Goal: Transaction & Acquisition: Purchase product/service

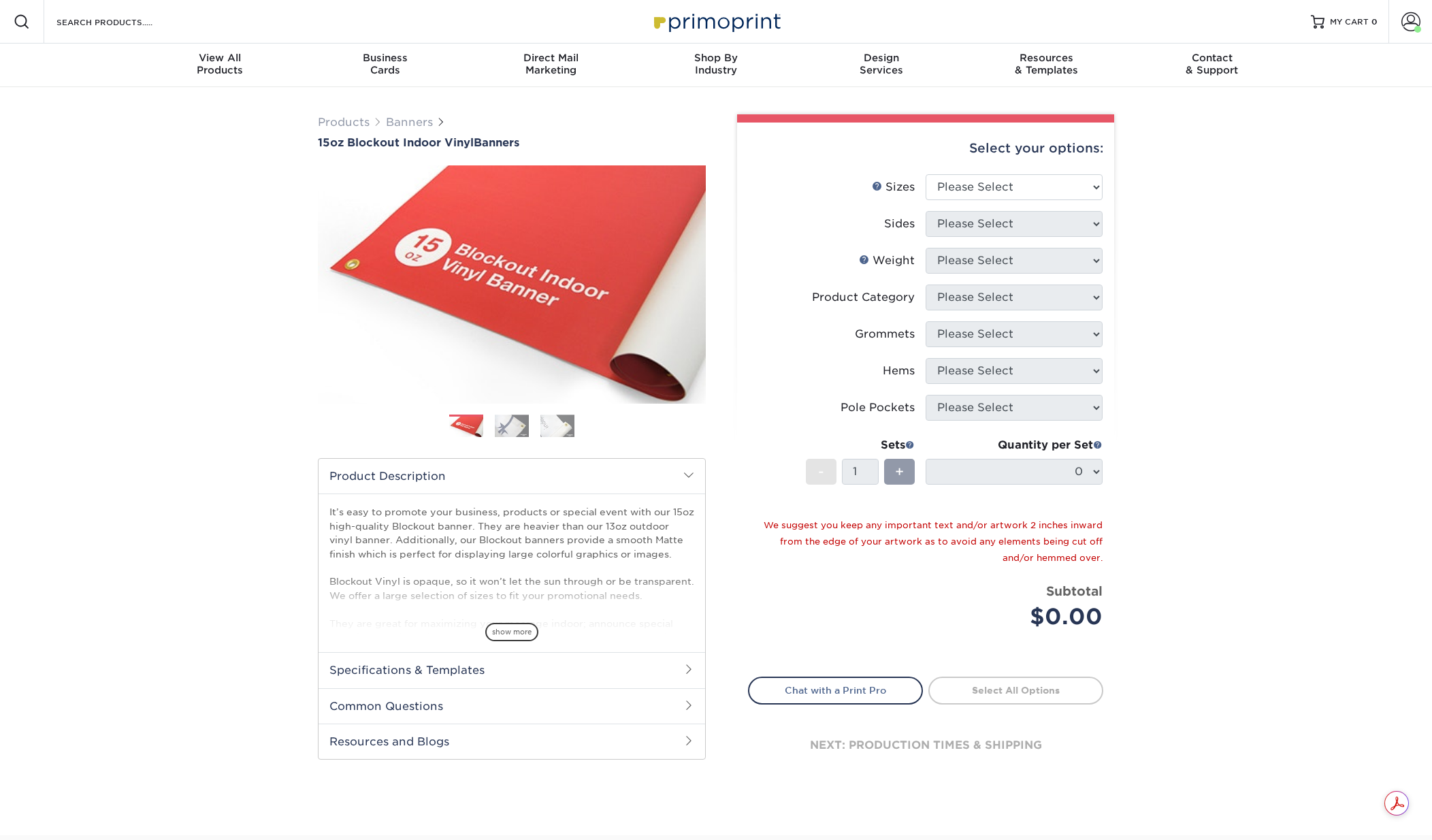
click at [99, 331] on div "Products Banners 15oz Blockout Indoor Vinyl Banners Previous Next Bleed:" at bounding box center [716, 461] width 1432 height 749
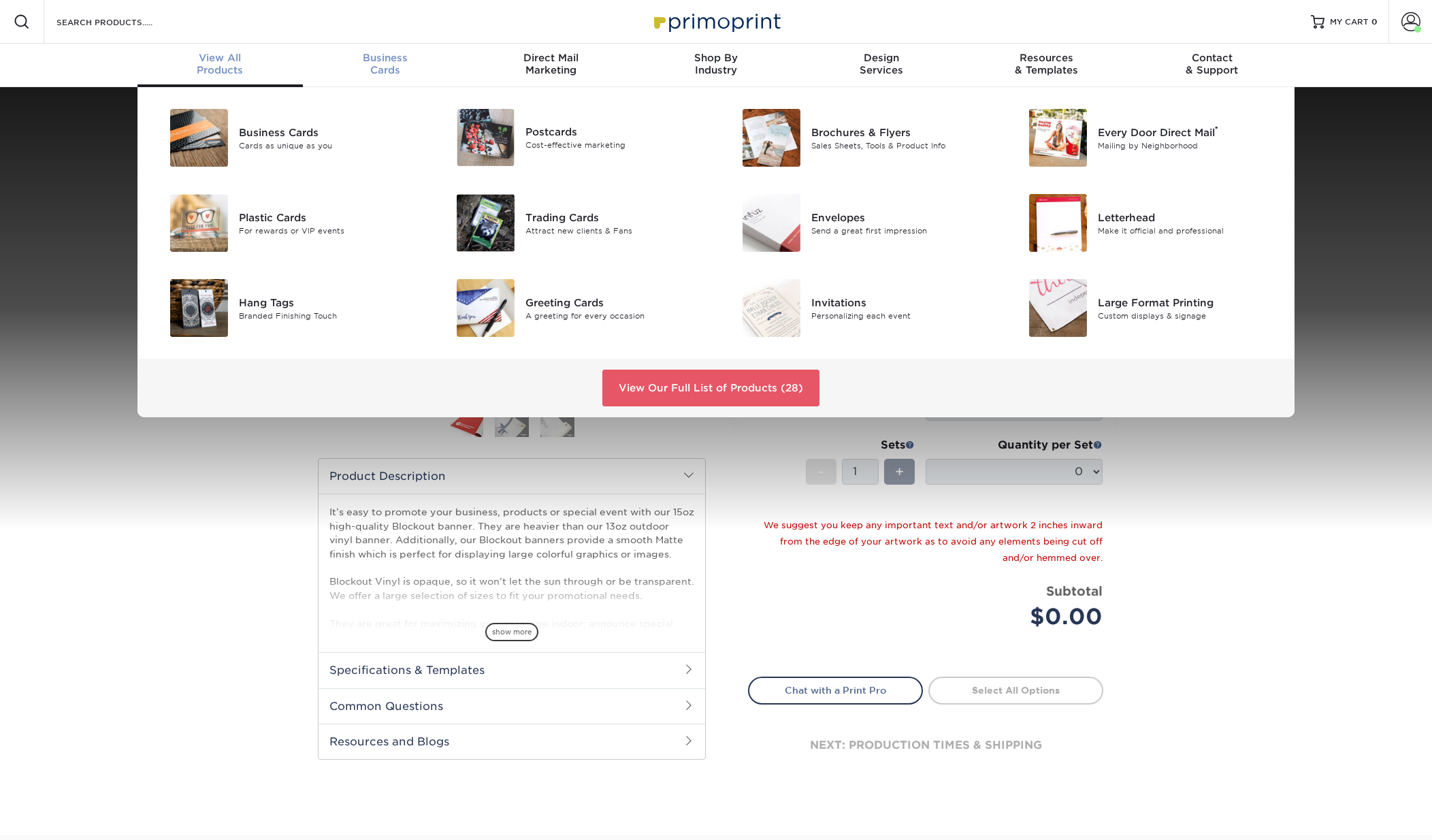
click at [414, 62] on span "Business" at bounding box center [385, 58] width 165 height 12
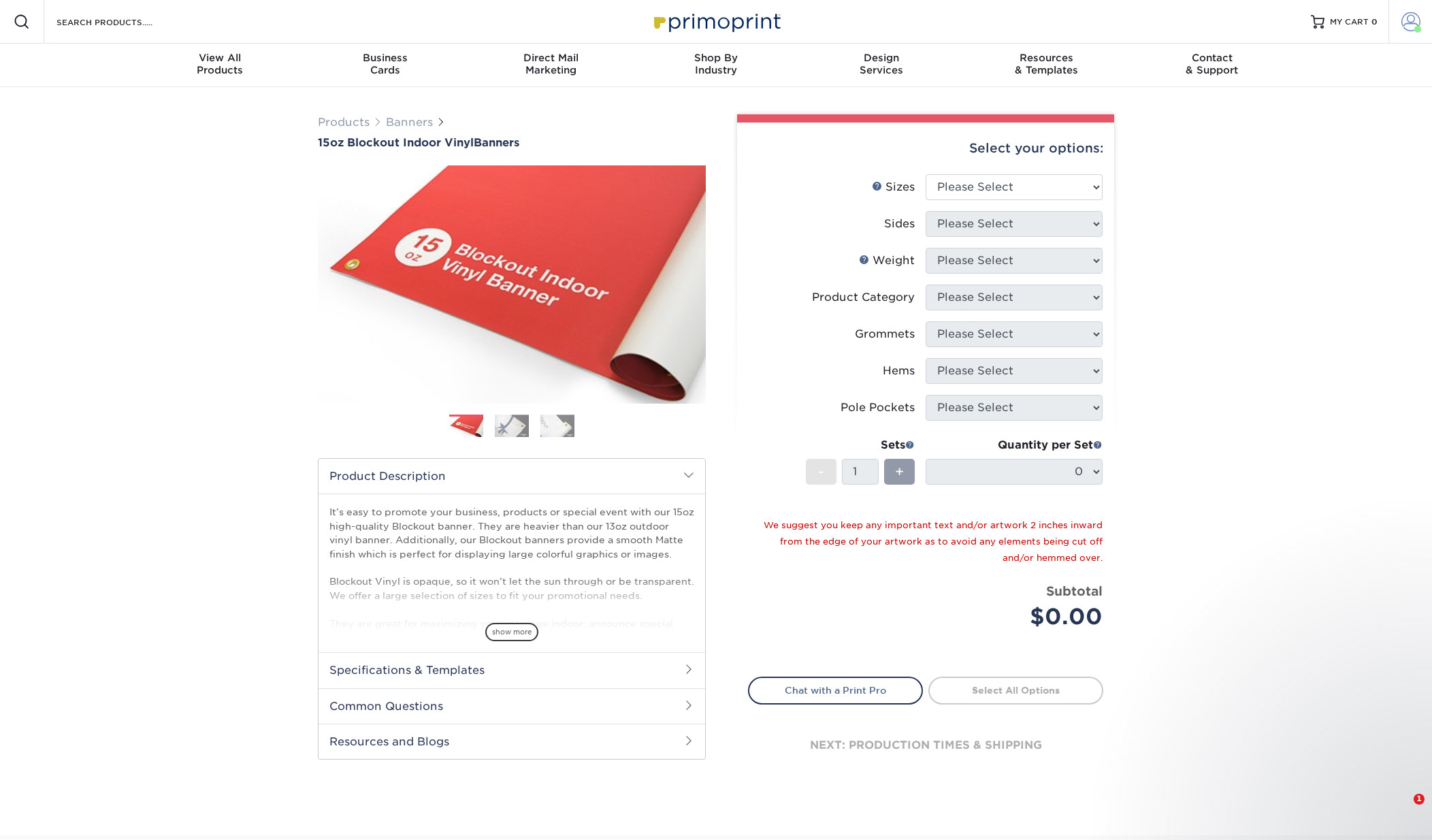
click at [1408, 22] on span at bounding box center [1412, 22] width 19 height 19
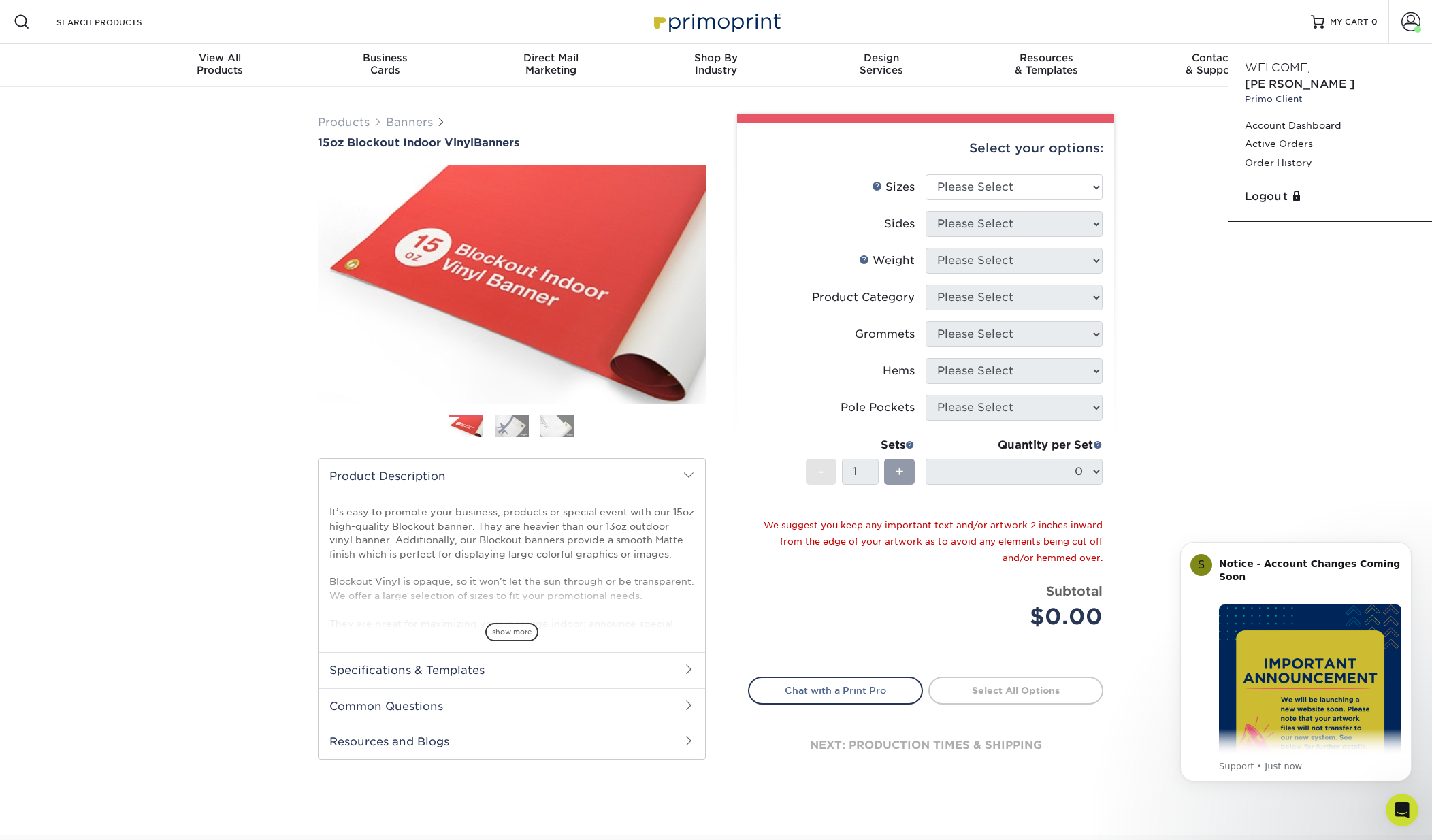
click at [1299, 445] on div "Products Banners 15oz Blockout Indoor Vinyl Banners Previous Next Bleed:" at bounding box center [716, 461] width 1432 height 749
click at [382, 66] on div "Business Cards" at bounding box center [385, 64] width 165 height 25
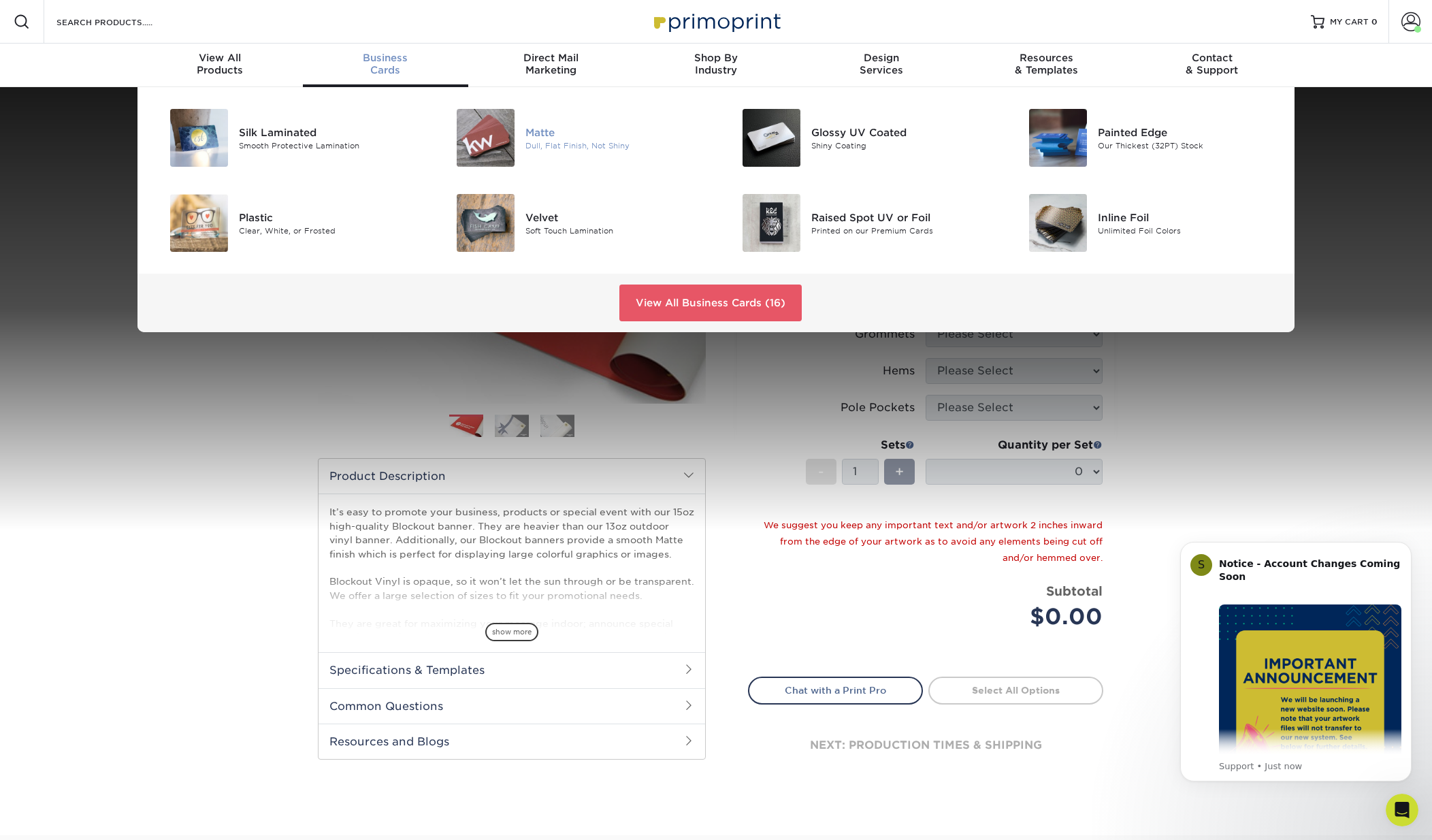
click at [583, 147] on div "Dull, Flat Finish, Not Shiny" at bounding box center [616, 145] width 181 height 12
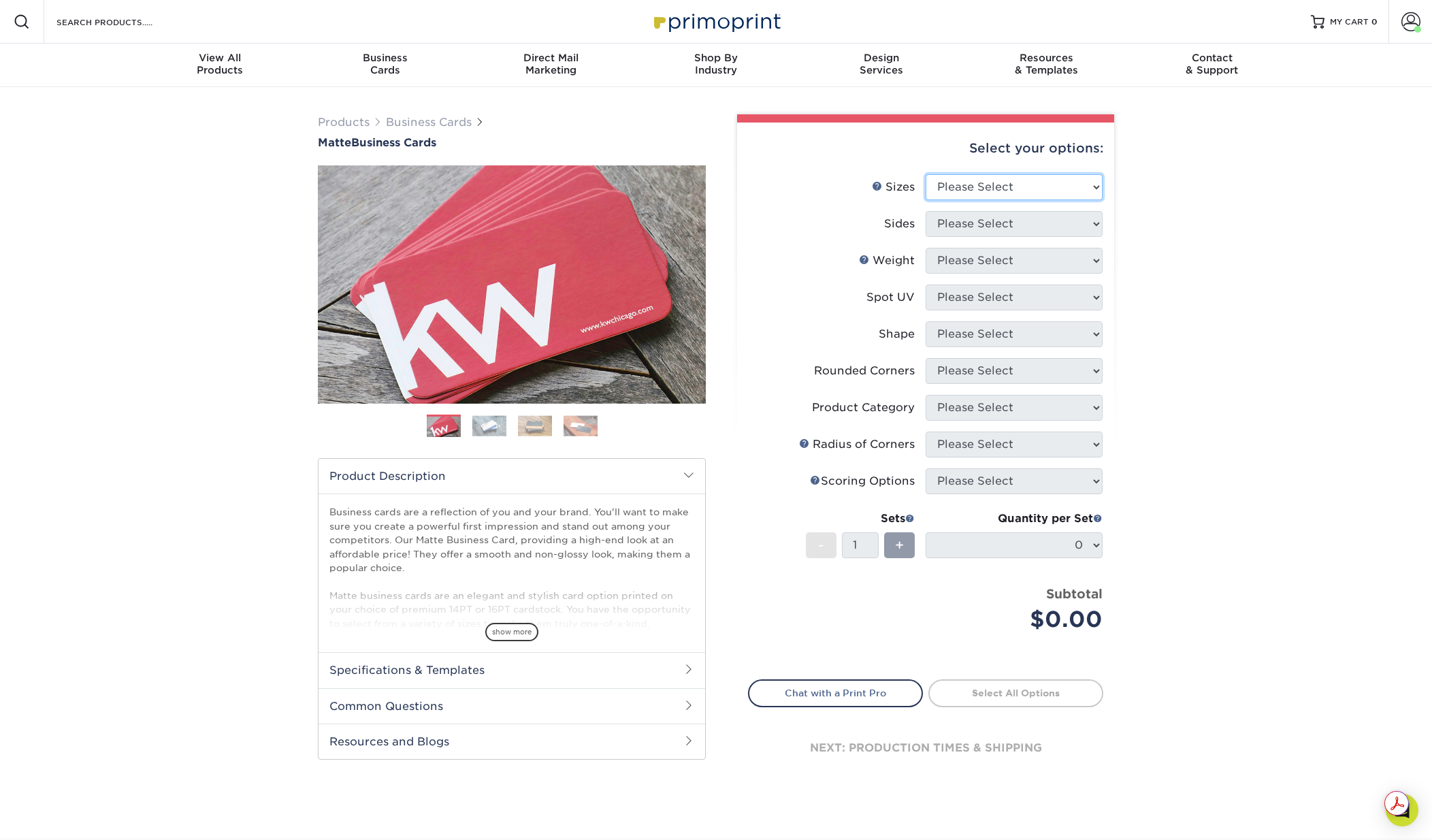
click at [956, 187] on select "Please Select 1.5" x 3.5" - Mini 1.75" x 3.5" - Mini 2" x 2" - Square 2" x 3" -…" at bounding box center [1014, 186] width 177 height 26
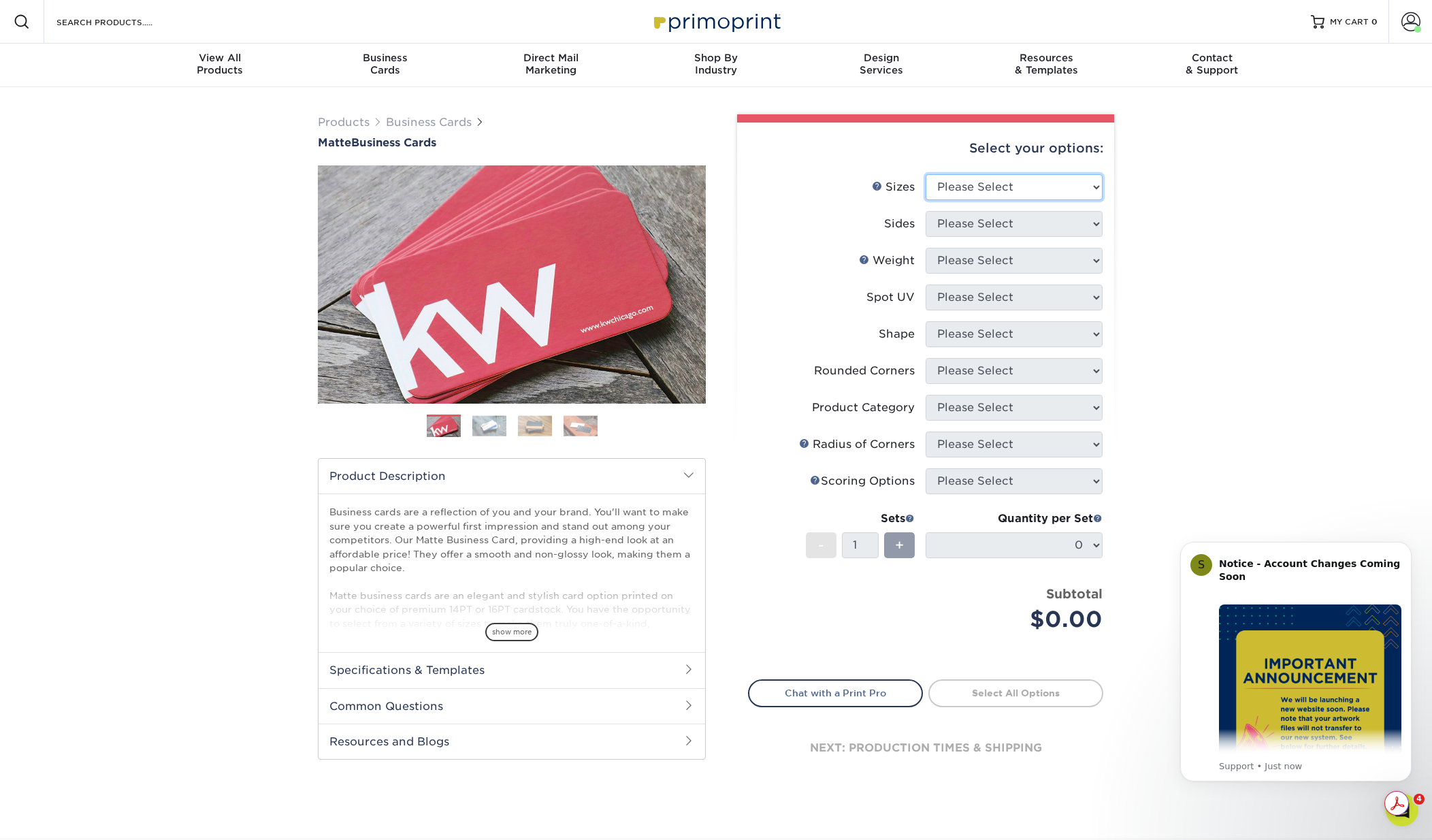
select select "2.00x3.50"
click at [926, 174] on select "Please Select 1.5" x 3.5" - Mini 1.75" x 3.5" - Mini 2" x 2" - Square 2" x 3" -…" at bounding box center [1014, 186] width 177 height 26
click at [967, 223] on select "Please Select Print Both Sides Print Front Only" at bounding box center [1014, 224] width 177 height 26
select select "13abbda7-1d64-4f25-8bb2-c179b224825d"
click at [926, 211] on select "Please Select Print Both Sides Print Front Only" at bounding box center [1014, 224] width 177 height 26
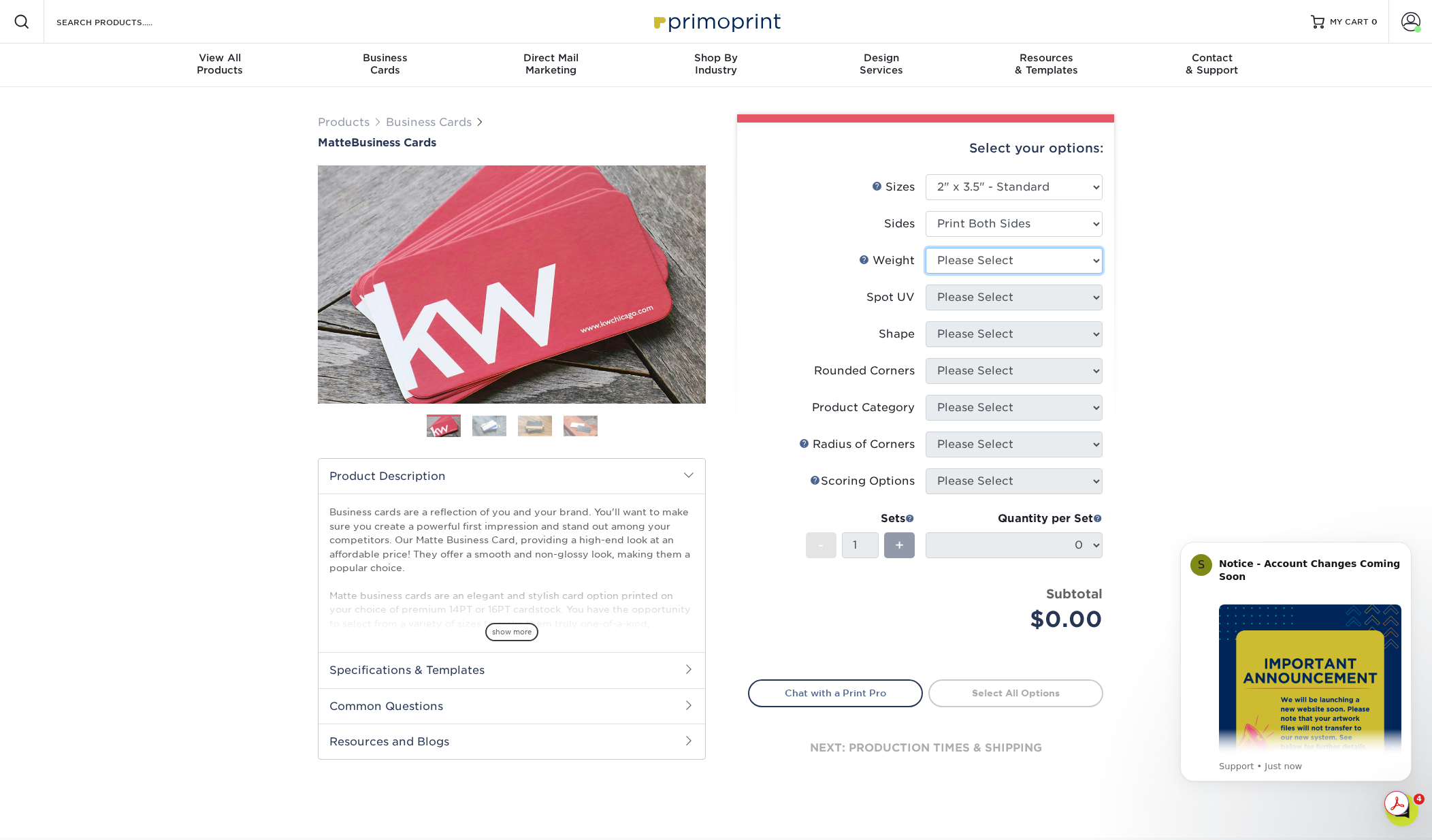
click at [992, 258] on select "Please Select 16PT 14PT" at bounding box center [1014, 260] width 177 height 26
select select "16PT"
click at [926, 248] on select "Please Select 16PT 14PT" at bounding box center [1014, 260] width 177 height 26
click at [975, 300] on select "Please Select No Spot UV Front and Back (Both Sides) Front Only Back Only" at bounding box center [1014, 297] width 177 height 26
select select "3"
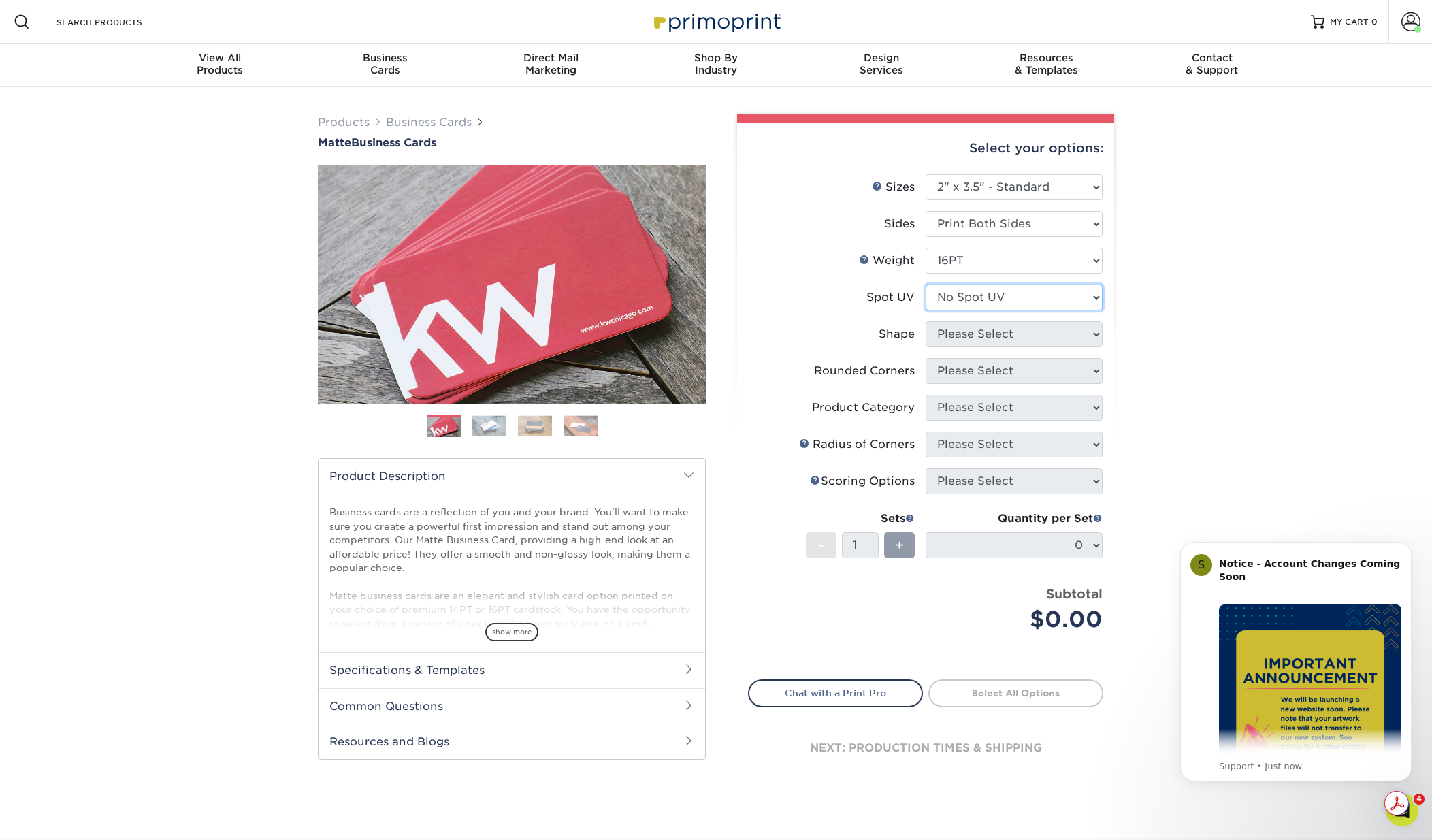
click at [926, 284] on select "Please Select No Spot UV Front and Back (Both Sides) Front Only Back Only" at bounding box center [1014, 297] width 177 height 26
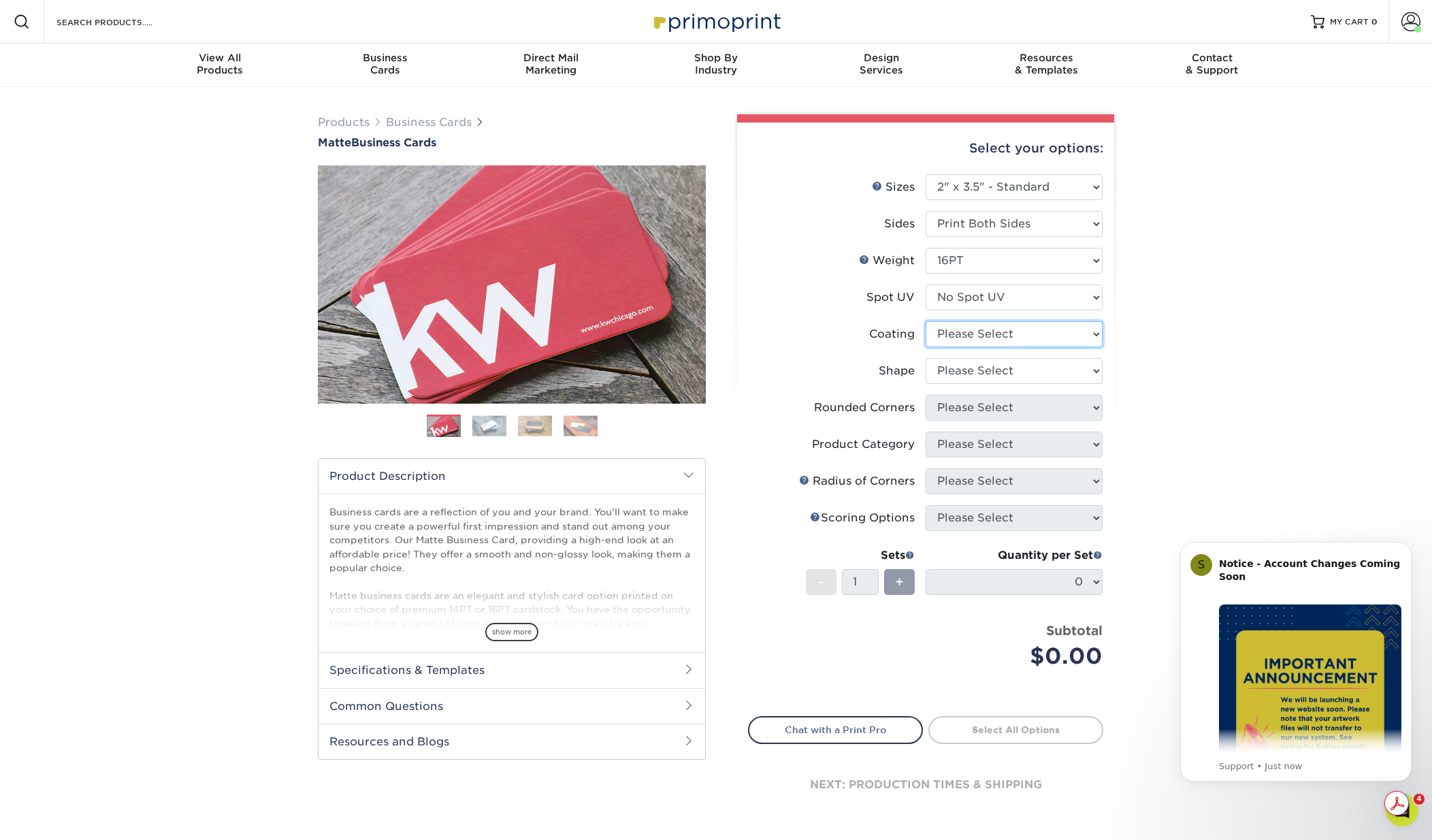
click at [971, 334] on select at bounding box center [1014, 334] width 177 height 26
select select "121bb7b5-3b4d-429f-bd8d-bbf80e953313"
click at [926, 321] on select at bounding box center [1014, 334] width 177 height 26
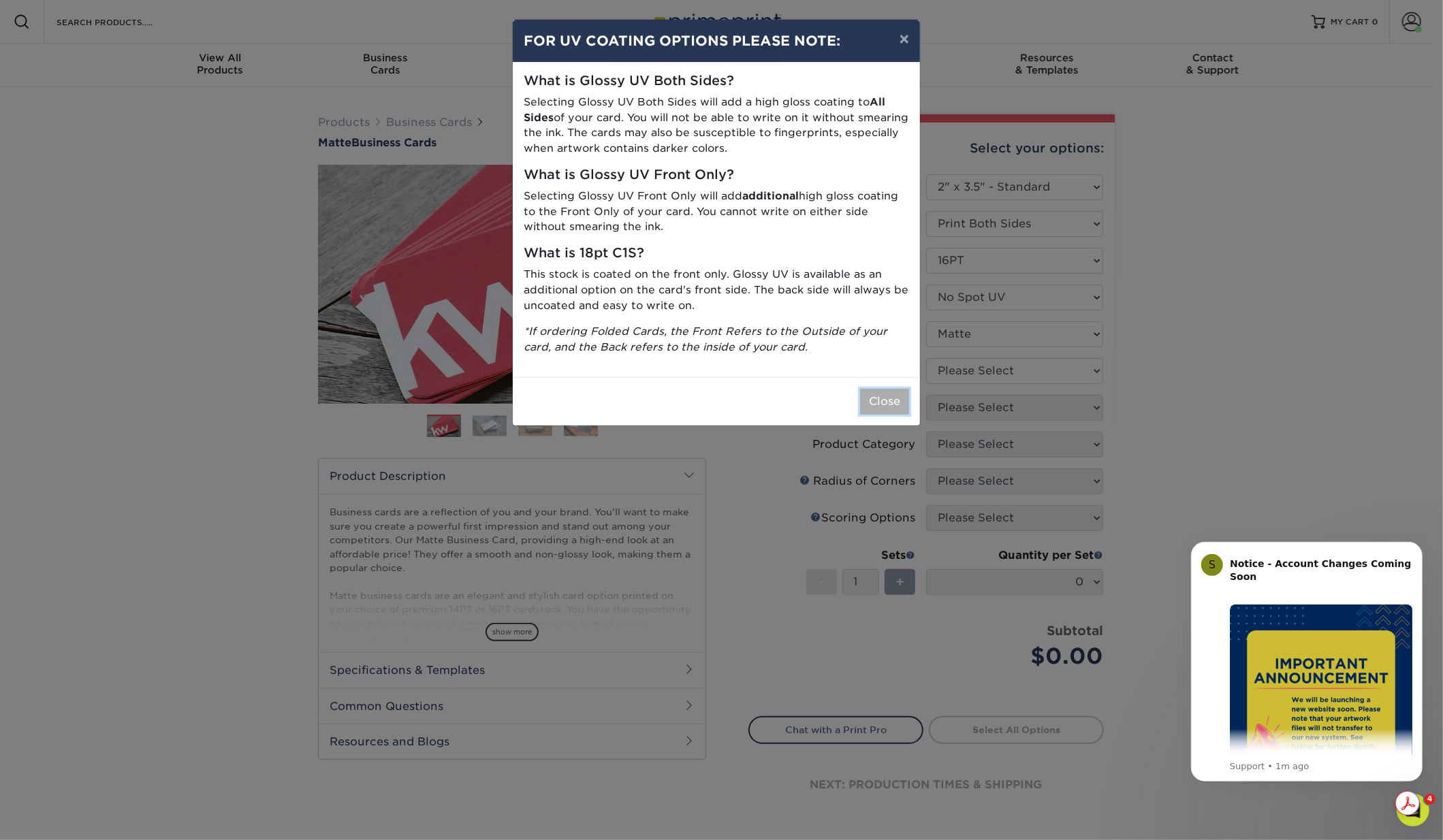
click at [892, 404] on button "Close" at bounding box center [884, 401] width 49 height 26
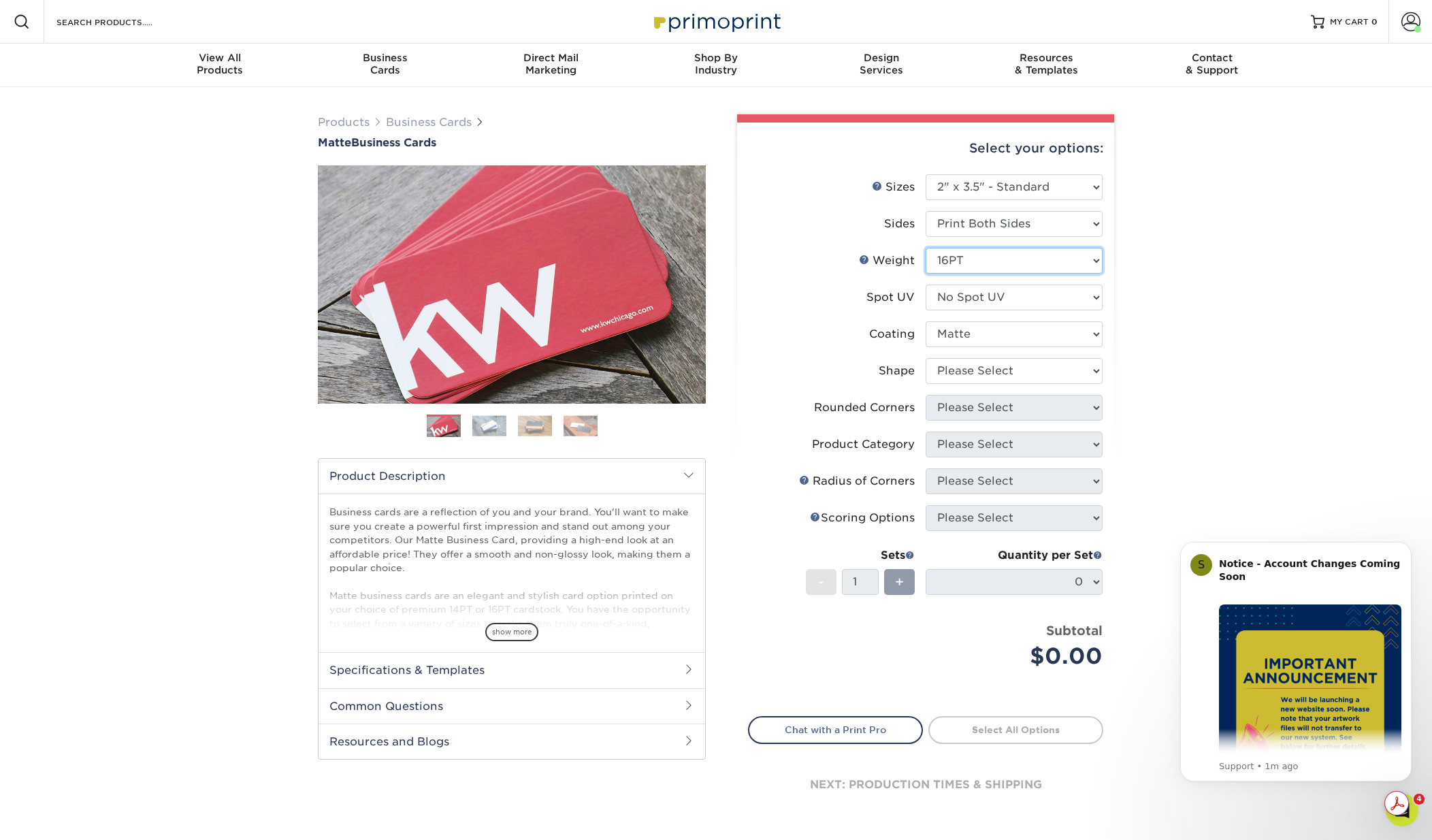
click at [966, 251] on select "Please Select 16PT 14PT" at bounding box center [1014, 260] width 177 height 26
click at [964, 334] on select at bounding box center [1014, 334] width 177 height 26
click at [957, 251] on select "Please Select 16PT 14PT" at bounding box center [1014, 260] width 177 height 26
click at [1195, 296] on div "Products Business Cards Matte Business Cards Previous Next 100 $ 8" at bounding box center [716, 482] width 1432 height 788
click at [466, 501] on div "Business cards are a reflection of you and your brand. You'll want to make sure…" at bounding box center [512, 573] width 386 height 159
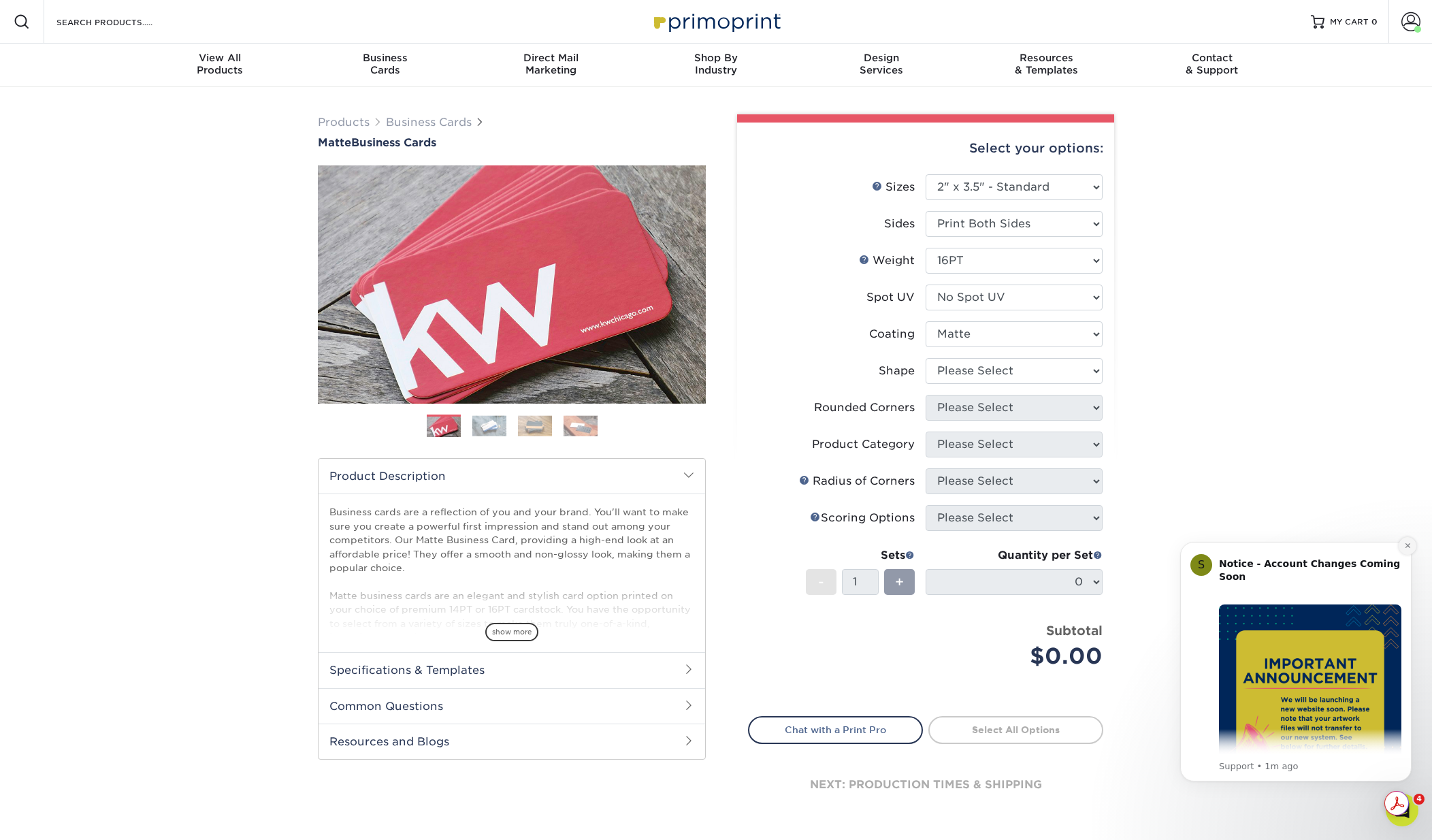
click at [1409, 540] on button "Dismiss notification" at bounding box center [1408, 546] width 17 height 17
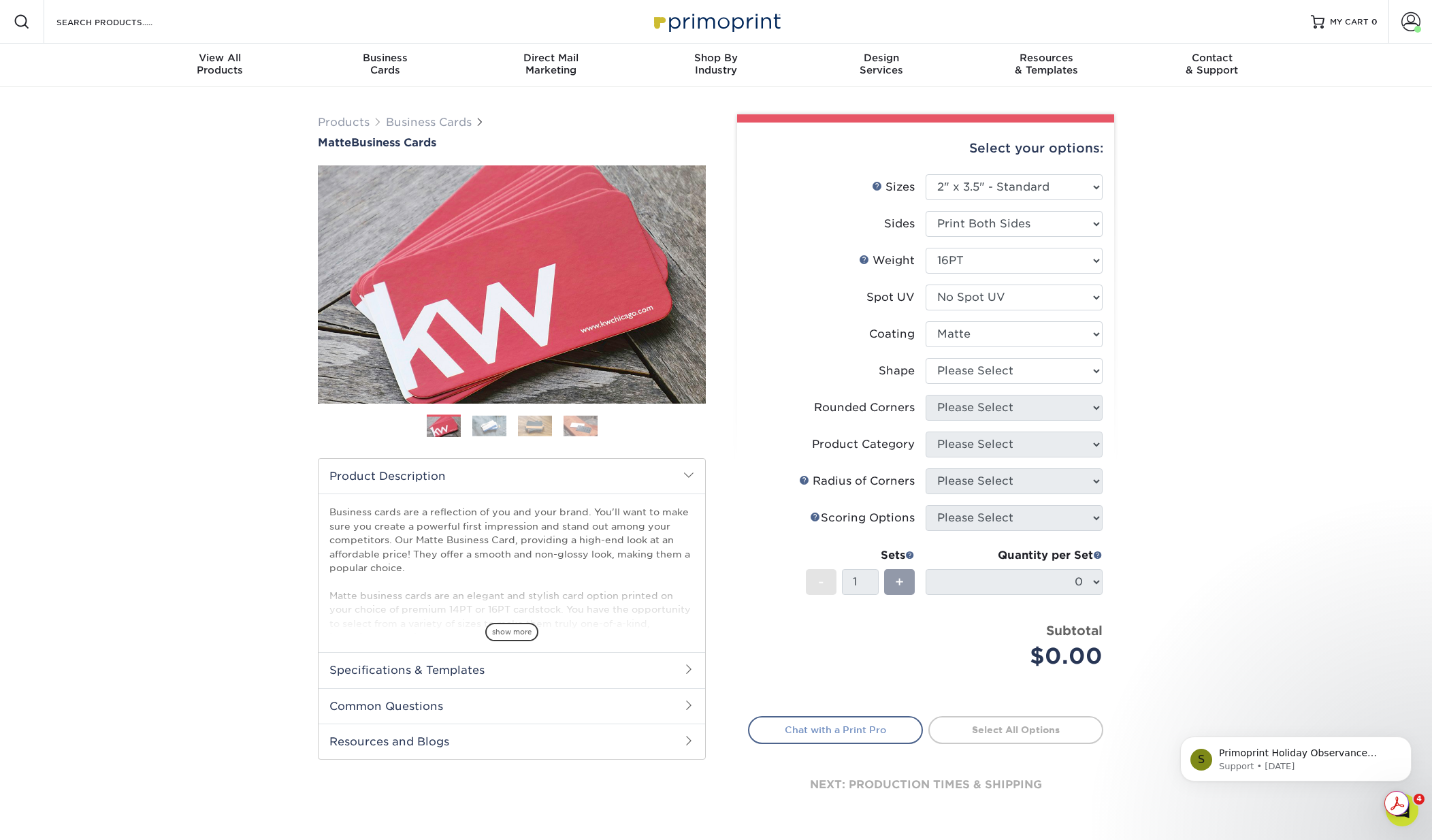
click at [850, 726] on link "Chat with a Print Pro" at bounding box center [836, 729] width 175 height 27
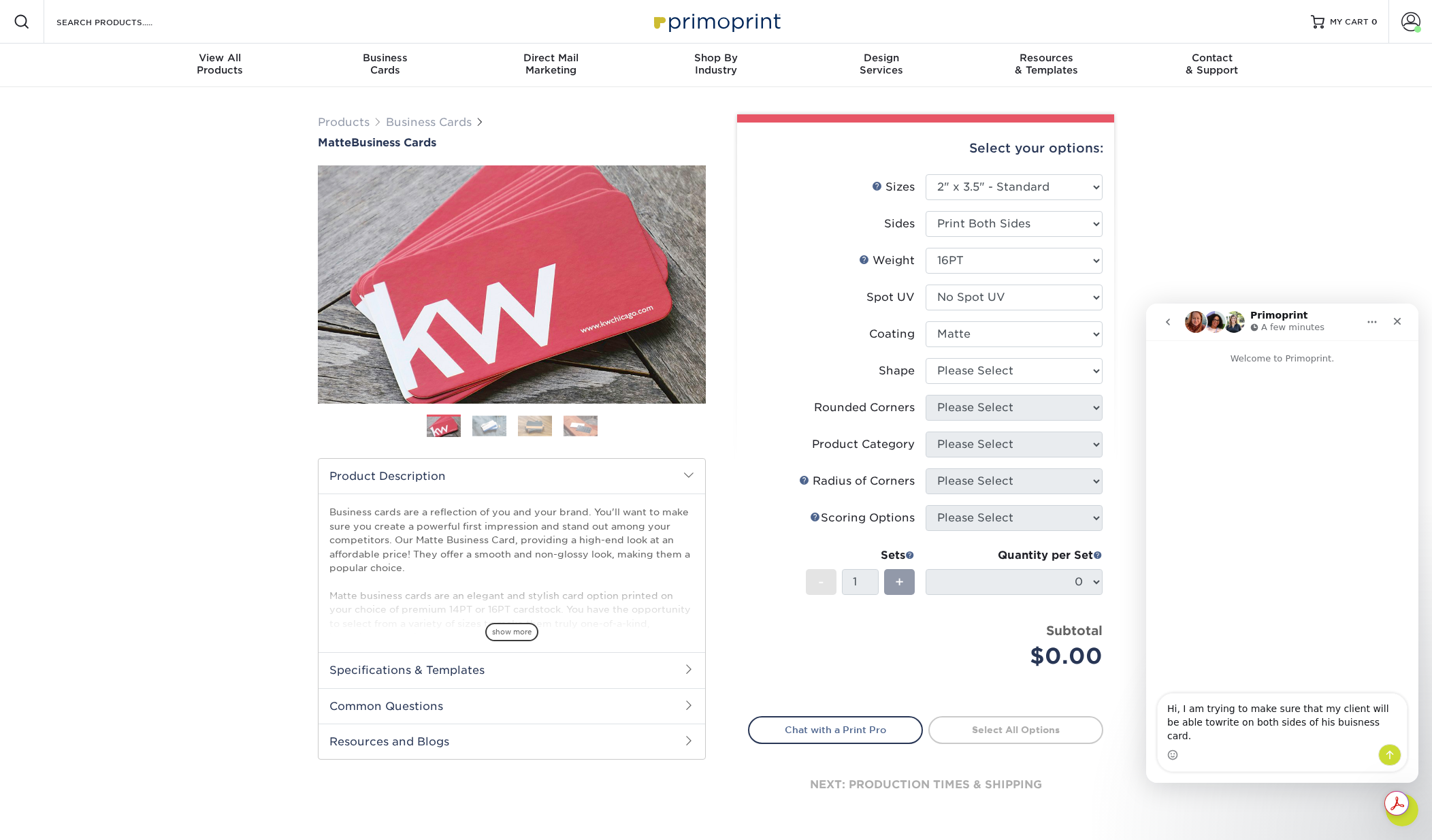
click at [1178, 734] on textarea "Hi, I am trying to make sure that my client will be able towrite on both sides …" at bounding box center [1282, 719] width 249 height 50
click at [1357, 737] on textarea "Hi, I am trying to make sure that my client will be able to write on both sides…" at bounding box center [1282, 719] width 249 height 50
type textarea "Hi, I am trying to make sure that my client will be able to write on both sides…"
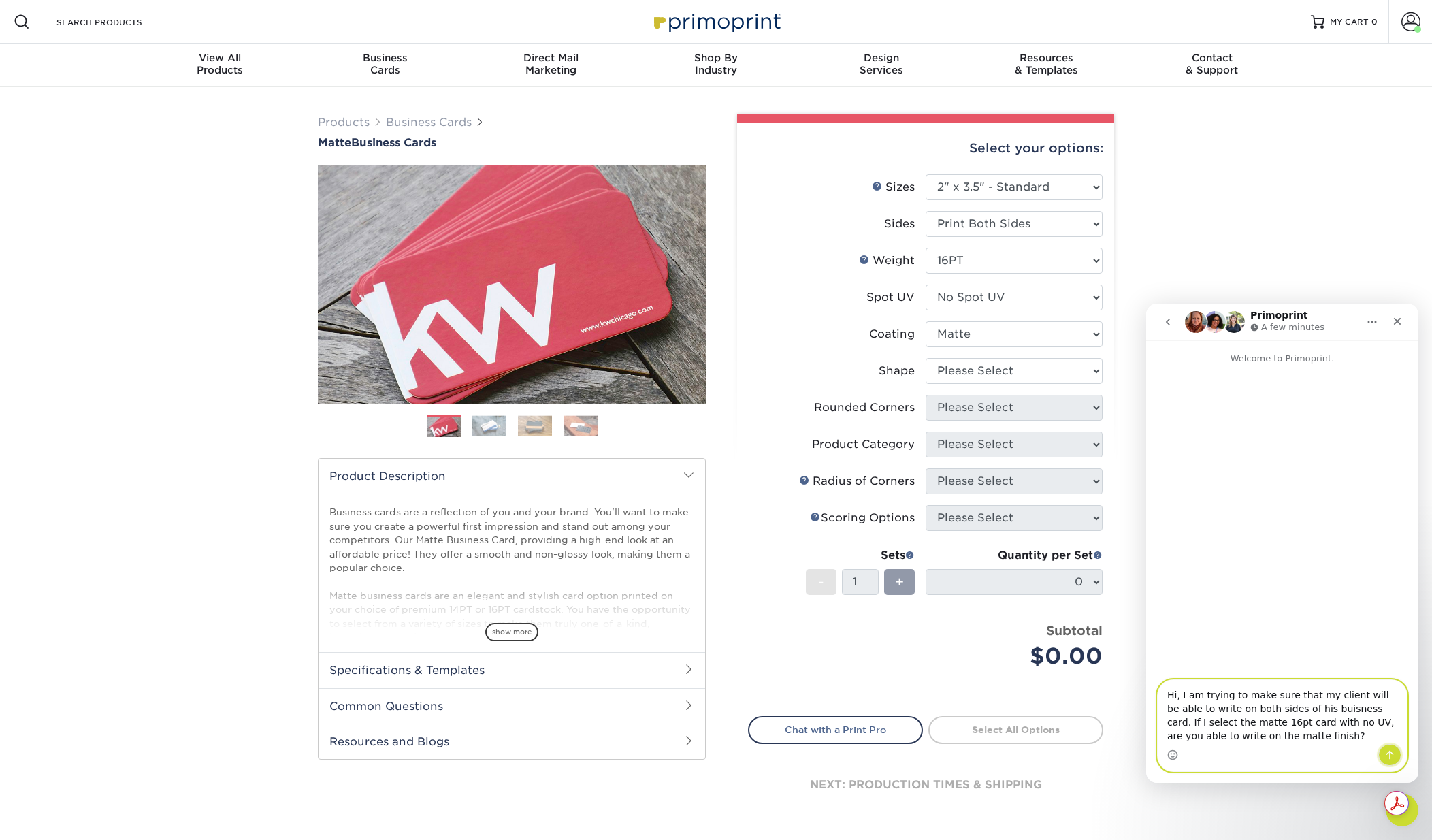
click at [1395, 752] on button "Send a message…" at bounding box center [1391, 754] width 23 height 22
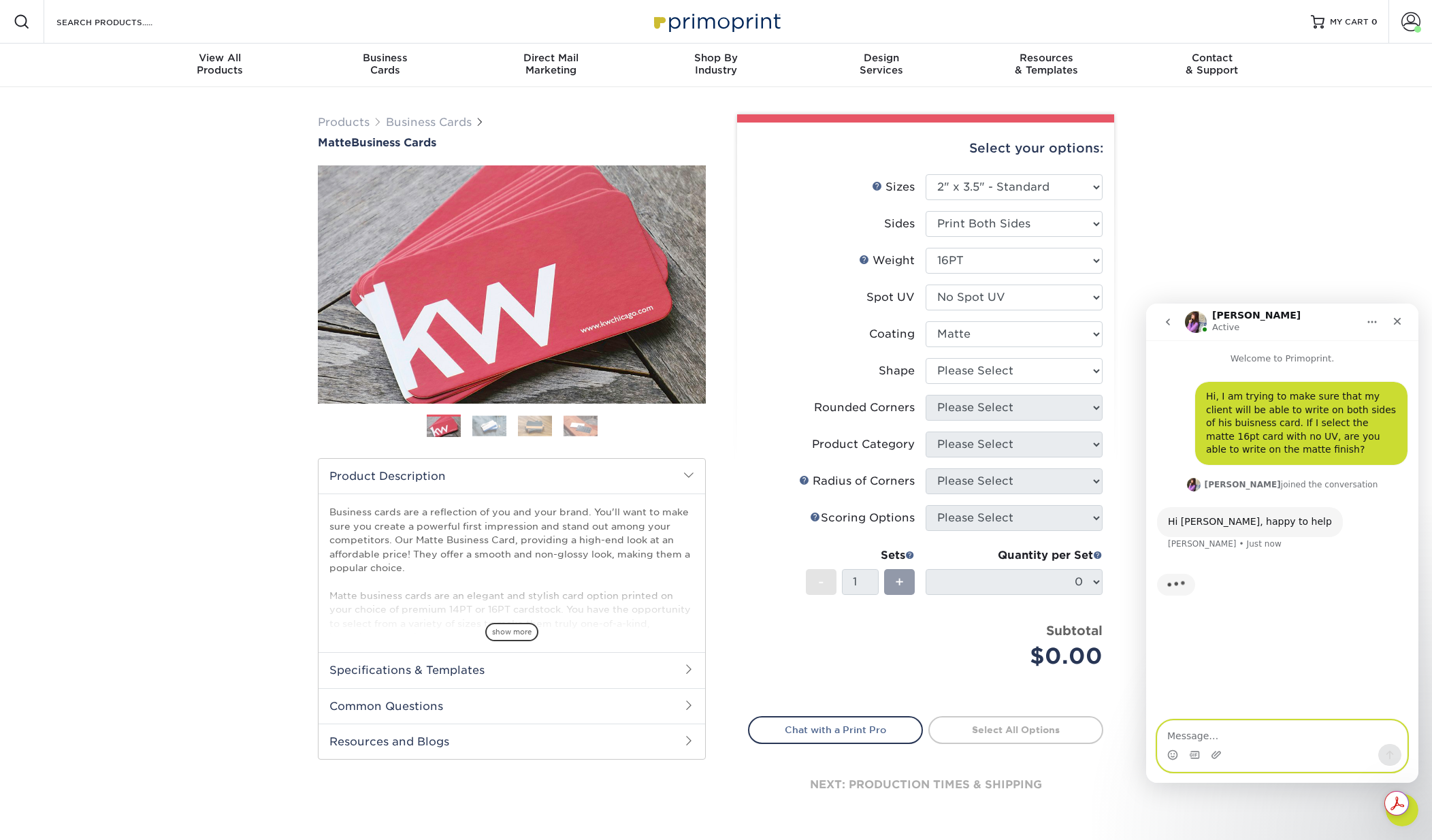
click at [1265, 736] on textarea "Message…" at bounding box center [1282, 732] width 249 height 23
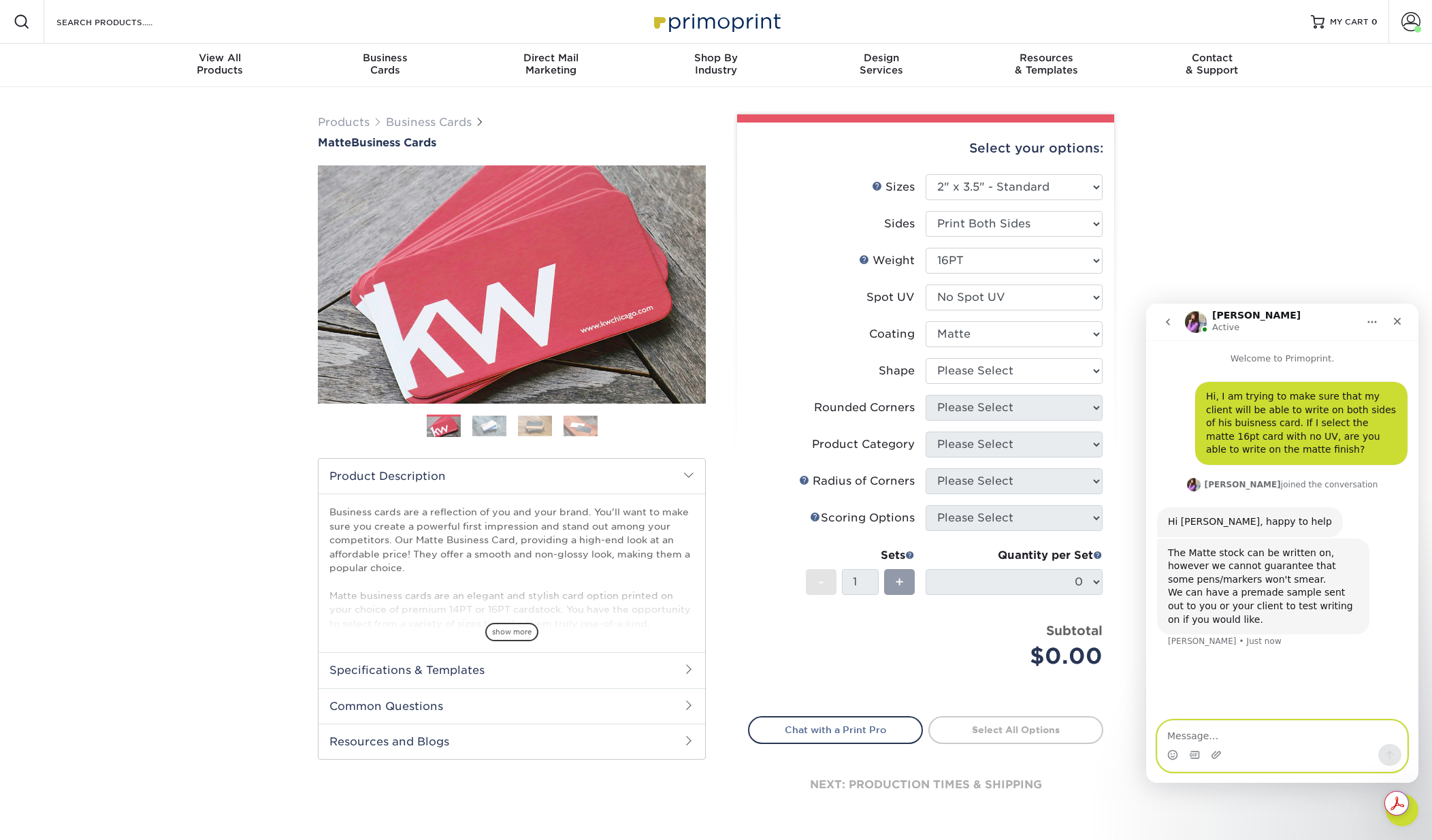
click at [1244, 738] on textarea "Message…" at bounding box center [1282, 732] width 249 height 23
type textarea "I know the C1S would be the best opton, but I am not seeing it in the dropdown …"
click at [1390, 753] on icon "Send a message…" at bounding box center [1391, 754] width 8 height 9
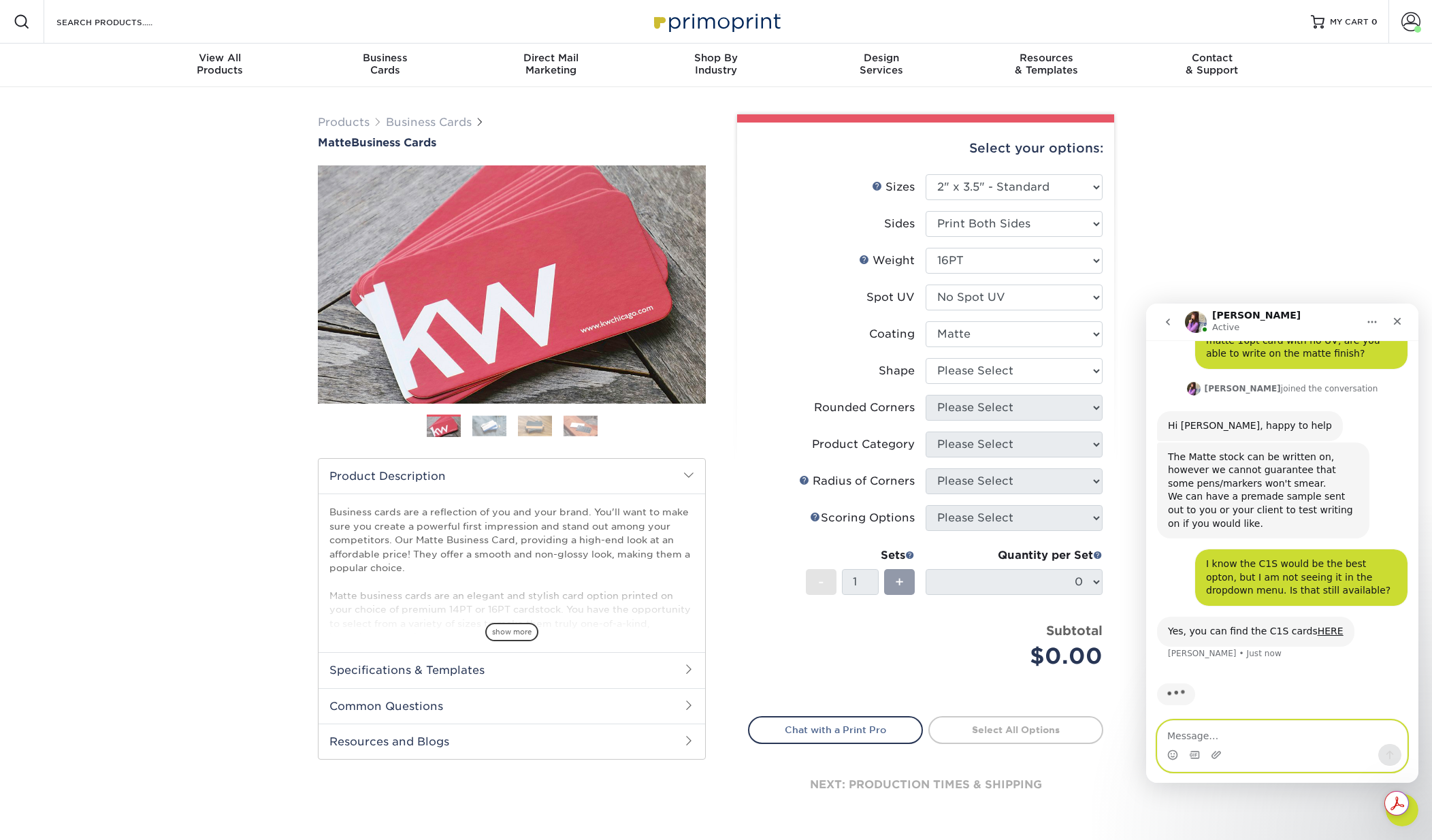
scroll to position [102, 0]
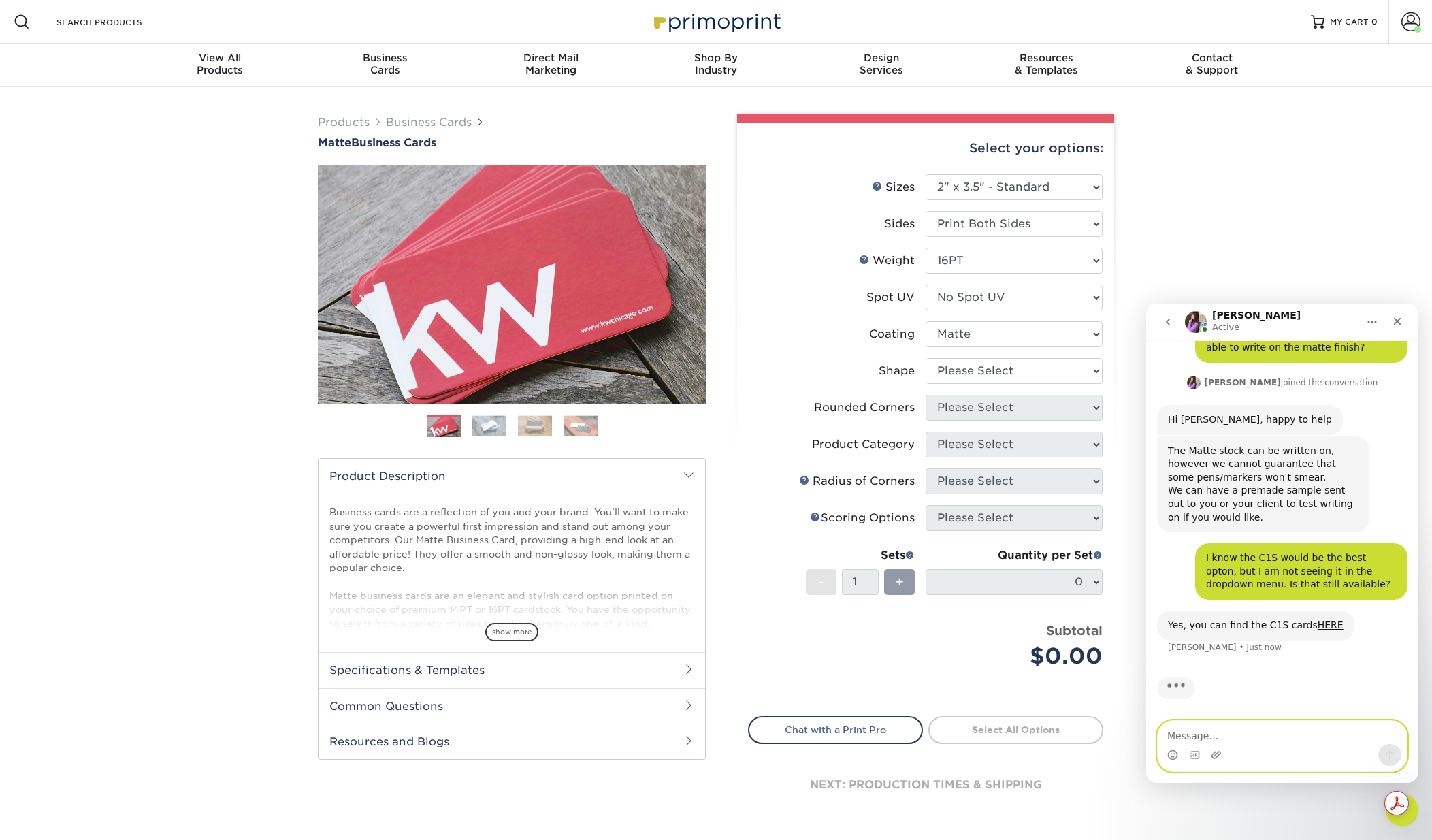
drag, startPoint x: 1306, startPoint y: 625, endPoint x: 1234, endPoint y: 737, distance: 133.1
click at [1234, 737] on textarea "Message…" at bounding box center [1282, 732] width 249 height 23
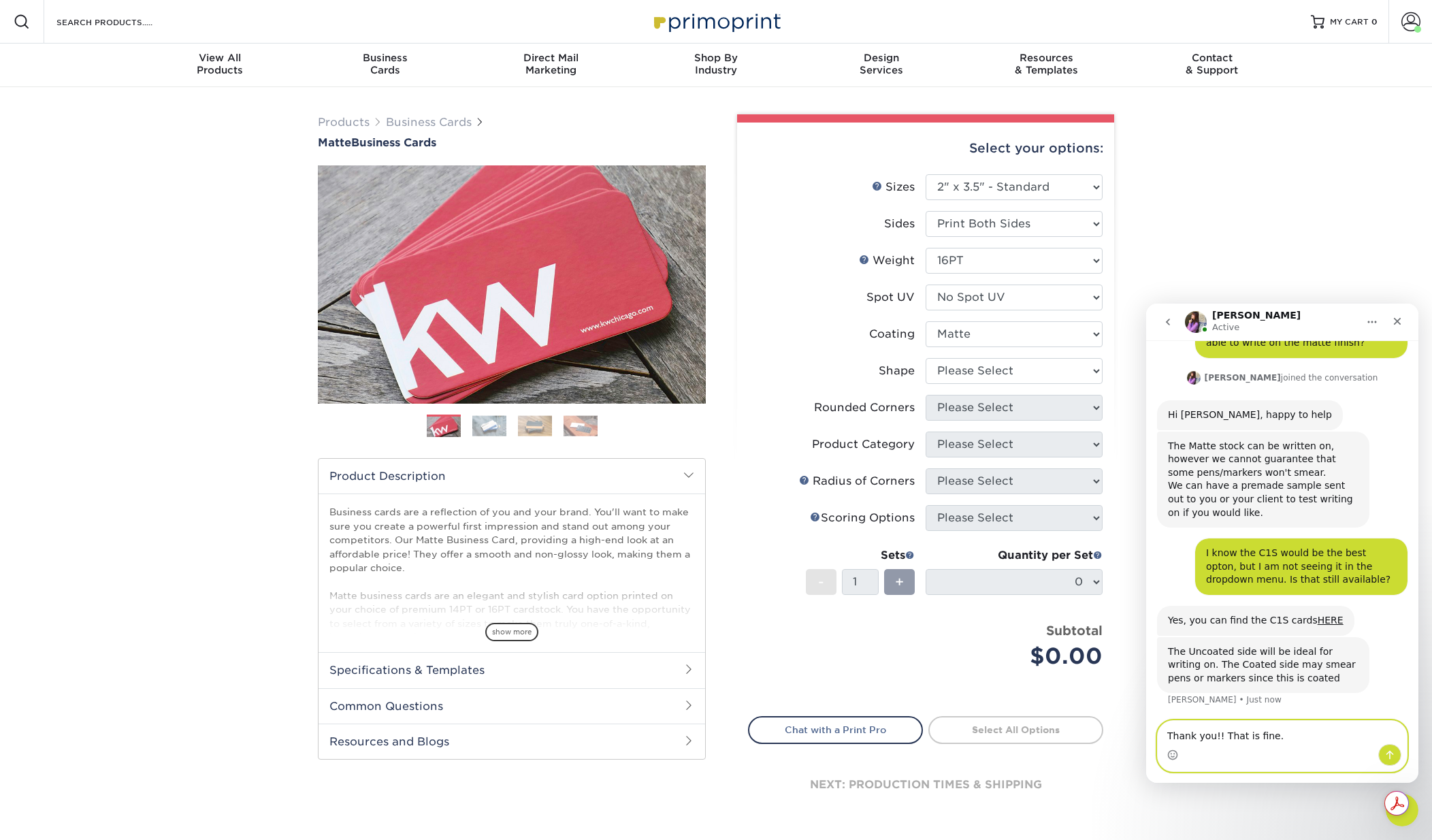
drag, startPoint x: 1278, startPoint y: 737, endPoint x: 1221, endPoint y: 741, distance: 57.1
click at [1221, 741] on textarea "Thank you!! That is fine." at bounding box center [1282, 732] width 249 height 23
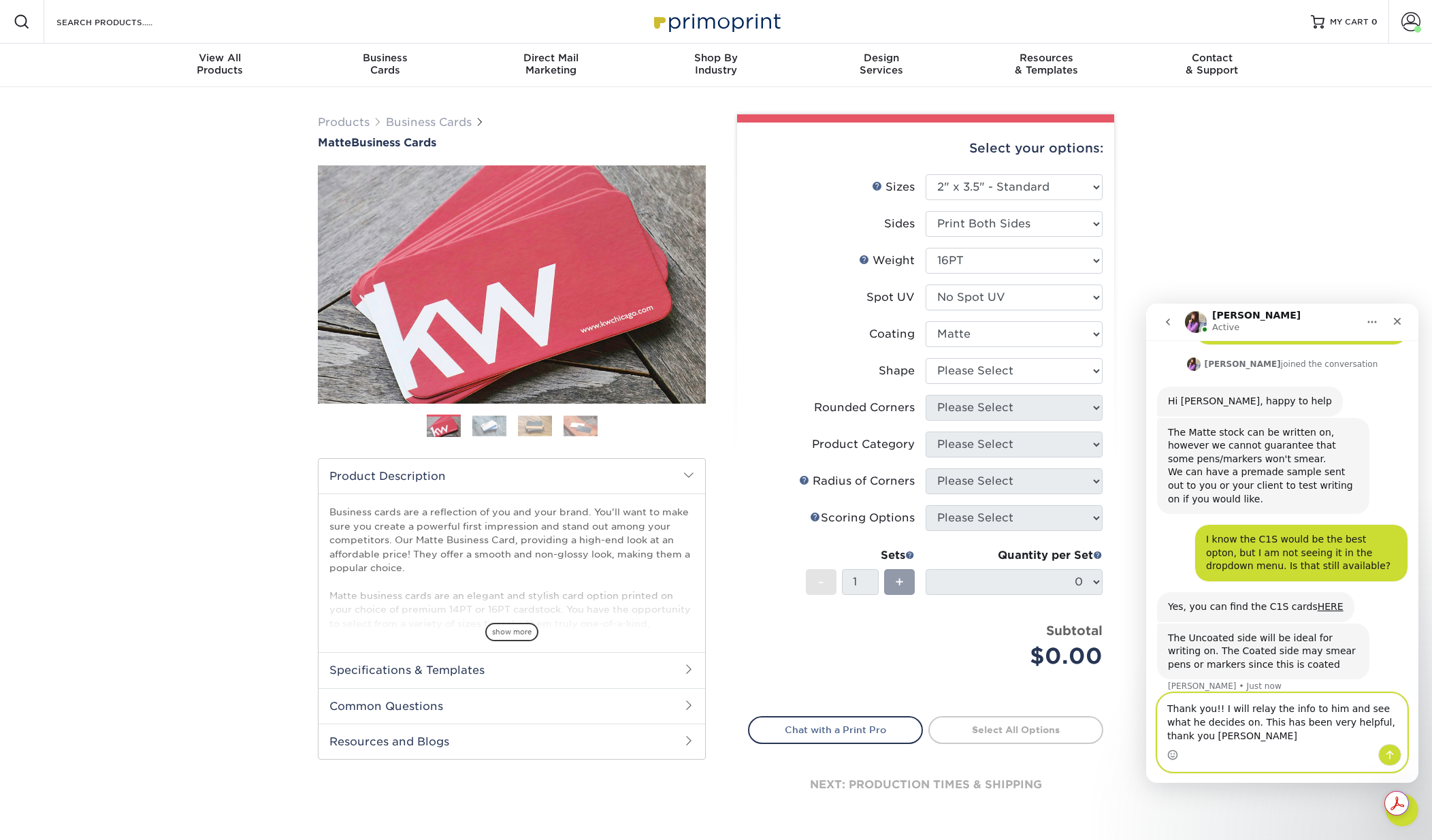
type textarea "Thank you!! I will relay the info to him and see what he decides on. This has b…"
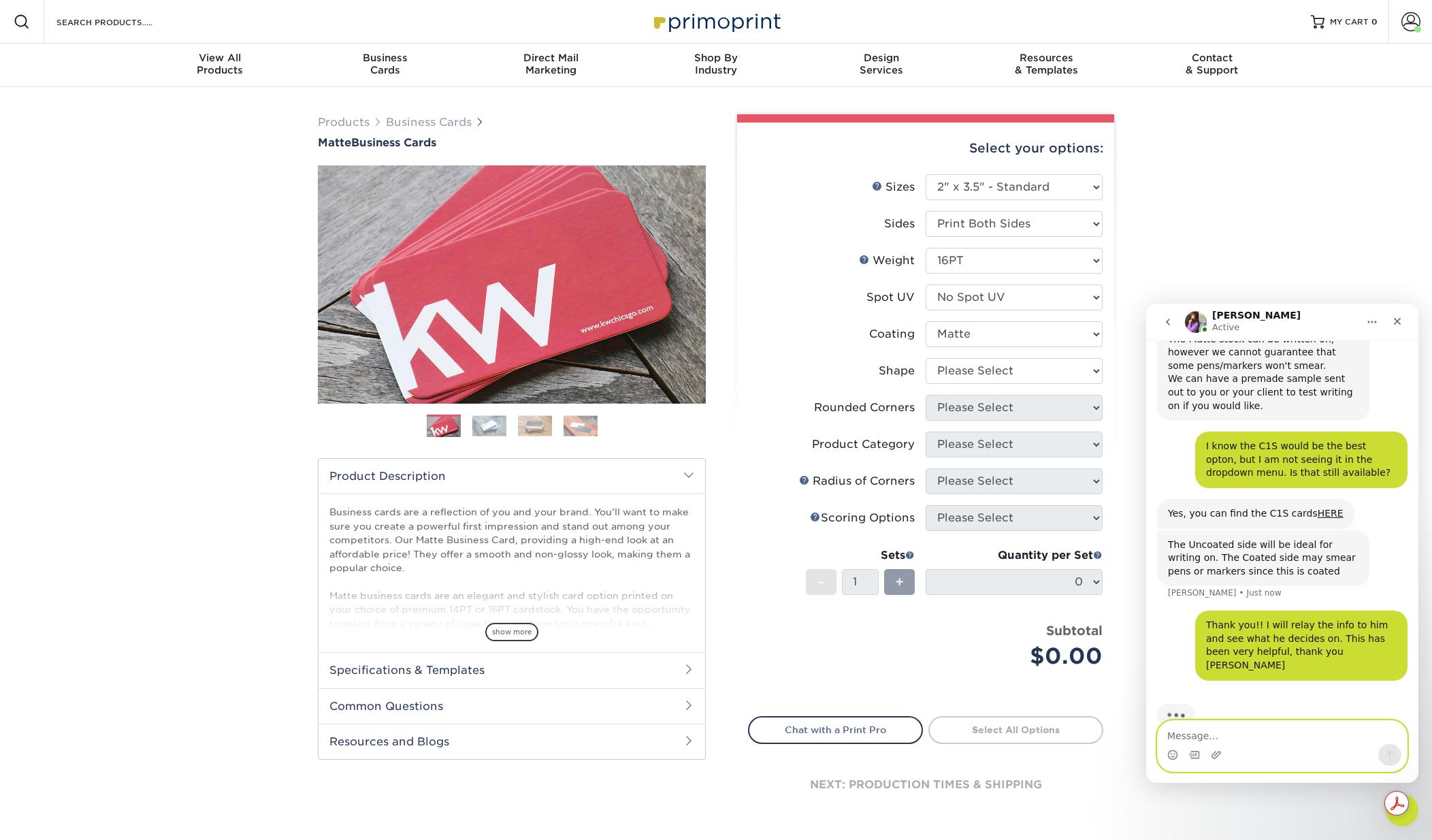
scroll to position [227, 0]
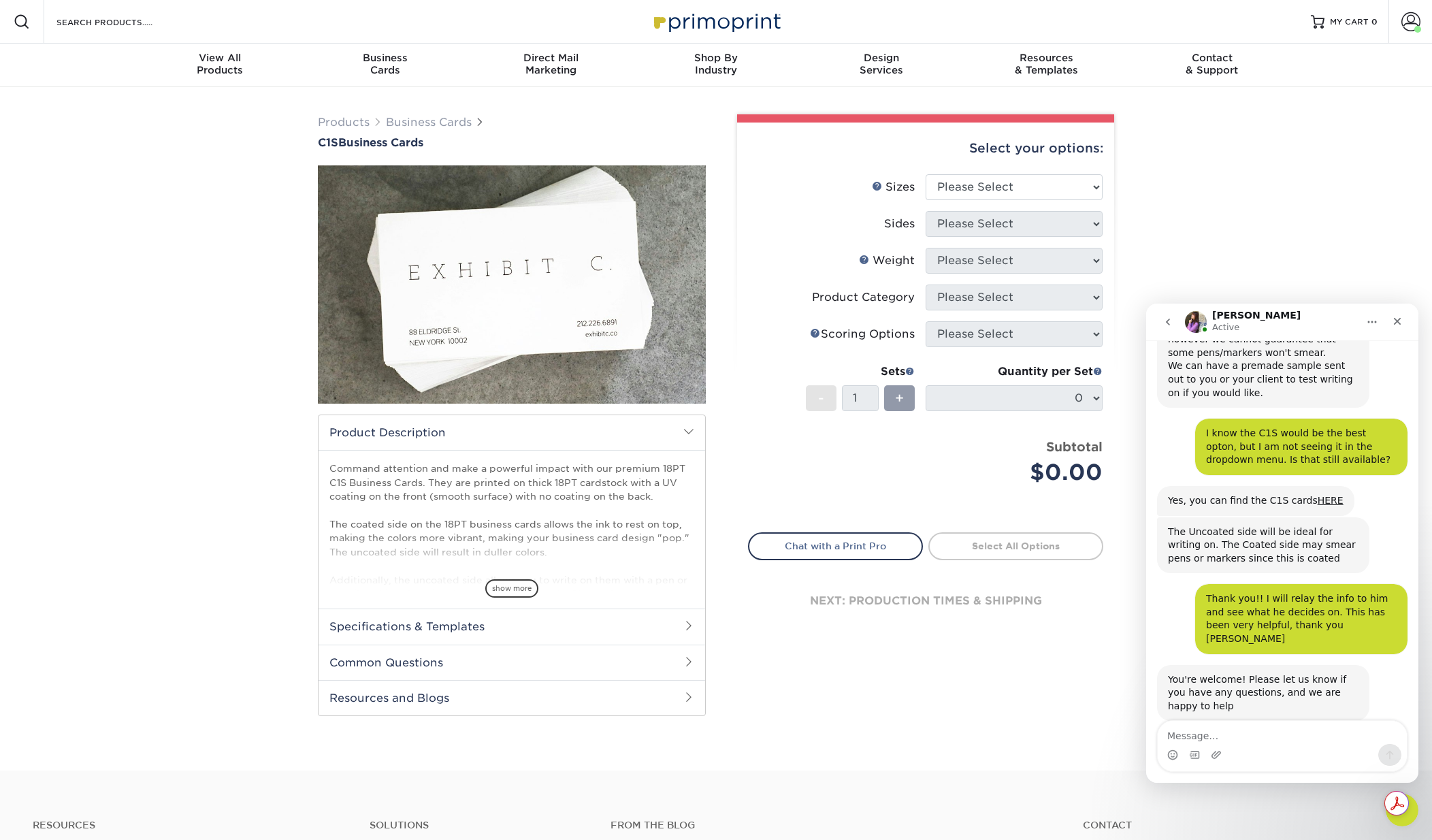
scroll to position [241, 0]
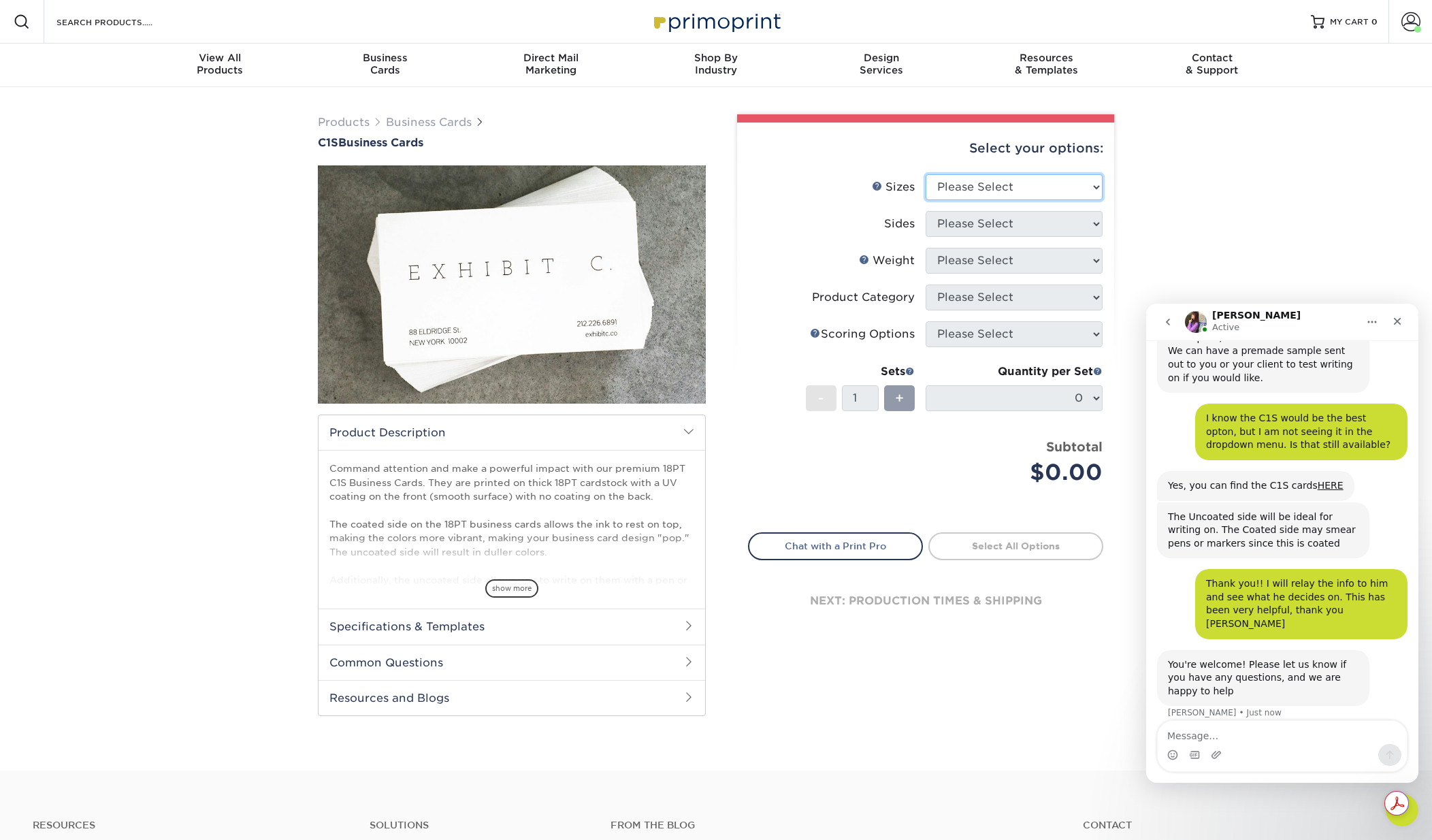
click at [954, 179] on select "Please Select 2" x 3.5" - Standard 2.125" x 3.375" - European 2.5" x 2.5" - Squ…" at bounding box center [1014, 186] width 177 height 26
select select "2.00x3.50"
click at [926, 174] on select "Please Select 2" x 3.5" - Standard 2.125" x 3.375" - European 2.5" x 2.5" - Squ…" at bounding box center [1014, 186] width 177 height 26
click at [991, 220] on select "Please Select Print Both Sides Print Front Only" at bounding box center [1014, 224] width 177 height 26
select select "13abbda7-1d64-4f25-8bb2-c179b224825d"
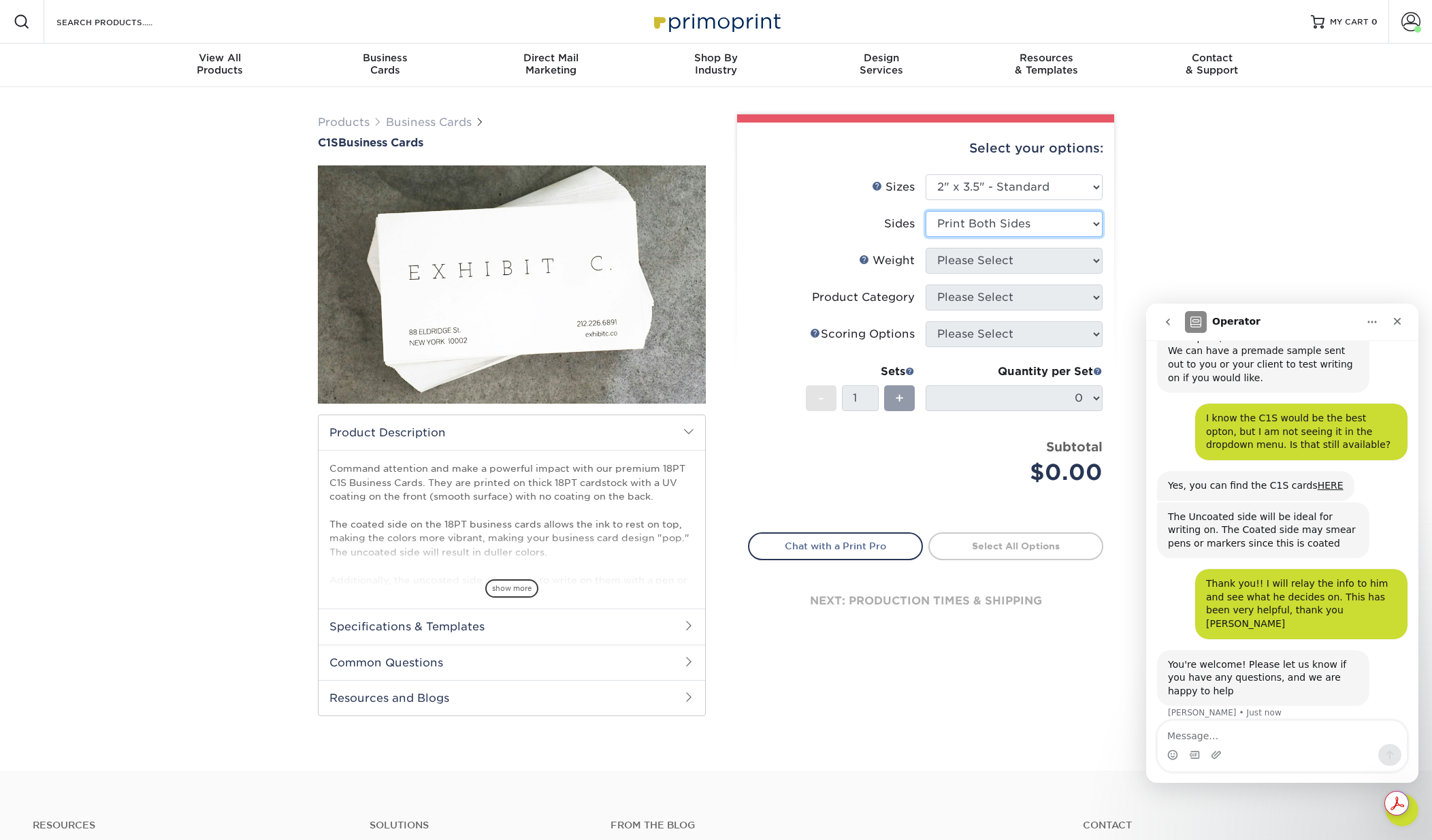
click at [926, 211] on select "Please Select Print Both Sides Print Front Only" at bounding box center [1014, 224] width 177 height 26
click at [996, 258] on select "Please Select 18PT C1S" at bounding box center [1014, 260] width 177 height 26
select select "18PTC1S"
click at [926, 248] on select "Please Select 18PT C1S" at bounding box center [1014, 260] width 177 height 26
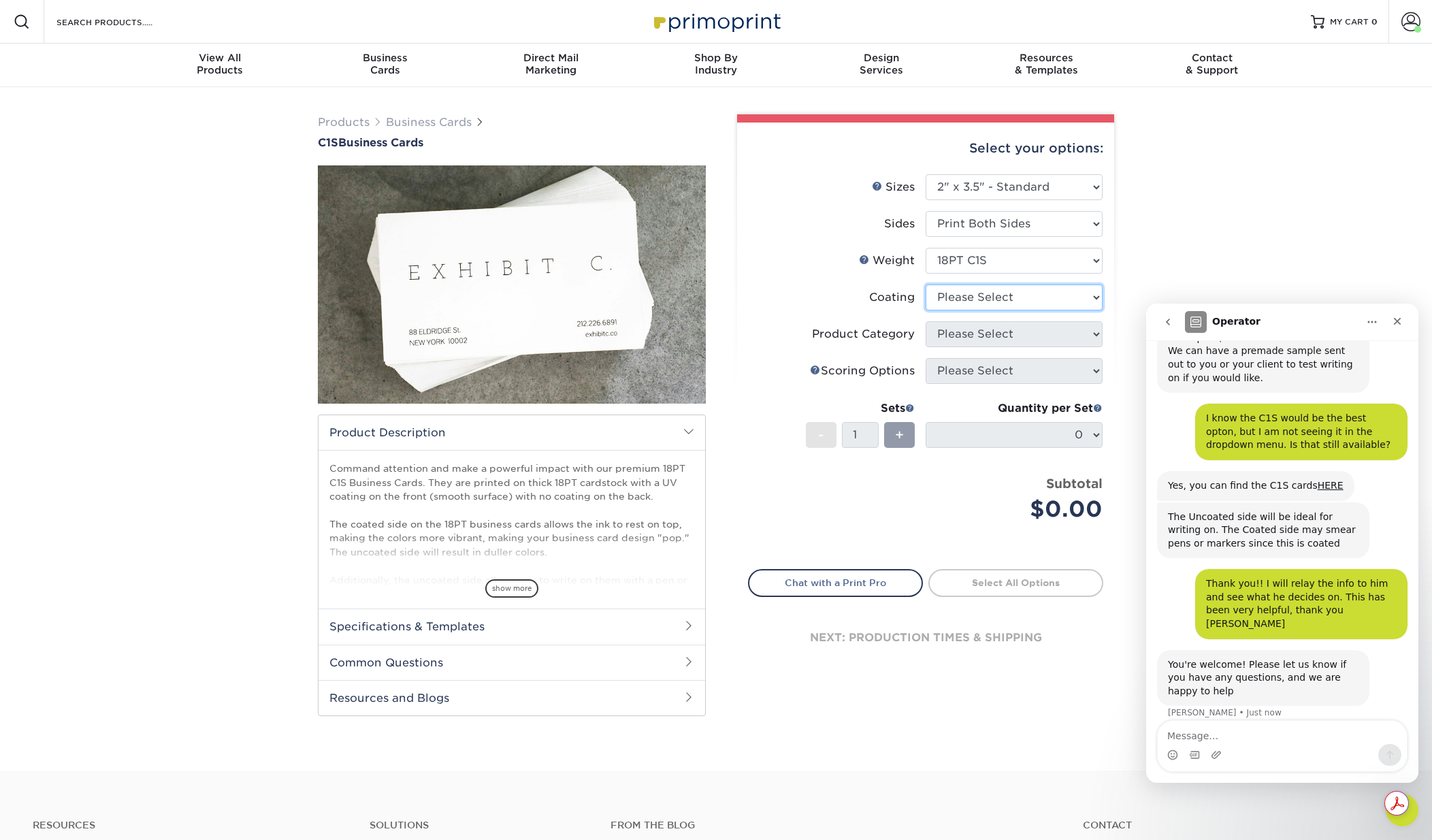
click at [979, 298] on select at bounding box center [1014, 297] width 177 height 26
select select "3e7618de-abca-4bda-9f97-8b9129e913d8"
click at [926, 284] on select at bounding box center [1014, 297] width 177 height 26
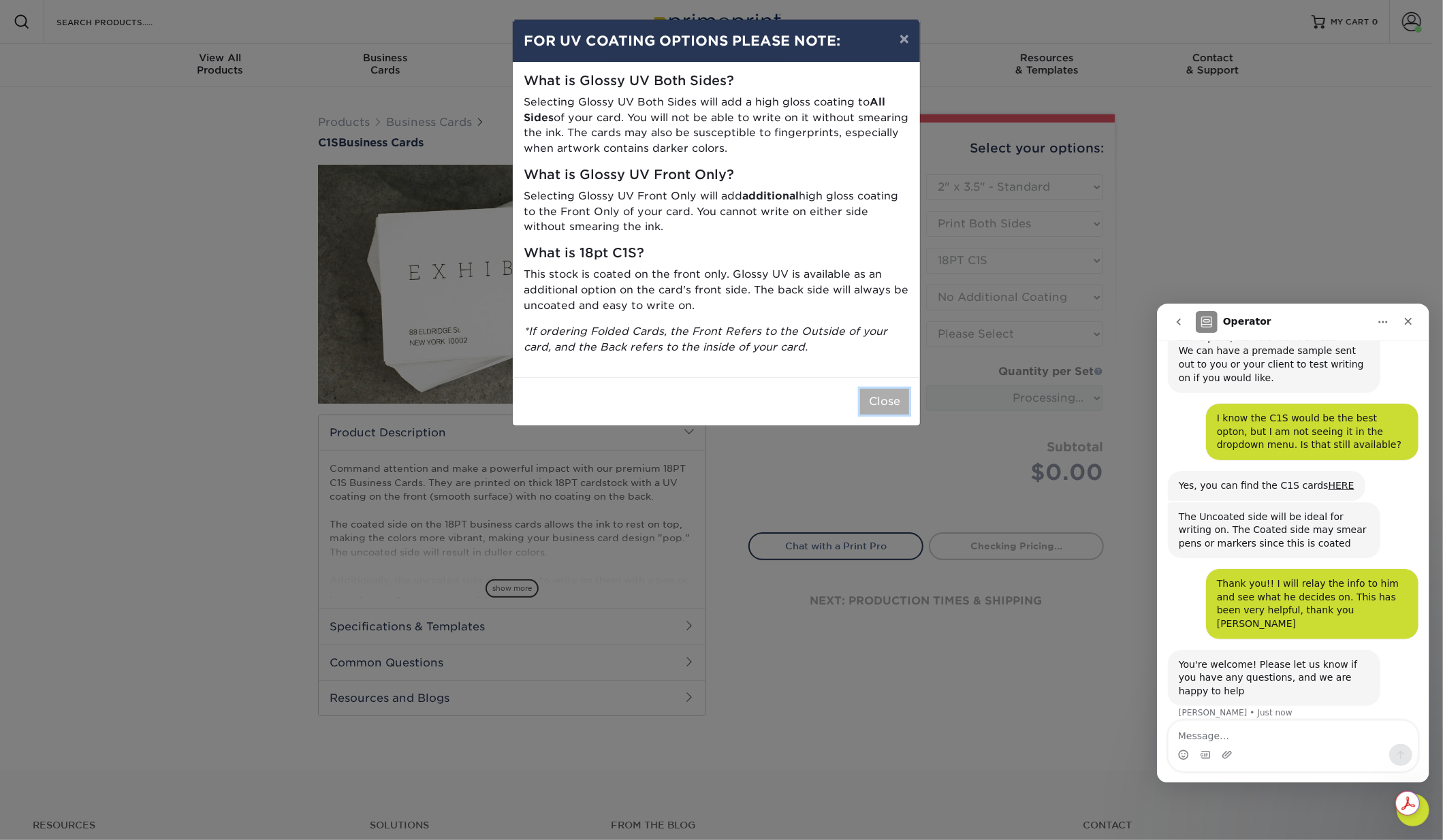
click at [879, 405] on button "Close" at bounding box center [884, 401] width 49 height 26
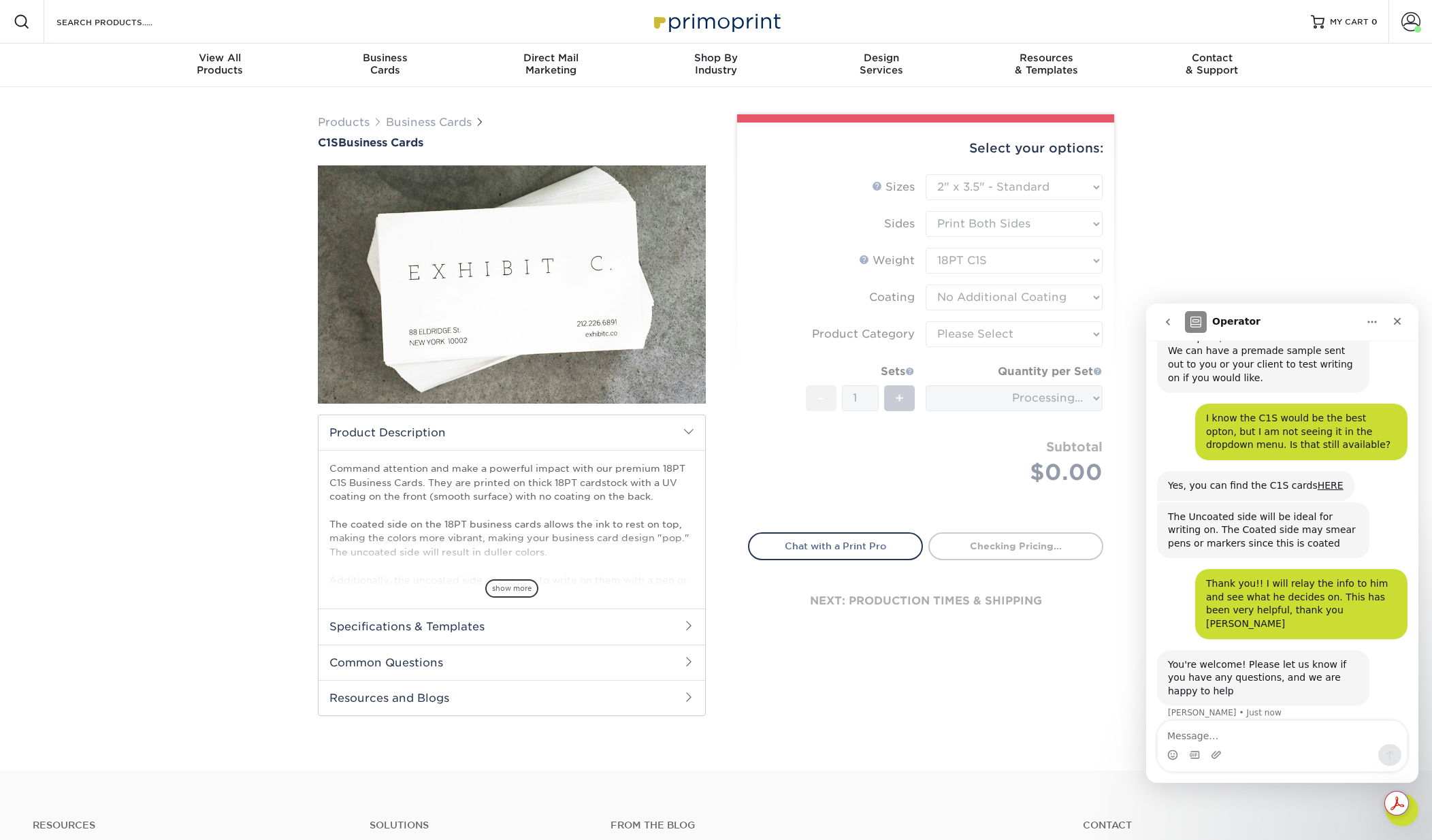
click at [970, 336] on form "Sizes Help Sizes Please Select 2" x 3.5" - Standard 2.125" x 3.375" - European …" at bounding box center [926, 345] width 356 height 342
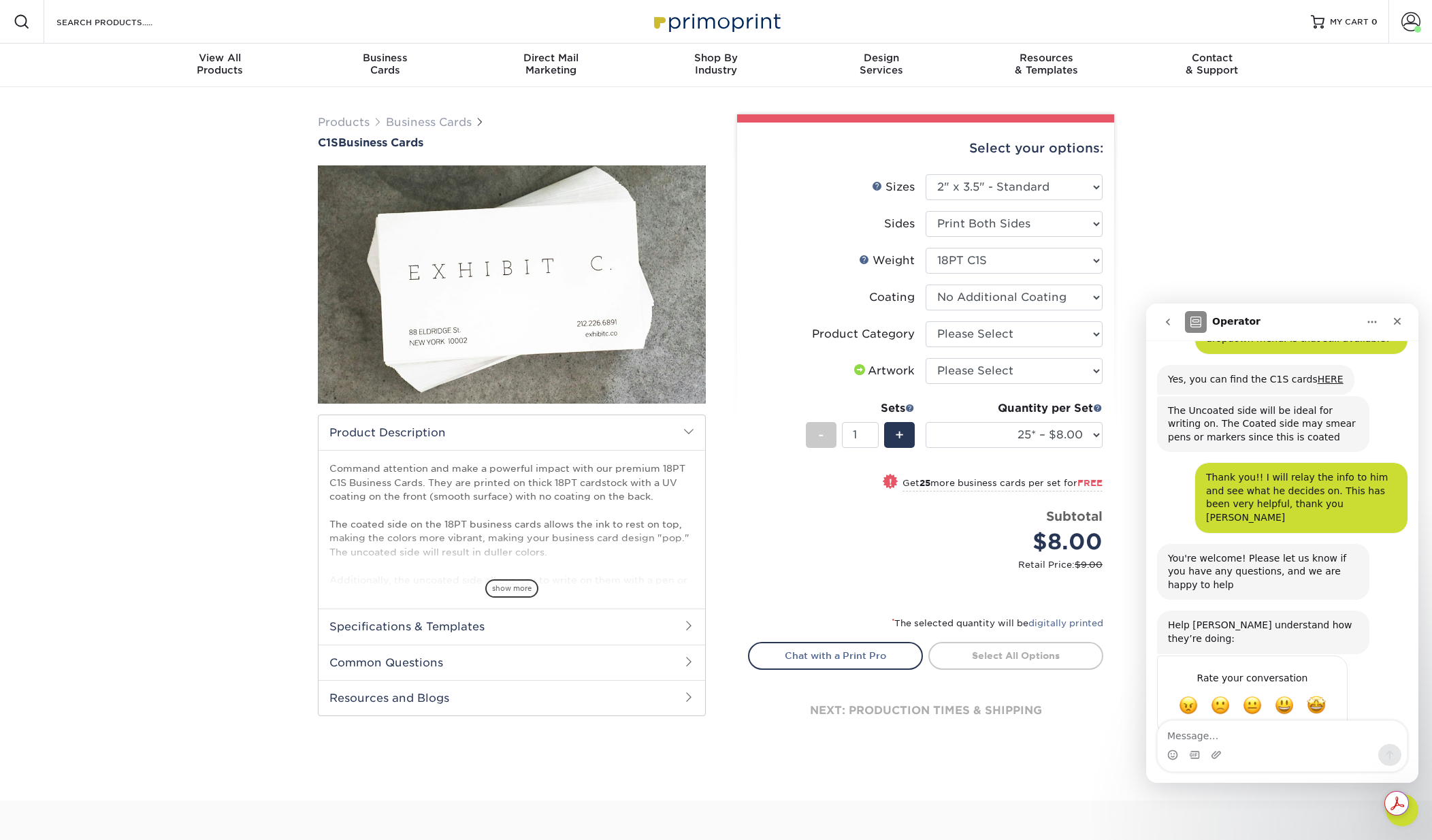
scroll to position [350, 0]
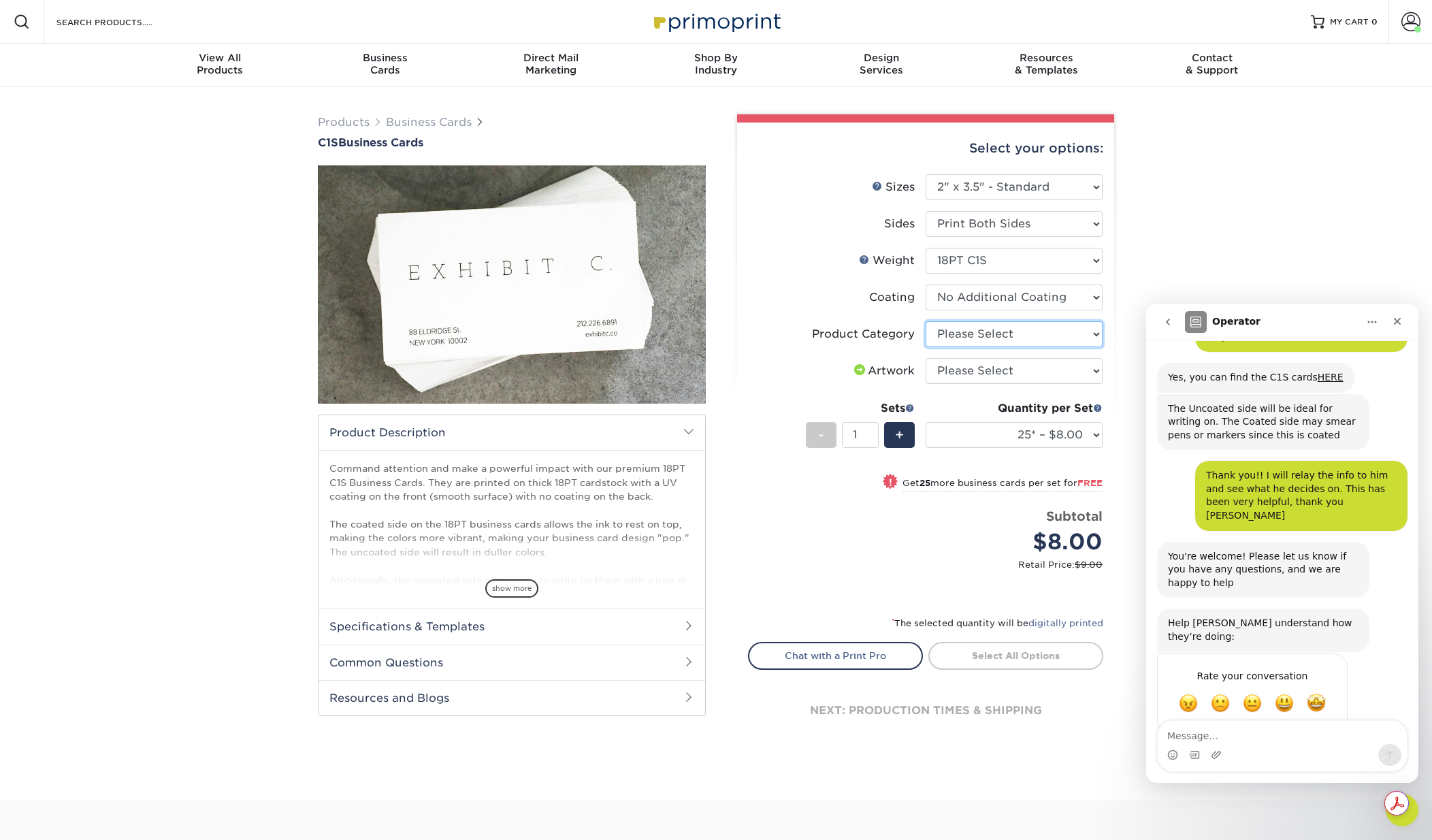
click at [973, 334] on select "Please Select Business Cards" at bounding box center [1014, 334] width 177 height 26
select select "3b5148f1-0588-4f88-a218-97bcfdce65c1"
click at [926, 321] on select "Please Select Business Cards" at bounding box center [1014, 334] width 177 height 26
click at [971, 371] on select "Please Select I will upload files I need a design - $100" at bounding box center [1014, 371] width 177 height 26
select select "upload"
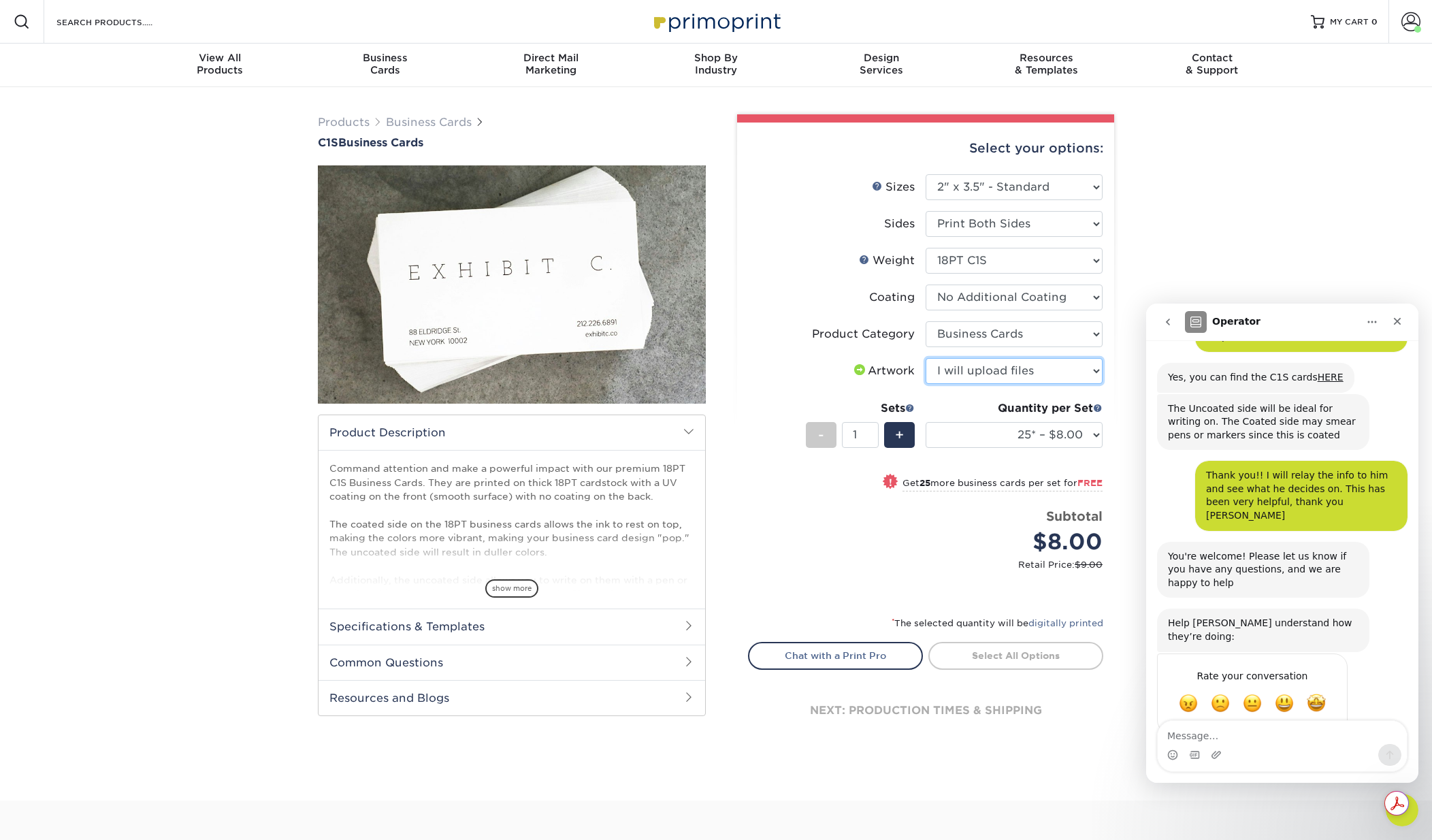
click at [926, 358] on select "Please Select I will upload files I need a design - $100" at bounding box center [1014, 371] width 177 height 26
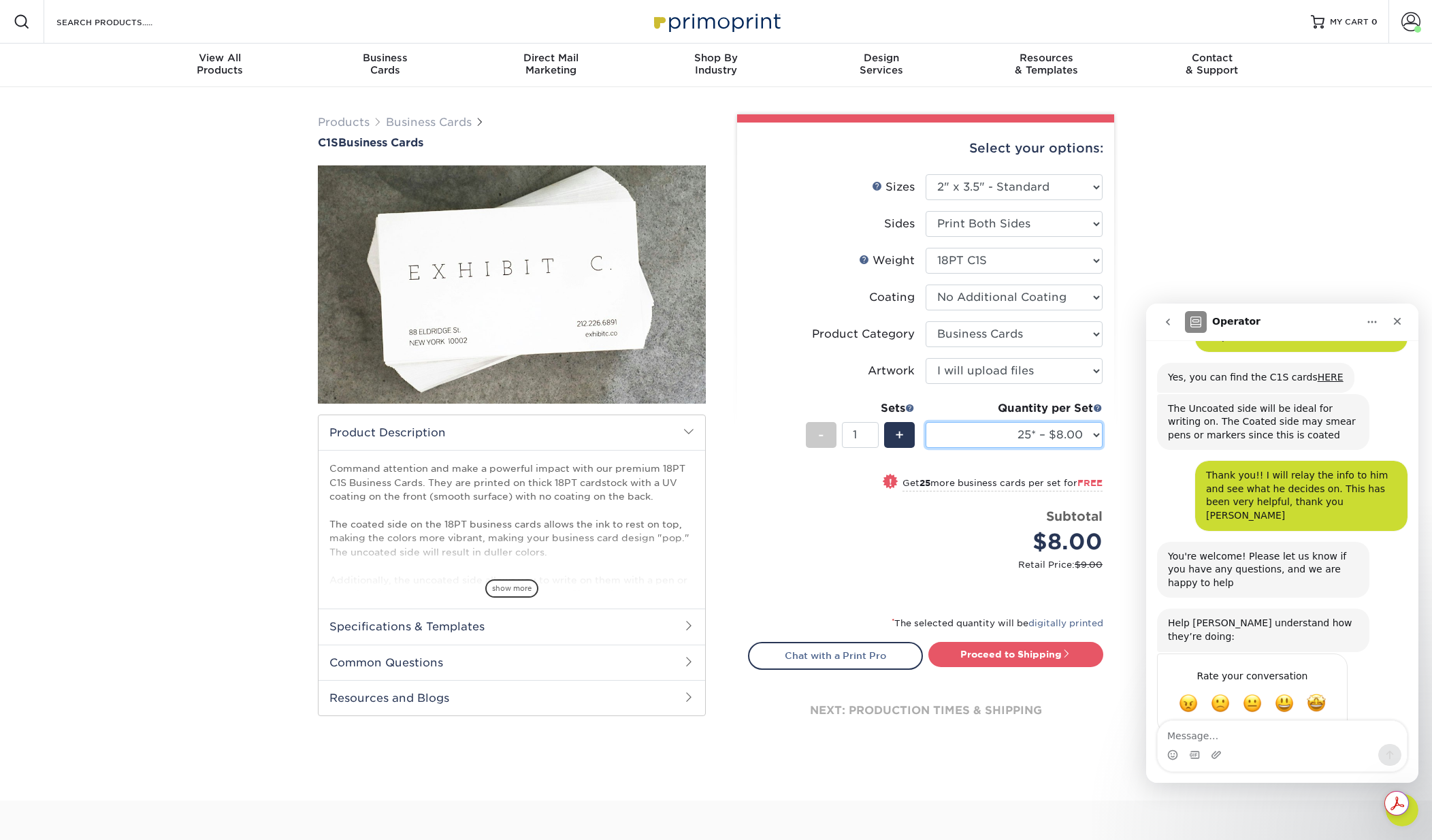
click at [976, 437] on select "25* – $8.00 50* – $8.00 75* – $8.00 100* – $8.00 250* – $17.00 500 – $33.00 100…" at bounding box center [1014, 434] width 177 height 26
select select "1000 – $47.00"
click at [926, 422] on select "25* – $8.00 50* – $8.00 75* – $8.00 100* – $8.00 250* – $17.00 500 – $33.00 100…" at bounding box center [1014, 434] width 177 height 26
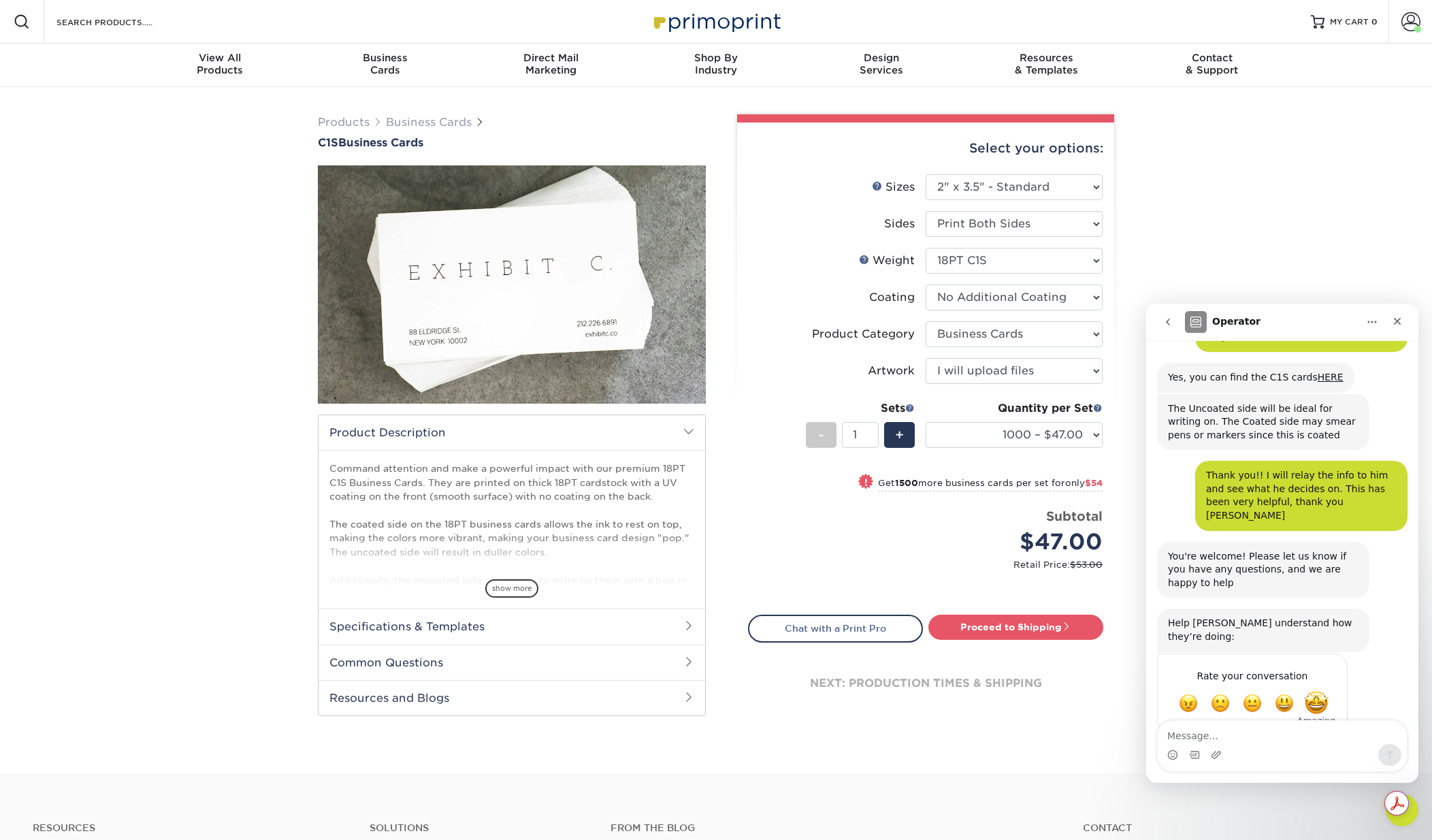
click at [1323, 691] on span "Amazing" at bounding box center [1317, 704] width 25 height 25
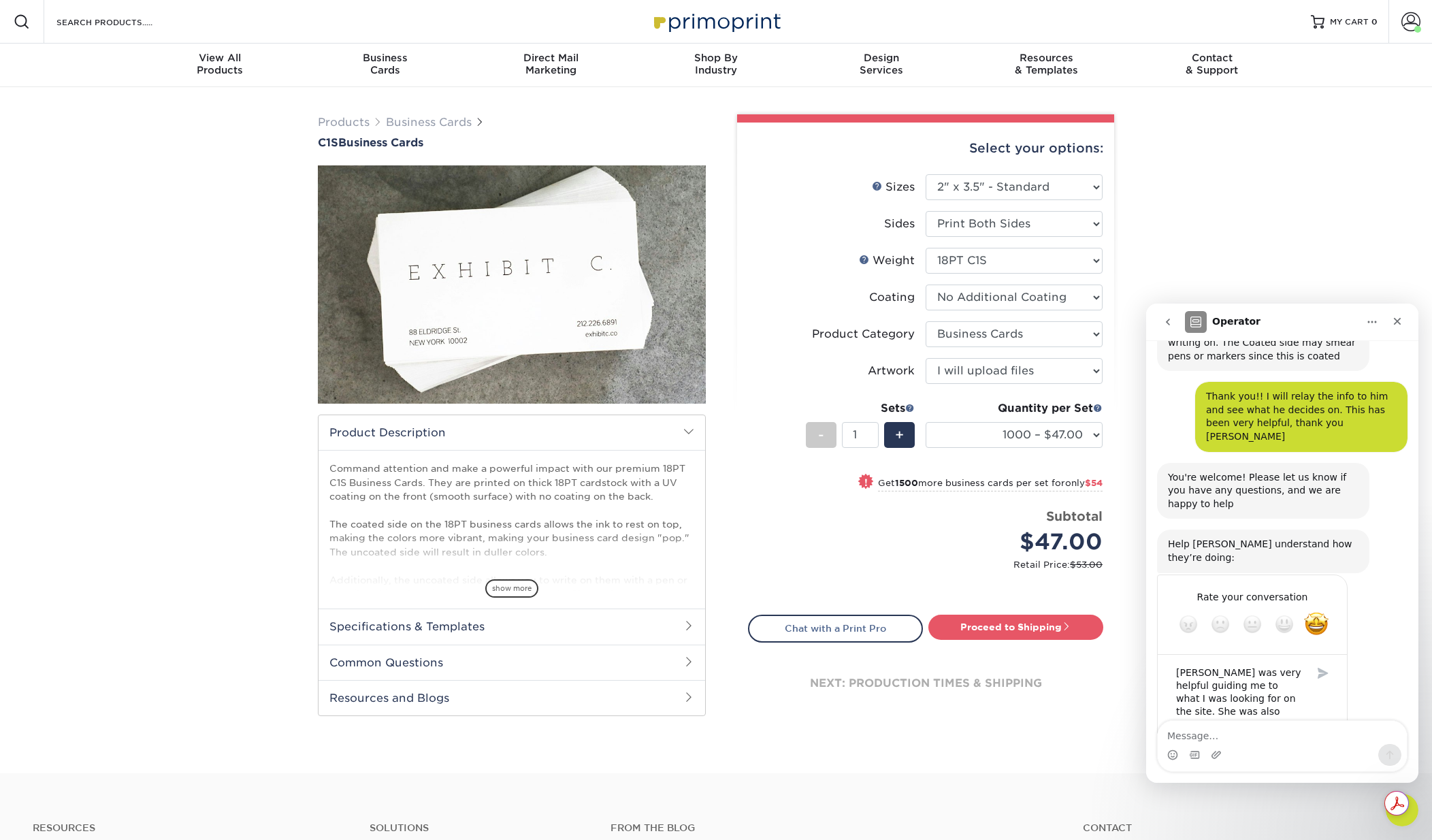
scroll to position [450, 0]
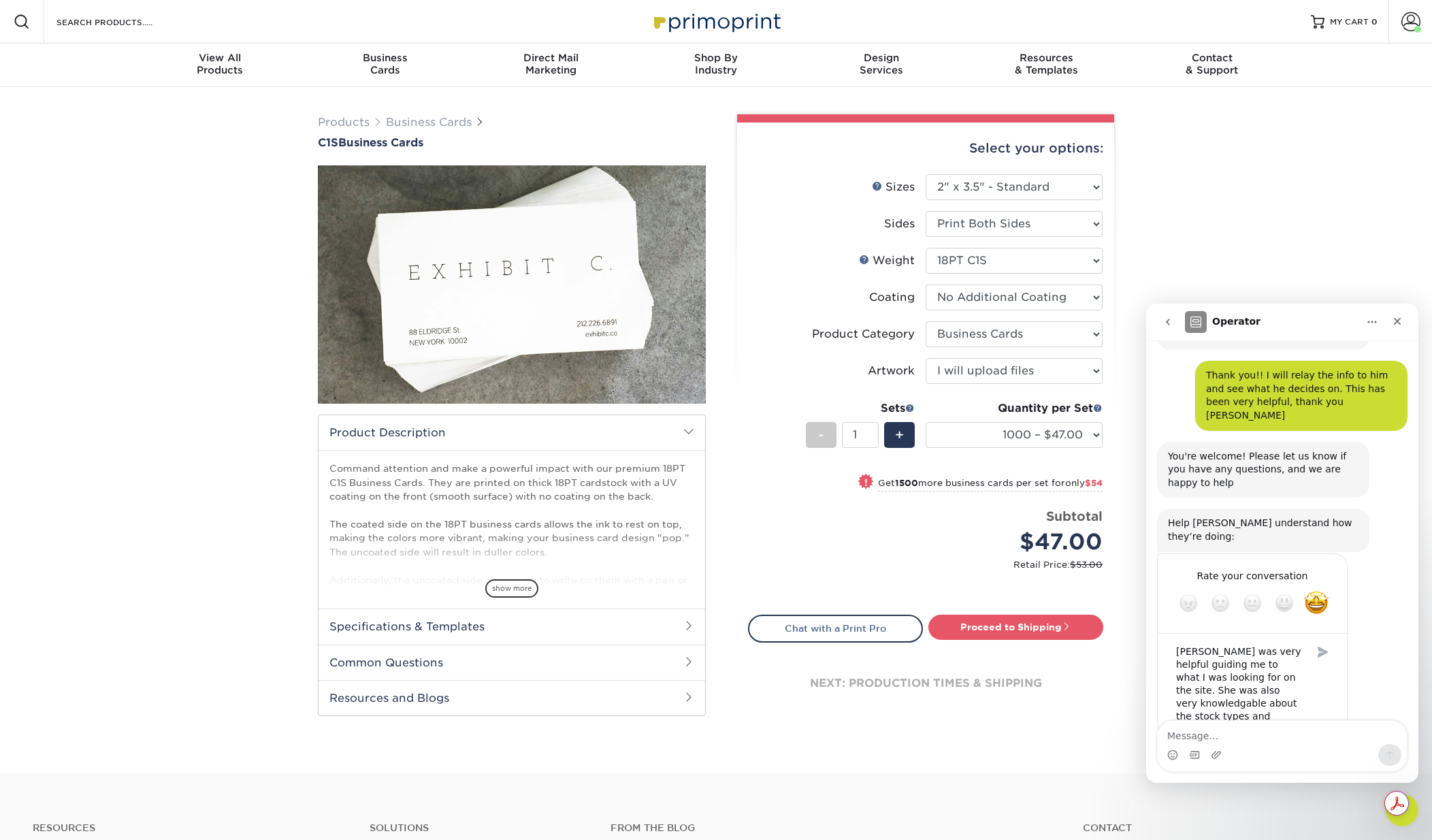
type textarea "Erica was very helpful guiding me to what I was looking for on the site. She wa…"
click at [1318, 638] on div "Submit" at bounding box center [1323, 652] width 27 height 27
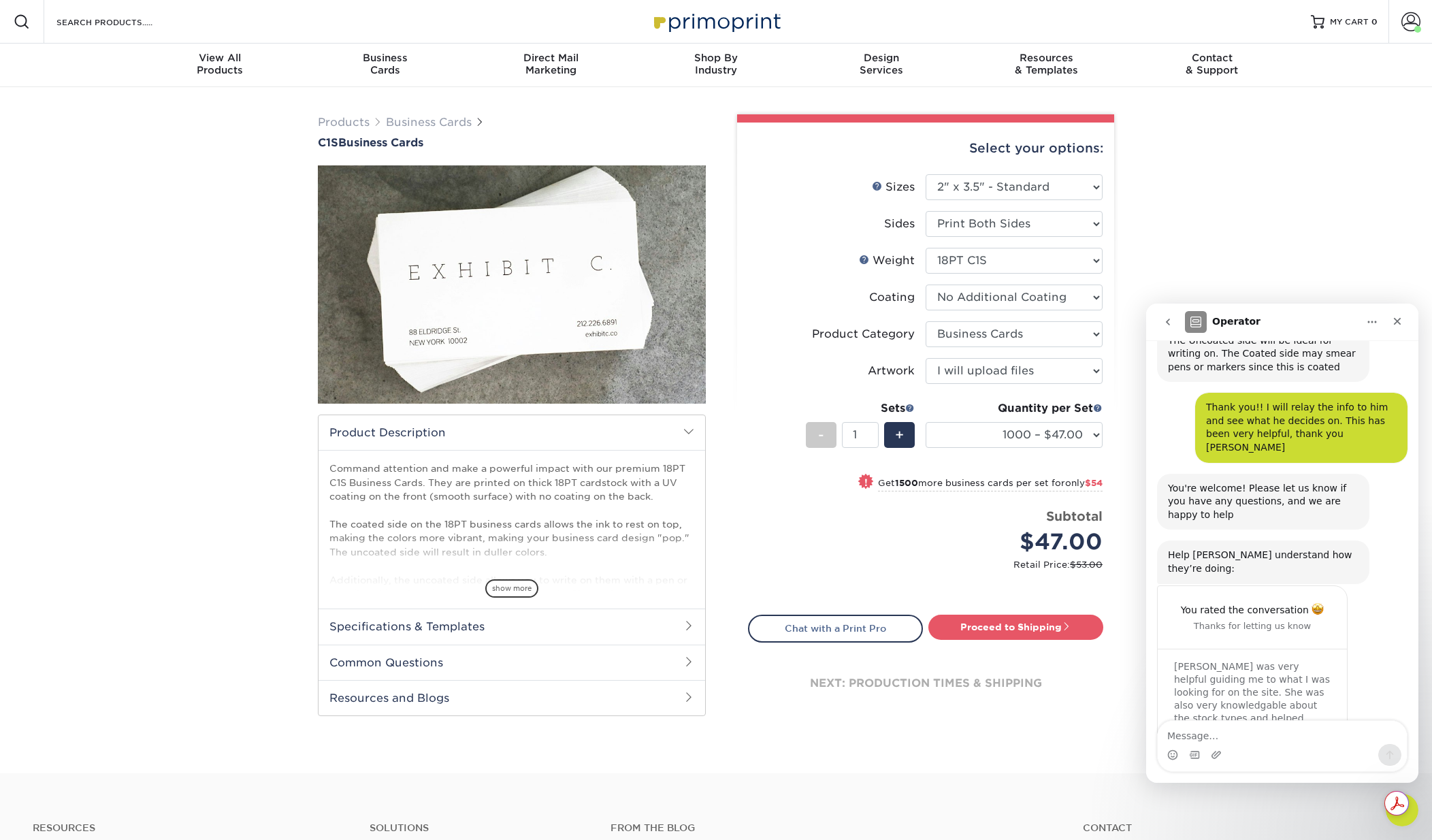
scroll to position [421, 0]
click at [760, 457] on li "Sets - 1 + Quantity per Set 25* – $8.00 50* – $8.00 75* – $8.00 100* – $8.00 25…" at bounding box center [926, 434] width 354 height 80
click at [1272, 200] on div "Products Business Cards C1S Business Cards" at bounding box center [716, 431] width 1432 height 686
click at [1337, 288] on div "Products Business Cards C1S Business Cards" at bounding box center [716, 431] width 1432 height 686
click at [996, 372] on select "Please Select I will upload files I need a design - $100" at bounding box center [1014, 371] width 177 height 26
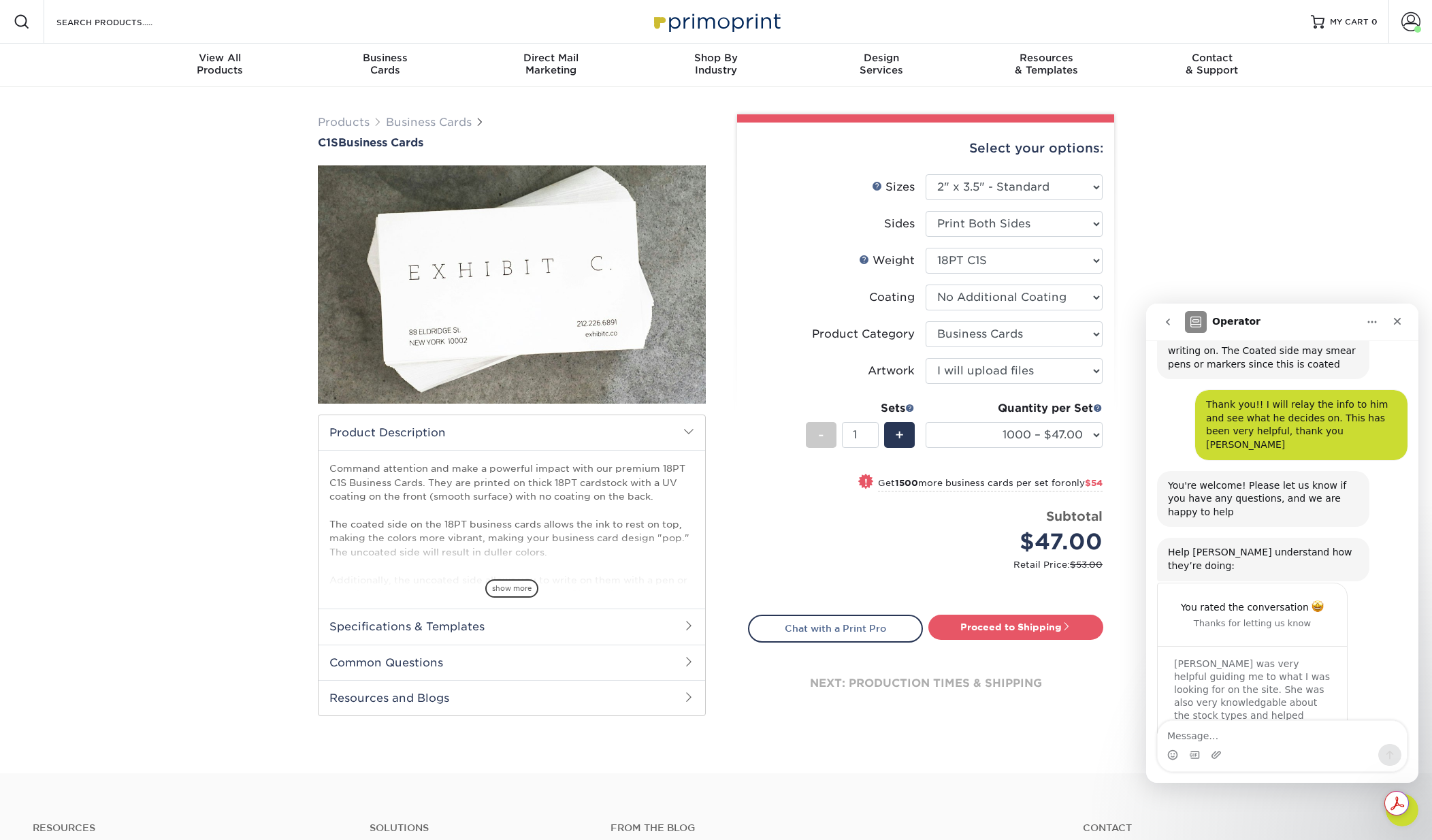
click at [1208, 182] on div "Products Business Cards C1S Business Cards" at bounding box center [716, 431] width 1432 height 686
click at [989, 618] on link "Proceed to Shipping" at bounding box center [1016, 628] width 175 height 25
type input "Set 1"
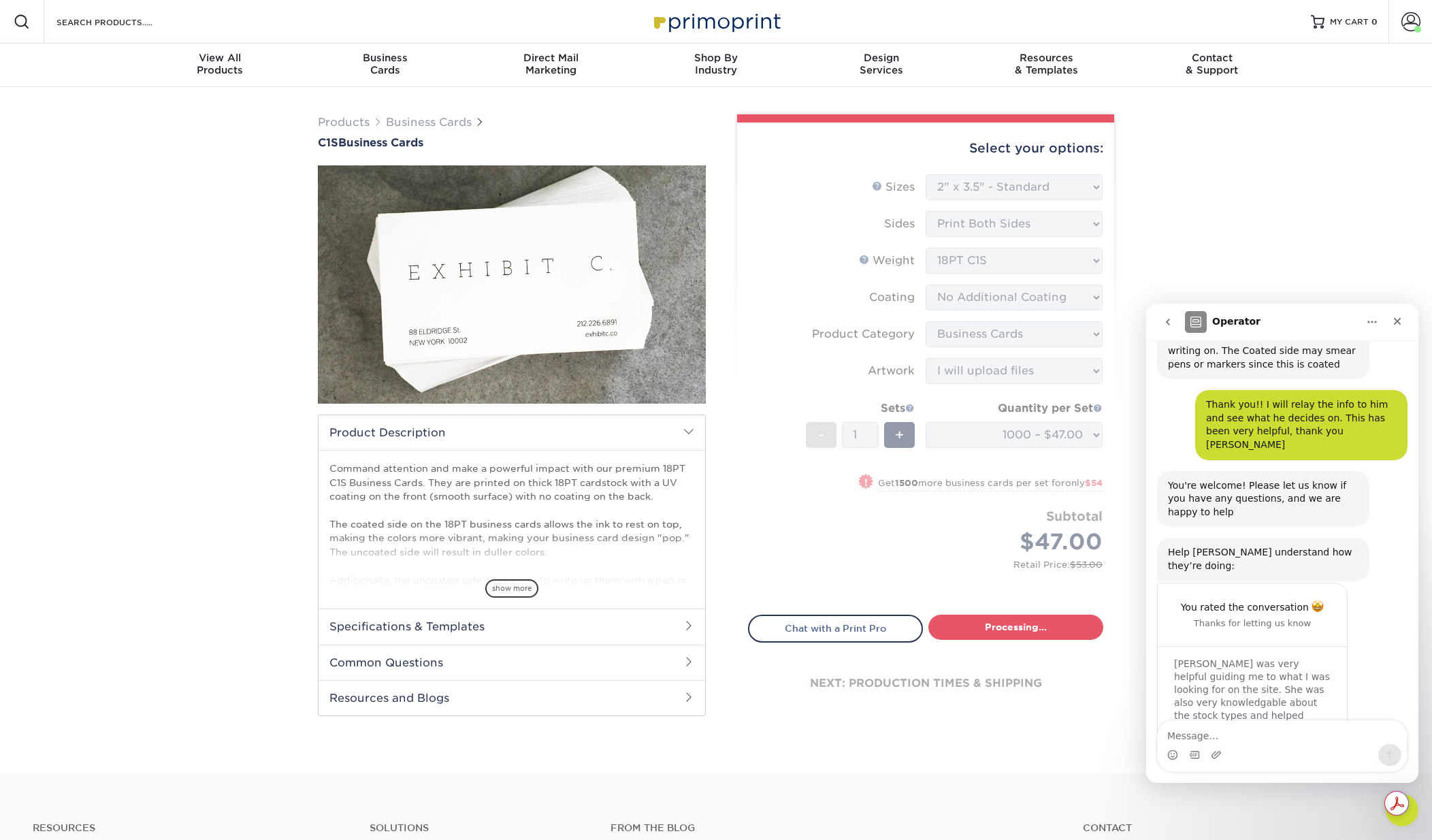
select select "3903ef88-f3cd-4577-993f-7abdf34a749e"
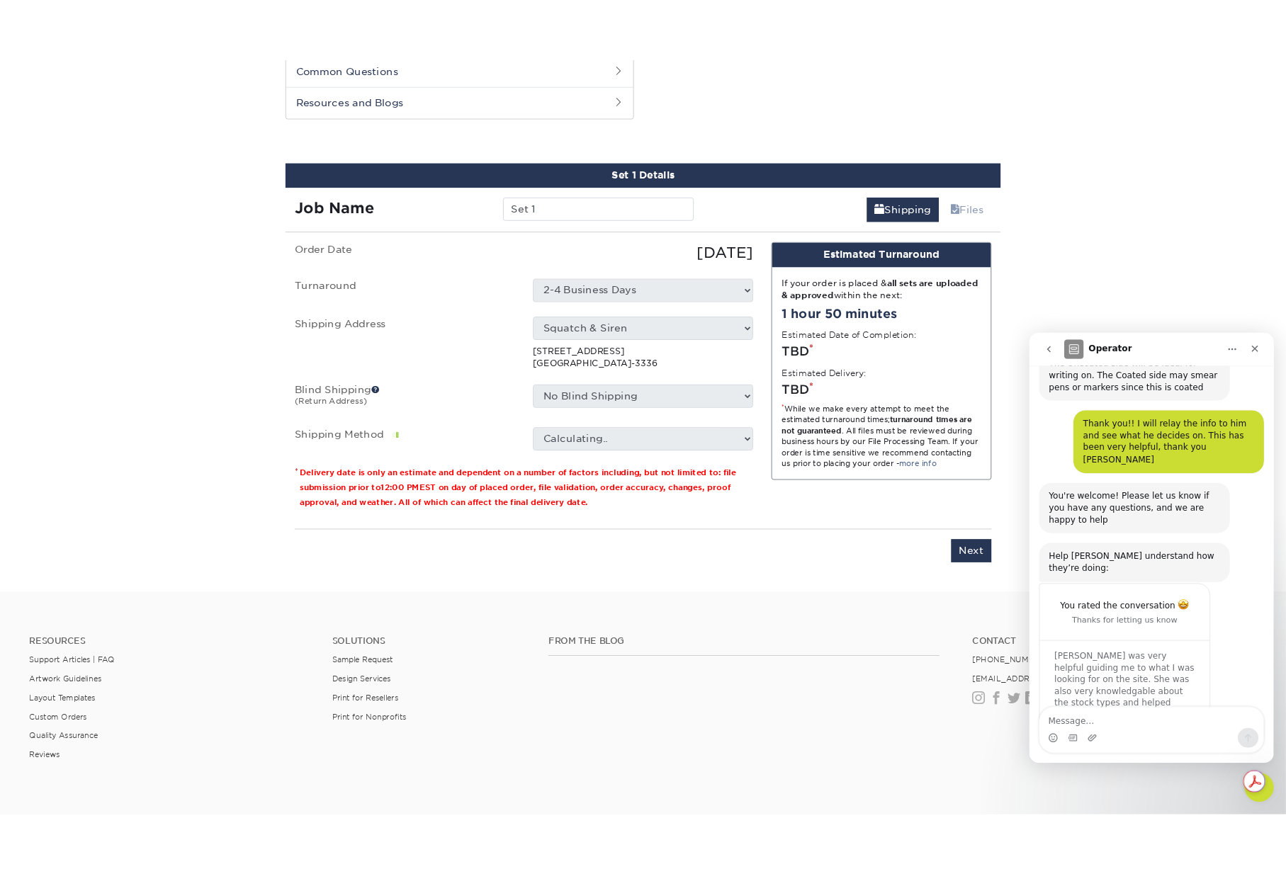
scroll to position [678, 0]
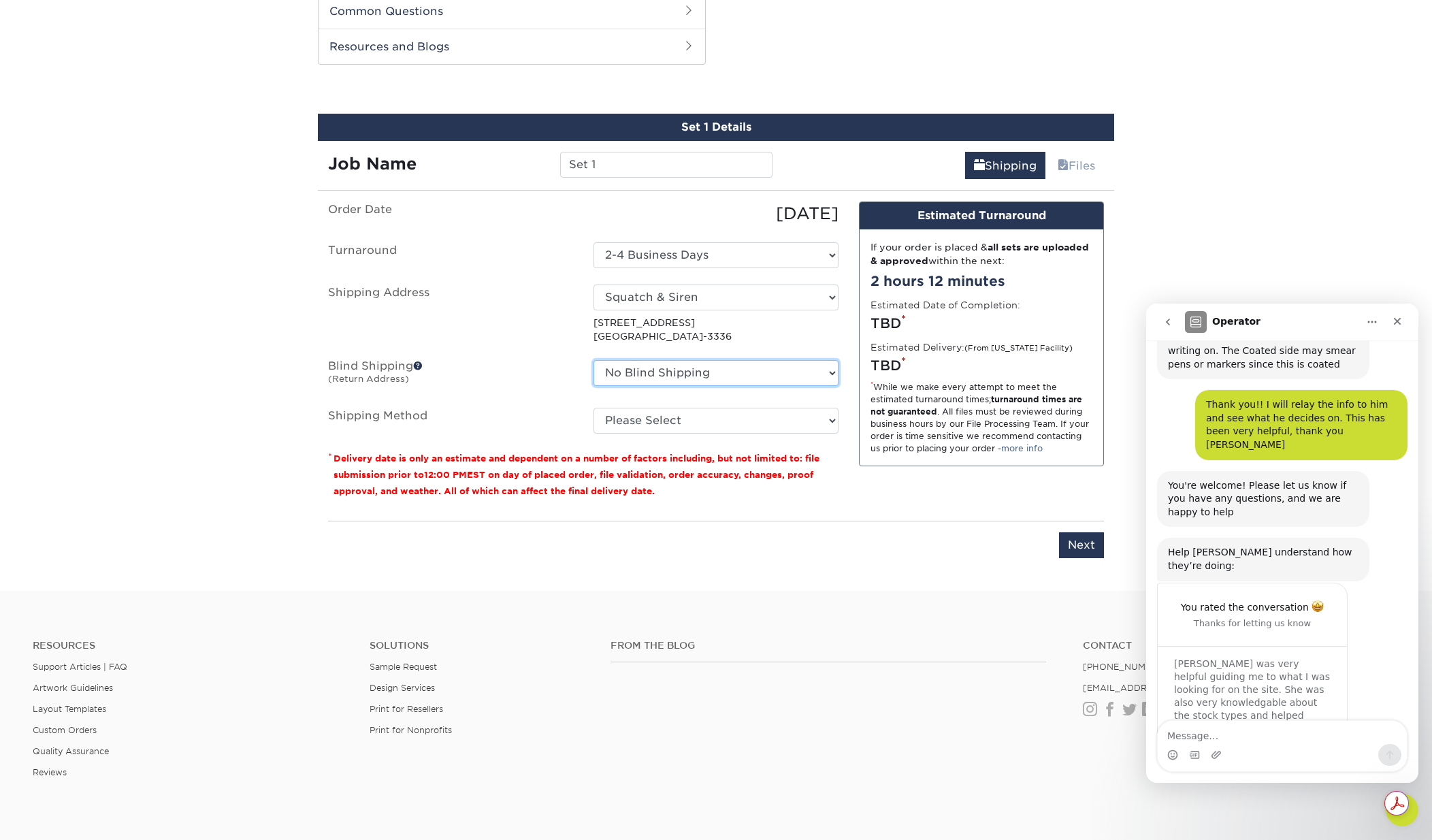
click at [736, 377] on select "No Blind Shipping Alex Noel Alex Noel Barquero Dr. Seltzer's, LLC Hampton Beach…" at bounding box center [716, 373] width 245 height 26
click at [966, 679] on div "From the Blog" at bounding box center [836, 683] width 472 height 87
click at [644, 248] on select "Select One 2-4 Business Days" at bounding box center [716, 255] width 245 height 26
click at [521, 218] on label "Order Date" at bounding box center [451, 214] width 265 height 25
click at [667, 300] on select "Select One Alex Noel Alex Noel Barquero Dr. Seltzer's, LLC Hampton Beach Mermai…" at bounding box center [716, 297] width 245 height 26
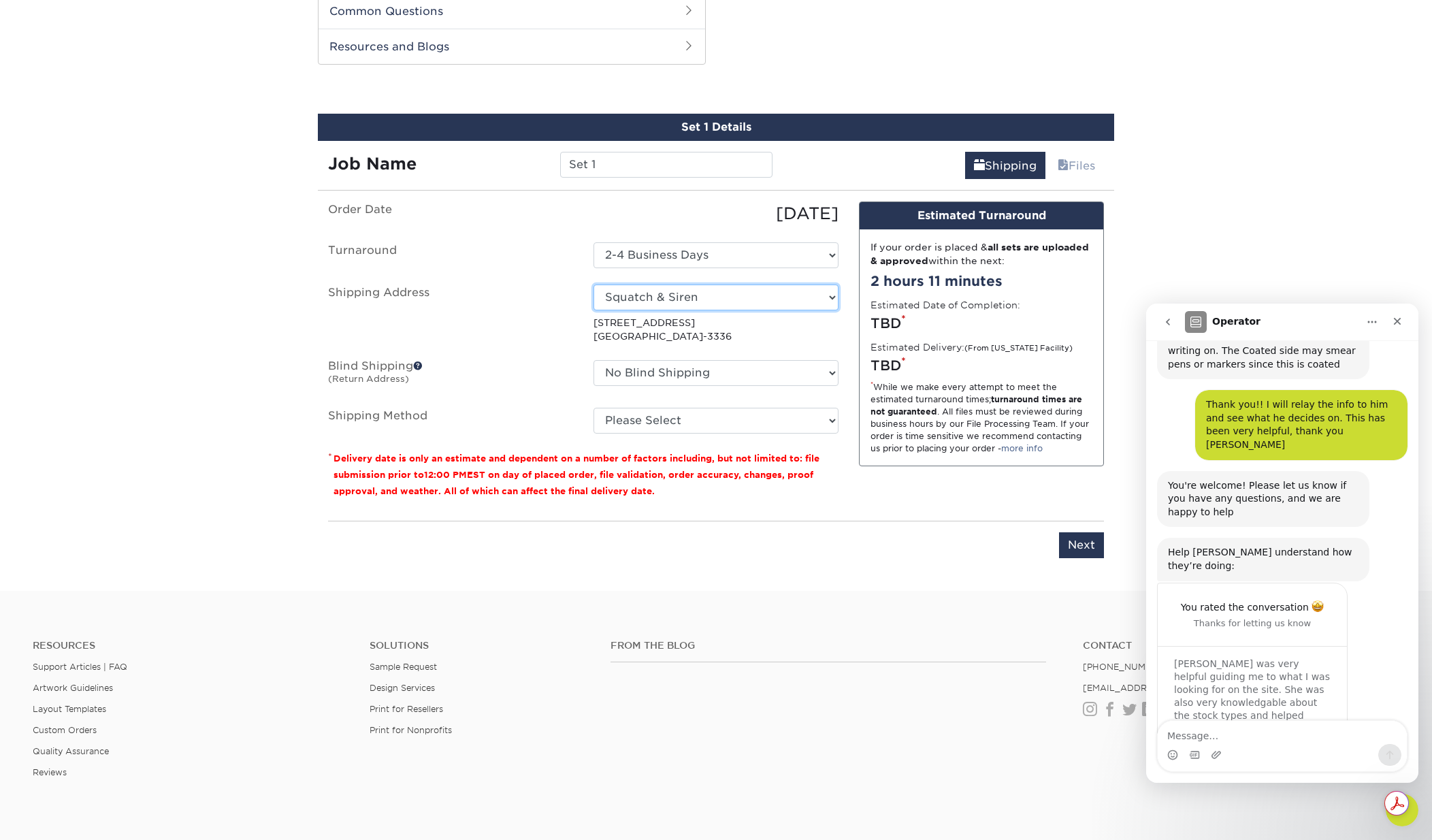
select select "newaddress"
click at [594, 284] on select "Select One Alex Noel Alex Noel Barquero Dr. Seltzer's, LLC Hampton Beach Mermai…" at bounding box center [716, 297] width 245 height 26
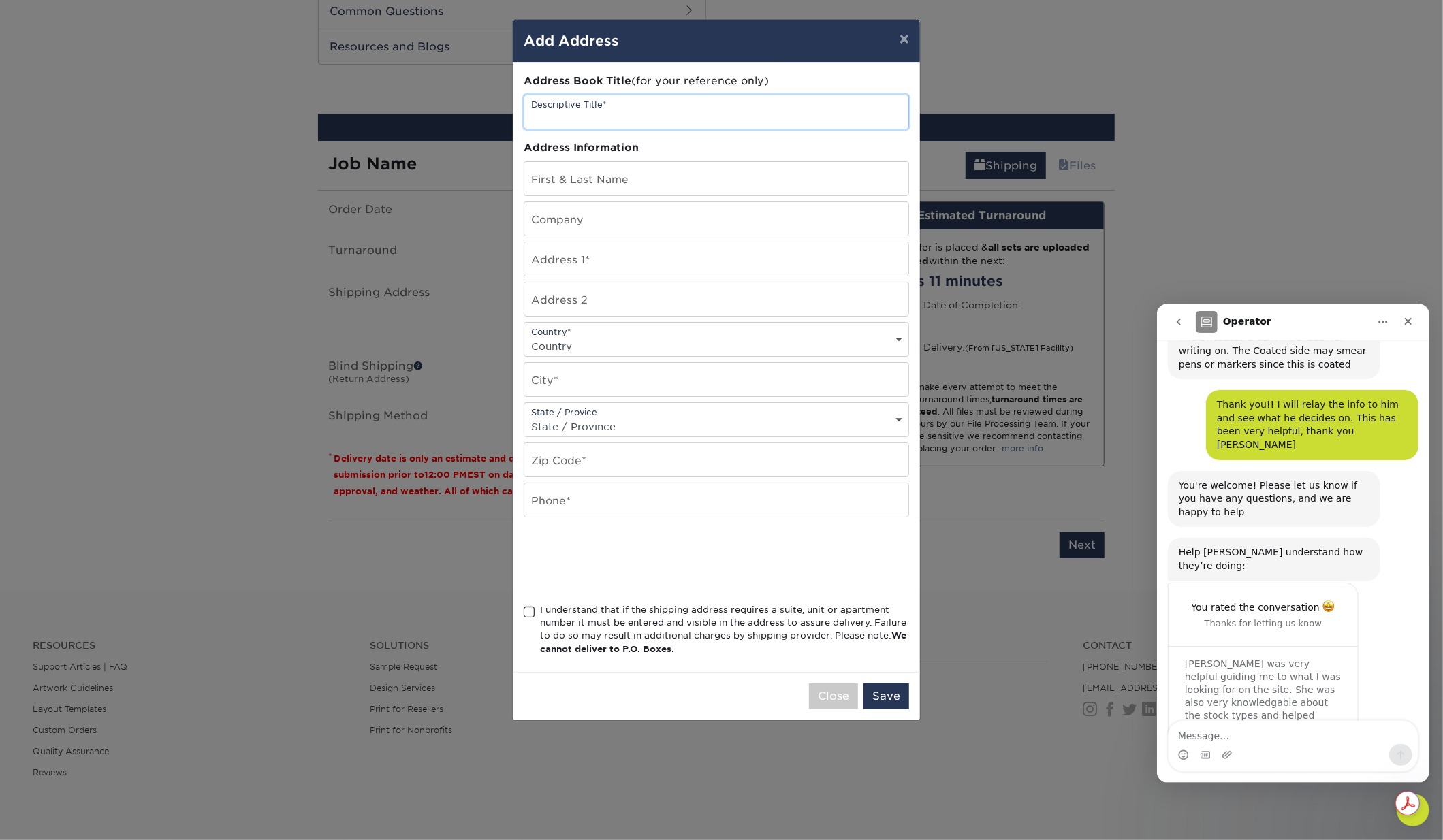
click at [606, 122] on input "text" at bounding box center [716, 111] width 385 height 34
type input "Tabone Construction"
click at [598, 185] on input "text" at bounding box center [716, 179] width 385 height 34
click at [650, 118] on input "Tabone Construction" at bounding box center [716, 111] width 385 height 34
click at [589, 178] on input "text" at bounding box center [716, 179] width 385 height 34
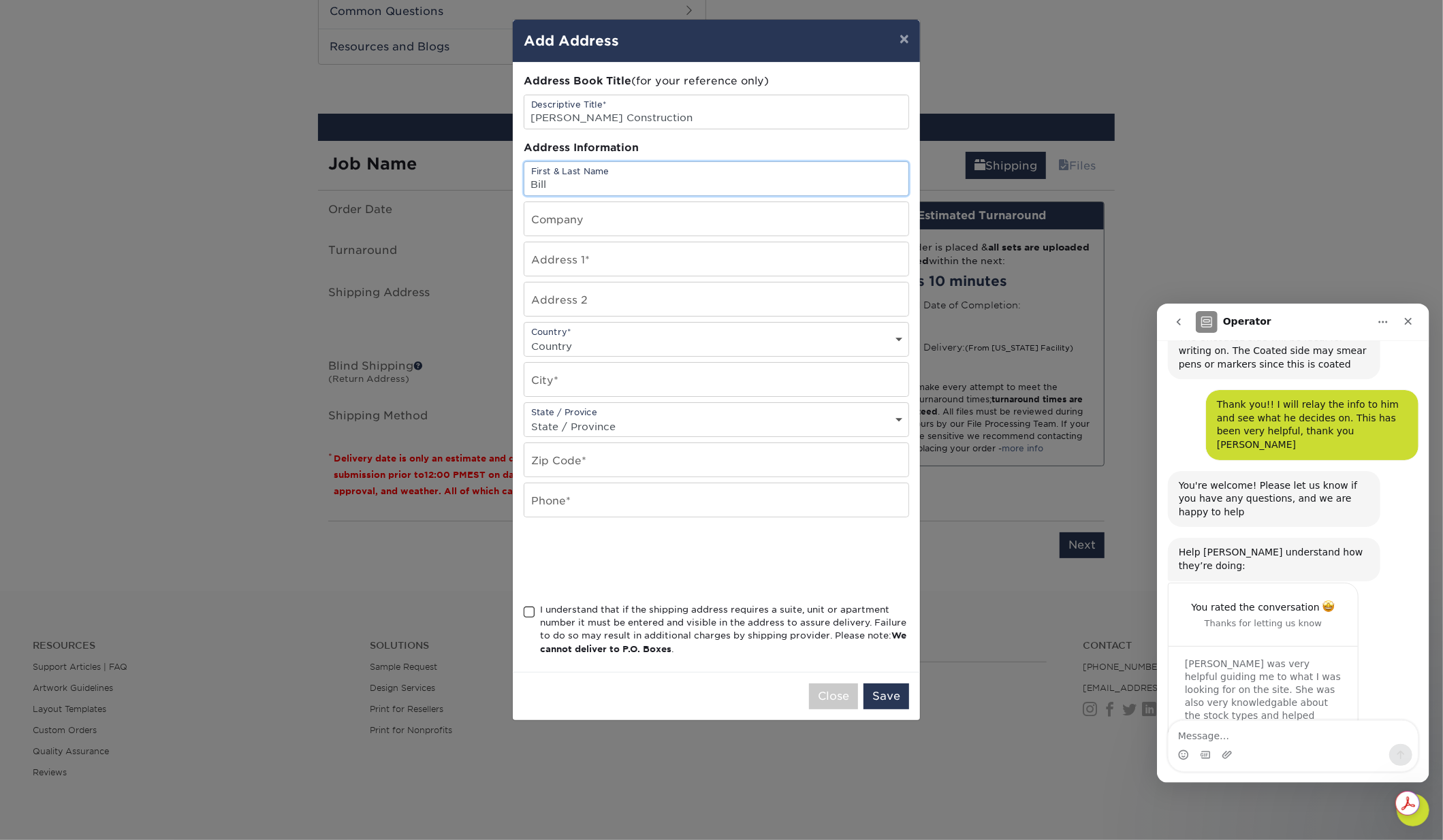
type input "Bill"
click at [604, 219] on input "text" at bounding box center [716, 218] width 385 height 34
drag, startPoint x: 549, startPoint y: 119, endPoint x: 477, endPoint y: 116, distance: 72.1
click at [476, 116] on div "× Add Address Address Book Title (for your reference only) Descriptive Title* T…" at bounding box center [721, 420] width 1443 height 840
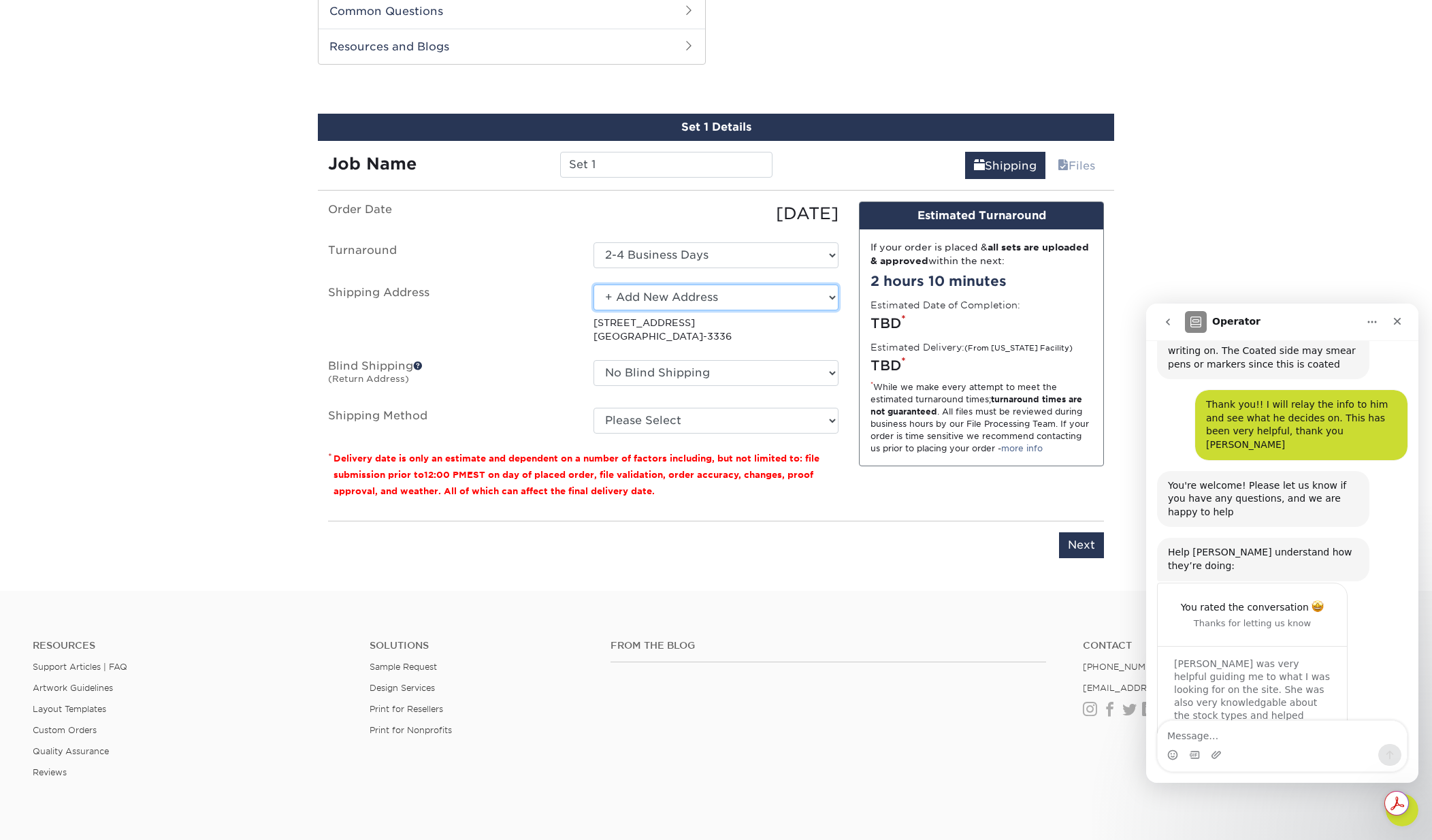
click at [686, 298] on select "Select One Alex Noel Alex Noel Barquero Dr. Seltzer's, LLC Hampton Beach Mermai…" at bounding box center [716, 297] width 245 height 26
click at [594, 284] on select "Select One Alex Noel Alex Noel Barquero Dr. Seltzer's, LLC Hampton Beach Mermai…" at bounding box center [716, 297] width 245 height 26
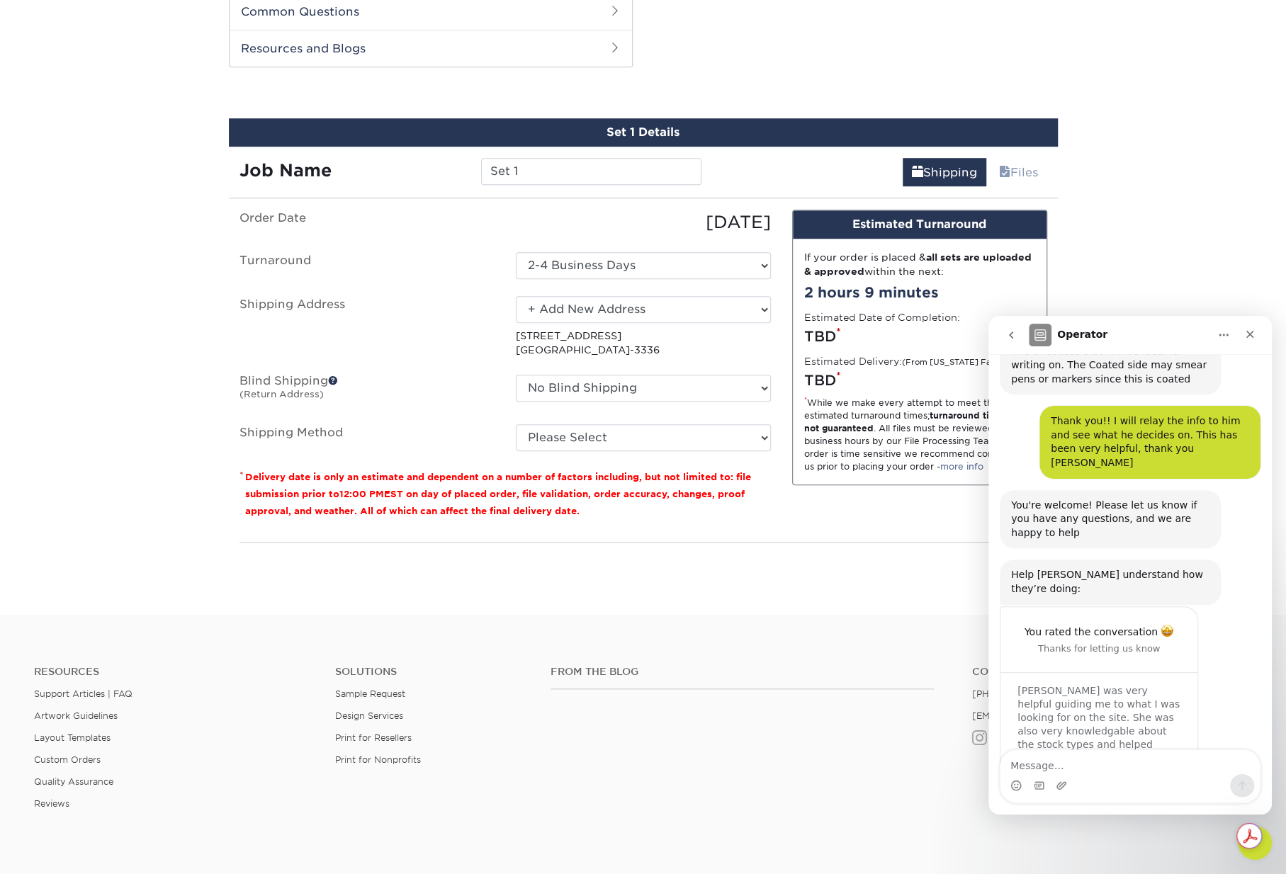
click at [810, 604] on div "Products Business Cards C1S Business Cards" at bounding box center [643, 14] width 1286 height 1202
click at [1250, 332] on icon "Close" at bounding box center [1249, 334] width 11 height 11
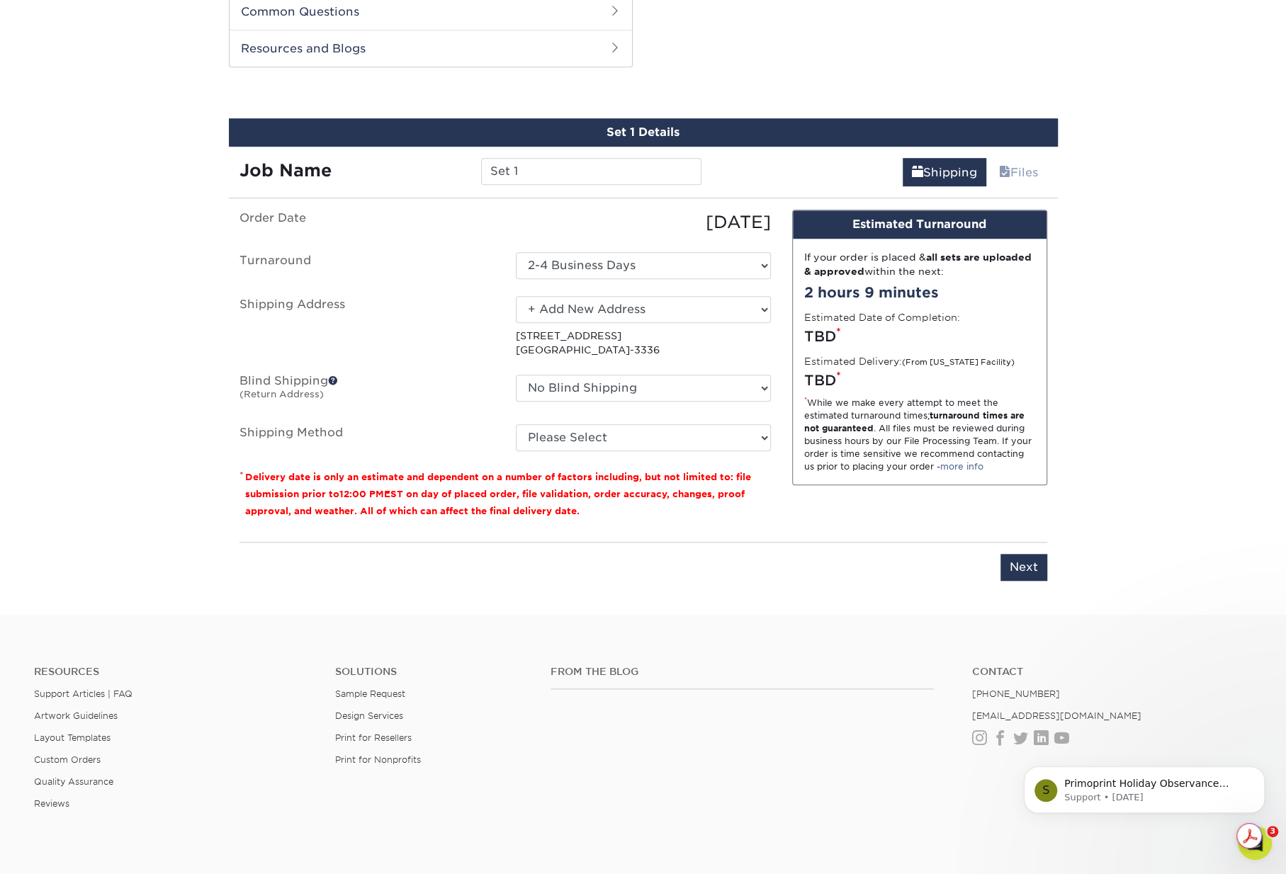
scroll to position [436, 0]
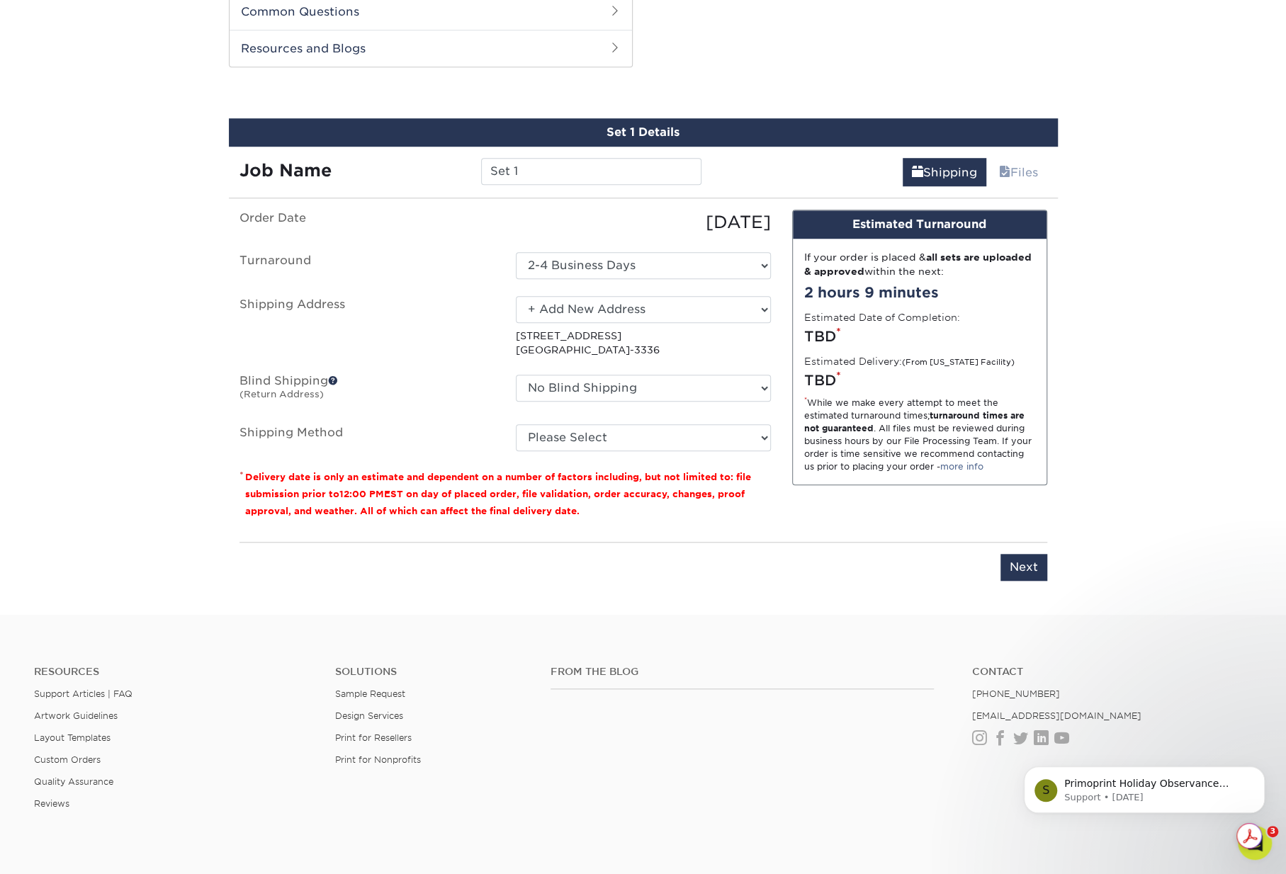
click at [1192, 407] on div "Products Business Cards C1S Business Cards" at bounding box center [643, 14] width 1286 height 1202
click at [617, 306] on select "Select One Alex Noel Alex Noel Barquero Dr. Seltzer's, LLC Hampton Beach Mermai…" at bounding box center [643, 309] width 255 height 27
click at [516, 296] on select "Select One Alex Noel Alex Noel Barquero Dr. Seltzer's, LLC Hampton Beach Mermai…" at bounding box center [643, 309] width 255 height 27
click at [593, 308] on select "Select One Alex Noel Alex Noel Barquero Dr. Seltzer's, LLC Hampton Beach Mermai…" at bounding box center [643, 309] width 255 height 27
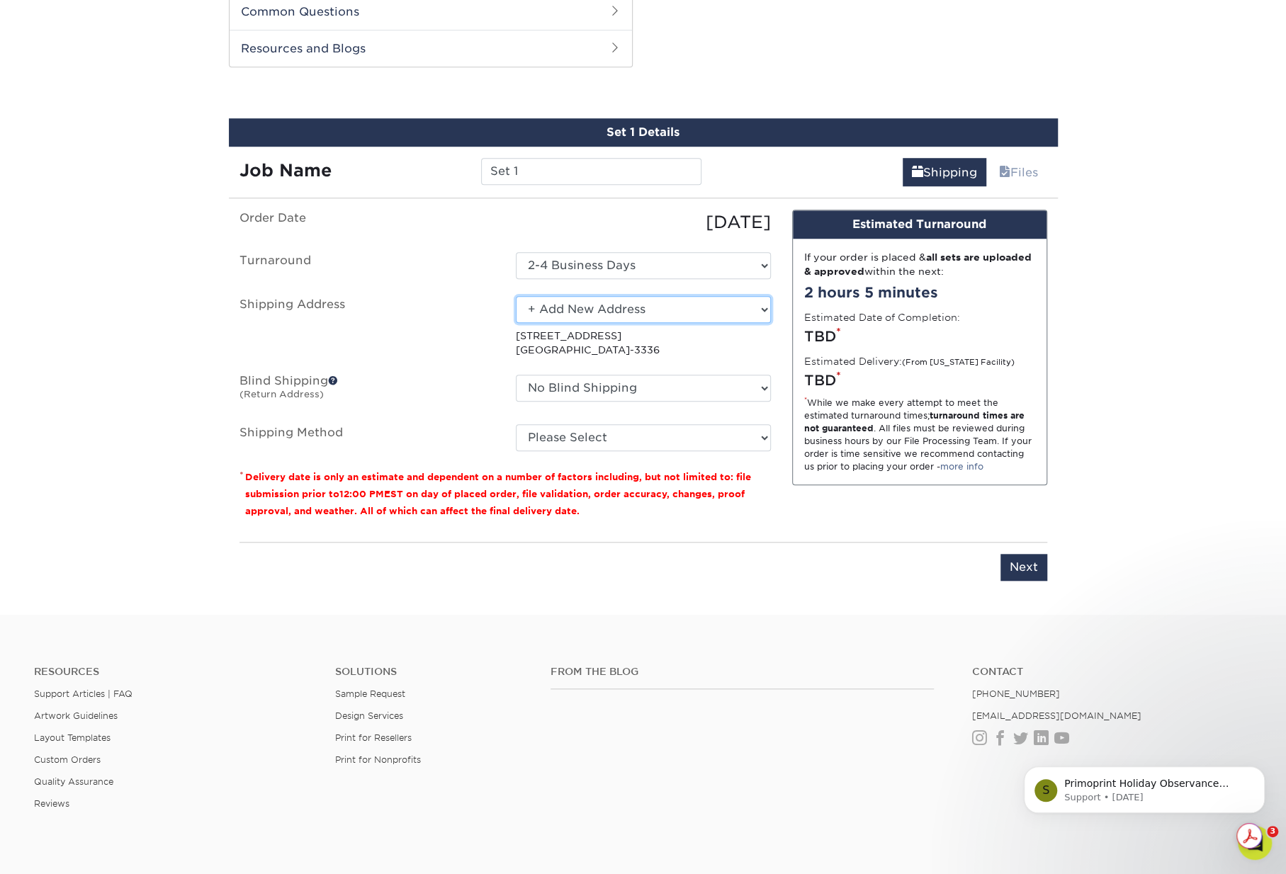
click at [516, 296] on select "Select One Alex Noel Alex Noel Barquero Dr. Seltzer's, LLC Hampton Beach Mermai…" at bounding box center [643, 309] width 255 height 27
click at [414, 404] on ul "Order Date 08/25/2025 Turnaround Select One 2-4 Business Days Shipping Address …" at bounding box center [504, 331] width 531 height 242
click at [582, 302] on select "Select One Alex Noel Alex Noel Barquero Dr. Seltzer's, LLC Hampton Beach Mermai…" at bounding box center [643, 309] width 255 height 27
click at [556, 315] on select "Select One Alex Noel Alex Noel Barquero Dr. Seltzer's, LLC Hampton Beach Mermai…" at bounding box center [643, 309] width 255 height 27
select select "newaddress"
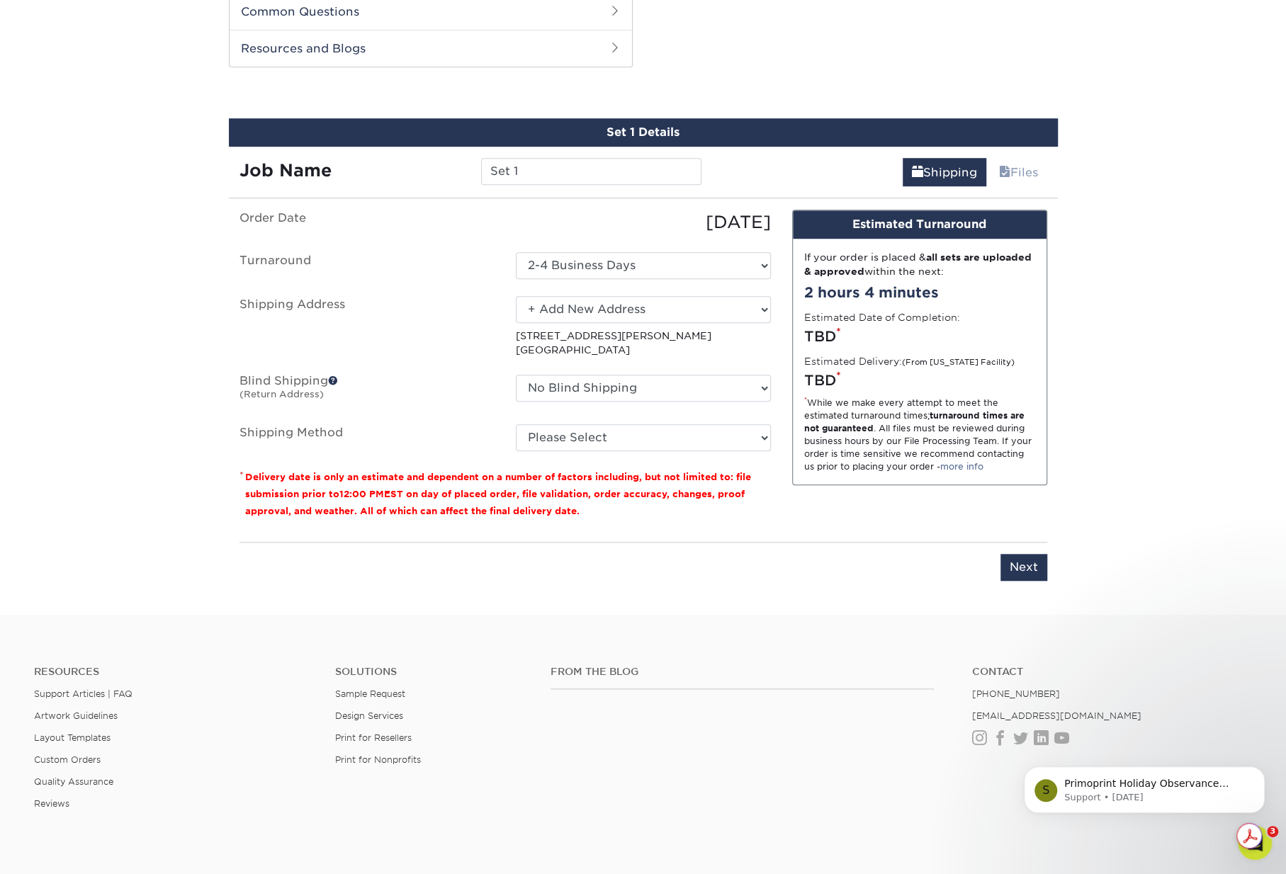
click at [516, 296] on select "Select One Alex Noel Alex Noel Barquero Dr. Seltzer's, LLC Hampton Beach Mermai…" at bounding box center [643, 309] width 255 height 27
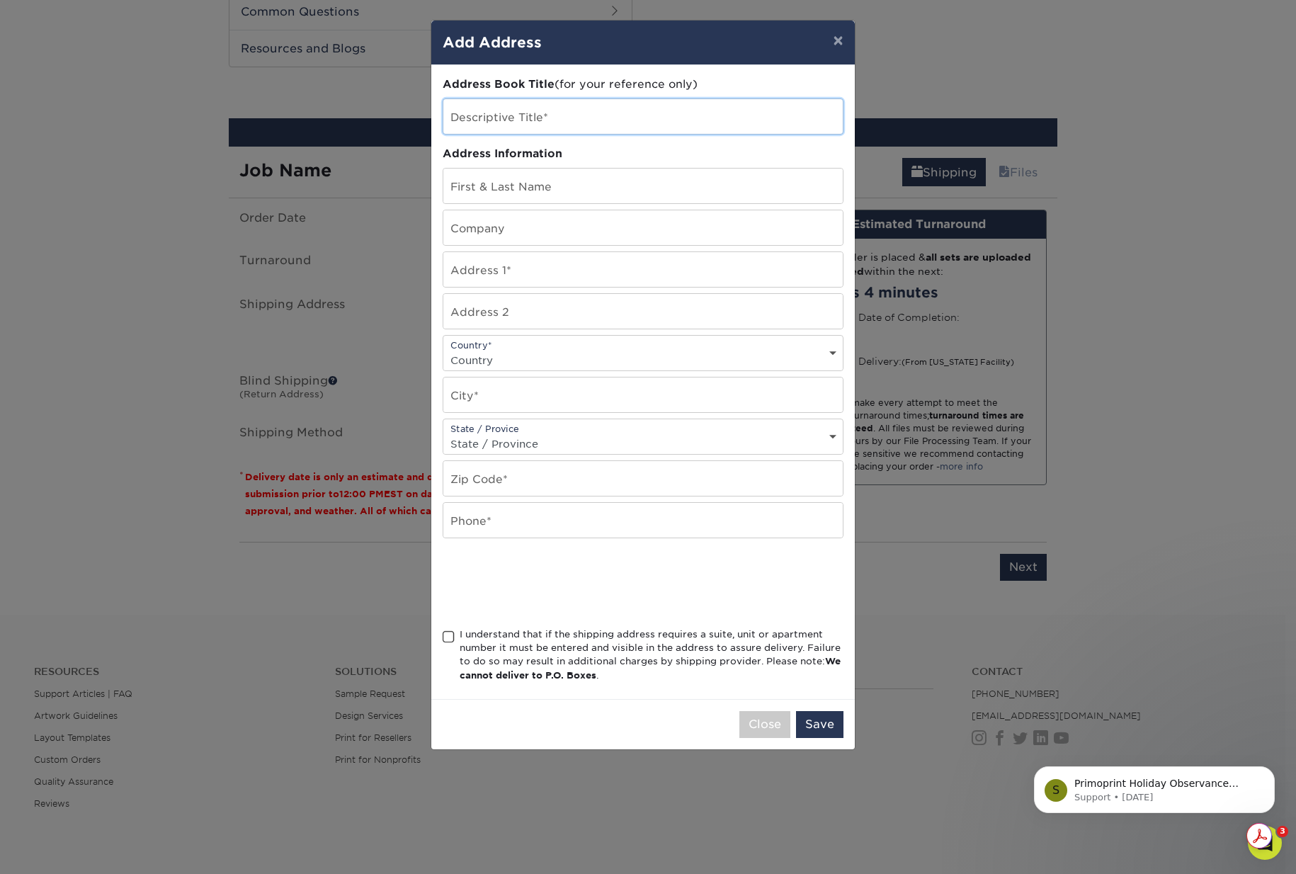
click at [554, 114] on input "text" at bounding box center [643, 116] width 400 height 35
type input "Tabone Constructio"
click at [510, 234] on input "text" at bounding box center [643, 227] width 400 height 35
click at [507, 264] on input "text" at bounding box center [643, 269] width 400 height 35
paste input "2880 Old Moultrie Road"
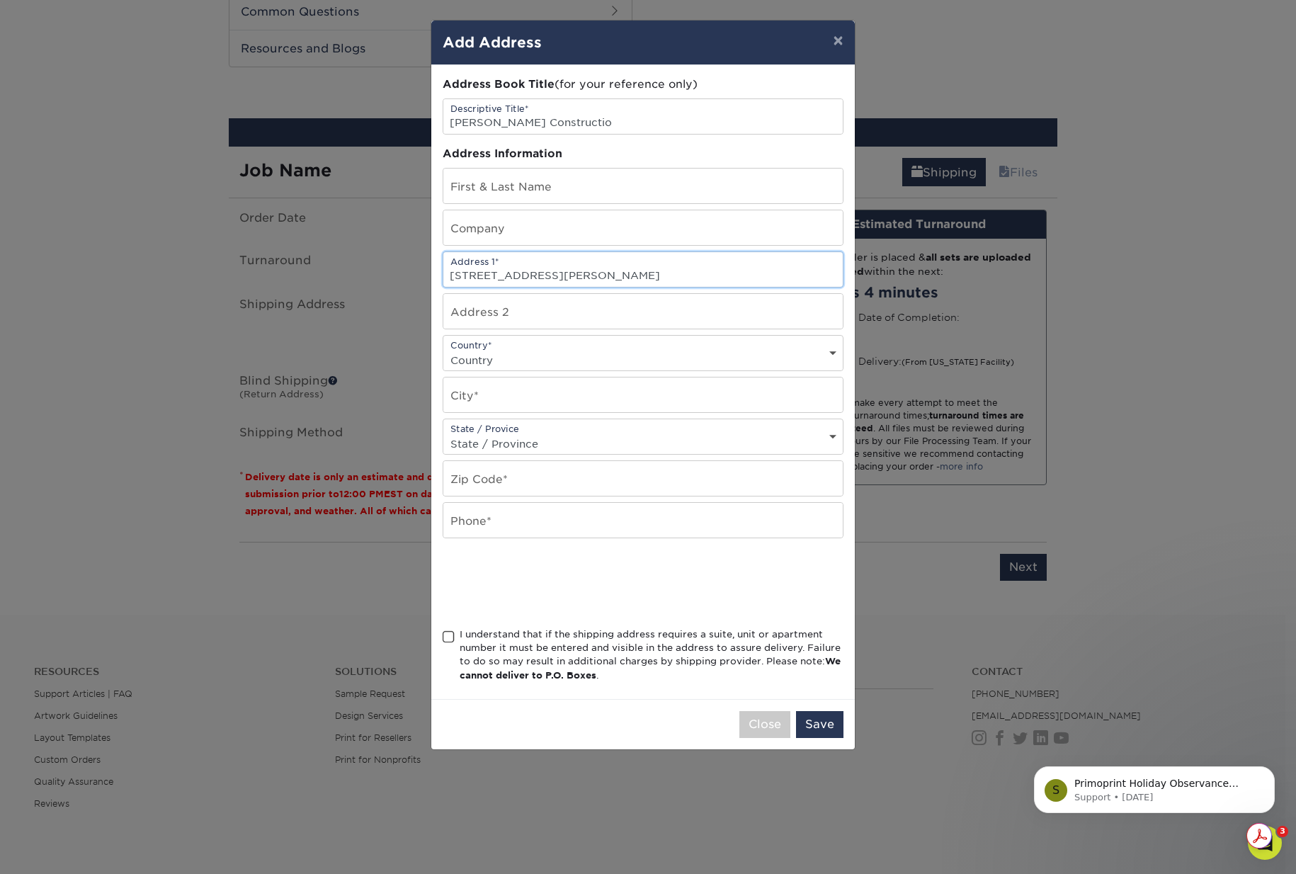
type input "2880 Old Moultrie Road"
click at [536, 311] on input "text" at bounding box center [643, 311] width 400 height 35
click at [516, 360] on select "Country United States Canada ----------------------------- Afghanistan Albania …" at bounding box center [643, 360] width 400 height 21
select select "US"
click at [443, 350] on select "Country United States Canada ----------------------------- Afghanistan Albania …" at bounding box center [643, 360] width 400 height 21
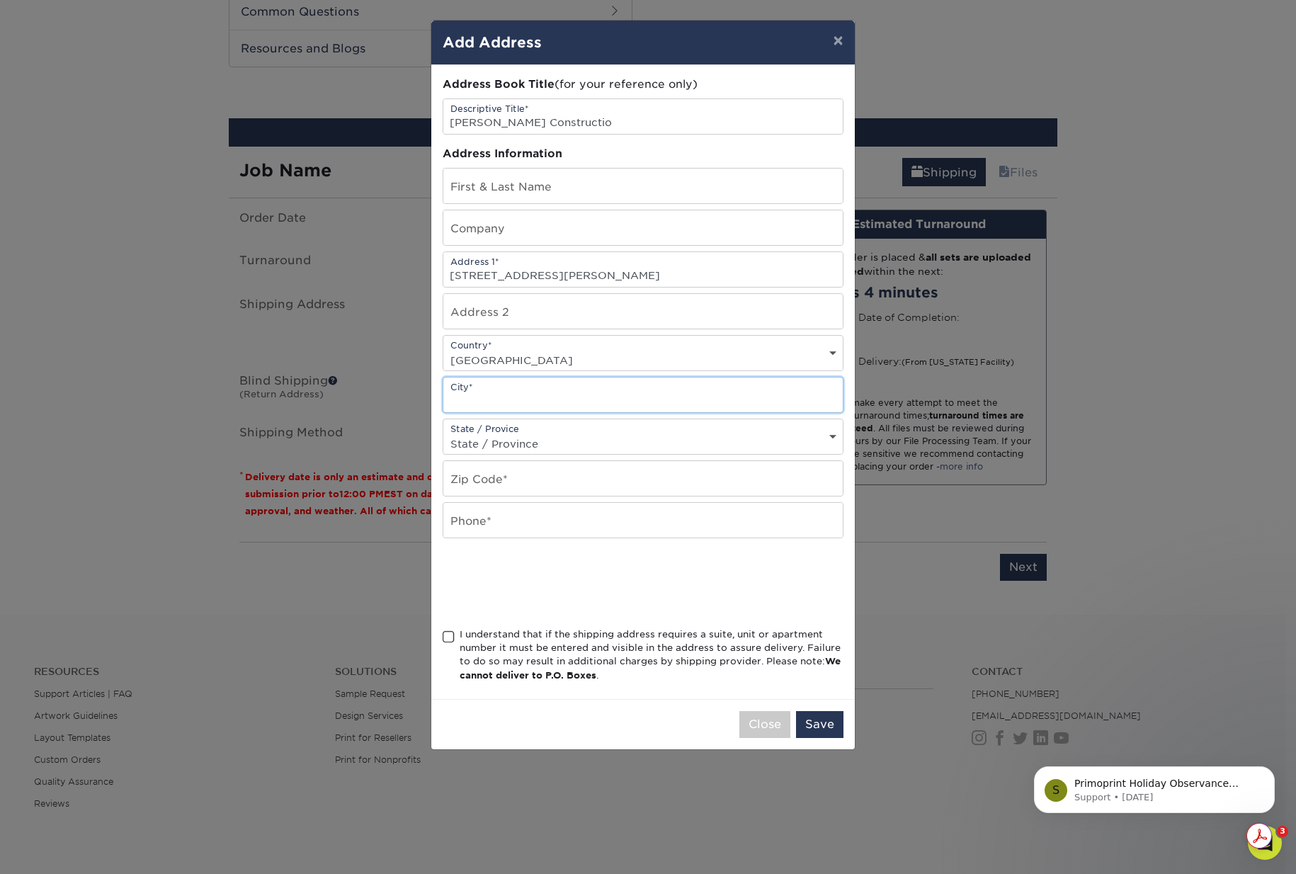
click at [514, 397] on input "text" at bounding box center [643, 395] width 400 height 35
type input "St. Augustine"
click at [497, 426] on div "State / Provice State / Province Alabama Alaska Arizona Arkansas California Col…" at bounding box center [643, 437] width 401 height 36
click at [508, 440] on select "State / Province Alabama Alaska Arizona Arkansas California Colorado Connecticu…" at bounding box center [643, 444] width 400 height 21
select select "FL"
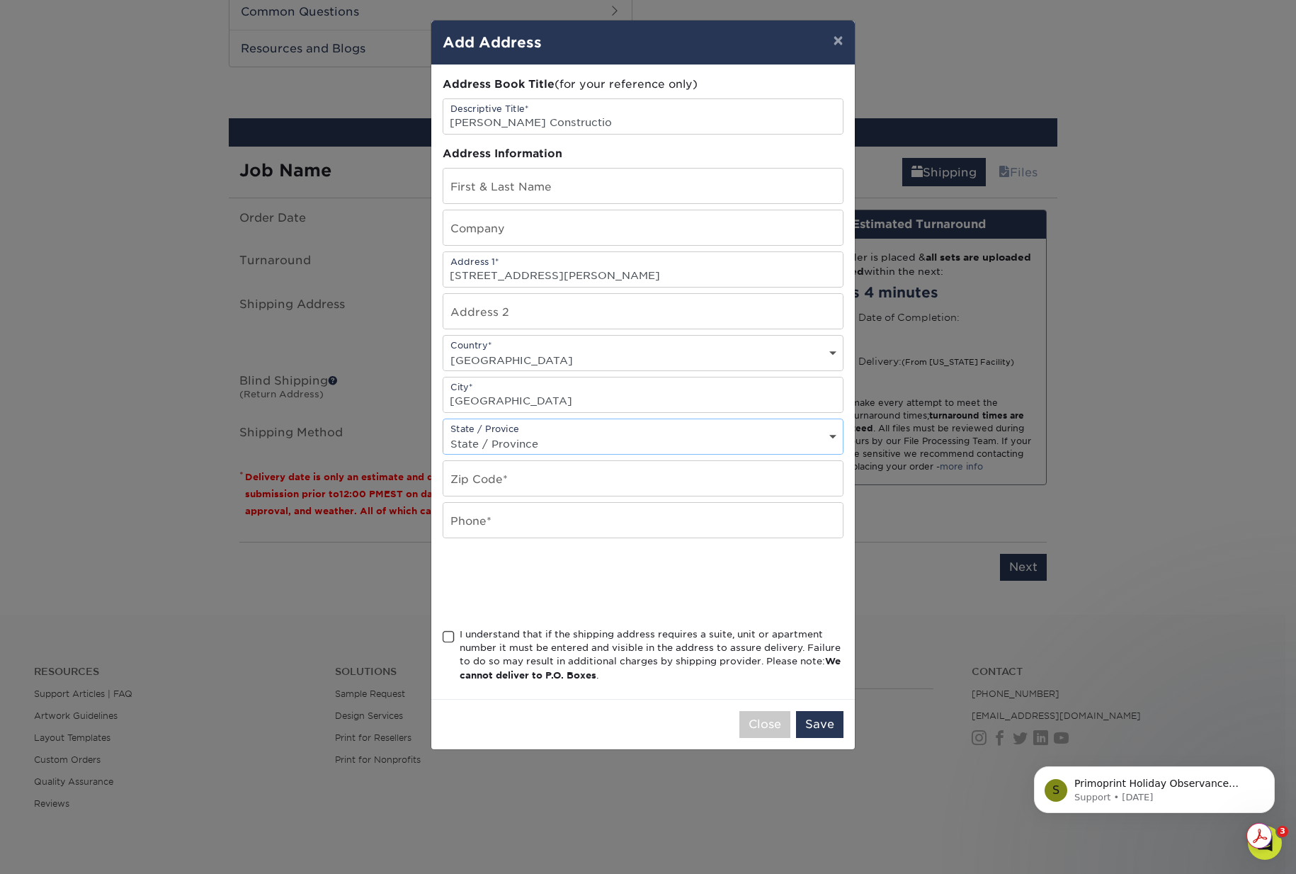
click at [443, 434] on select "State / Province Alabama Alaska Arizona Arkansas California Colorado Connecticu…" at bounding box center [643, 444] width 400 height 21
click at [485, 470] on input "text" at bounding box center [643, 478] width 400 height 35
type input "32224"
click at [517, 525] on input "text" at bounding box center [643, 520] width 400 height 35
click at [514, 515] on input "text" at bounding box center [643, 520] width 400 height 35
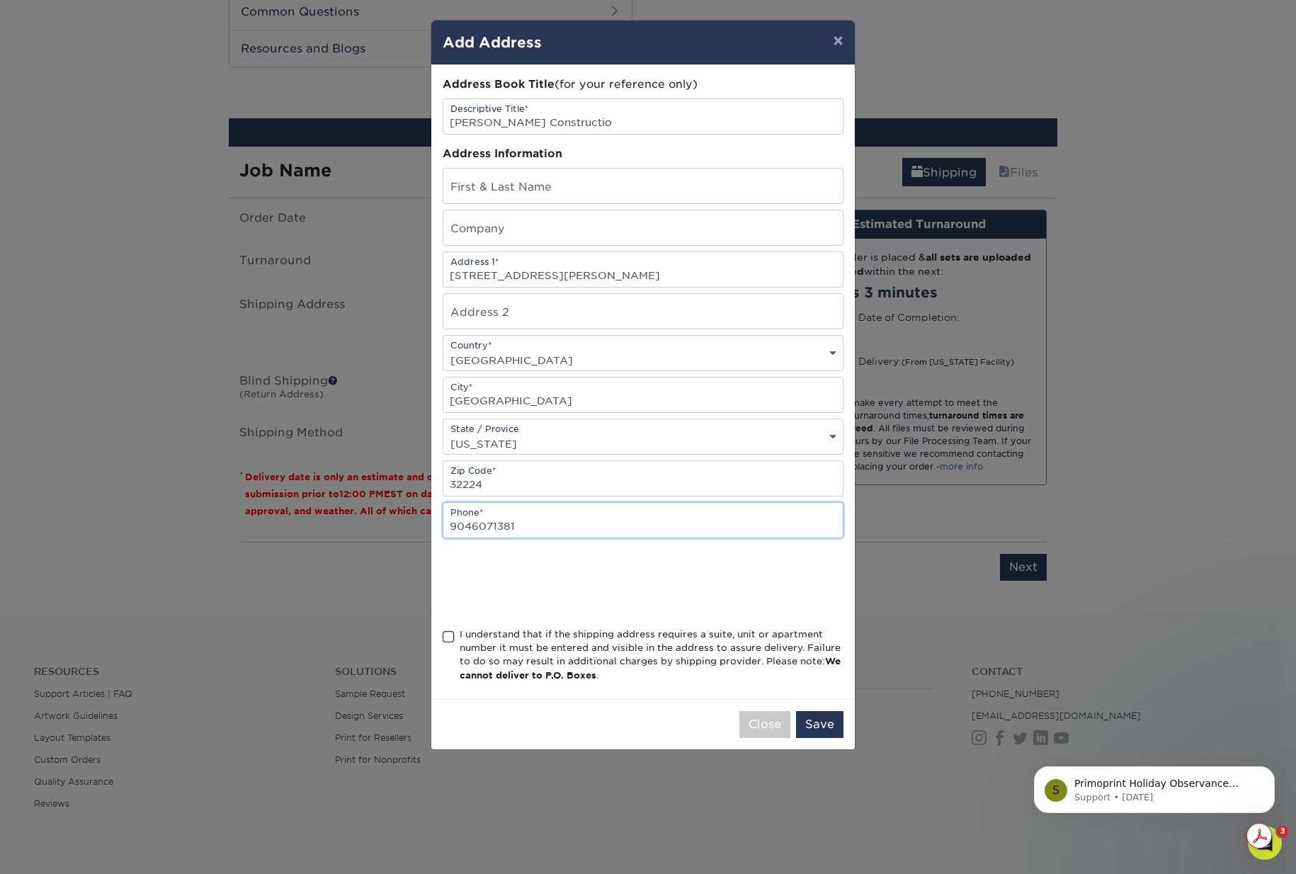
type input "9046071381"
click at [448, 634] on span at bounding box center [449, 636] width 12 height 13
click at [0, 0] on input "I understand that if the shipping address requires a suite, unit or apartment n…" at bounding box center [0, 0] width 0 height 0
click at [524, 188] on input "text" at bounding box center [643, 186] width 400 height 35
type input "Bill Tabone"
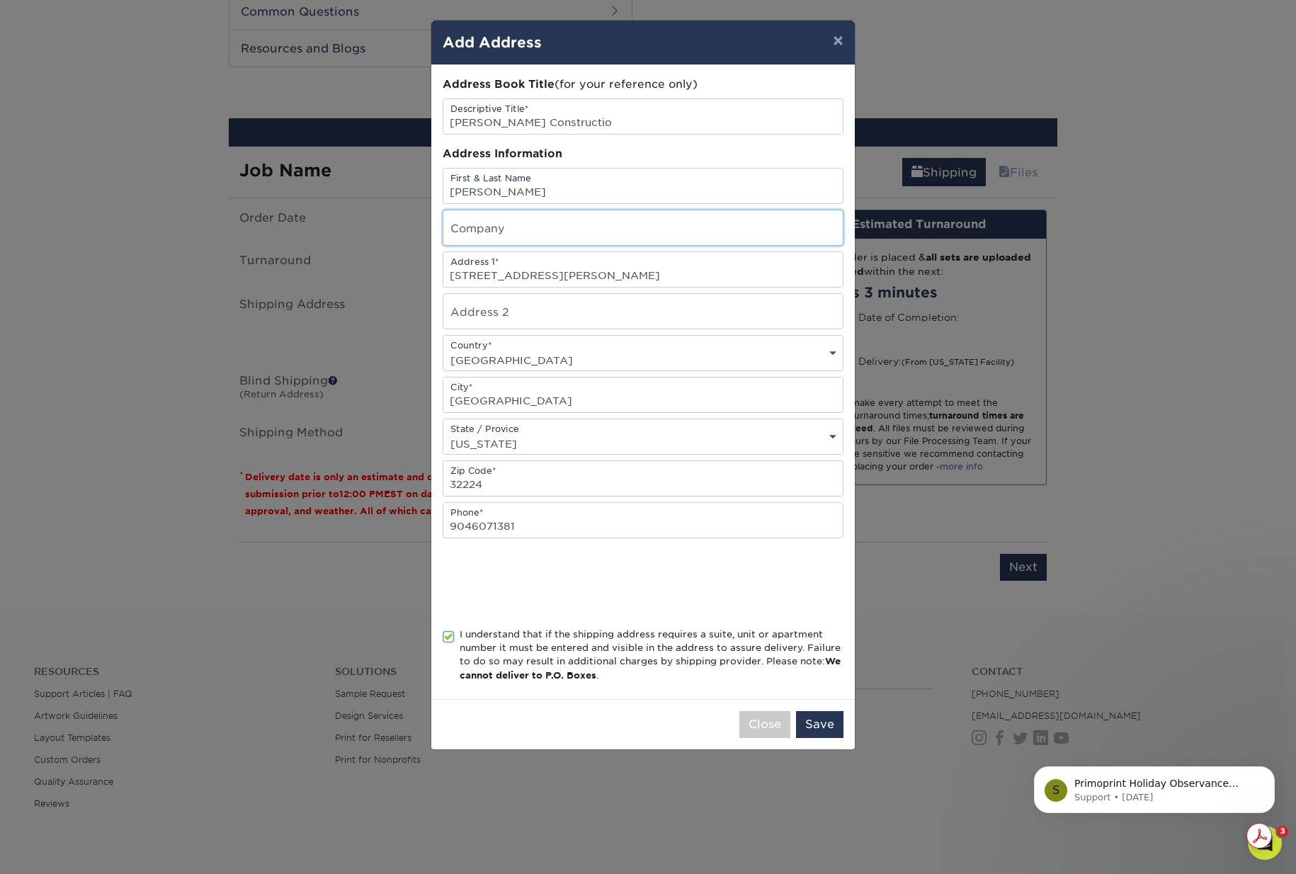
click at [571, 227] on input "text" at bounding box center [643, 227] width 400 height 35
type input "Tabone Construction"
click at [571, 118] on input "Tabone Constructio" at bounding box center [643, 116] width 400 height 35
type input "Tabone Construction"
click at [448, 226] on input "Tabone Construction" at bounding box center [643, 227] width 400 height 35
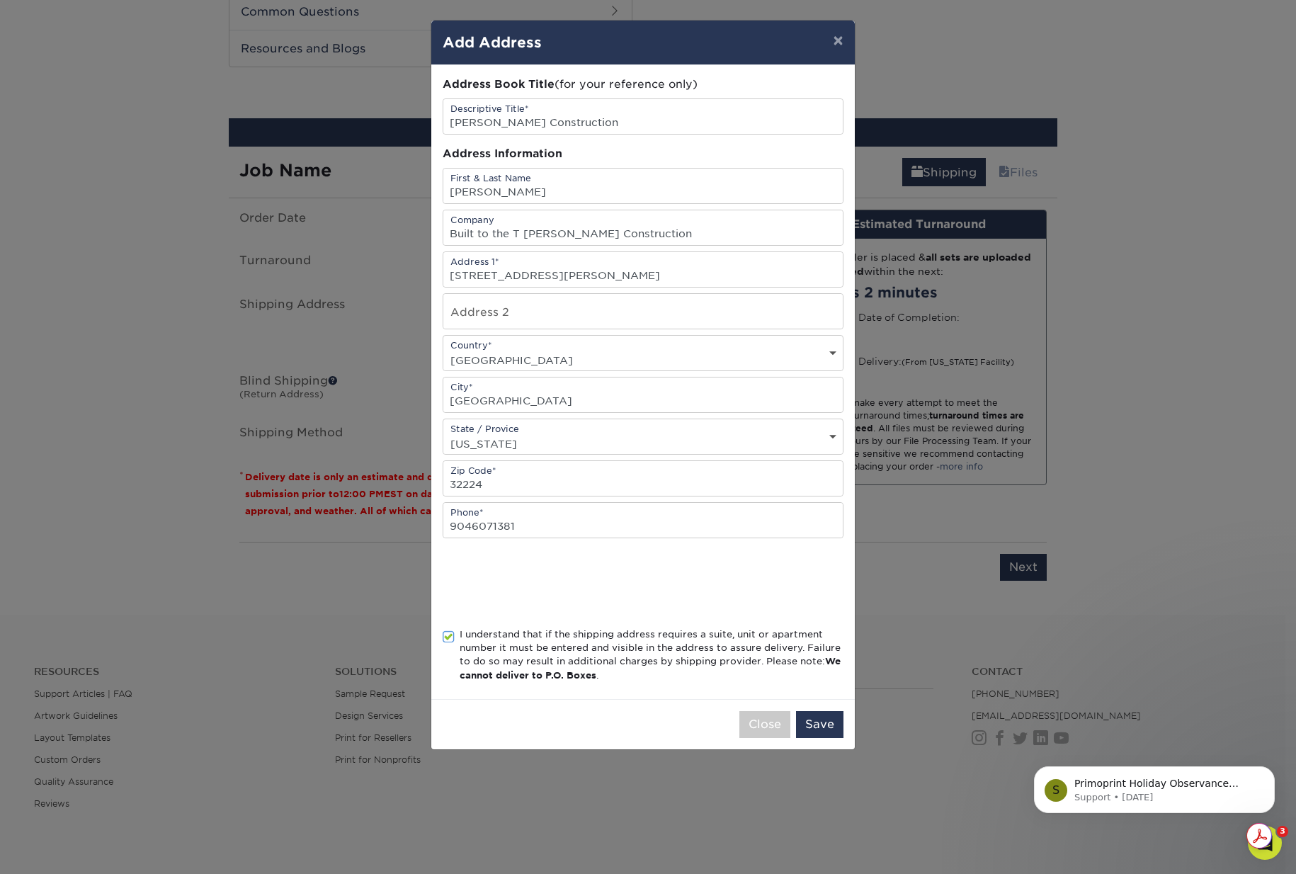
scroll to position [0, 0]
drag, startPoint x: 521, startPoint y: 230, endPoint x: 465, endPoint y: 236, distance: 57.0
click at [465, 236] on input "Built to the T Tabone Construction" at bounding box center [643, 227] width 400 height 35
click at [511, 232] on input "Built to the T Tabone Construction" at bounding box center [643, 227] width 400 height 35
click at [524, 232] on input "Built to the T Tabone Construction" at bounding box center [643, 227] width 400 height 35
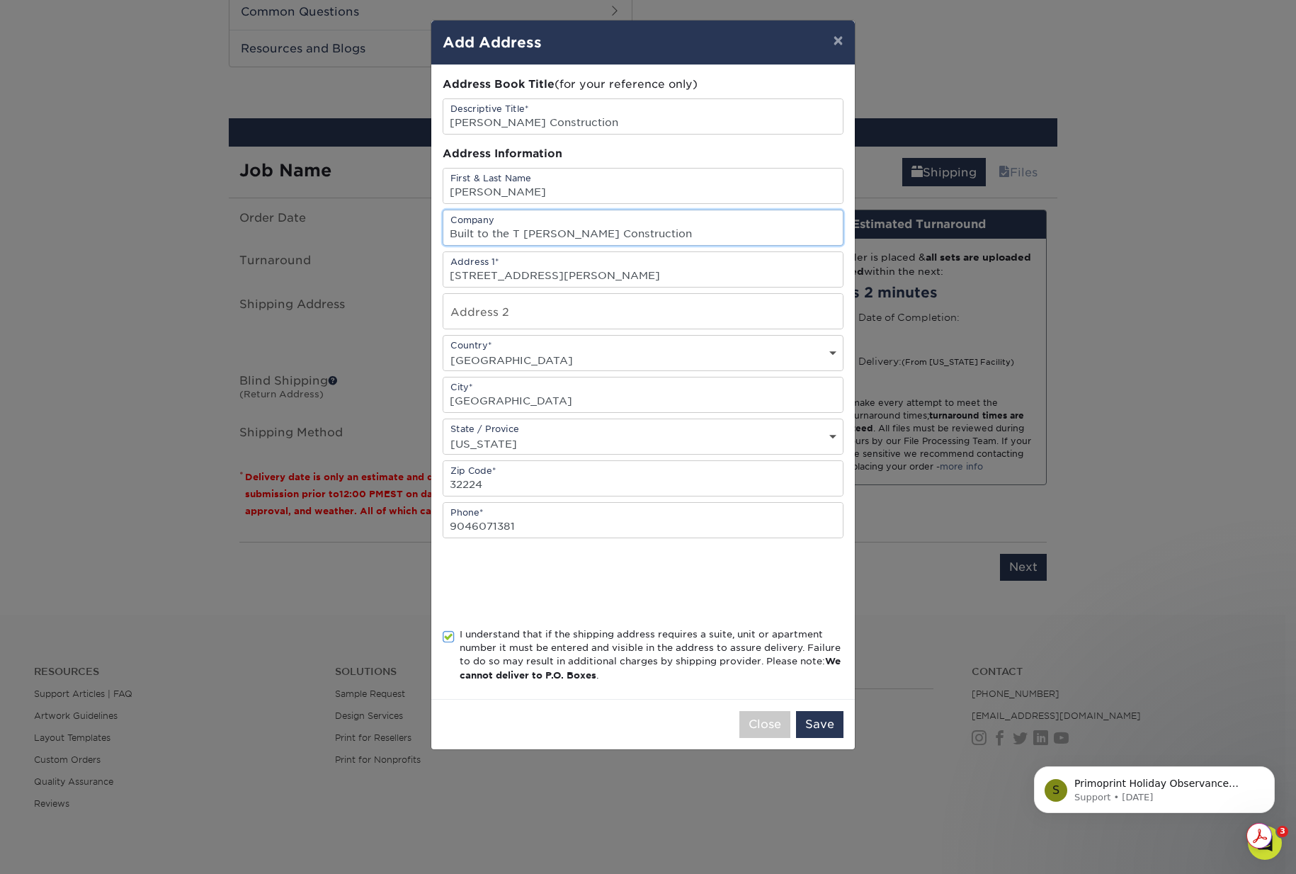
drag, startPoint x: 521, startPoint y: 230, endPoint x: 436, endPoint y: 236, distance: 85.2
click at [436, 236] on div "Address Book Title (for your reference only) Descriptive Title* Tabone Construc…" at bounding box center [643, 382] width 424 height 634
click at [567, 228] on input "Tabone Construction" at bounding box center [643, 227] width 400 height 35
type input "Tabone Construction"
click at [587, 315] on input "text" at bounding box center [643, 311] width 400 height 35
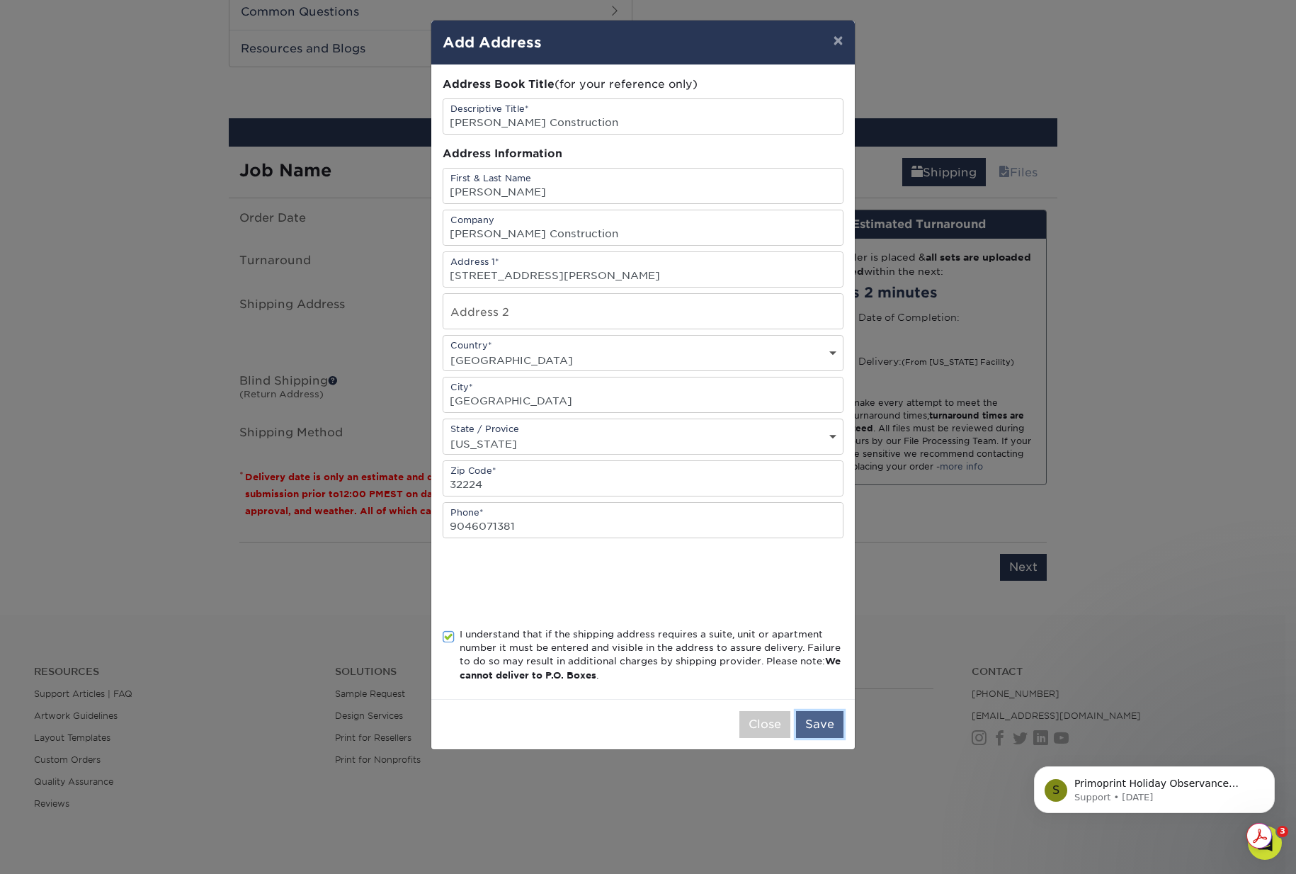
click at [830, 725] on button "Save" at bounding box center [819, 724] width 47 height 27
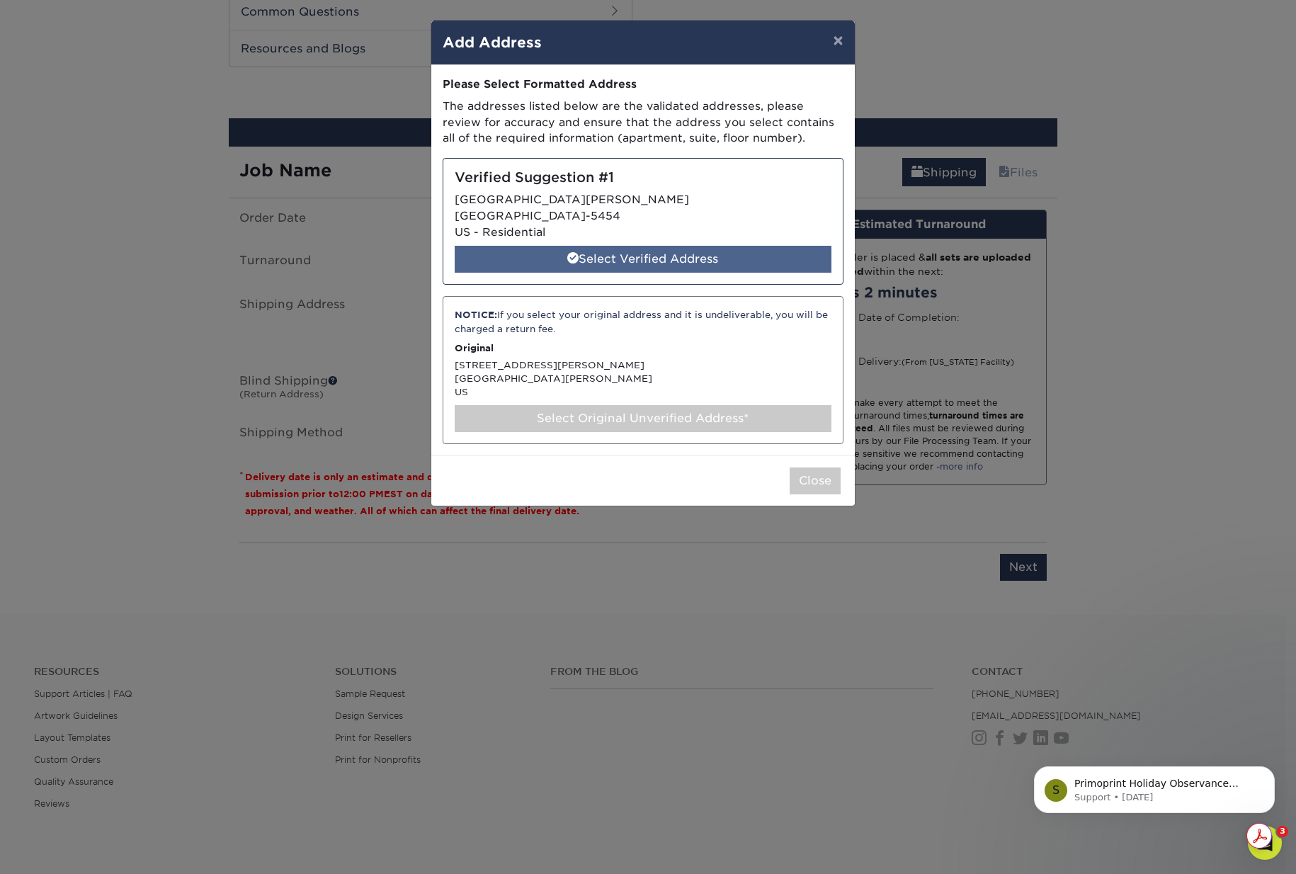
click at [619, 263] on div "Select Verified Address" at bounding box center [643, 259] width 377 height 27
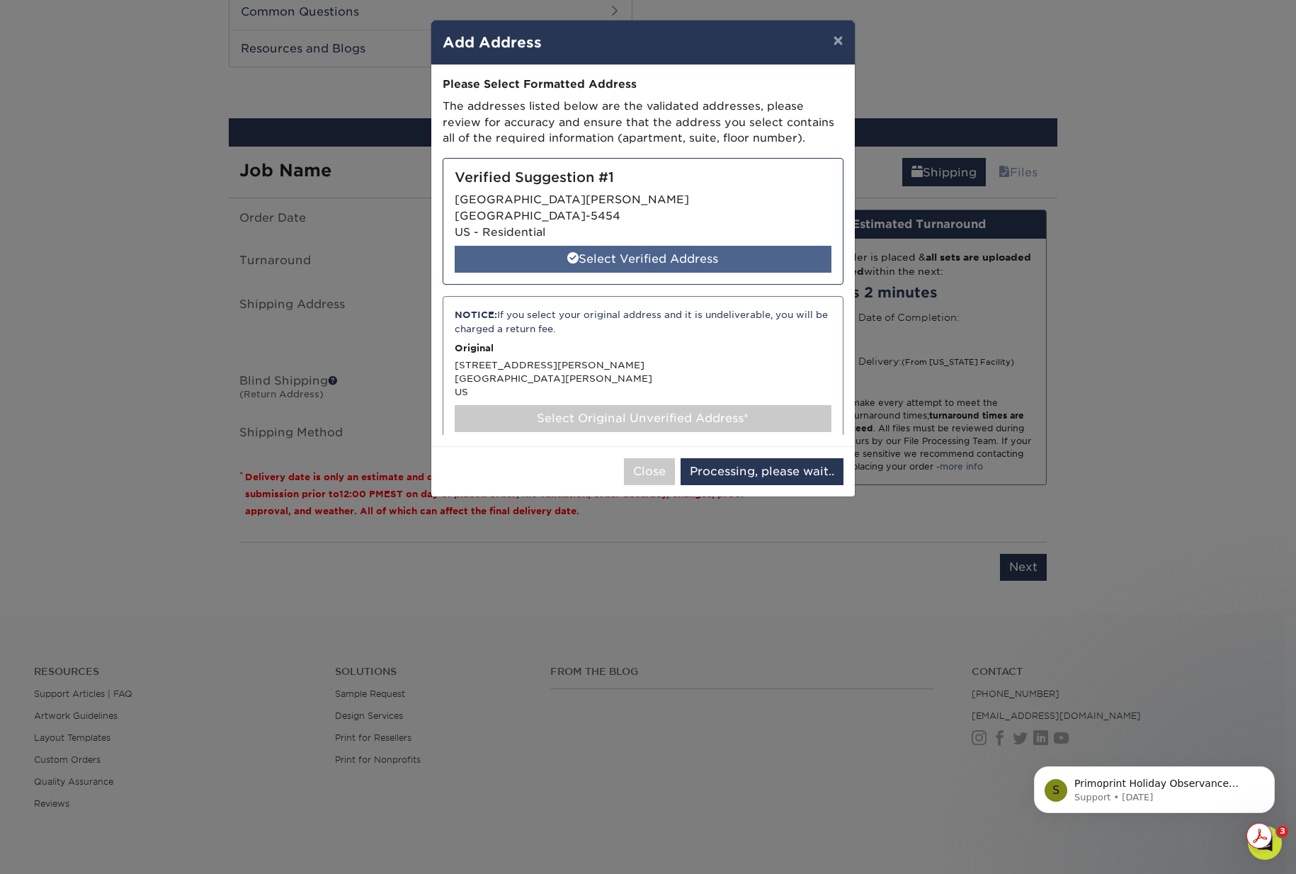
select select "285384"
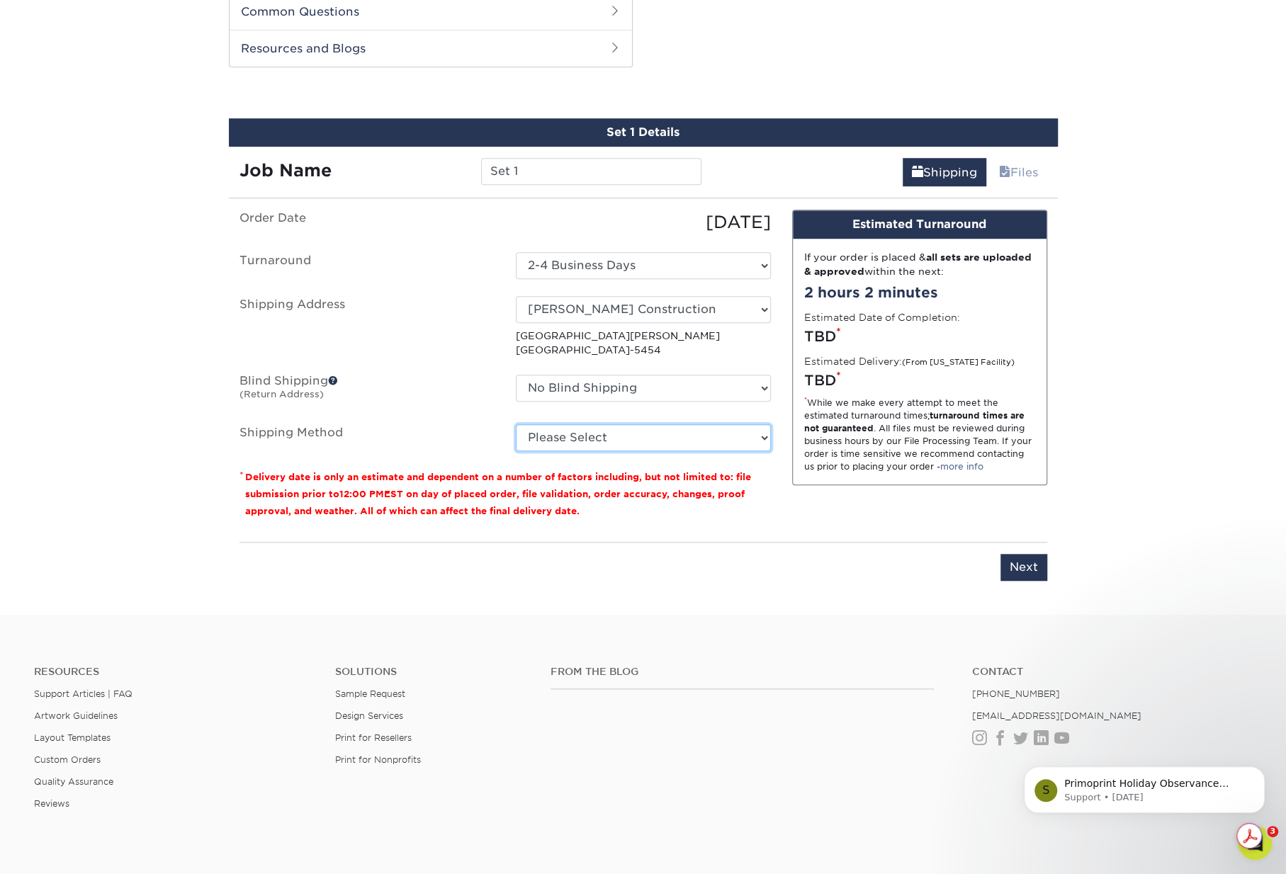
click at [674, 437] on select "Please Select Ground Shipping (+$8.96) 3 Day Shipping Service (+$20.27) 2 Day A…" at bounding box center [643, 437] width 255 height 27
select select "03"
click at [516, 424] on select "Please Select Ground Shipping (+$8.96) 3 Day Shipping Service (+$20.27) 2 Day A…" at bounding box center [643, 437] width 255 height 27
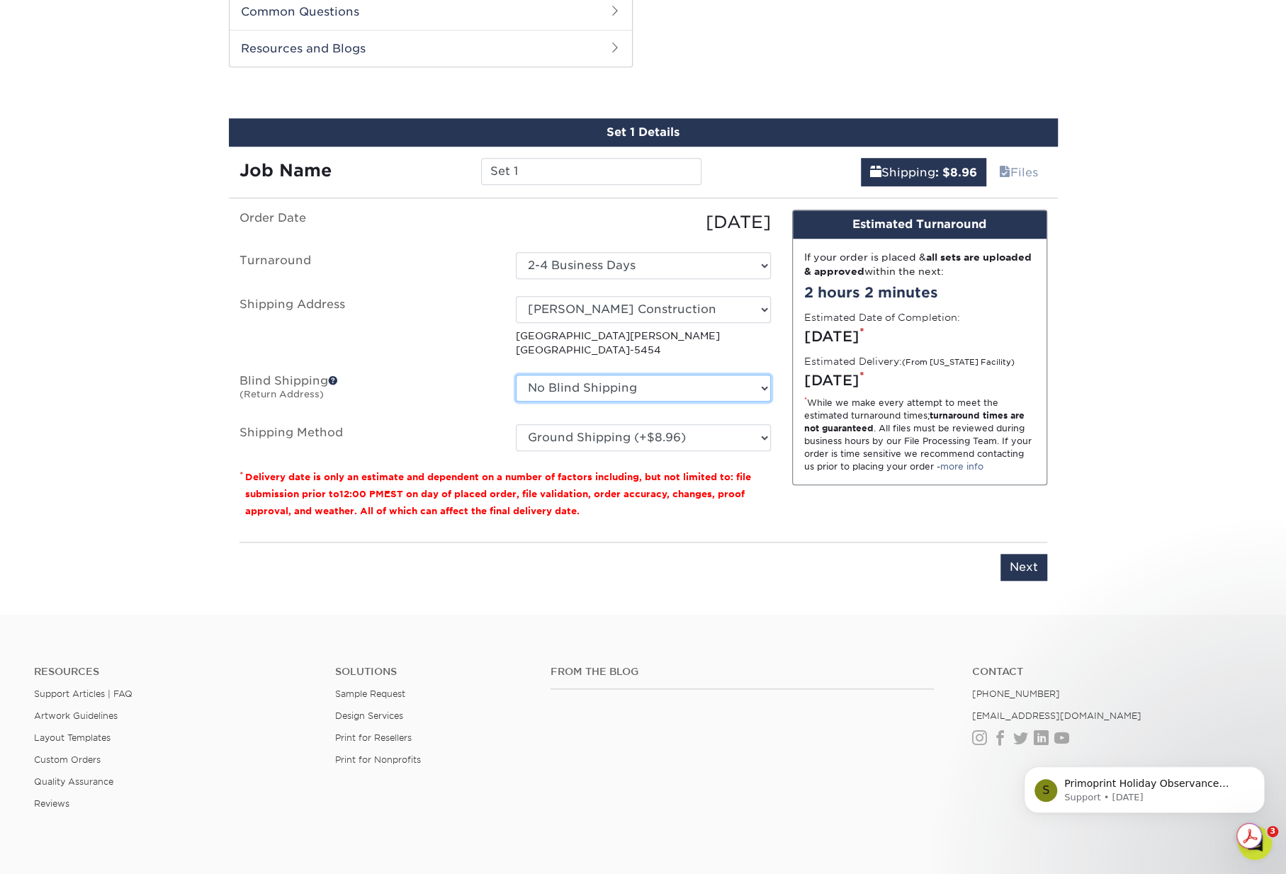
click at [662, 390] on select "No Blind Shipping Alex Noel Alex Noel Barquero Dr. Seltzer's, LLC Hampton Beach…" at bounding box center [643, 388] width 255 height 27
select select "186135"
click at [516, 375] on select "No Blind Shipping Alex Noel Alex Noel Barquero Dr. Seltzer's, LLC Hampton Beach…" at bounding box center [643, 388] width 255 height 27
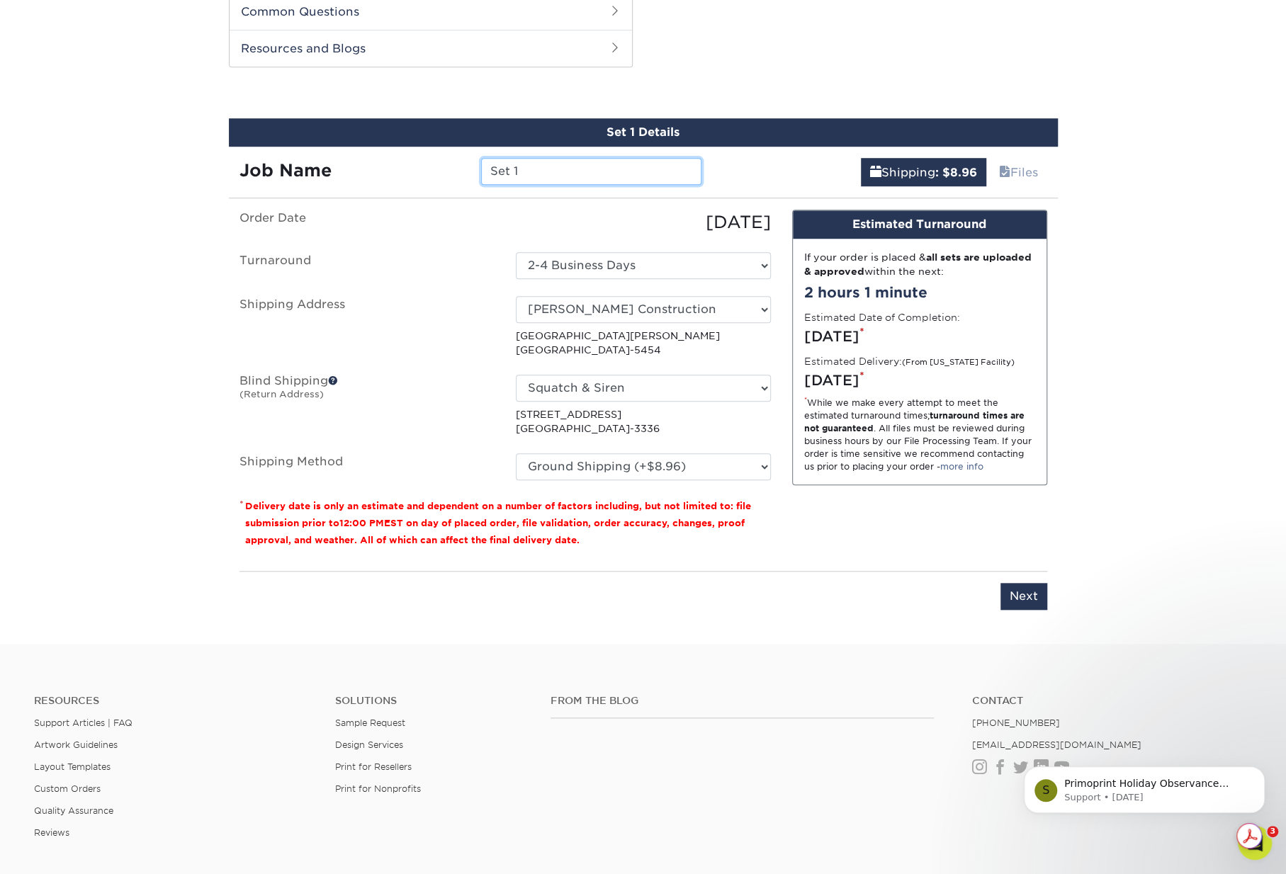
drag, startPoint x: 517, startPoint y: 168, endPoint x: 436, endPoint y: 161, distance: 81.8
click at [436, 161] on div "Job Name Set 1" at bounding box center [471, 171] width 484 height 27
type input "Bill Tabone"
click at [1018, 599] on input "Next" at bounding box center [1023, 596] width 47 height 27
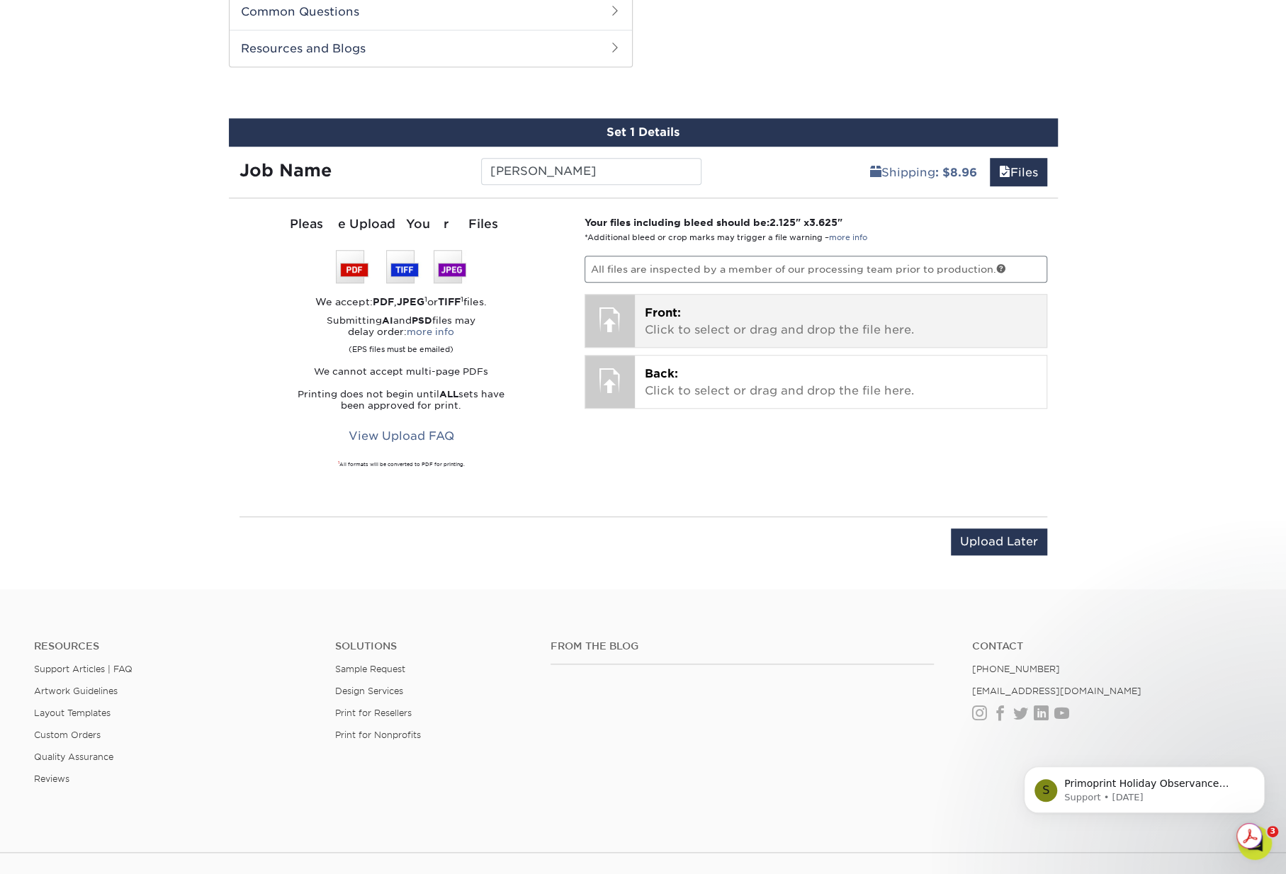
click at [710, 315] on p "Front: Click to select or drag and drop the file here." at bounding box center [841, 322] width 392 height 34
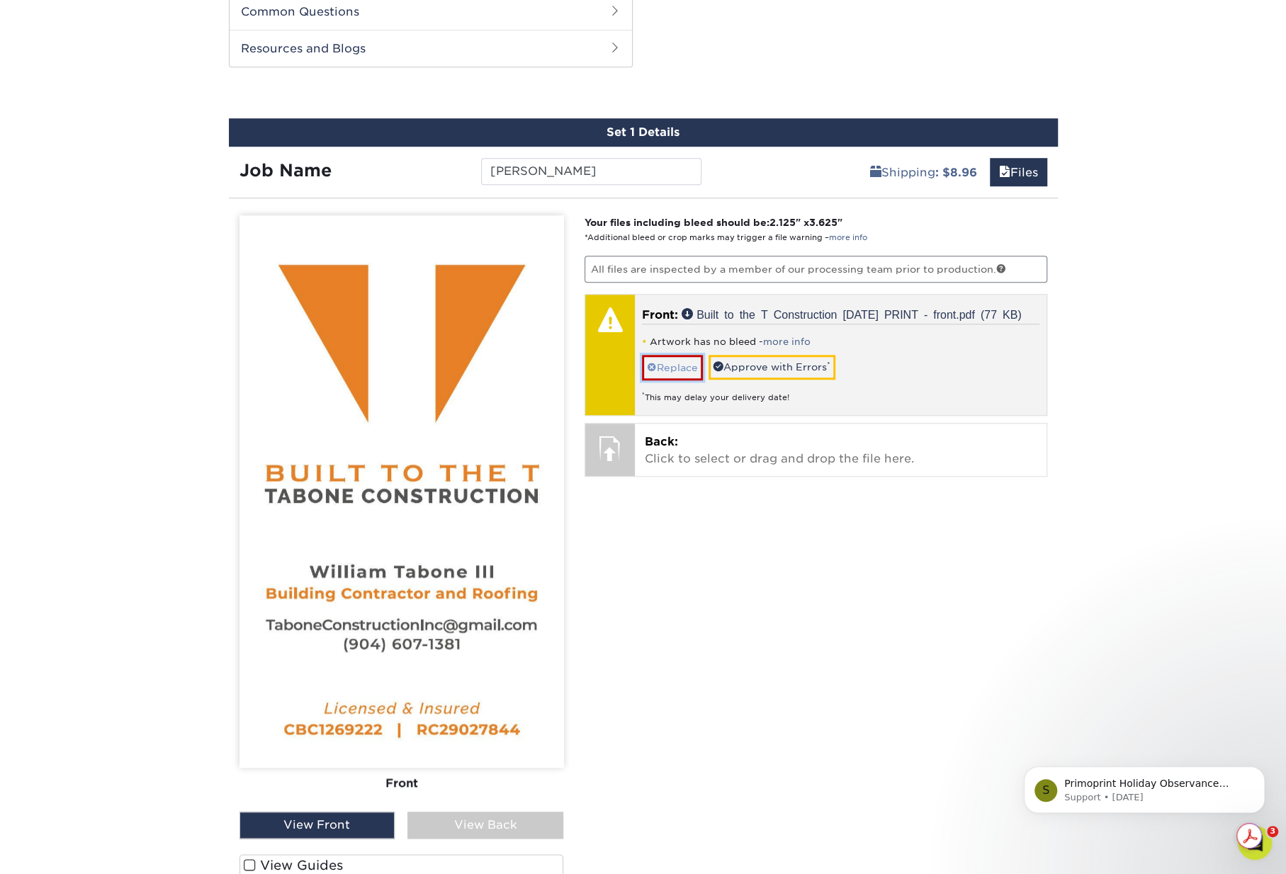
click at [663, 363] on link "Replace" at bounding box center [672, 367] width 61 height 25
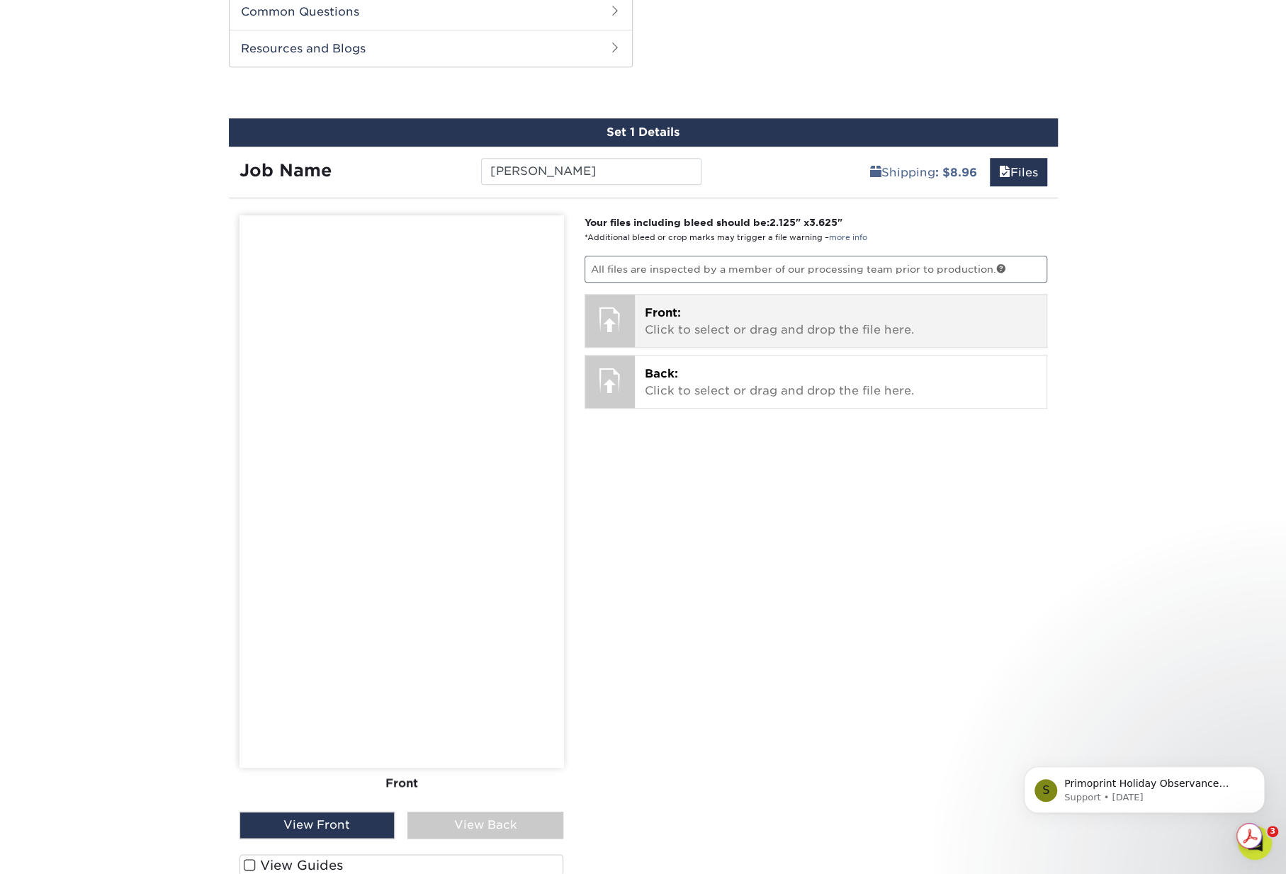
click at [688, 319] on p "Front: Click to select or drag and drop the file here." at bounding box center [841, 322] width 392 height 34
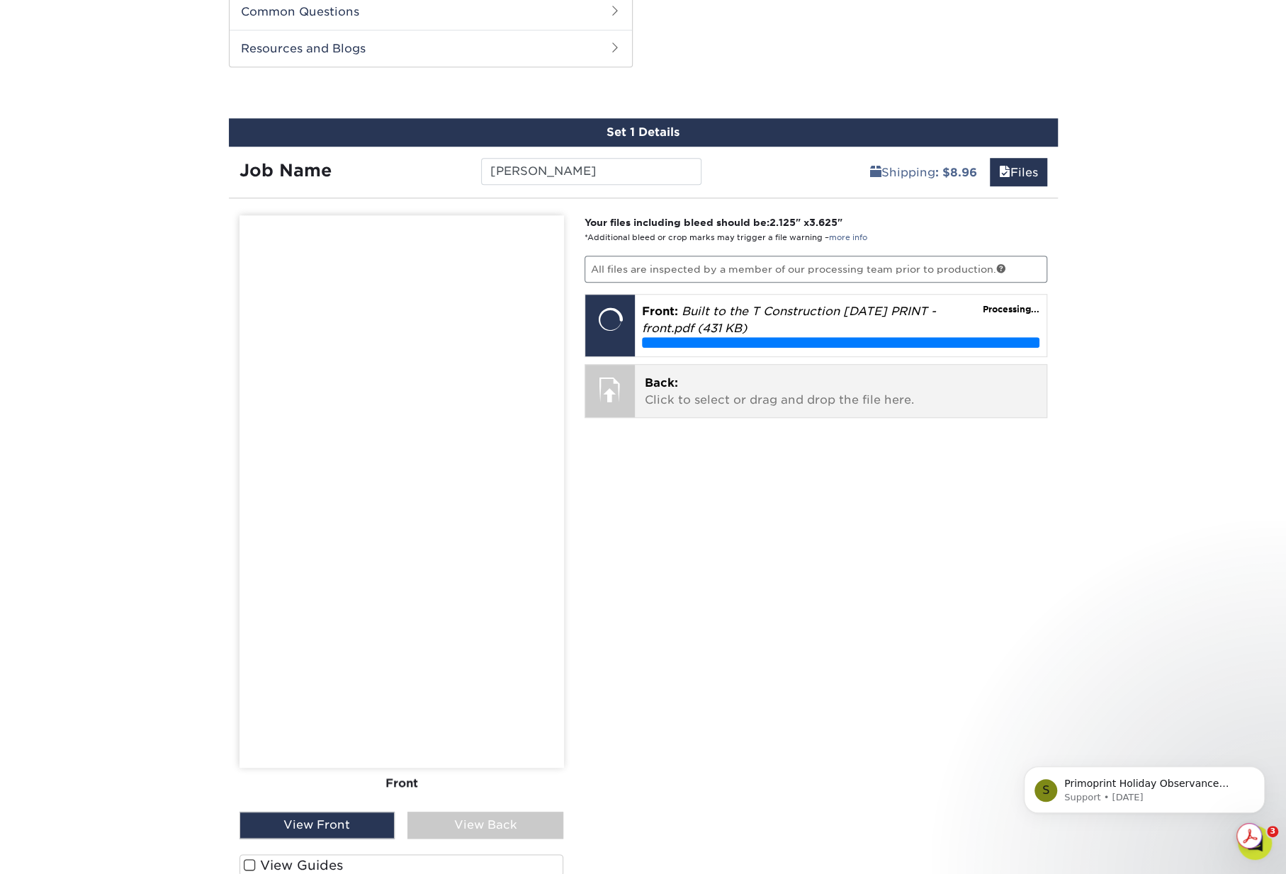
click at [717, 375] on p "Back: Click to select or drag and drop the file here." at bounding box center [841, 392] width 392 height 34
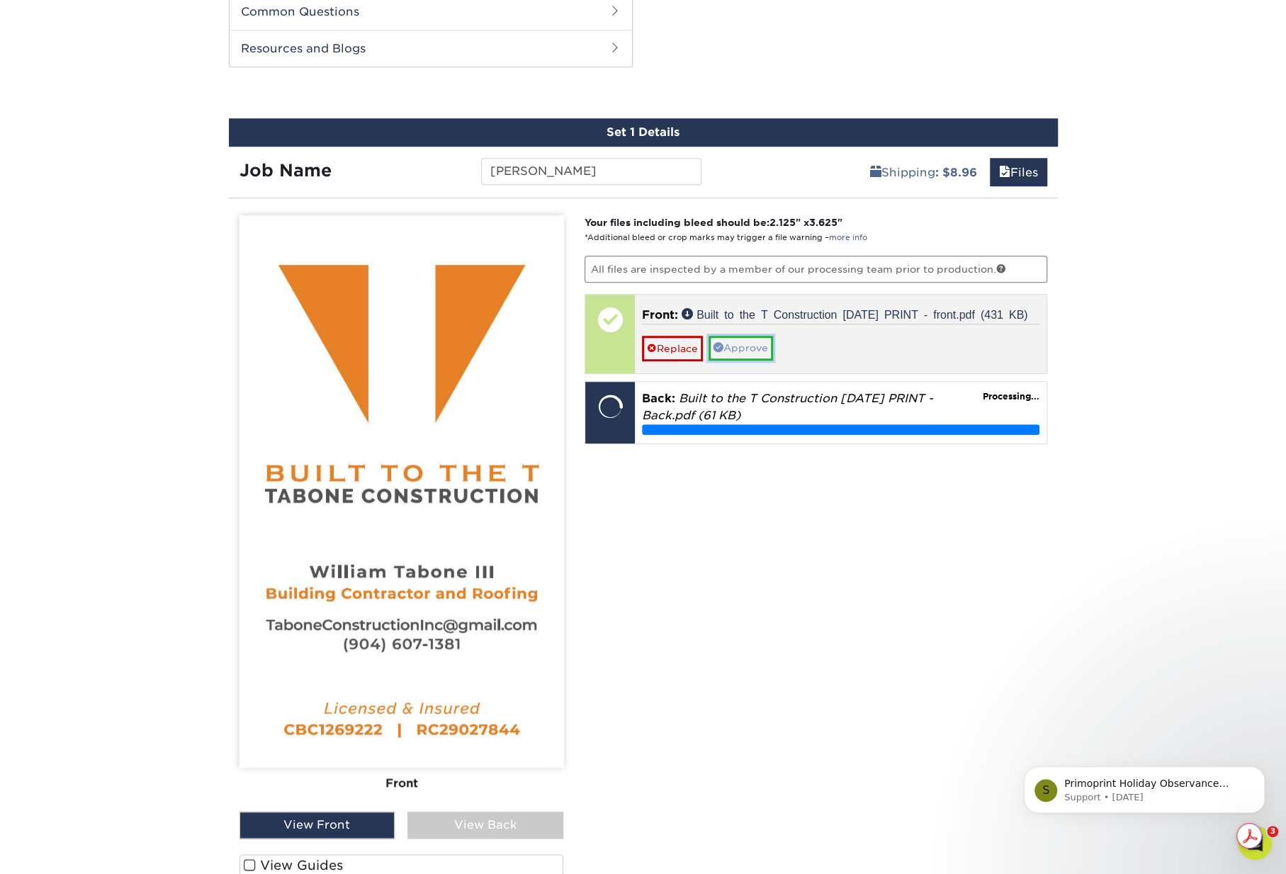
click at [742, 349] on link "Approve" at bounding box center [740, 348] width 64 height 24
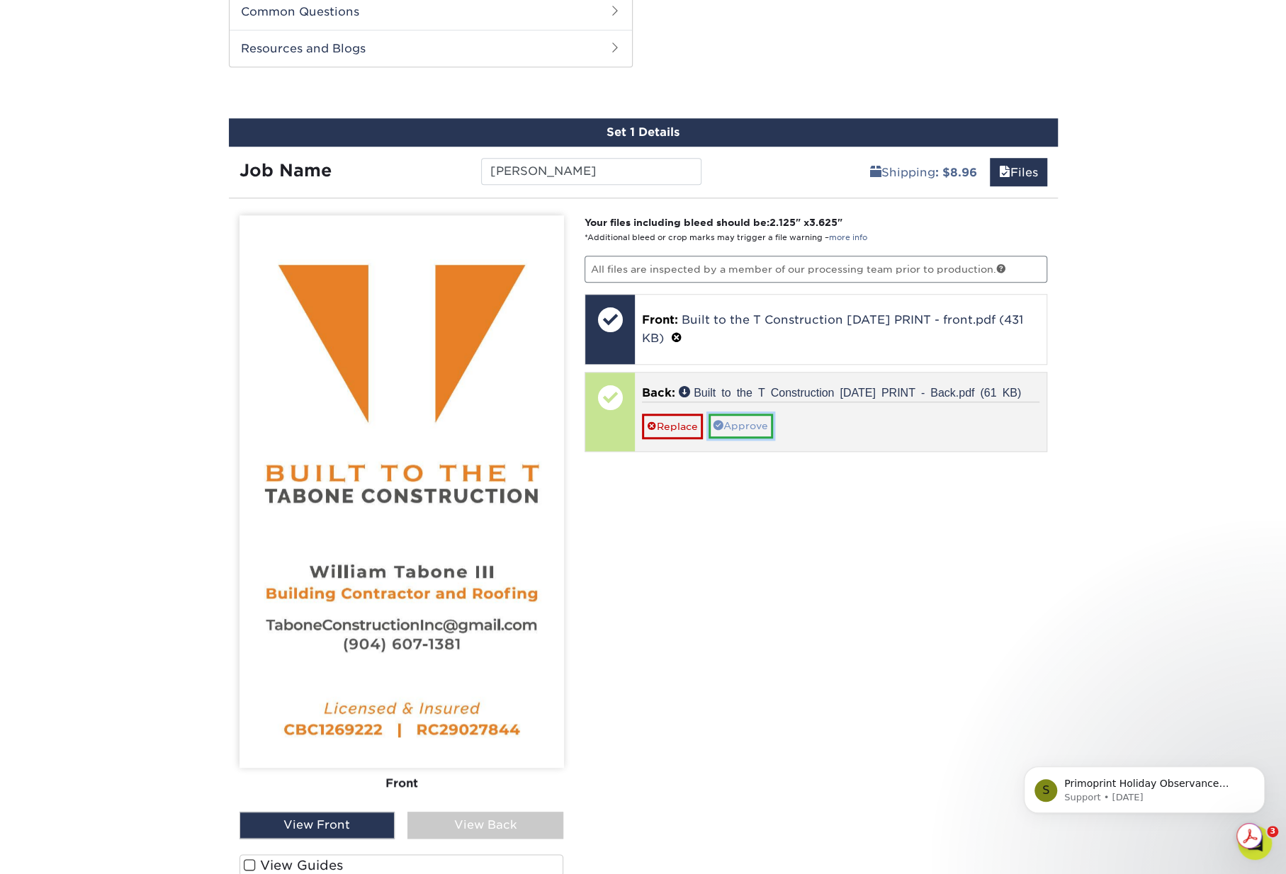
click at [754, 420] on link "Approve" at bounding box center [740, 426] width 64 height 24
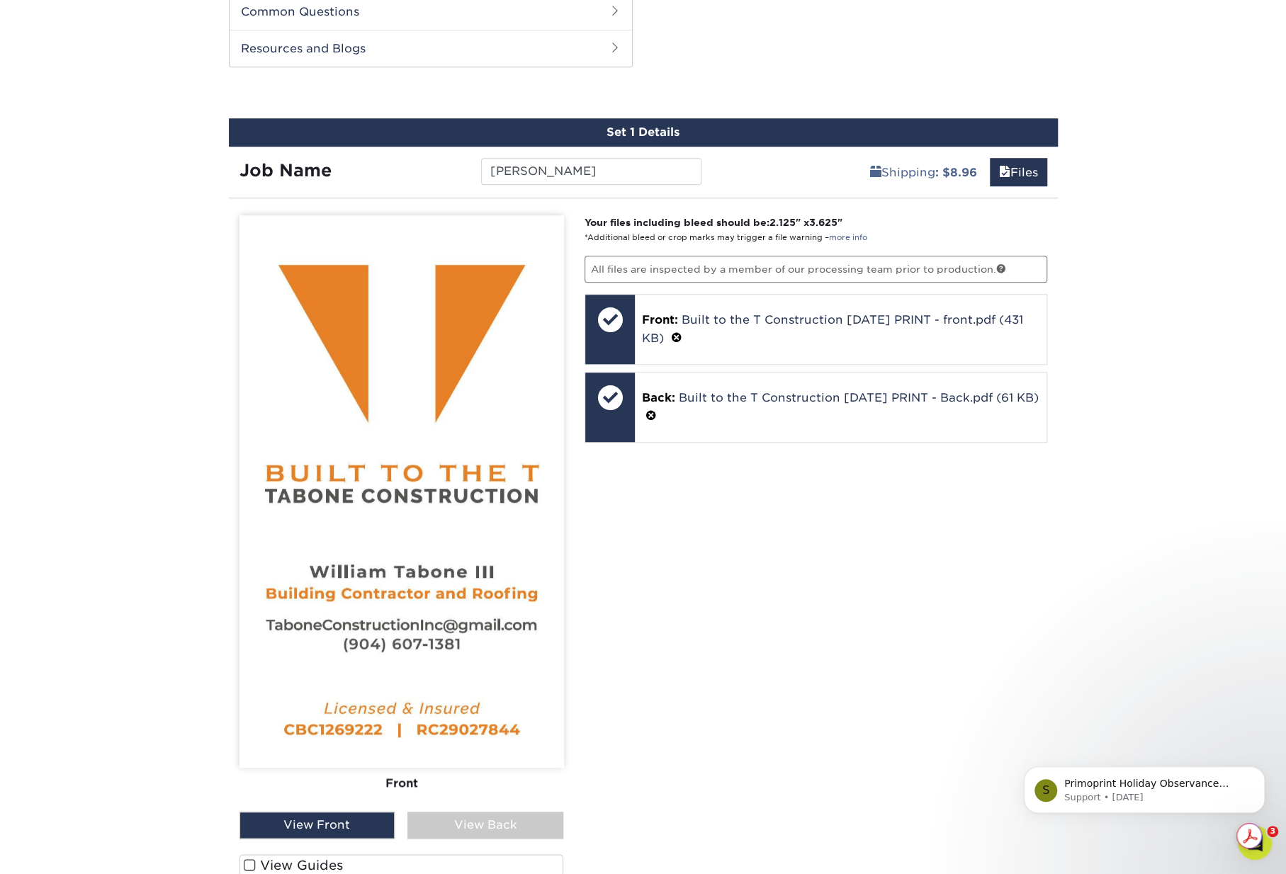
click at [470, 817] on div "View Back" at bounding box center [485, 825] width 156 height 27
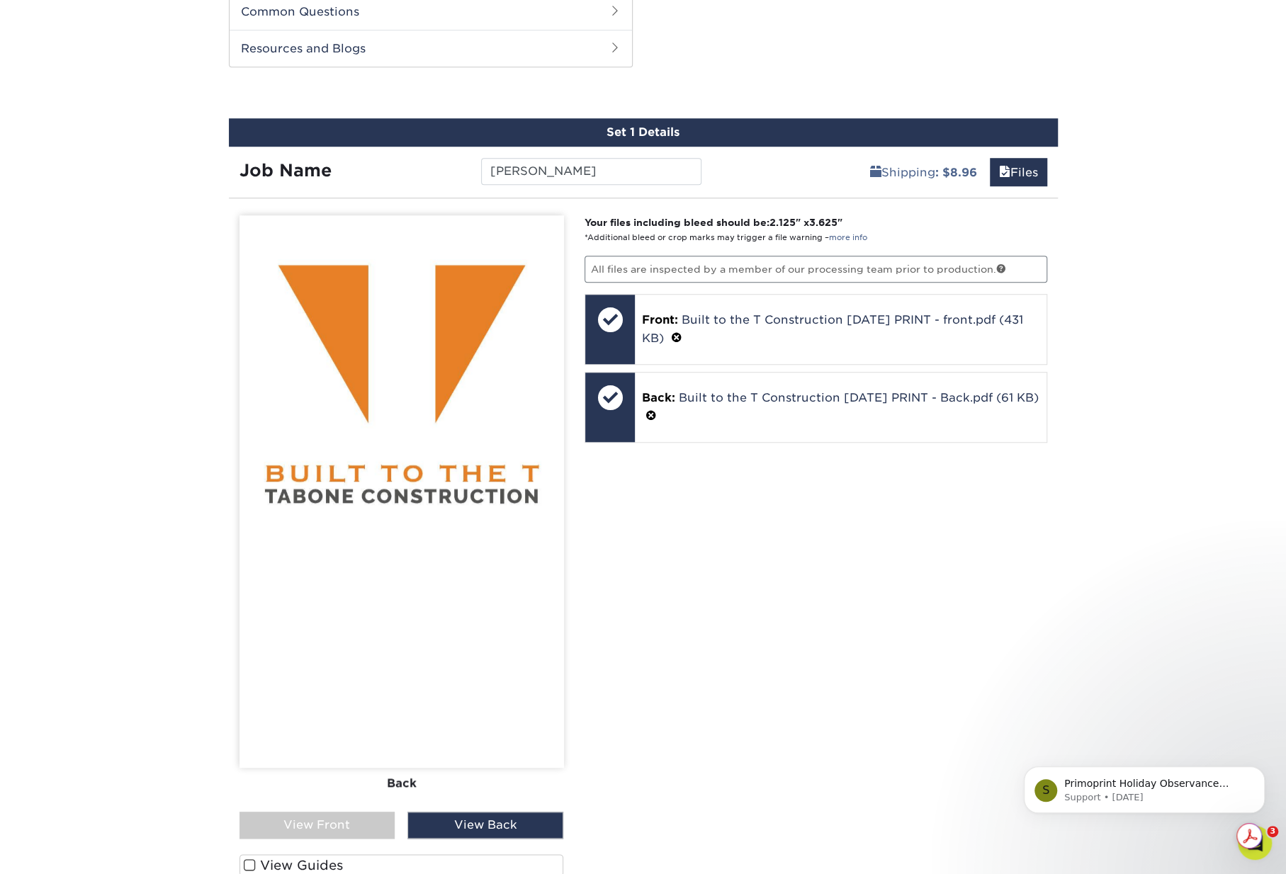
scroll to position [961, 0]
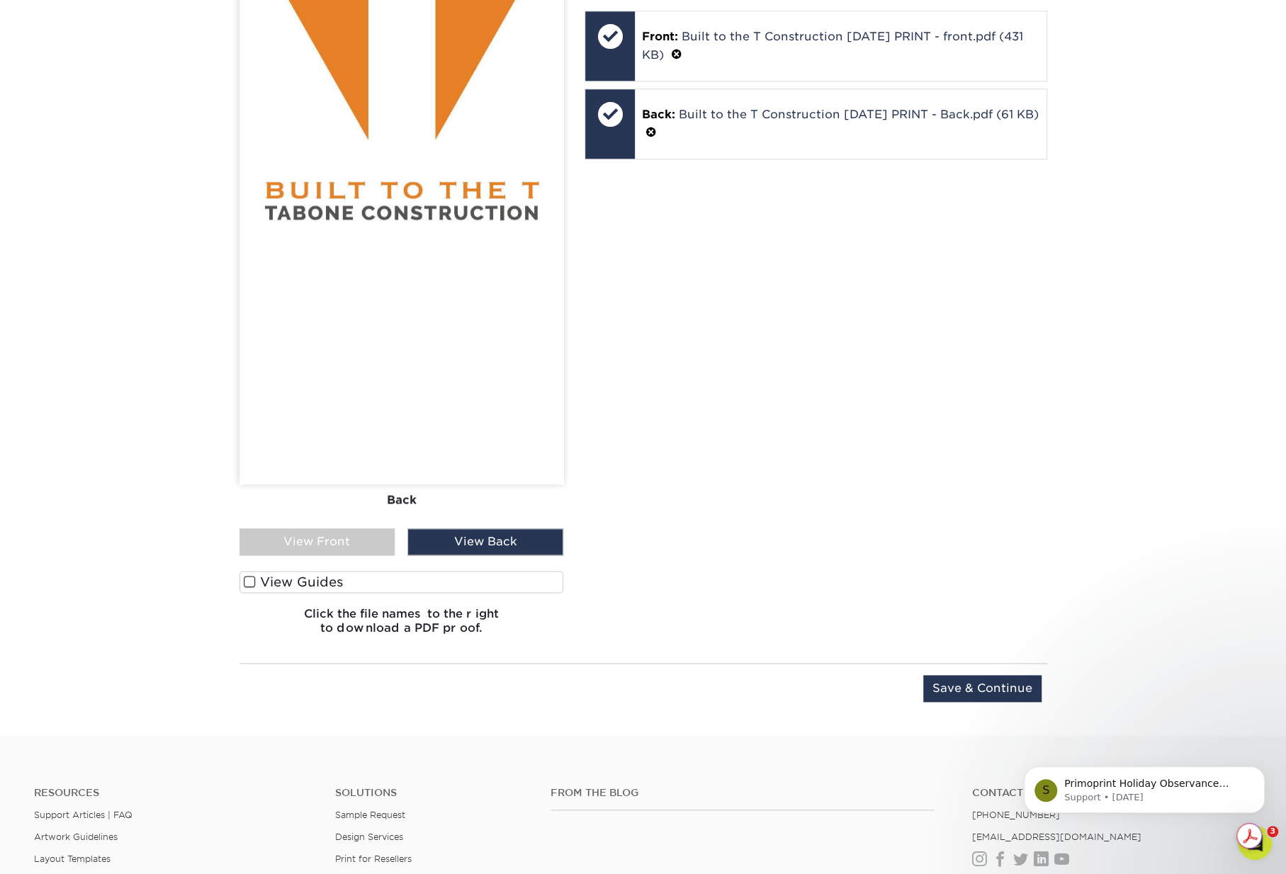
click at [259, 577] on label "View Guides" at bounding box center [401, 582] width 324 height 22
click at [0, 0] on input "View Guides" at bounding box center [0, 0] width 0 height 0
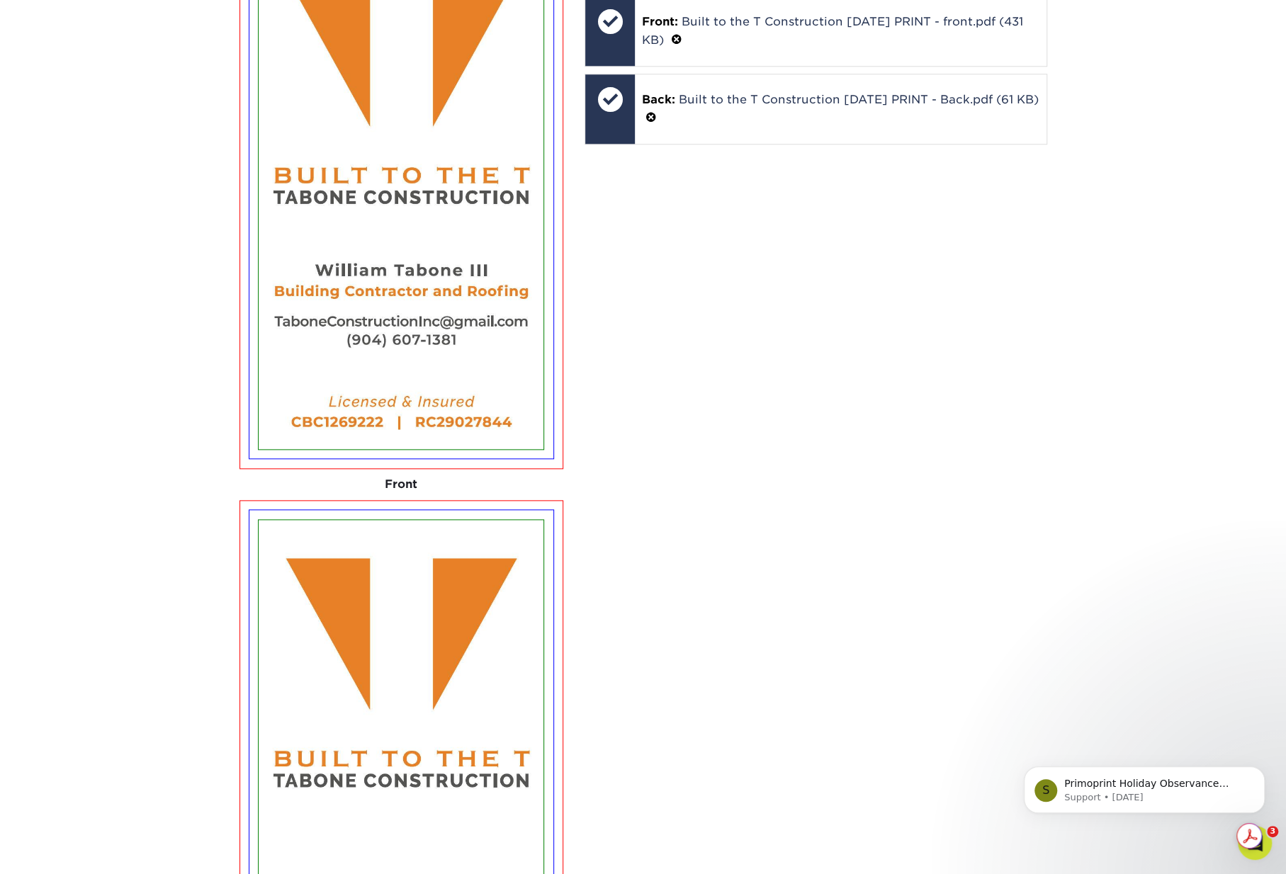
scroll to position [693, 0]
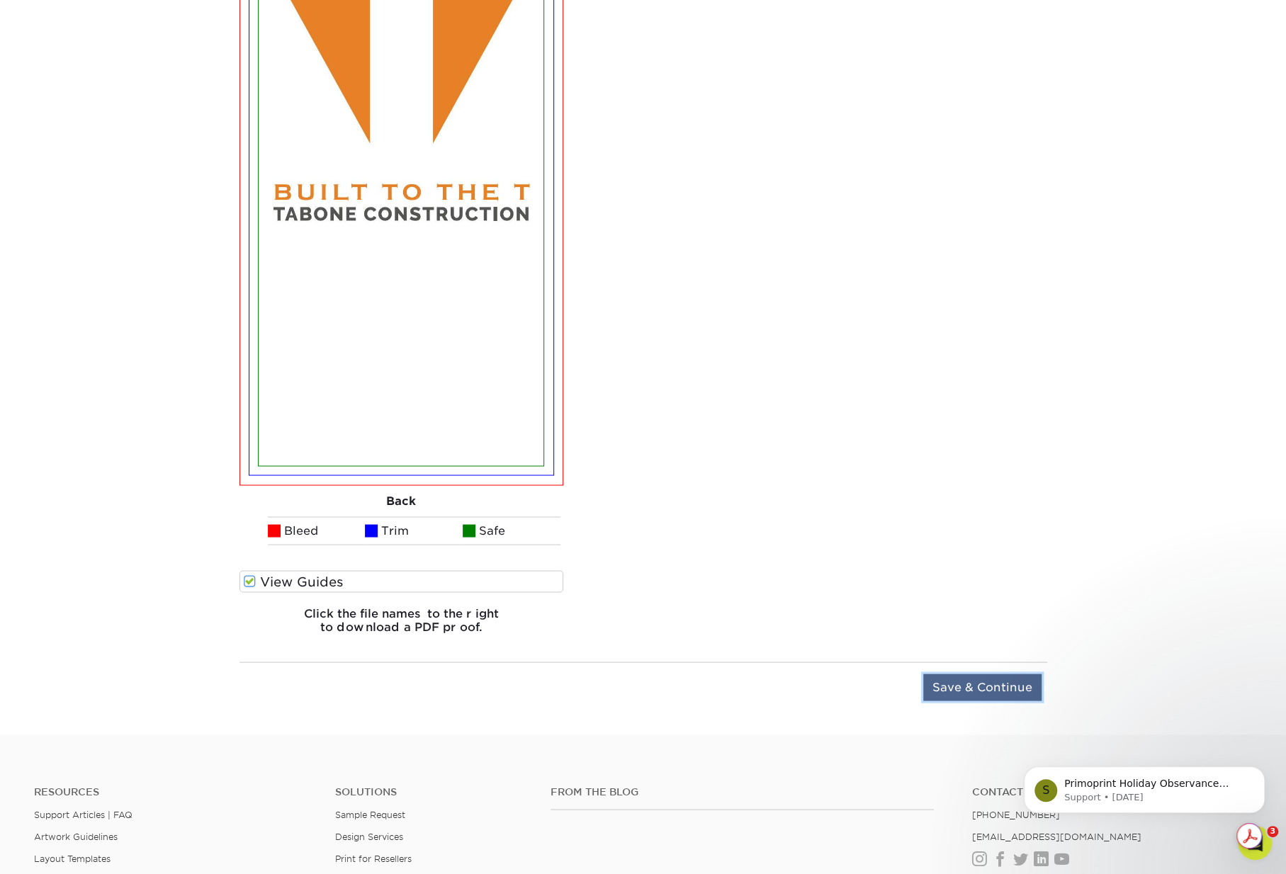
click at [974, 693] on input "Save & Continue" at bounding box center [982, 687] width 118 height 27
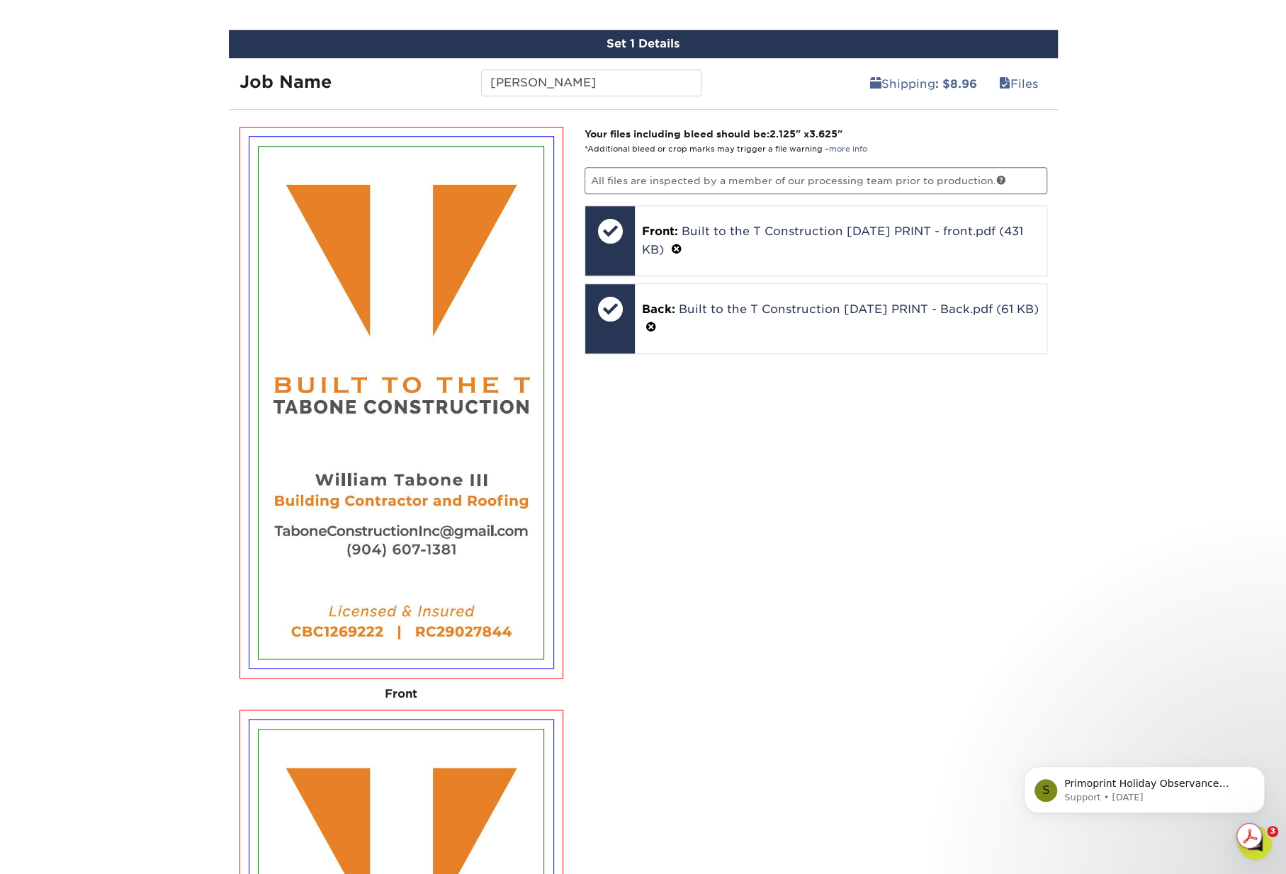
scroll to position [673, 0]
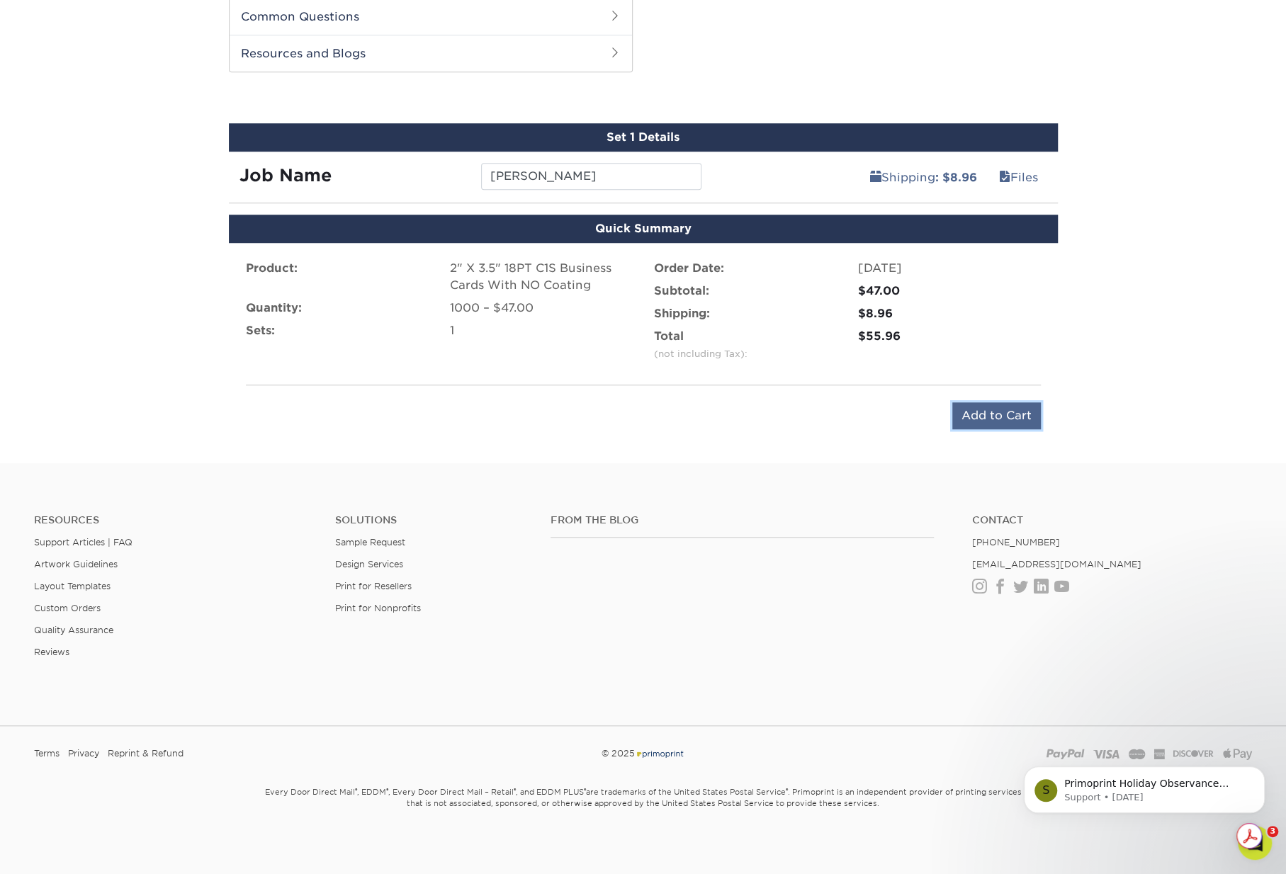
click at [1012, 414] on input "Add to Cart" at bounding box center [996, 415] width 89 height 27
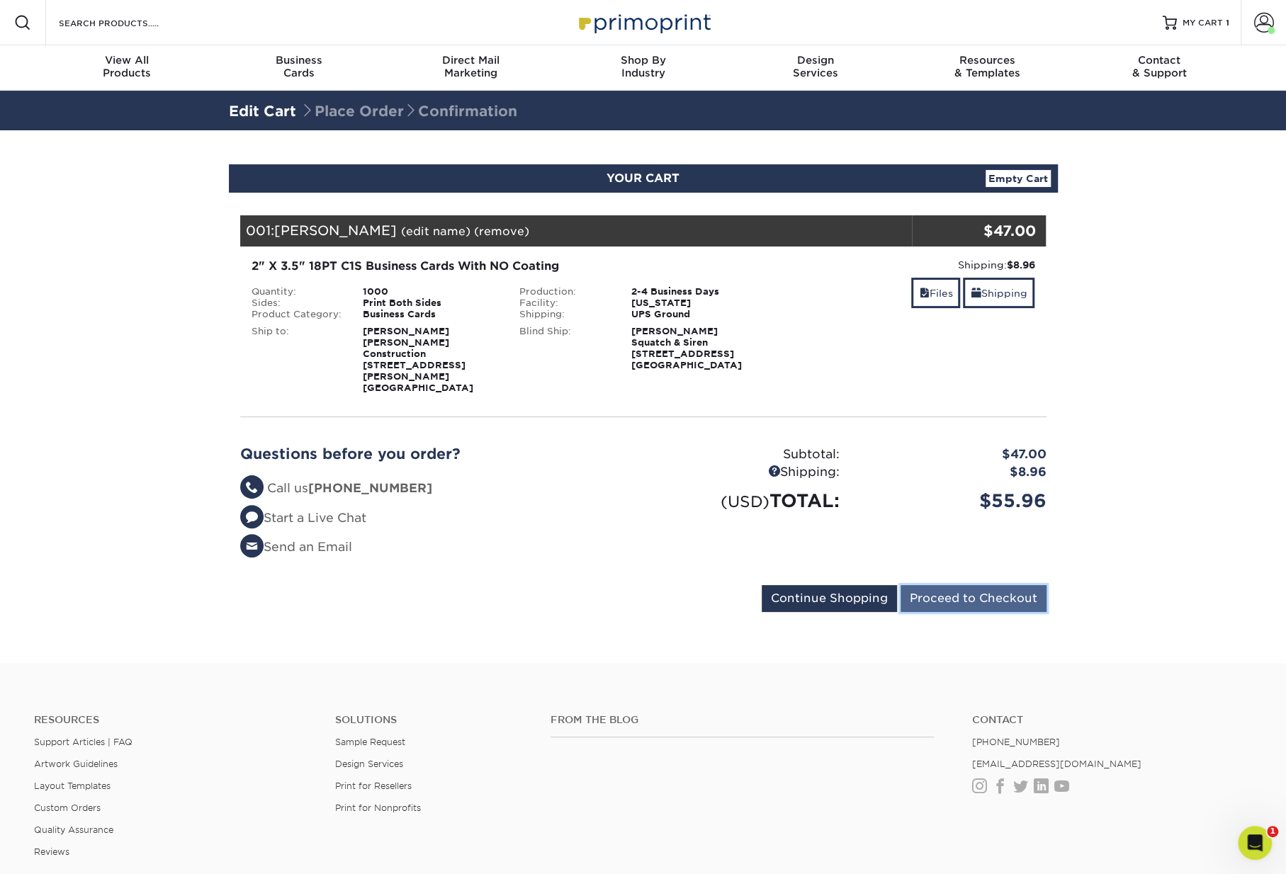
click at [978, 585] on input "Proceed to Checkout" at bounding box center [973, 598] width 146 height 27
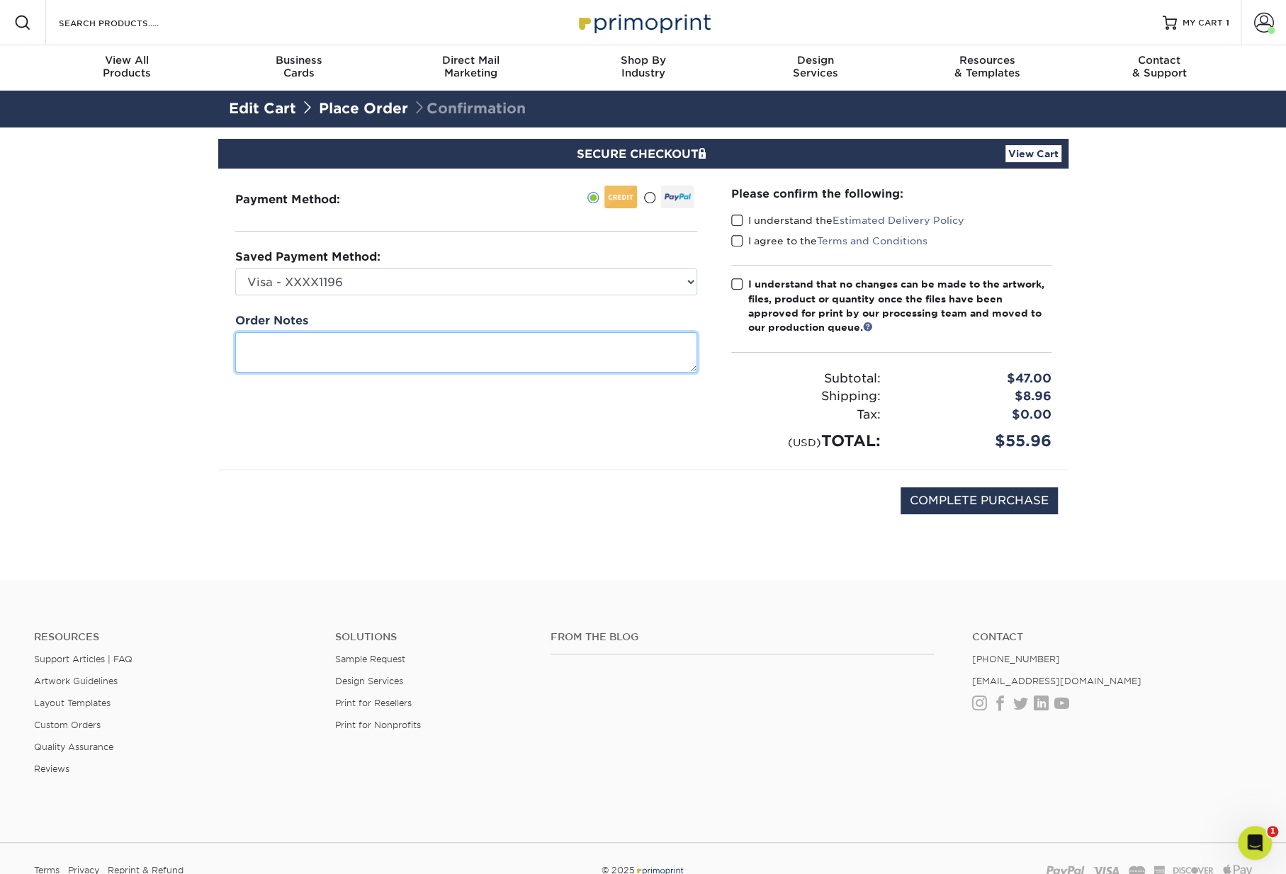
click at [295, 349] on textarea at bounding box center [466, 352] width 462 height 40
drag, startPoint x: 493, startPoint y: 358, endPoint x: 284, endPoint y: 361, distance: 209.0
click at [284, 361] on textarea "Thank you! Please be sure that the top of these cards is cut straight. This cus…" at bounding box center [466, 352] width 462 height 40
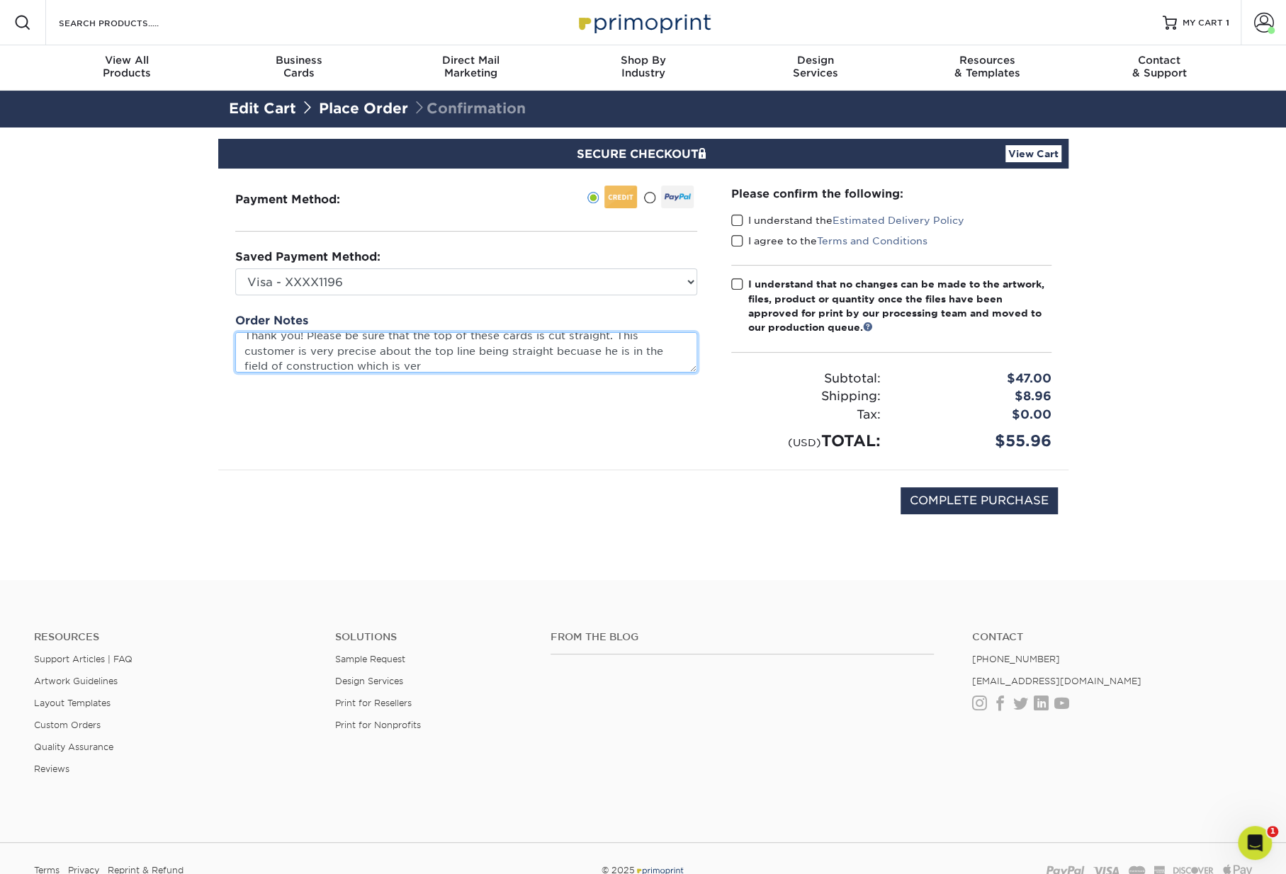
scroll to position [15, 0]
drag, startPoint x: 285, startPoint y: 363, endPoint x: 502, endPoint y: 373, distance: 217.0
click at [502, 373] on div "Payment Method:" at bounding box center [466, 319] width 496 height 301
drag, startPoint x: 342, startPoint y: 361, endPoint x: 551, endPoint y: 344, distance: 209.7
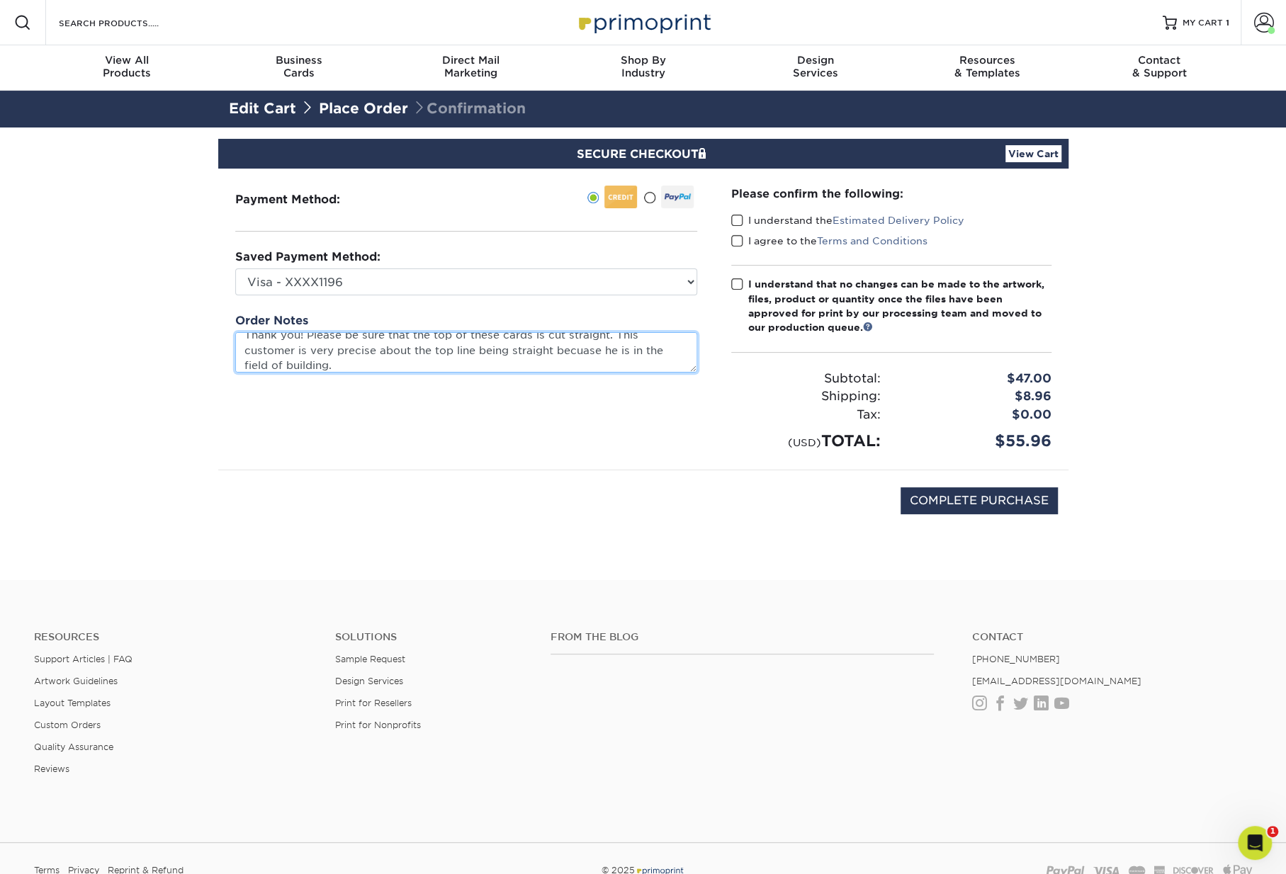
click at [551, 344] on textarea "Thank you! Please be sure that the top of these cards is cut straight. This cus…" at bounding box center [466, 352] width 462 height 40
drag, startPoint x: 375, startPoint y: 363, endPoint x: 321, endPoint y: 361, distance: 53.9
click at [321, 361] on textarea "Thank you! Please be sure that the top of these cards is cut straight. This cus…" at bounding box center [466, 352] width 462 height 40
click at [465, 360] on textarea "Thank you! Please be sure that the top of these cards is cut straight. This cus…" at bounding box center [466, 352] width 462 height 40
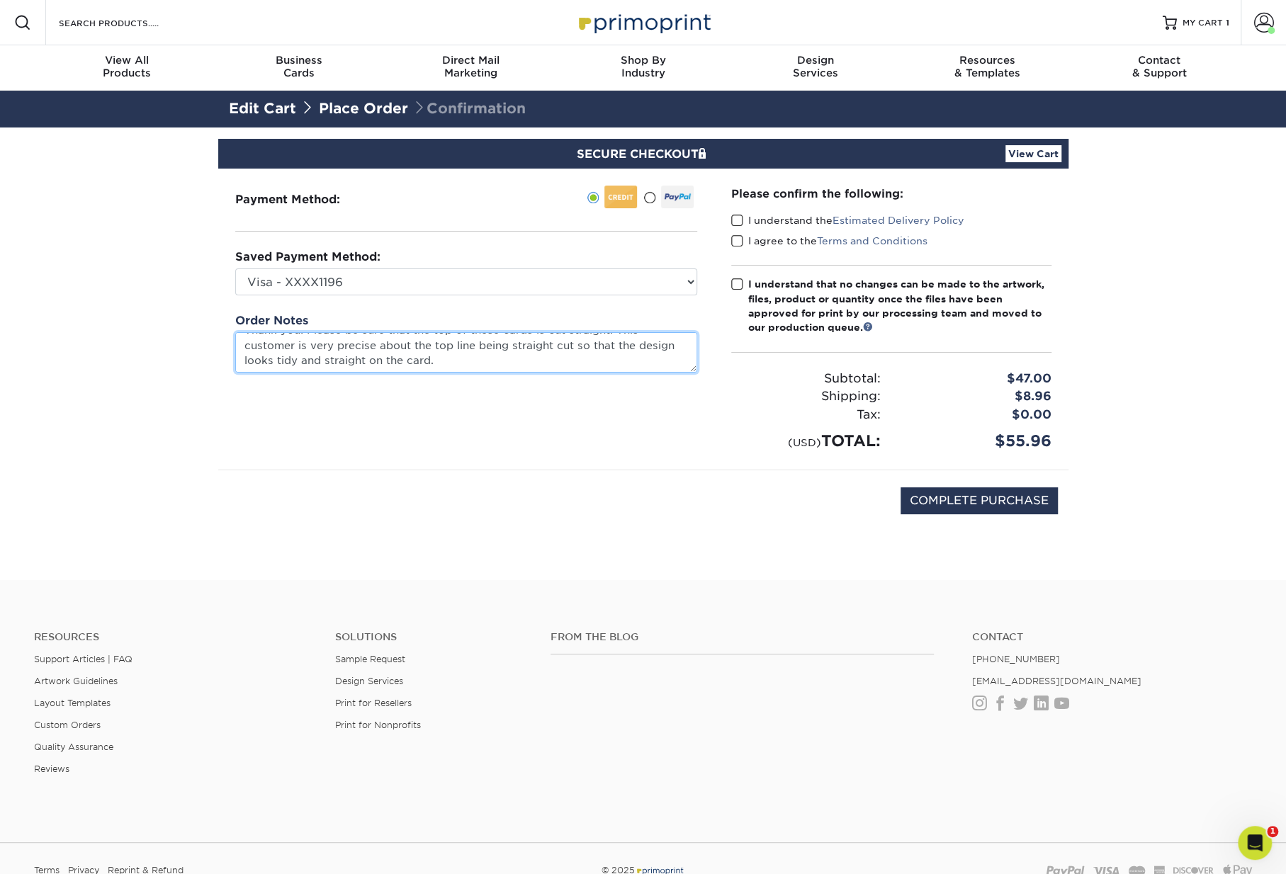
drag, startPoint x: 320, startPoint y: 358, endPoint x: 302, endPoint y: 358, distance: 18.4
click at [302, 358] on textarea "Thank you! Please be sure that the top of these cards is cut straight. This cus…" at bounding box center [466, 352] width 462 height 40
click at [414, 360] on textarea "Thank you! Please be sure that the top of these cards is cut straight. This cus…" at bounding box center [466, 352] width 462 height 40
click at [611, 341] on textarea "Thank you! Please be sure that the top of these cards is cut straight. This cus…" at bounding box center [466, 352] width 462 height 40
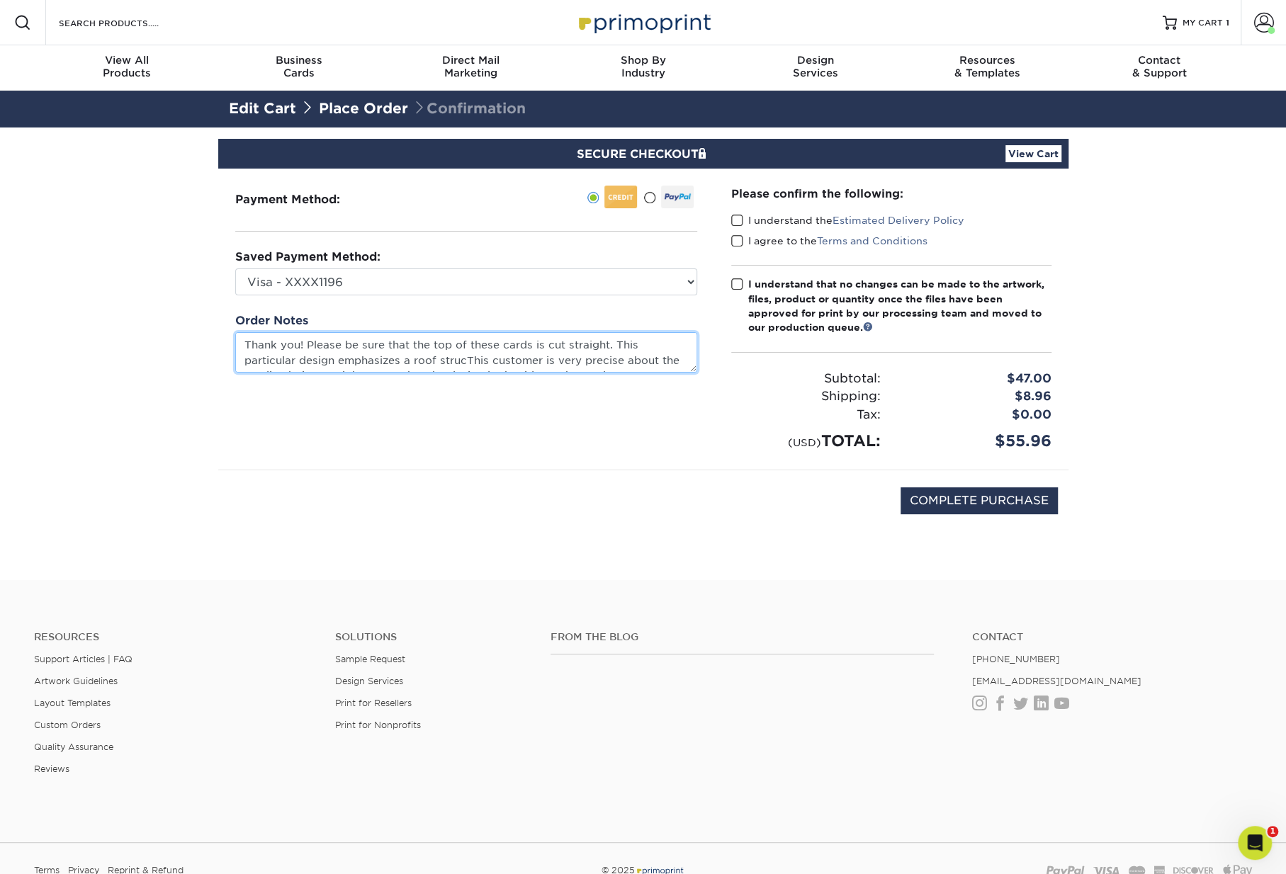
drag, startPoint x: 465, startPoint y: 359, endPoint x: 336, endPoint y: 352, distance: 129.1
click at [336, 352] on textarea "Thank you! Please be sure that the top of these cards is cut straight. This par…" at bounding box center [466, 352] width 462 height 40
click at [628, 359] on textarea "Thank you! Please be sure that the top of these cards is cut straight. This par…" at bounding box center [466, 352] width 462 height 40
click at [655, 357] on textarea "Thank you! Please be sure that the top of these cards is cut straight. This par…" at bounding box center [466, 352] width 462 height 40
click at [653, 355] on textarea "Thank you! Please be sure that the top of these cards is cut straight. This par…" at bounding box center [466, 352] width 462 height 40
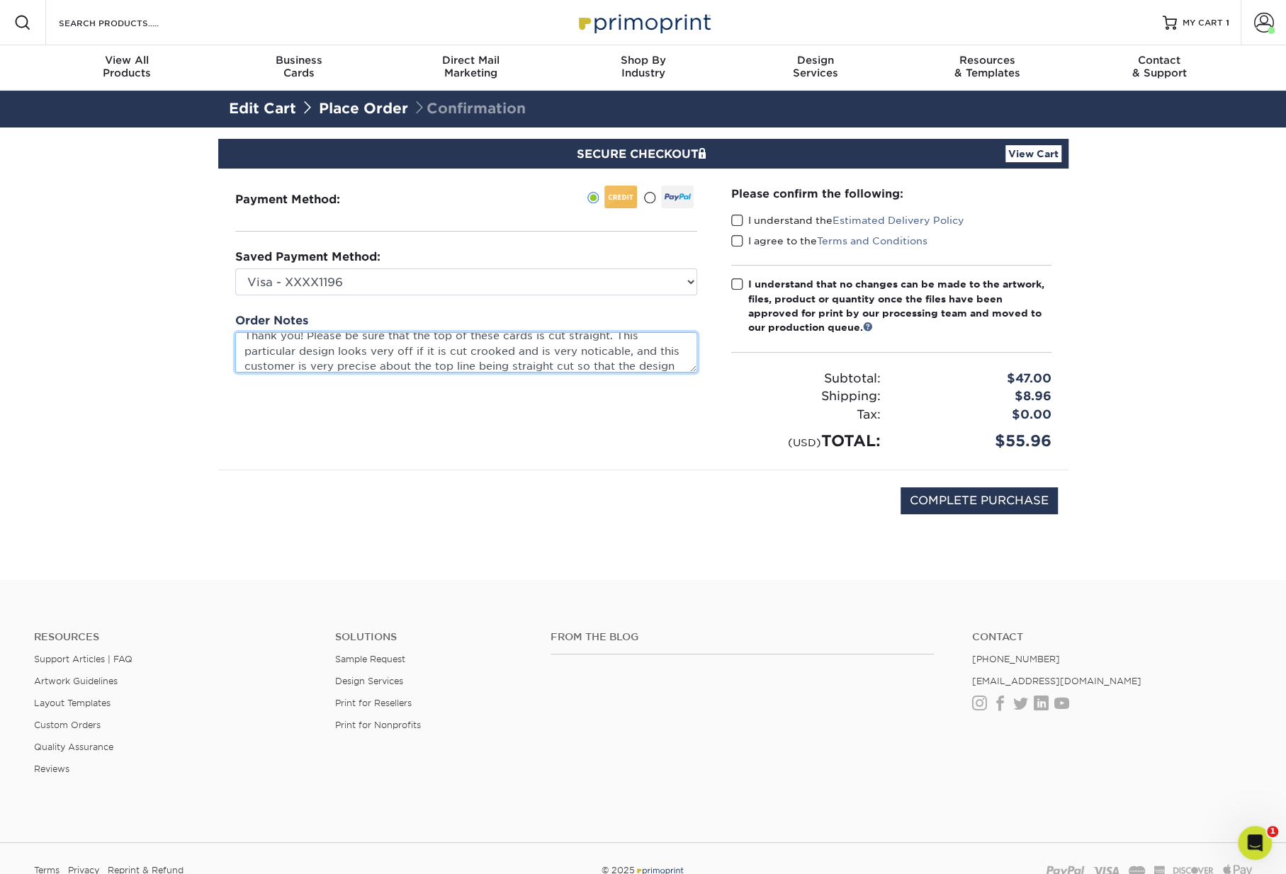
scroll to position [25, 0]
click at [387, 362] on textarea "Thank you! Please be sure that the top of these cards is cut straight. This par…" at bounding box center [466, 352] width 462 height 40
click at [409, 363] on textarea "Thank you! Please be sure that the top of these cards is cut straight. This par…" at bounding box center [466, 352] width 462 height 40
drag, startPoint x: 347, startPoint y: 363, endPoint x: 576, endPoint y: 349, distance: 229.2
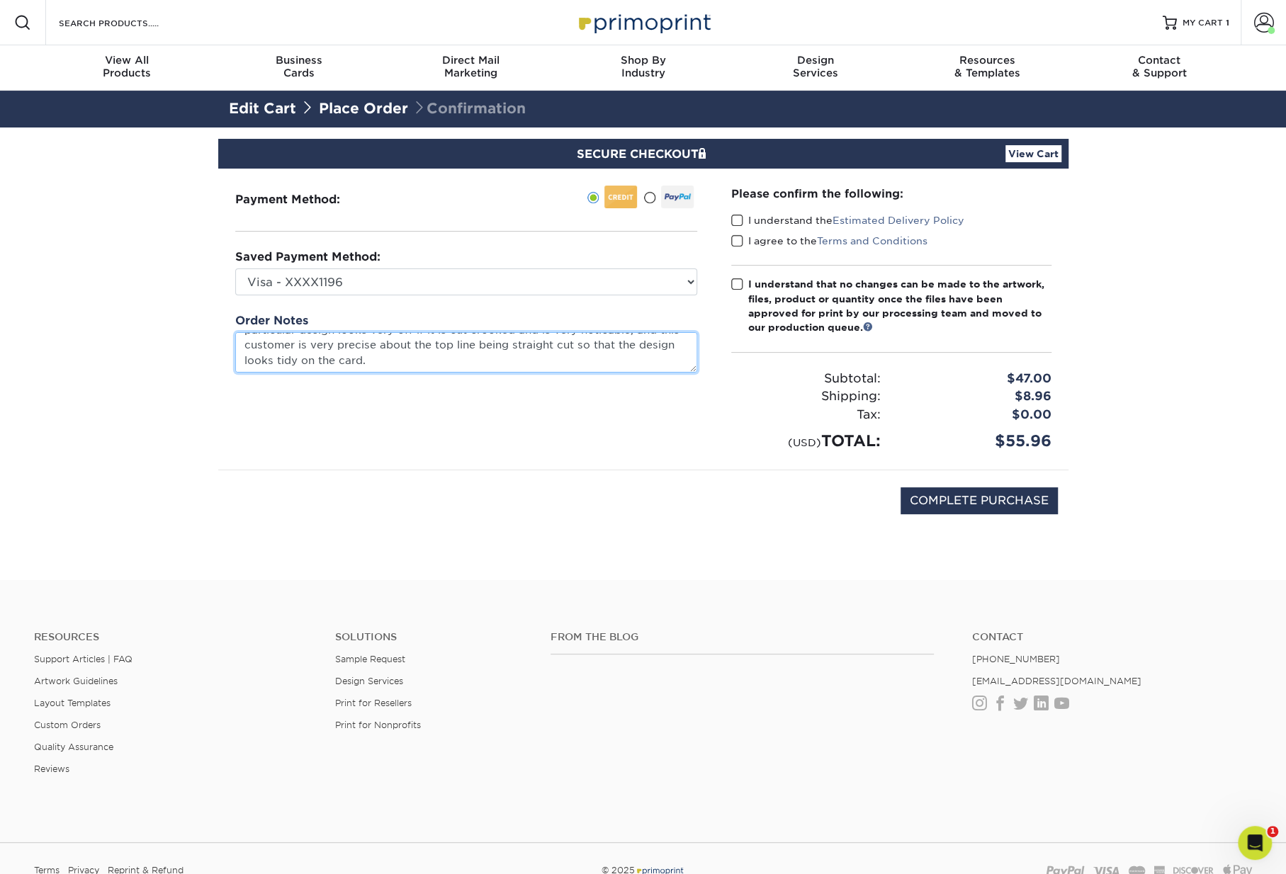
click at [576, 349] on textarea "Thank you! Please be sure that the top of these cards is cut straight. This par…" at bounding box center [466, 352] width 462 height 40
click at [306, 332] on textarea "Thank you! Please be sure that the top of these cards is cut straight. This par…" at bounding box center [466, 352] width 462 height 40
drag, startPoint x: 312, startPoint y: 350, endPoint x: 509, endPoint y: 351, distance: 196.2
click at [509, 351] on textarea "Thank you! Note from customer: "Please be sure that the top of these cards is c…" at bounding box center [466, 352] width 462 height 40
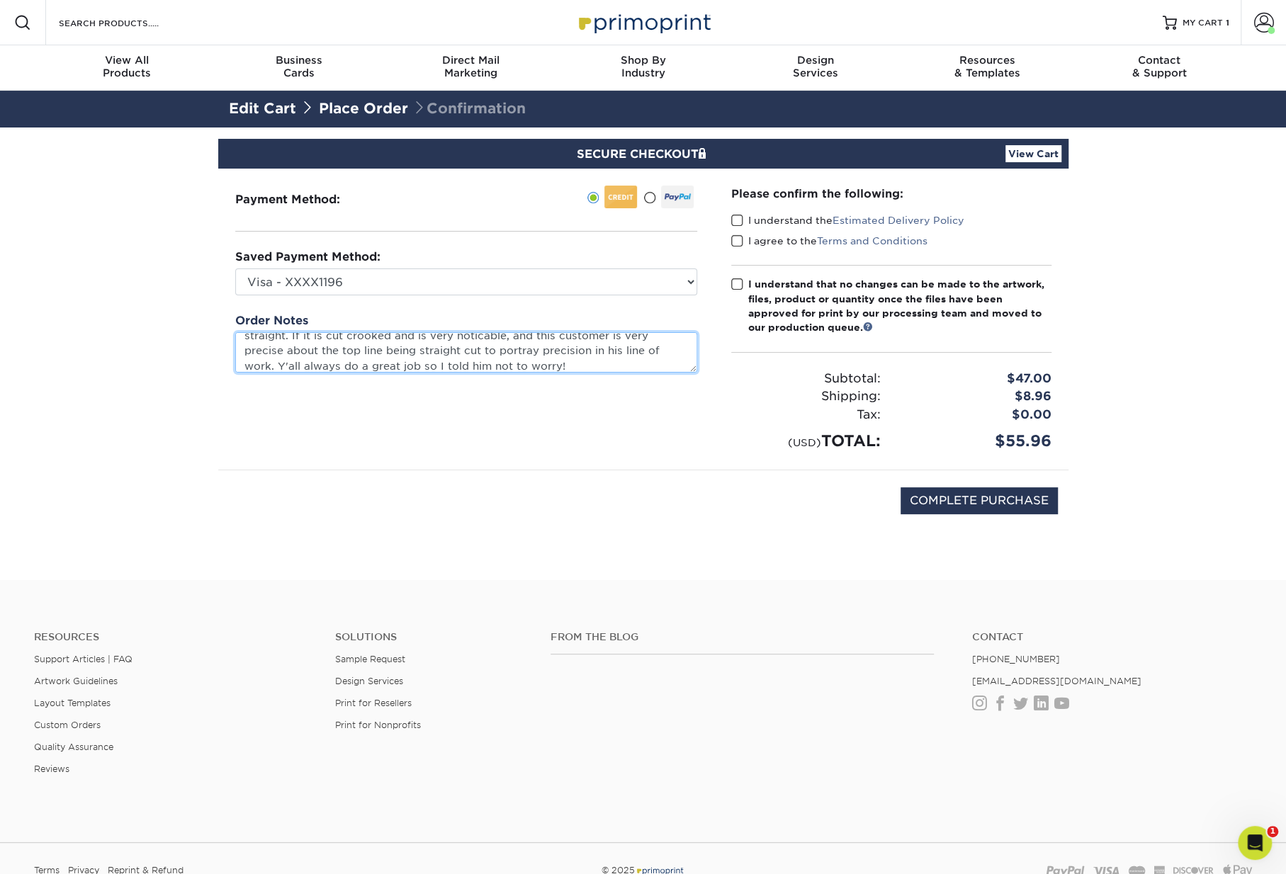
scroll to position [30, 0]
drag, startPoint x: 528, startPoint y: 351, endPoint x: 499, endPoint y: 344, distance: 29.9
click at [495, 348] on textarea "Thank you! Note from customer: "Please be sure that the top of these cards is c…" at bounding box center [466, 352] width 462 height 40
click at [662, 342] on textarea "Thank you! Note from customer: "Please be sure that the top of these cards is c…" at bounding box center [466, 352] width 462 height 40
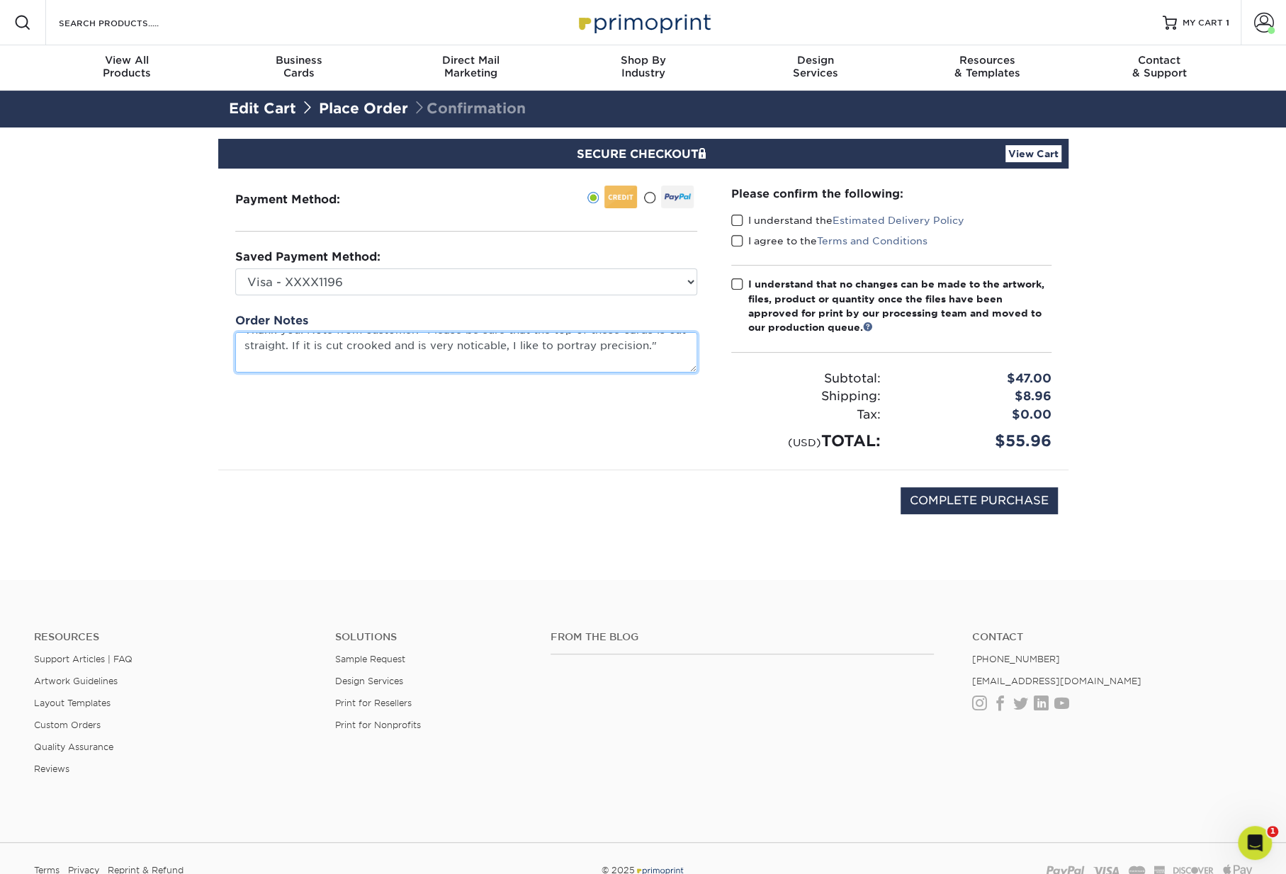
scroll to position [30, 0]
drag, startPoint x: 343, startPoint y: 357, endPoint x: 241, endPoint y: 362, distance: 102.1
click at [241, 362] on textarea "Thank you! Note from customer: "Please be sure that the top of these cards is c…" at bounding box center [466, 352] width 462 height 40
click at [553, 357] on textarea "Thank you! Note from customer: "Please be sure that the top of these cards is c…" at bounding box center [466, 352] width 462 height 40
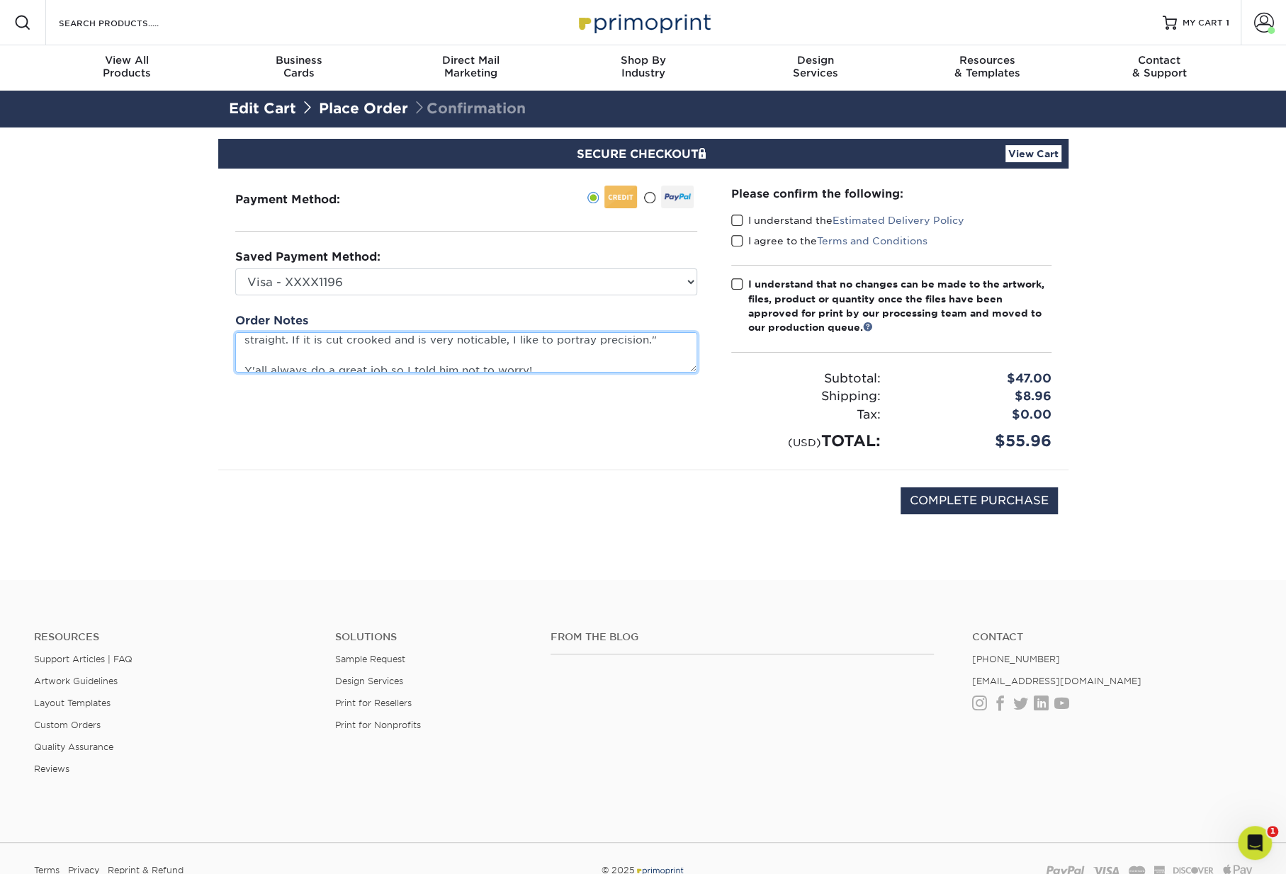
click at [677, 341] on textarea "Thank you! Note from customer: "Please be sure that the top of these cards is c…" at bounding box center [466, 352] width 462 height 40
click at [664, 348] on textarea "Thank you! Note from customer: "Please be sure that the top of these cards is c…" at bounding box center [466, 352] width 462 height 40
click at [365, 335] on textarea "Thank you! Note from customer: "Please be sure that the top of these cards is c…" at bounding box center [466, 352] width 462 height 40
click at [339, 350] on textarea "Thank you! Note from my customer: "Please be sure that the top of these cards i…" at bounding box center [466, 352] width 462 height 40
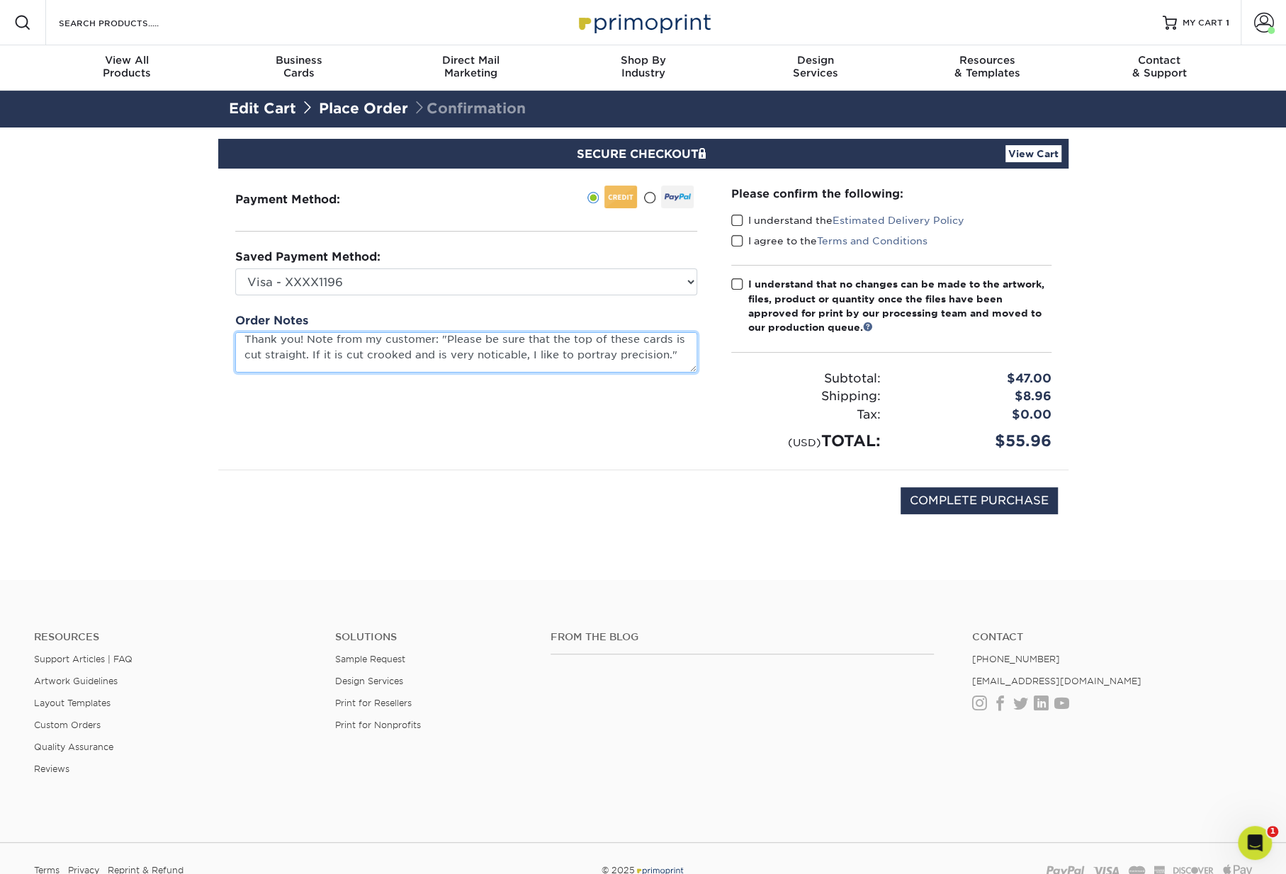
drag, startPoint x: 424, startPoint y: 348, endPoint x: 441, endPoint y: 349, distance: 16.3
click at [441, 349] on textarea "Thank you! Note from my customer: "Please be sure that the top of these cards i…" at bounding box center [466, 352] width 462 height 40
click at [523, 352] on textarea "Thank you! Note from my customer: "Please be sure that the top of these cards i…" at bounding box center [466, 352] width 462 height 40
click at [520, 353] on textarea "Thank you! Note from my customer: "Please be sure that the top of these cards i…" at bounding box center [466, 352] width 462 height 40
click at [286, 370] on textarea "Thank you! Note from my customer: "Please be sure that the top of these cards i…" at bounding box center [466, 352] width 462 height 40
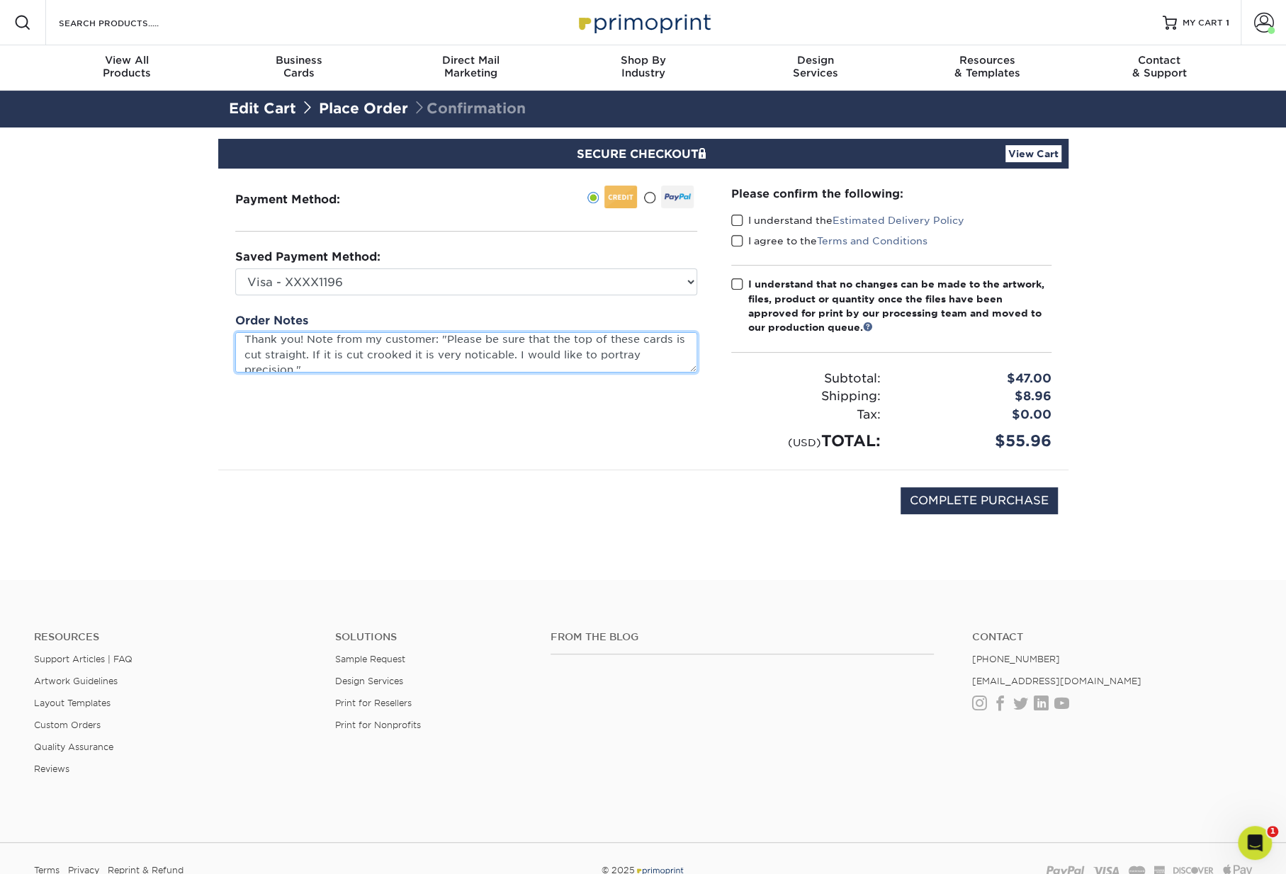
click at [286, 366] on textarea "Thank you! Note from my customer: "Please be sure that the top of these cards i…" at bounding box center [466, 352] width 462 height 40
drag, startPoint x: 570, startPoint y: 348, endPoint x: 537, endPoint y: 351, distance: 32.7
click at [537, 350] on textarea "Thank you! Note from my customer: "Please be sure that the top of these cards i…" at bounding box center [466, 352] width 462 height 40
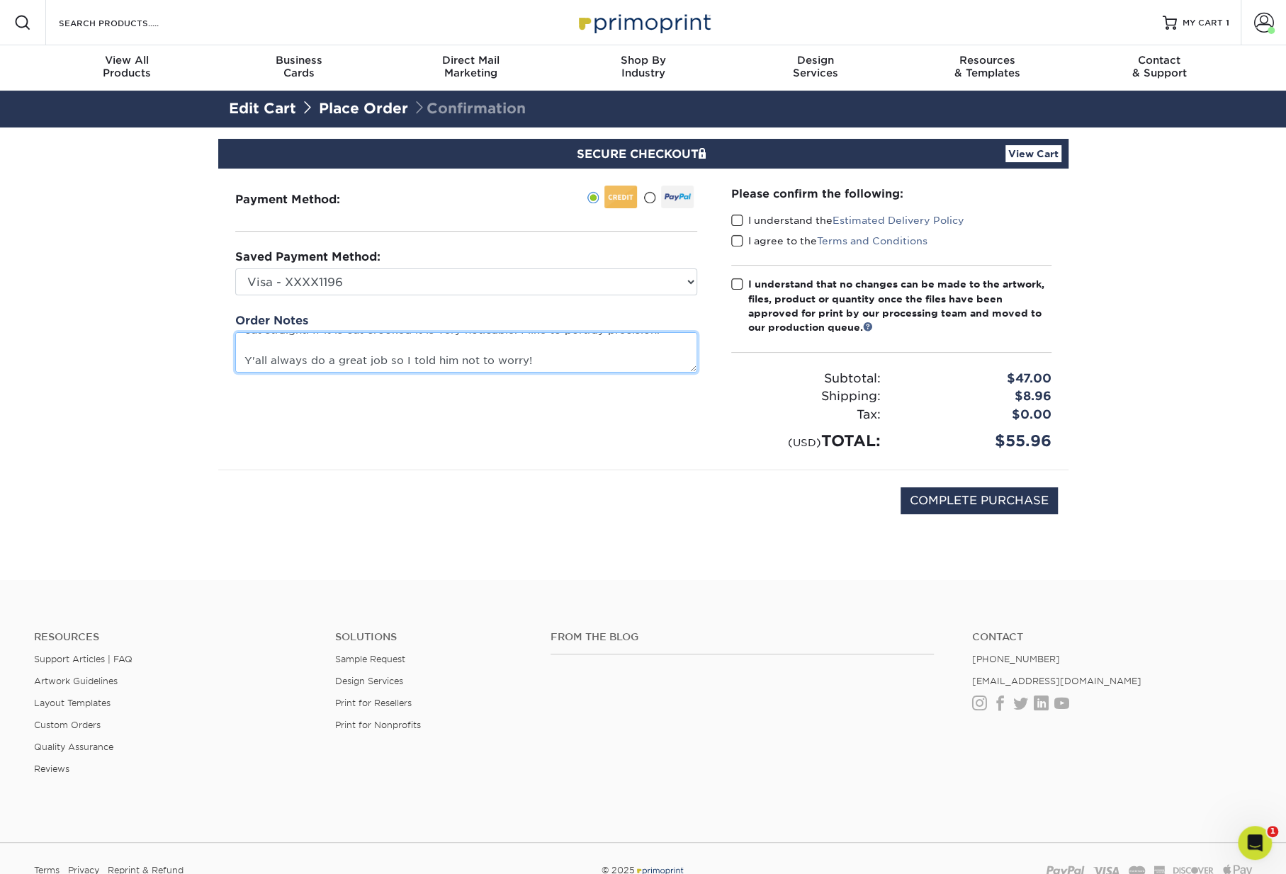
click at [554, 363] on textarea "Thank you! Note from my customer: "Please be sure that the top of these cards i…" at bounding box center [466, 352] width 462 height 40
type textarea "Thank you! Note from my customer: "Please be sure that the top of these cards i…"
click at [739, 239] on span at bounding box center [737, 240] width 12 height 13
click at [0, 0] on input "I agree to the Terms and Conditions" at bounding box center [0, 0] width 0 height 0
click at [738, 222] on span at bounding box center [737, 220] width 12 height 13
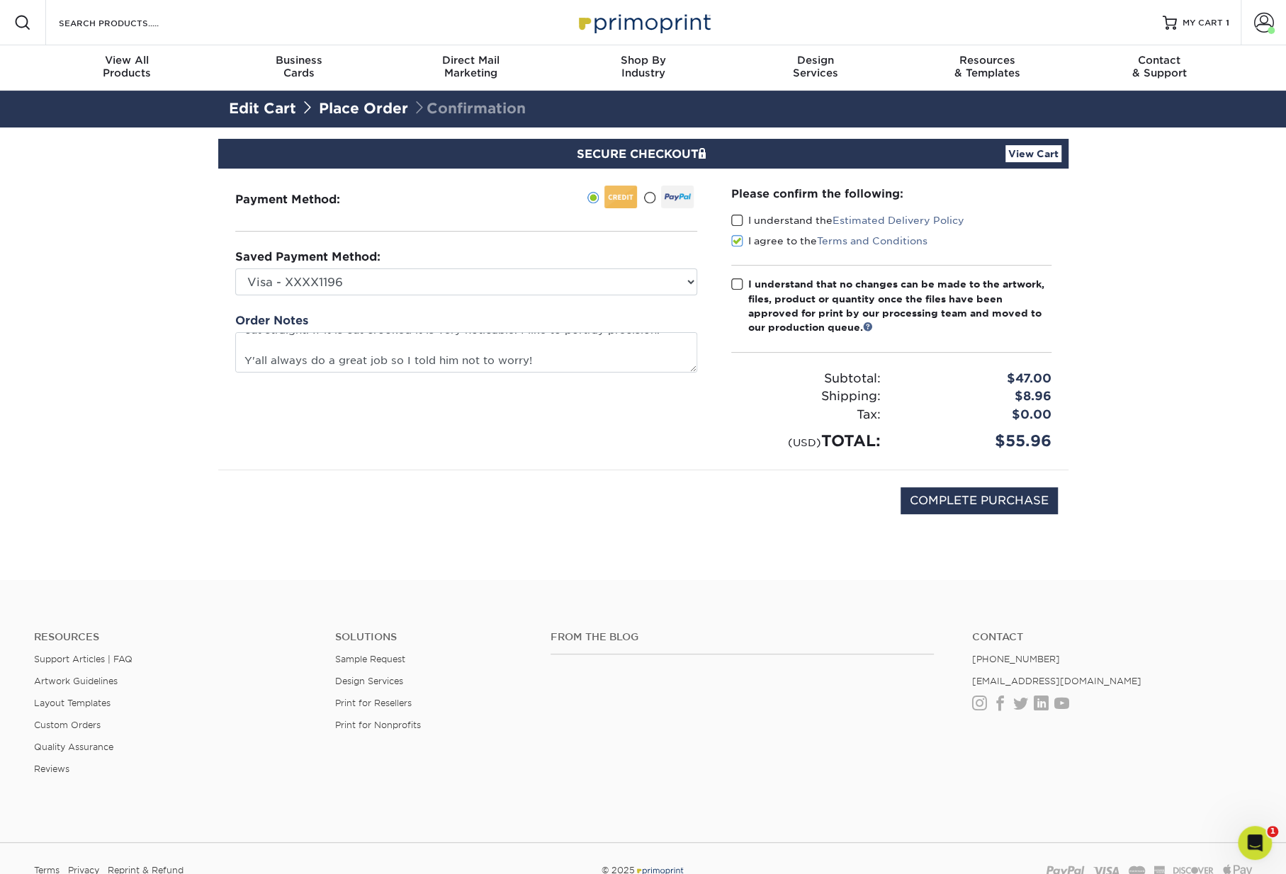
click at [0, 0] on input "I understand the Estimated Delivery Policy" at bounding box center [0, 0] width 0 height 0
click at [737, 284] on span at bounding box center [737, 284] width 12 height 13
click at [0, 0] on input "I understand that no changes can be made to the artwork, files, product or quan…" at bounding box center [0, 0] width 0 height 0
click at [968, 504] on input "COMPLETE PURCHASE" at bounding box center [978, 500] width 157 height 27
type input "PROCESSING, PLEASE WAIT..."
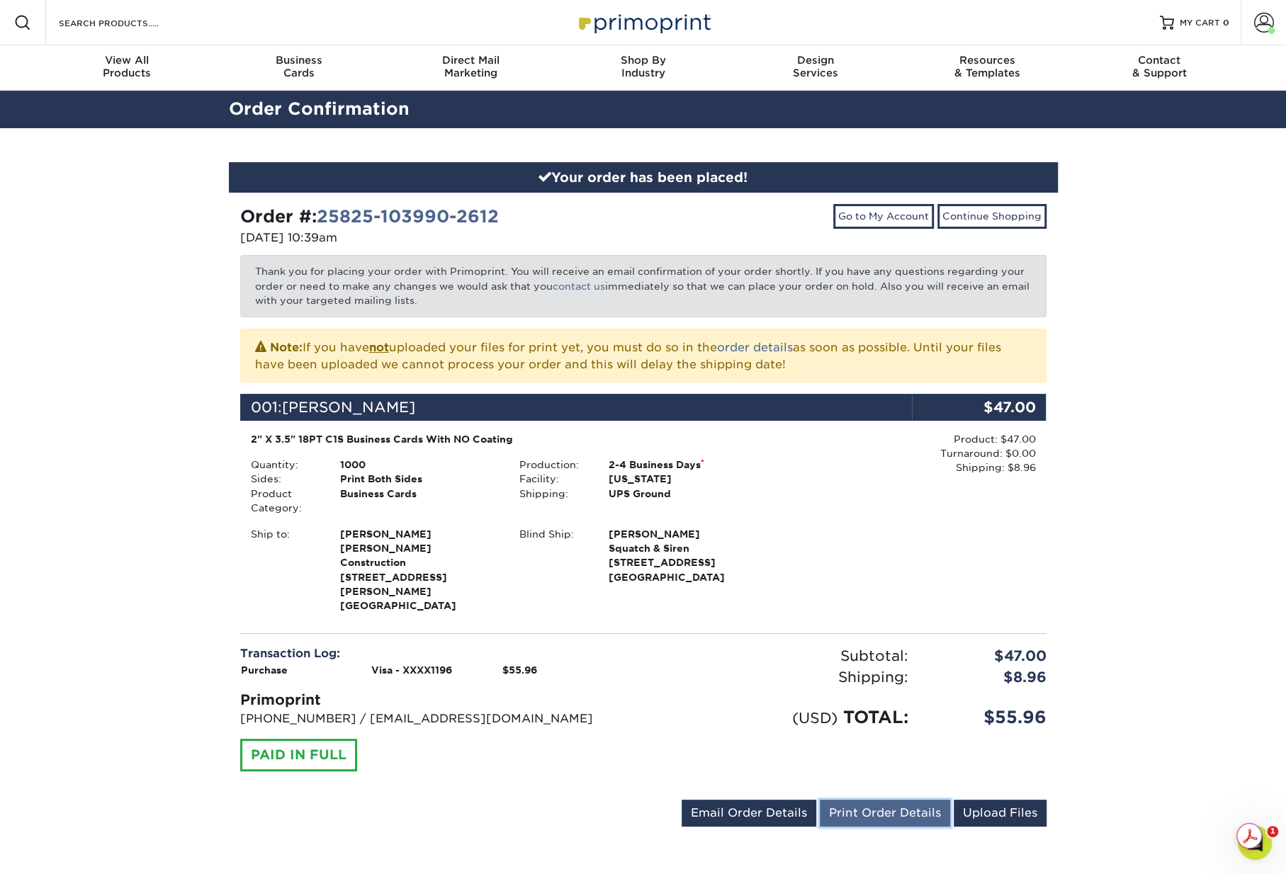
click at [894, 800] on link "Print Order Details" at bounding box center [885, 813] width 130 height 27
click at [866, 800] on link "Print Order Details" at bounding box center [885, 813] width 130 height 27
click at [894, 217] on link "Go to My Account" at bounding box center [883, 216] width 101 height 24
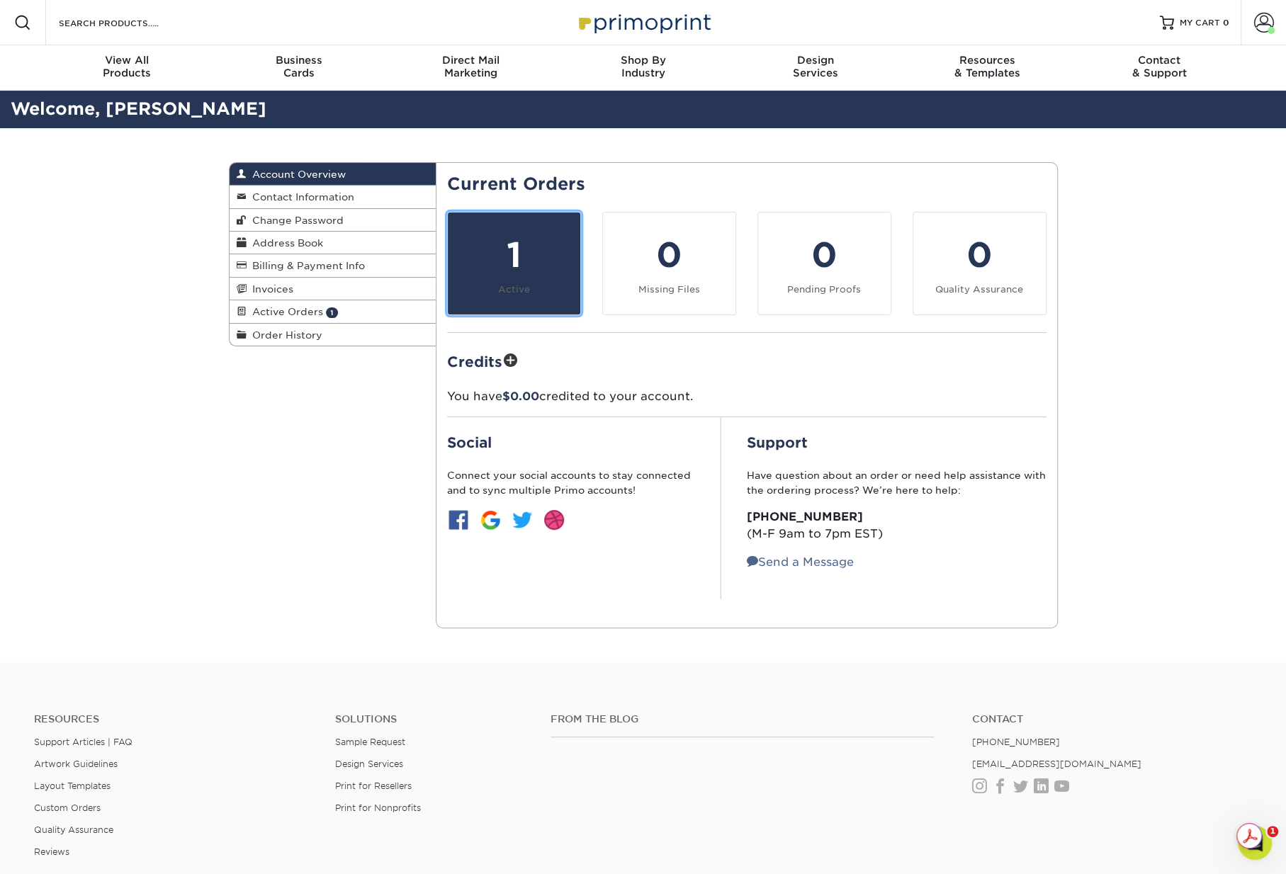
click at [513, 263] on div "1" at bounding box center [513, 255] width 115 height 51
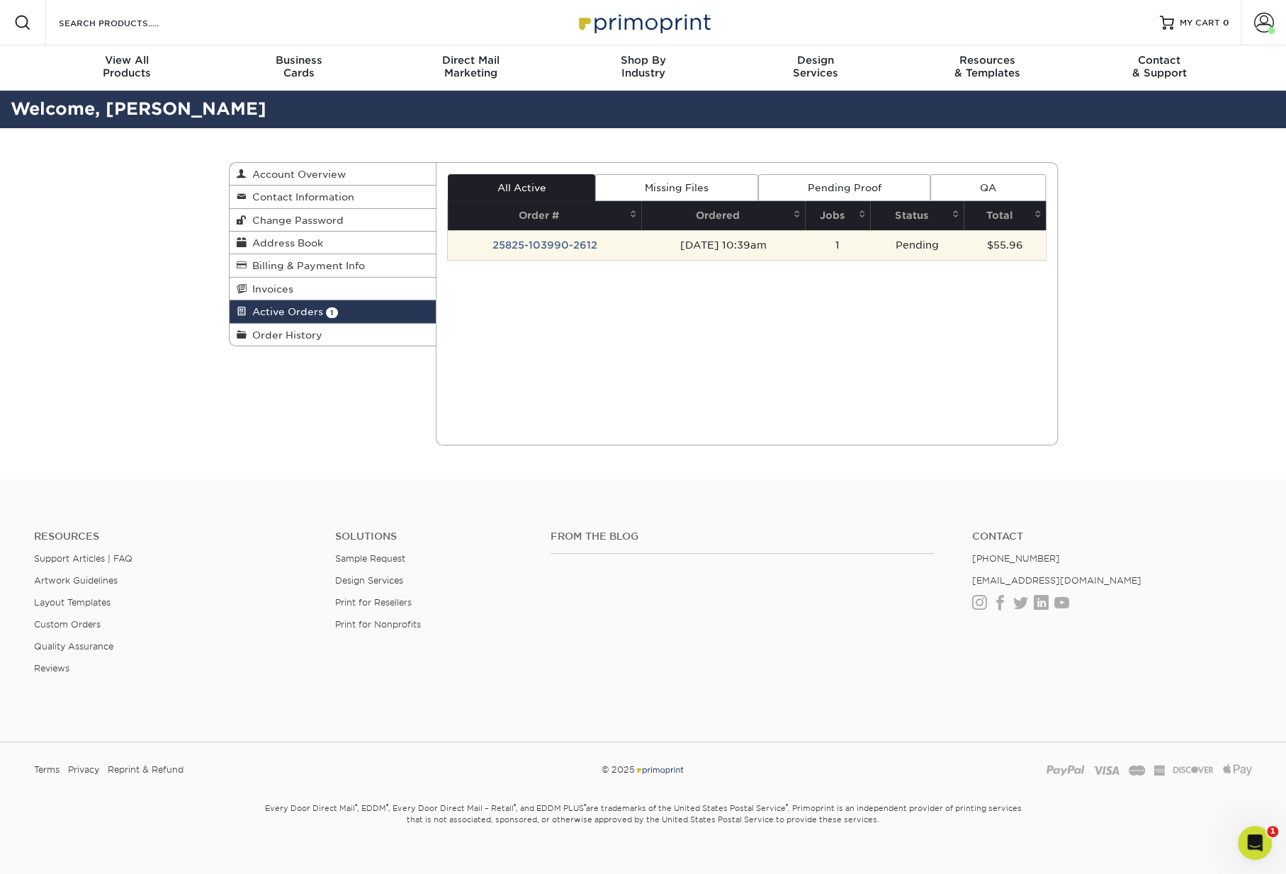
click at [553, 242] on td "25825-103990-2612" at bounding box center [544, 245] width 193 height 30
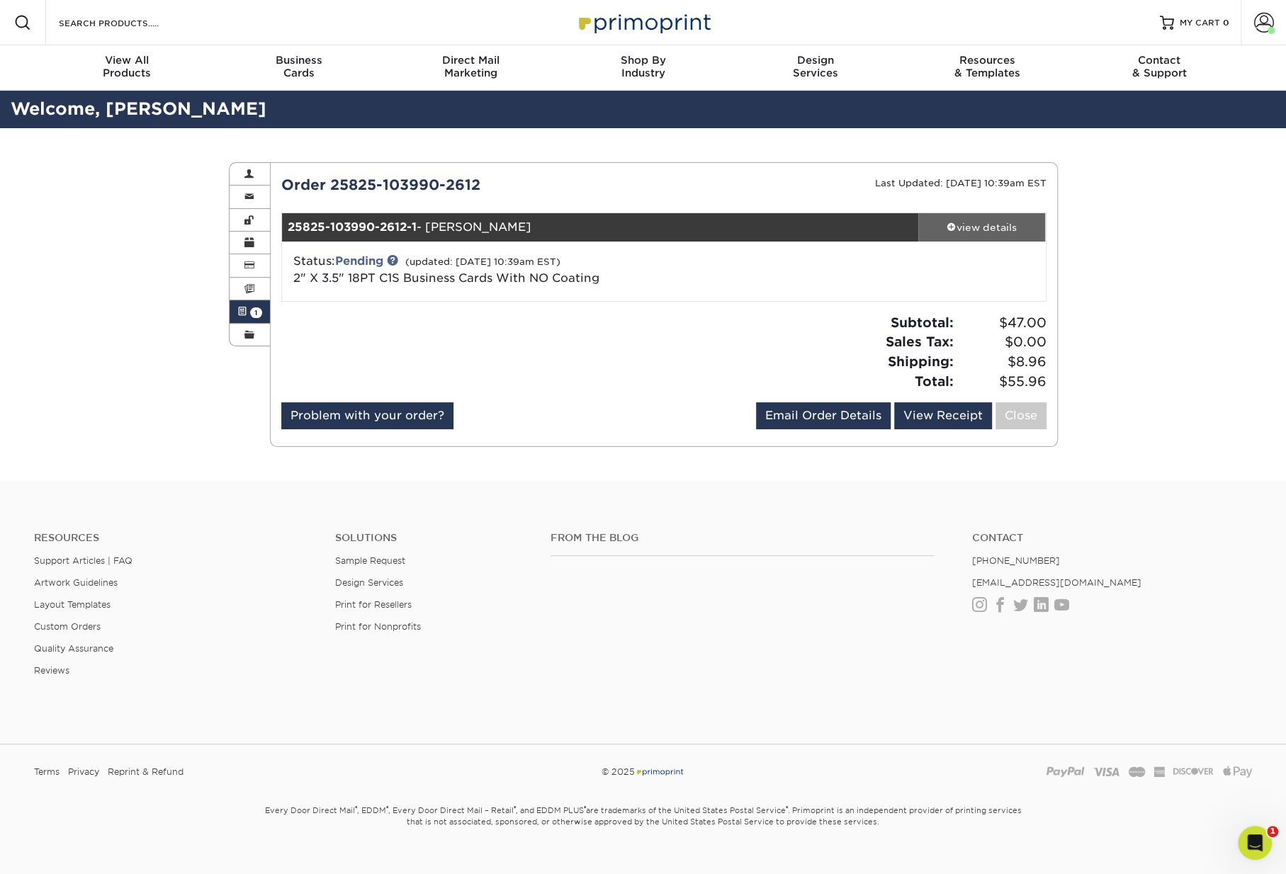
click at [980, 222] on div "view details" at bounding box center [982, 227] width 128 height 14
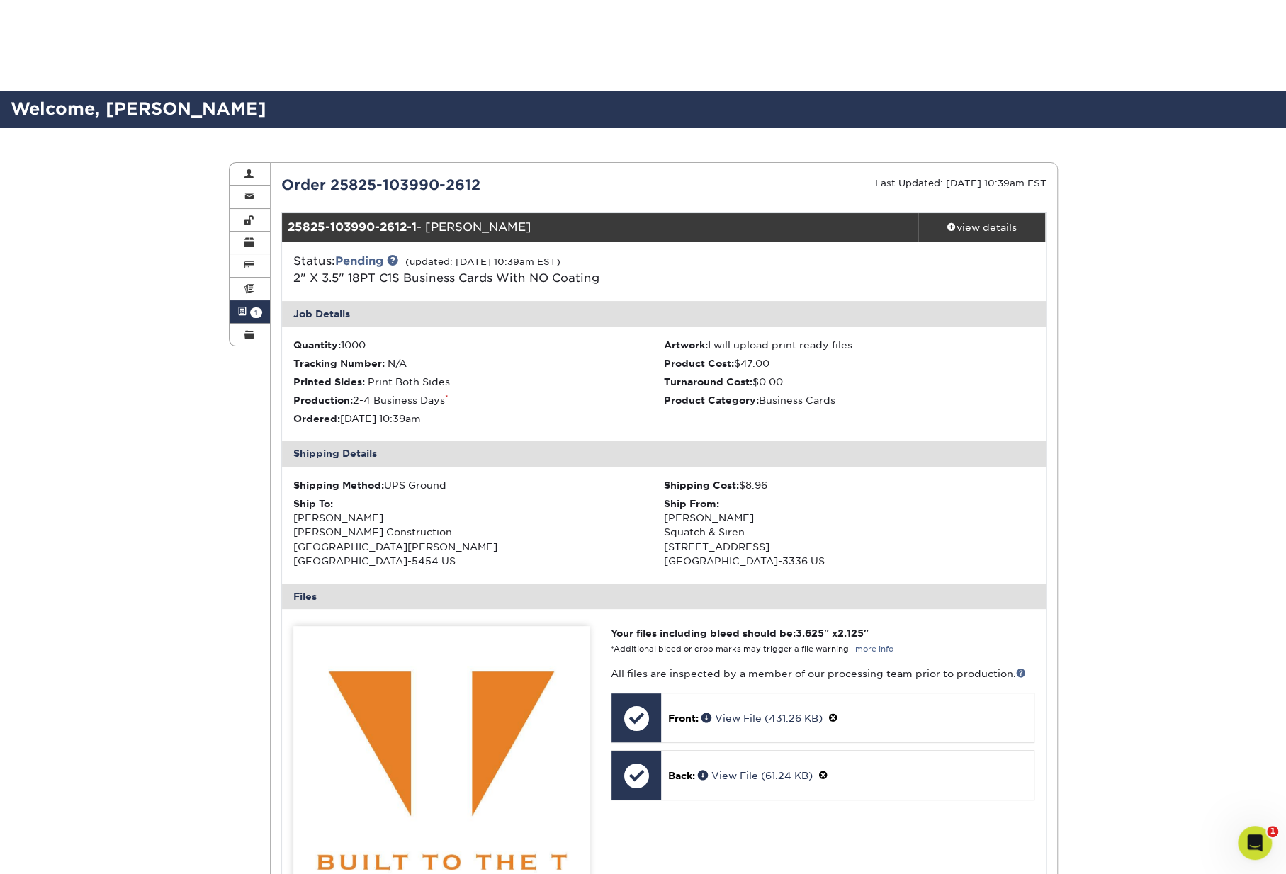
scroll to position [567, 0]
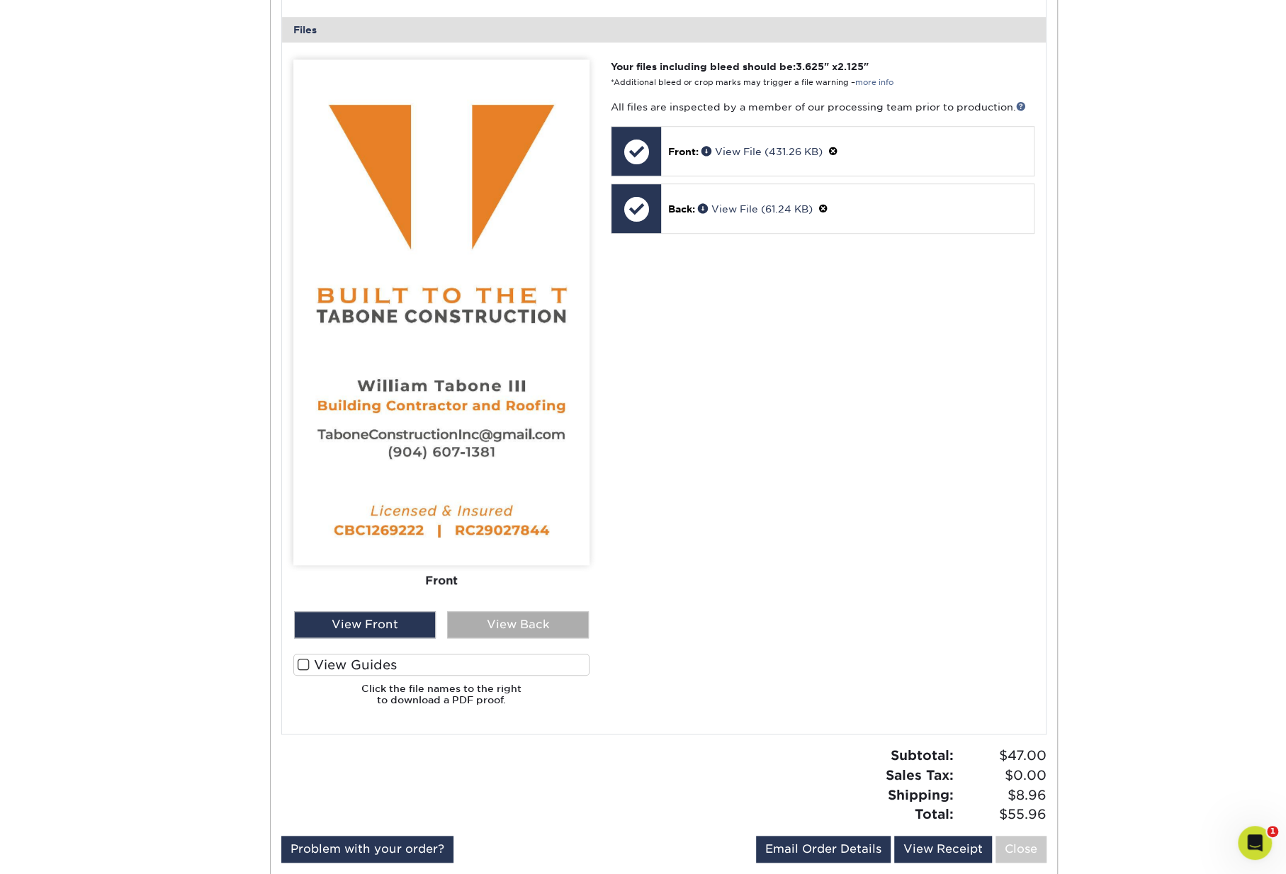
click at [485, 631] on div "View Back" at bounding box center [518, 624] width 142 height 27
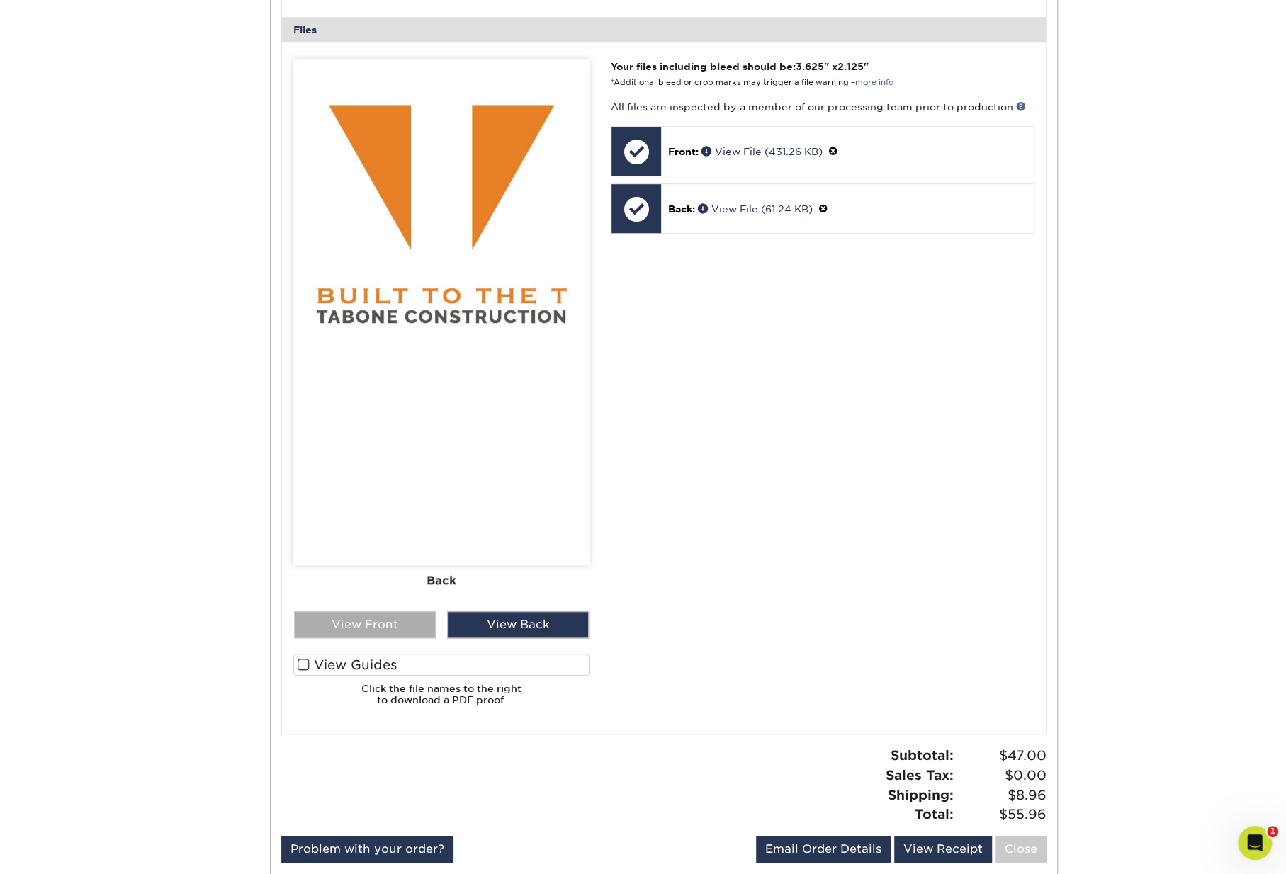
click at [384, 618] on div "View Front" at bounding box center [365, 624] width 142 height 27
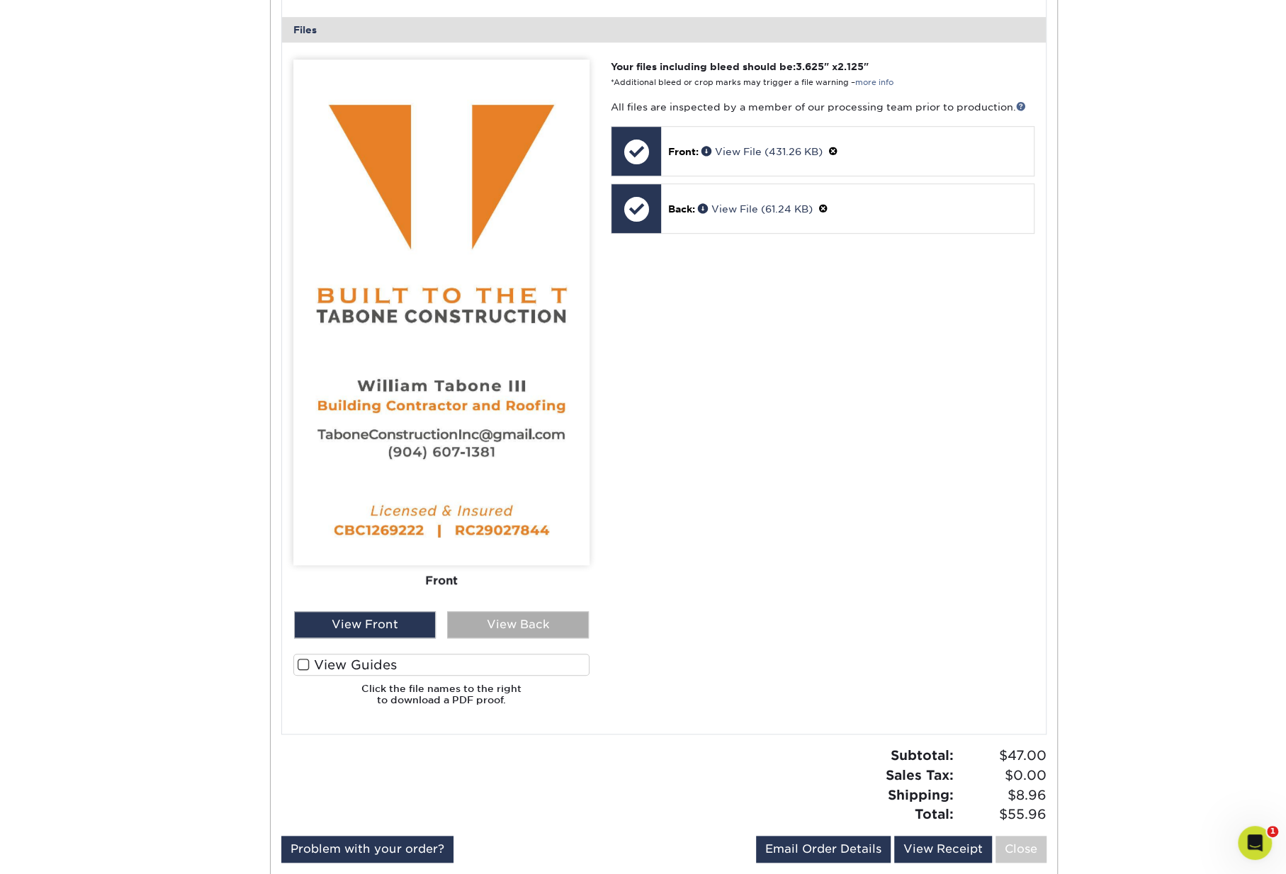
click at [516, 621] on div "View Back" at bounding box center [518, 624] width 142 height 27
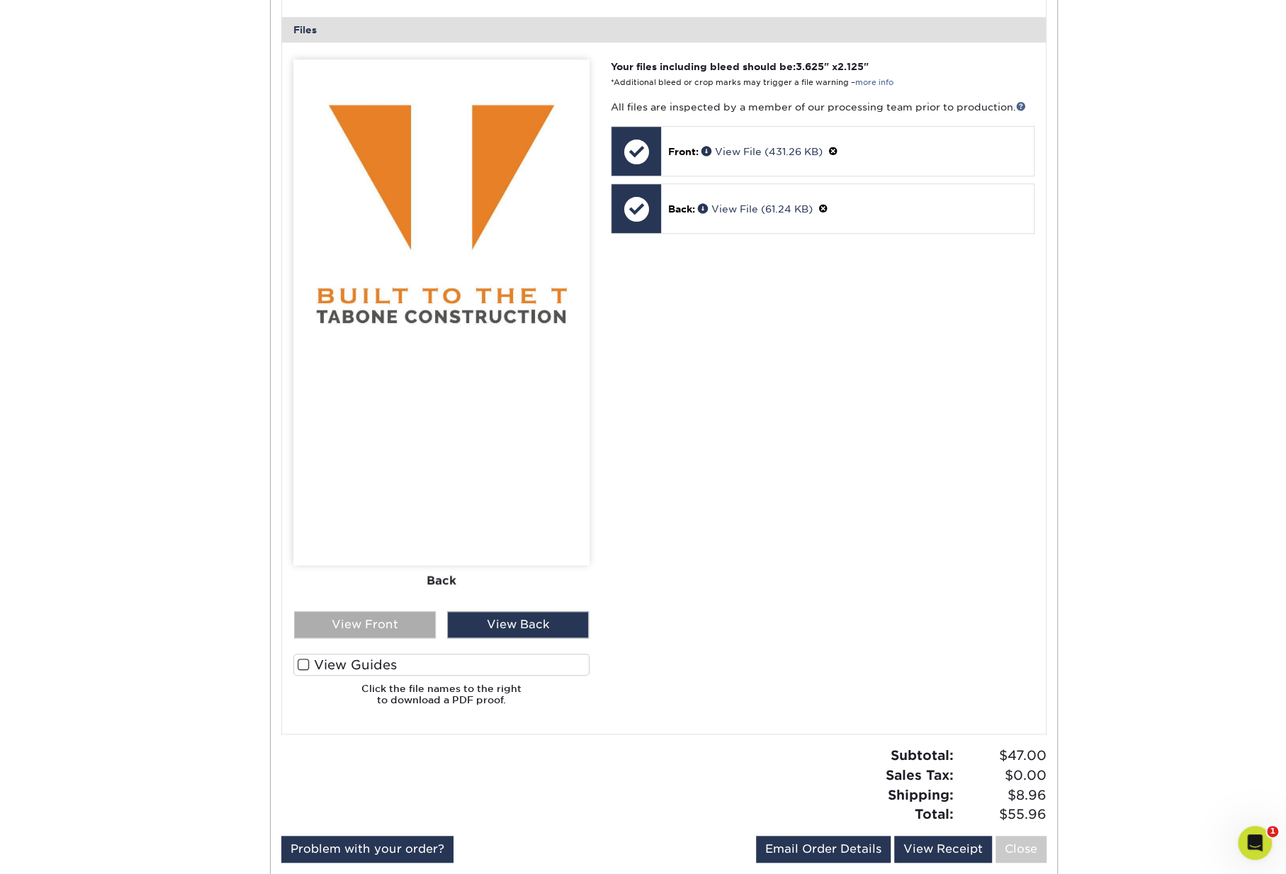
click at [388, 621] on div "View Front" at bounding box center [365, 624] width 142 height 27
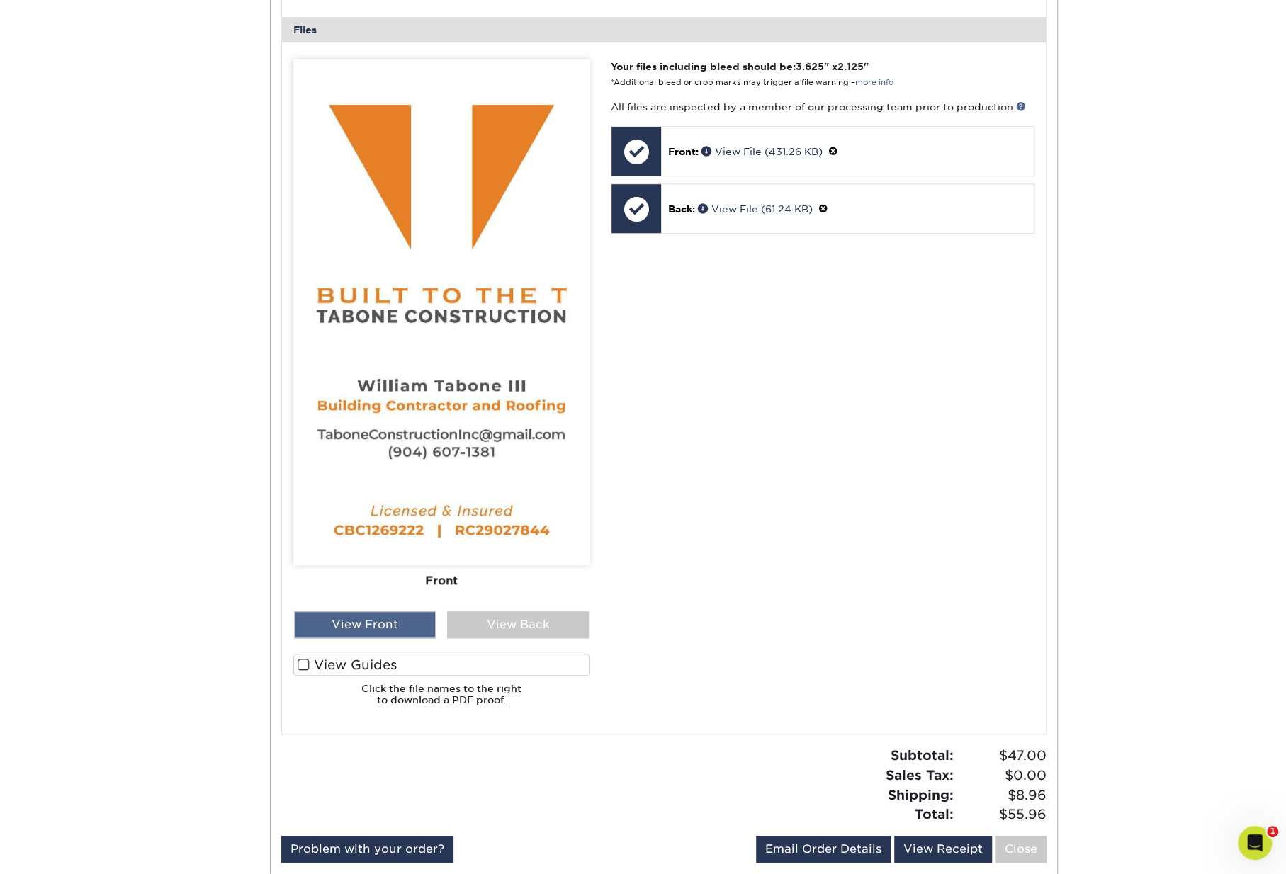
click at [385, 630] on div "View Front" at bounding box center [365, 624] width 142 height 27
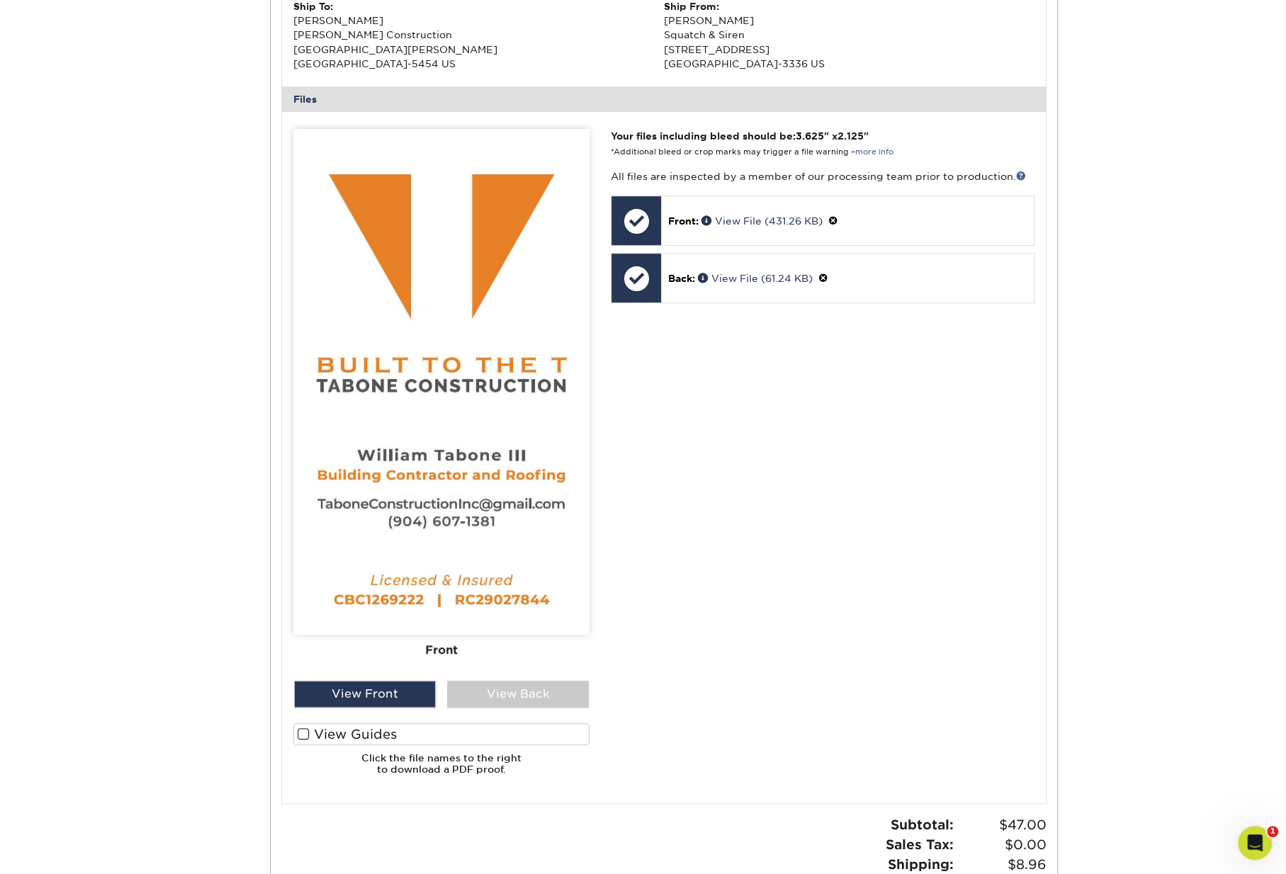
scroll to position [0, 0]
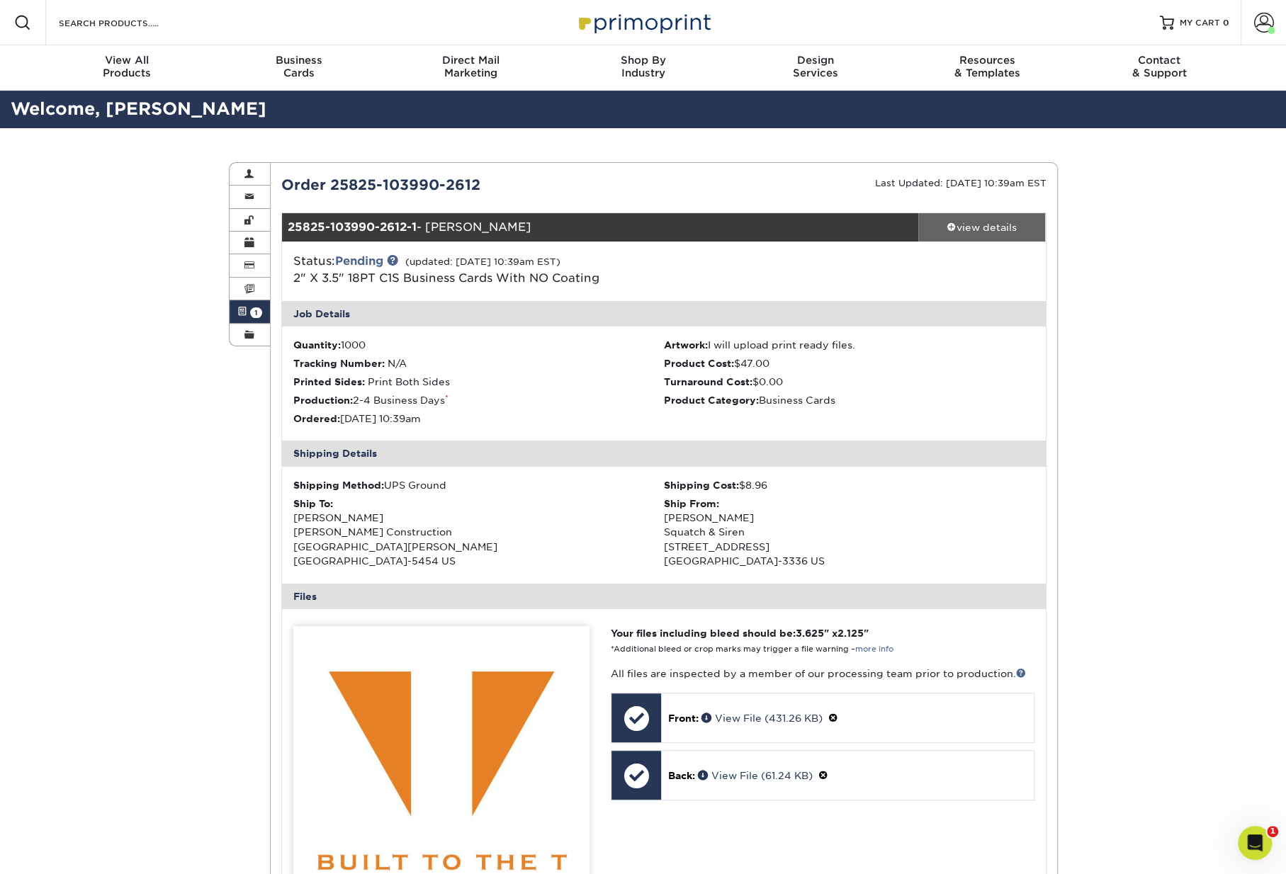
click at [962, 230] on div "view details" at bounding box center [982, 227] width 128 height 14
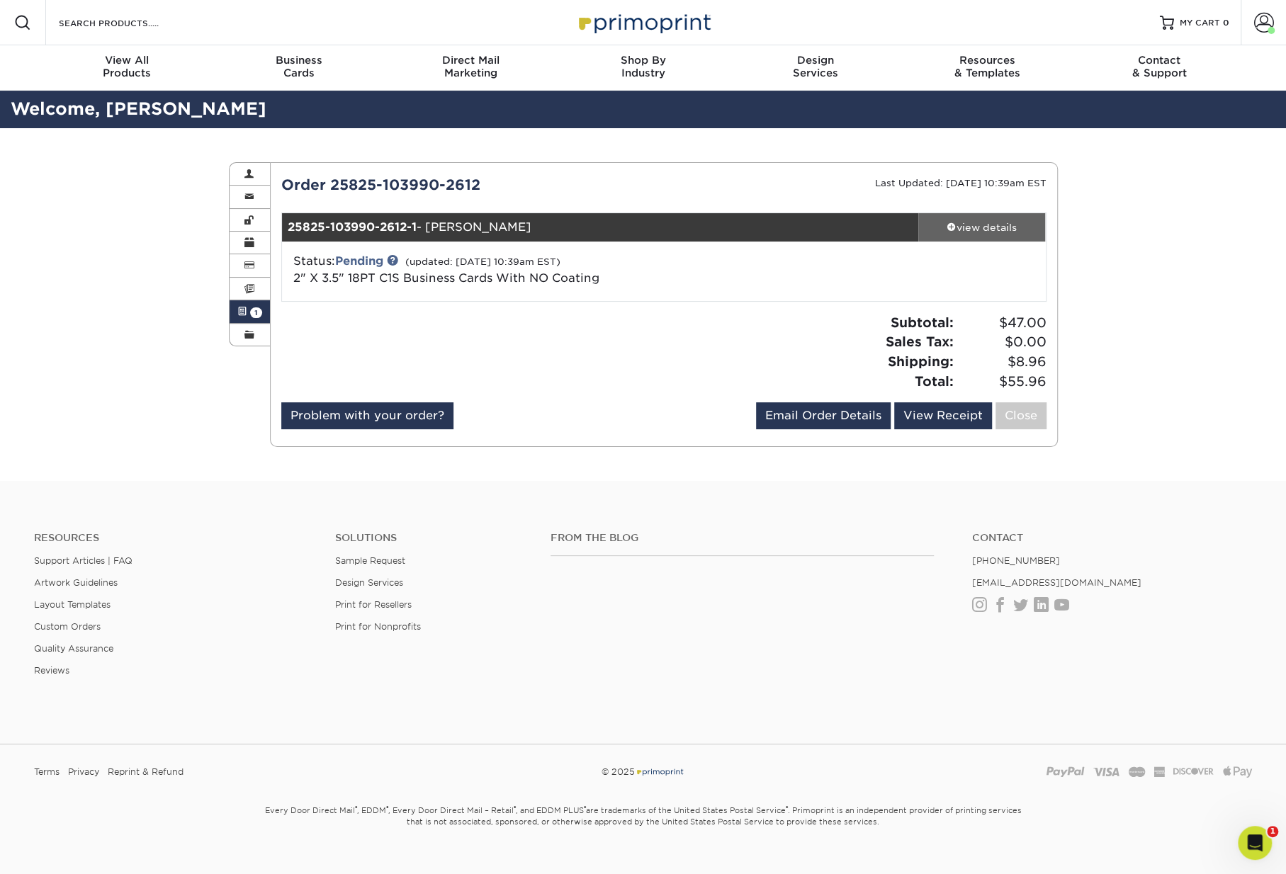
click at [962, 230] on div "view details" at bounding box center [982, 227] width 128 height 14
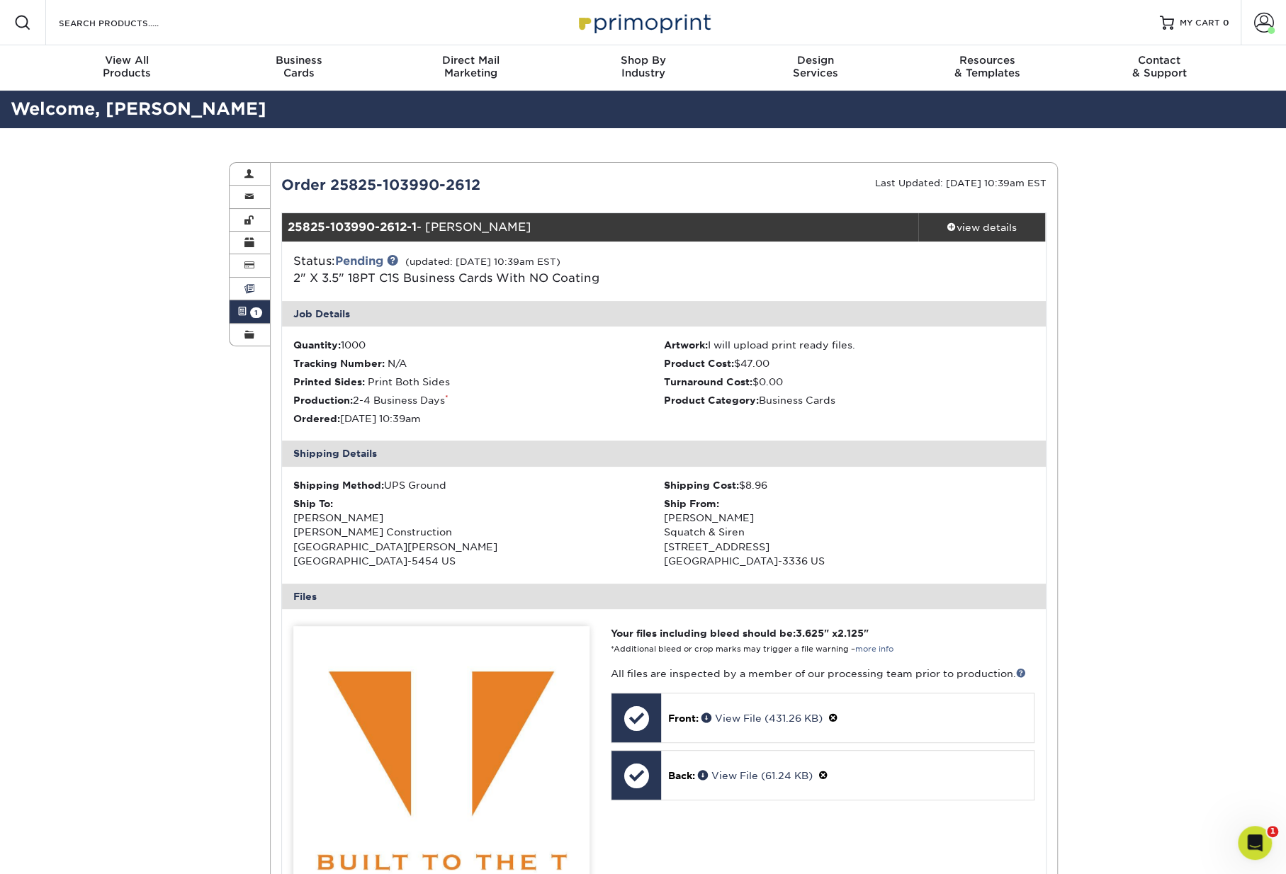
click at [242, 281] on link "Invoices" at bounding box center [250, 289] width 41 height 23
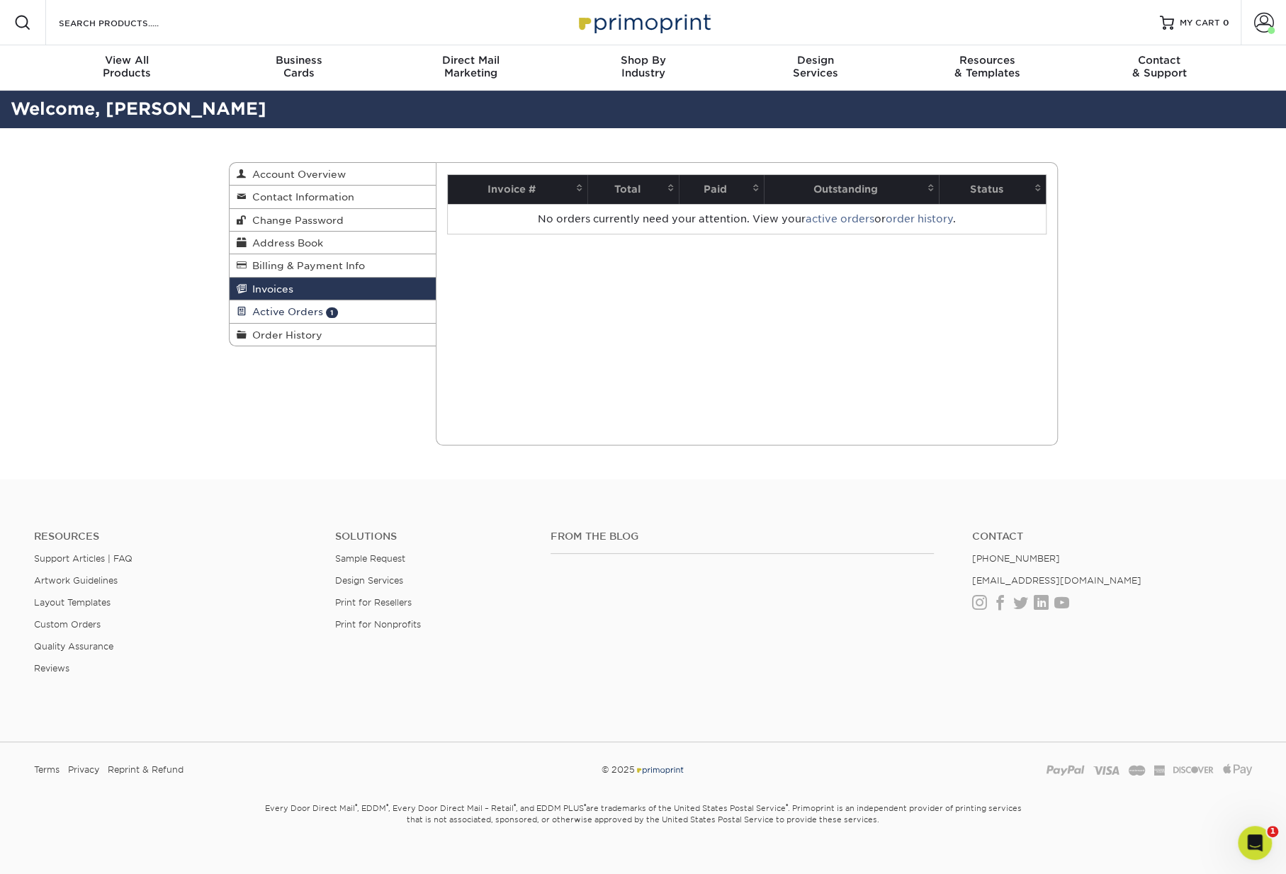
click at [278, 312] on span "Active Orders" at bounding box center [285, 311] width 77 height 11
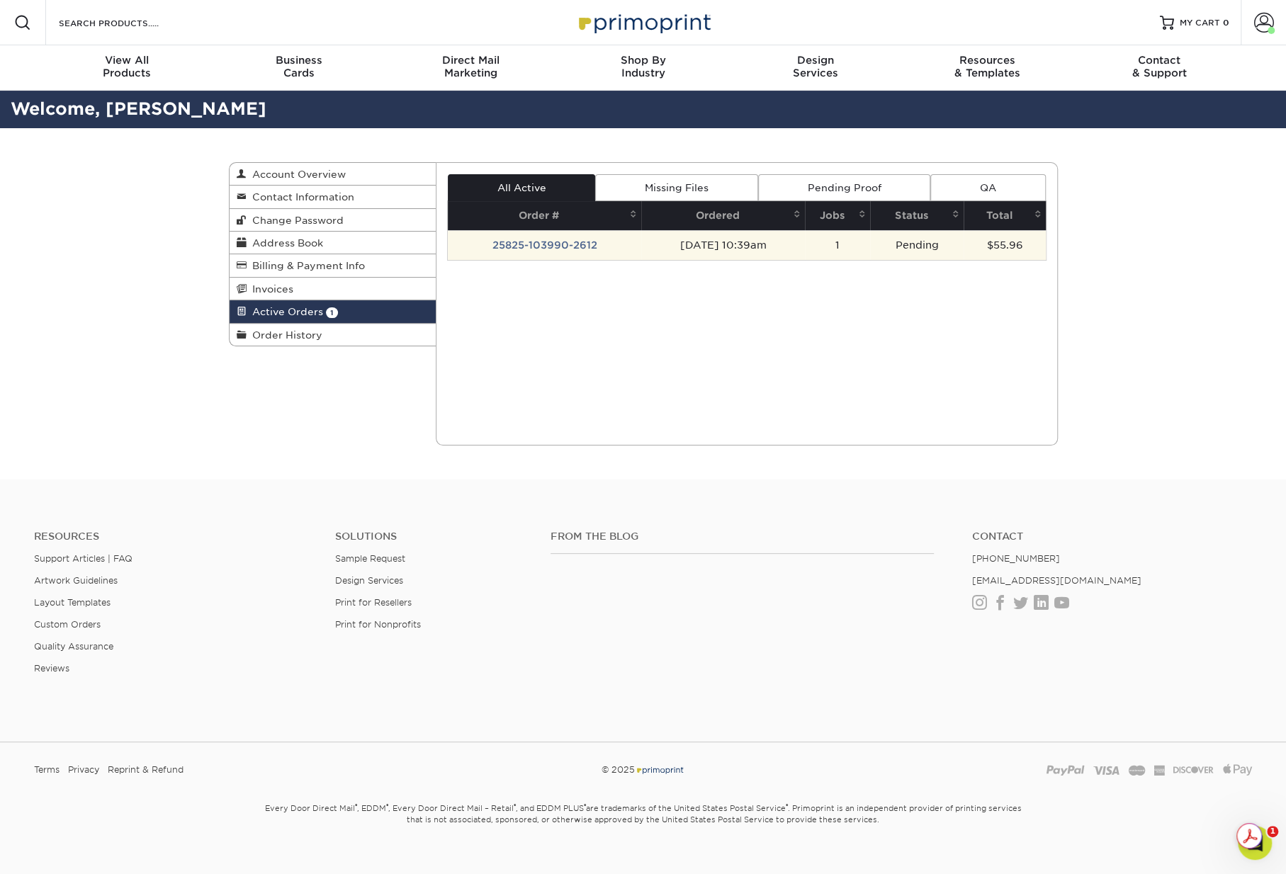
click at [605, 238] on td "25825-103990-2612" at bounding box center [544, 245] width 193 height 30
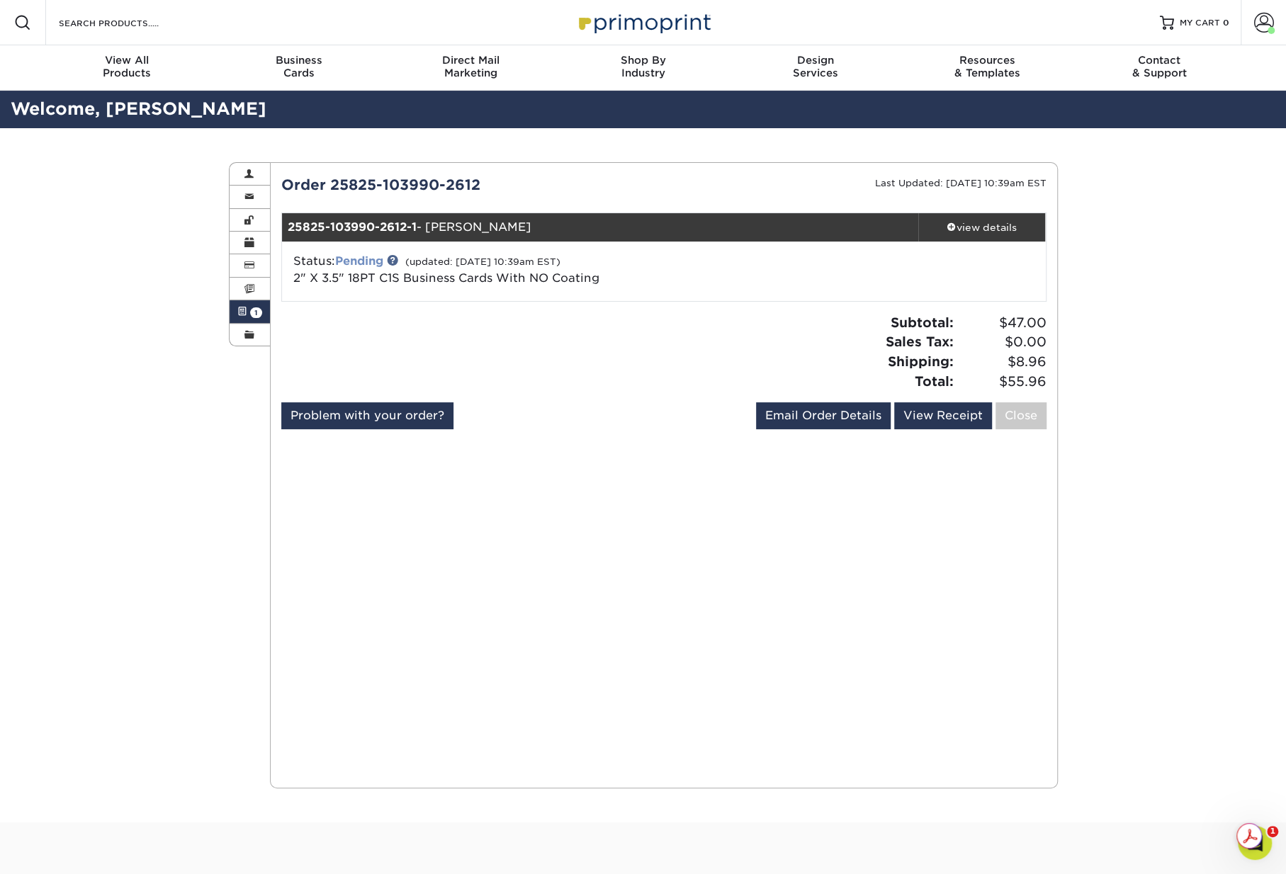
click at [366, 264] on link "Pending" at bounding box center [359, 260] width 48 height 13
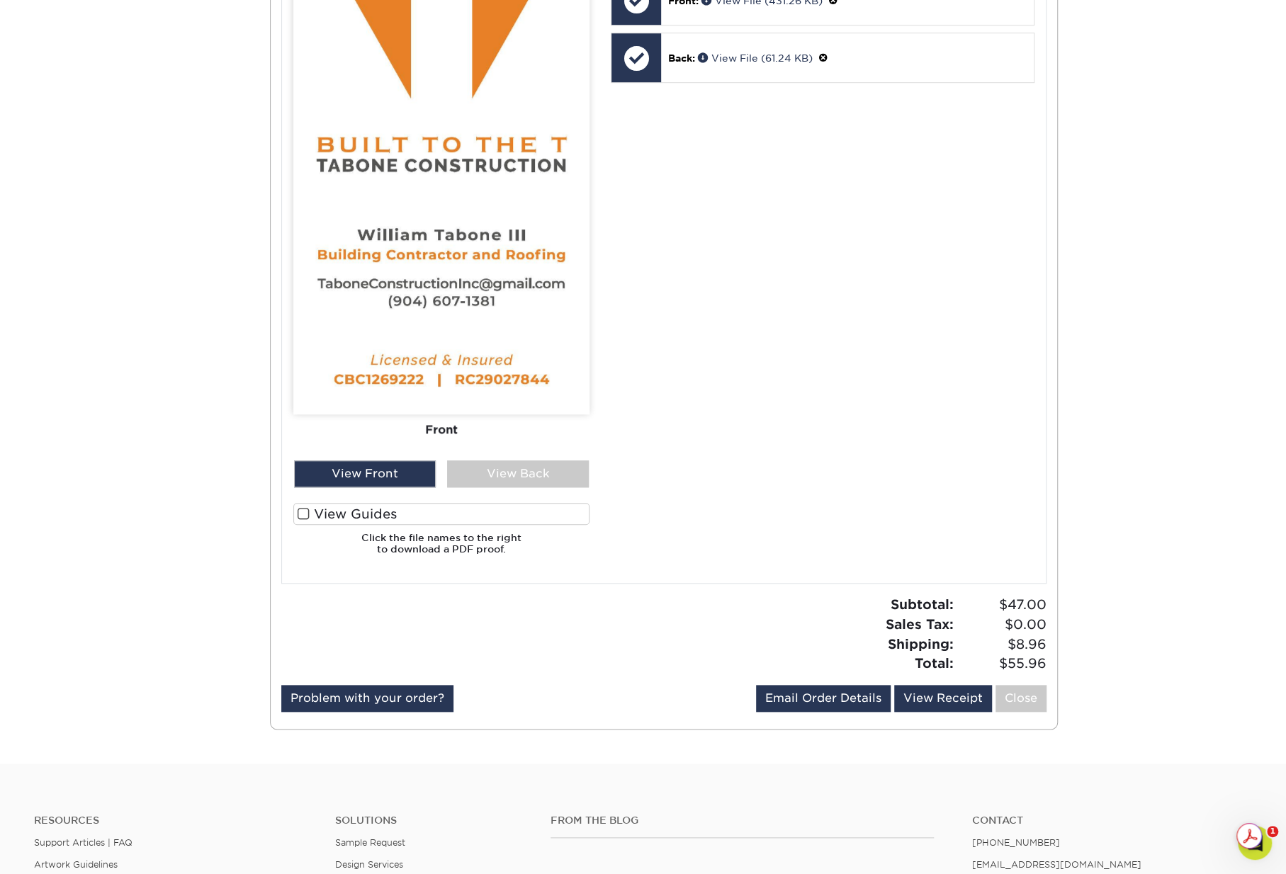
scroll to position [850, 0]
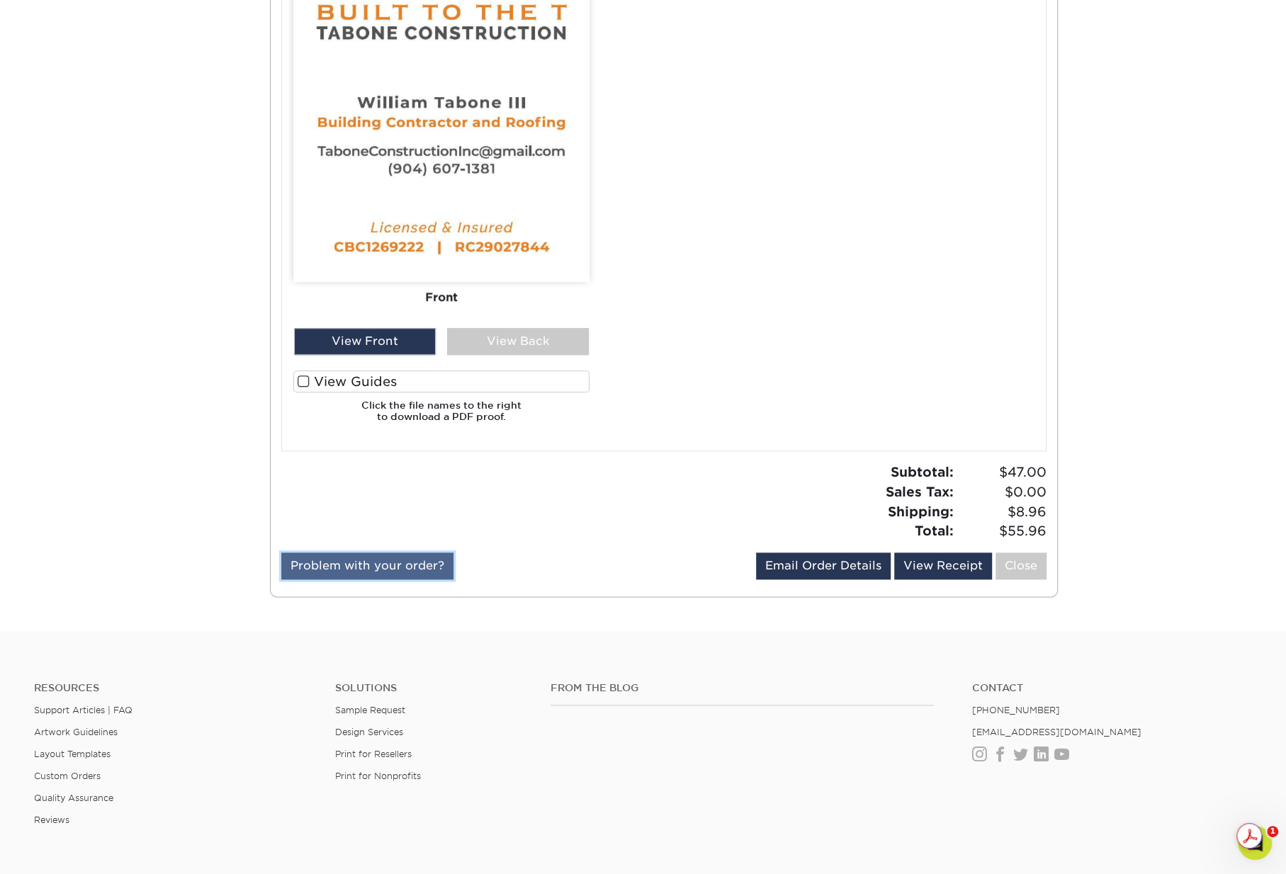
click at [380, 560] on link "Problem with your order?" at bounding box center [367, 566] width 172 height 27
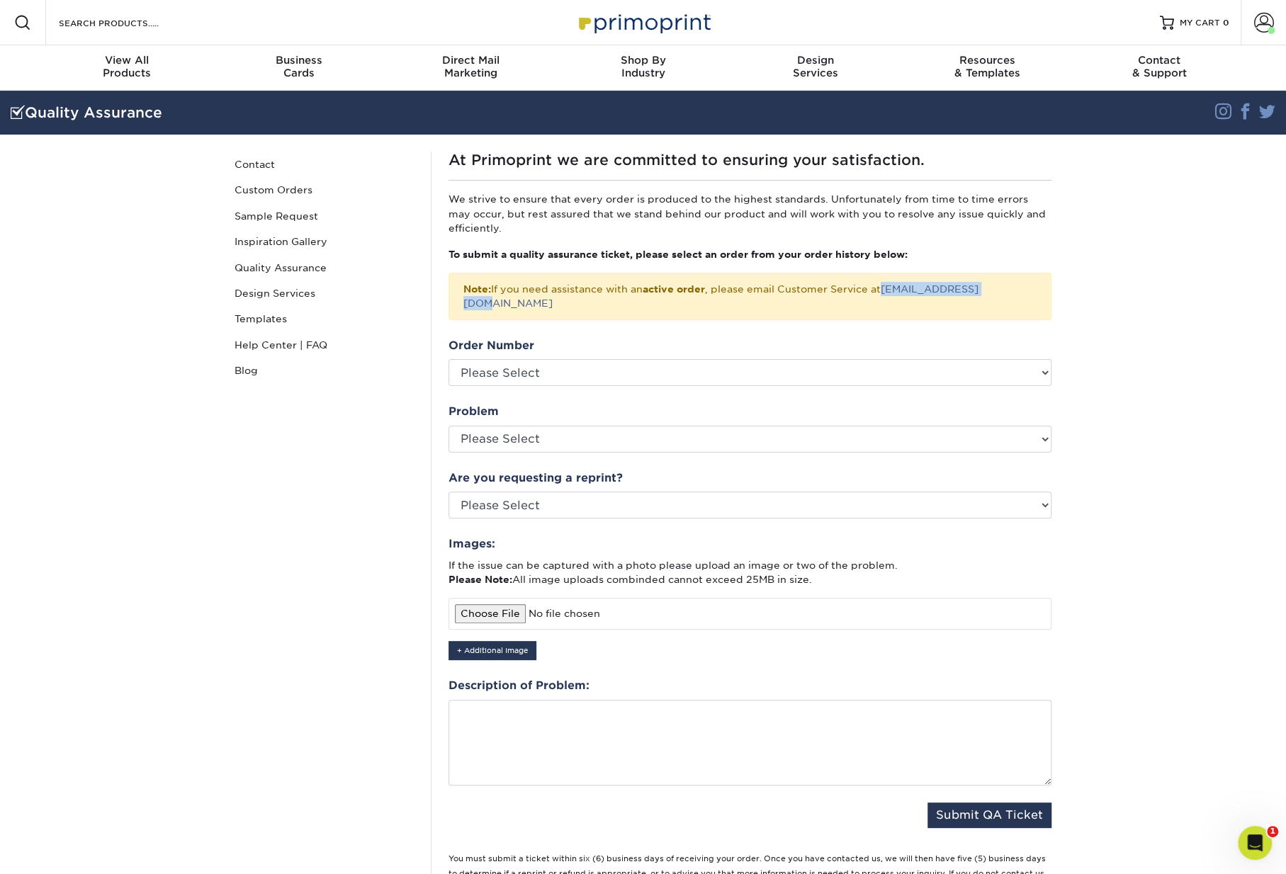
drag, startPoint x: 1007, startPoint y: 289, endPoint x: 888, endPoint y: 296, distance: 119.2
click at [888, 296] on div "Note: If you need assistance with an active order , please email Customer Servi…" at bounding box center [749, 296] width 603 height 47
copy link "[EMAIL_ADDRESS][DOMAIN_NAME]"
click at [1027, 288] on div "Note: If you need assistance with an active order , please email Customer Servi…" at bounding box center [749, 296] width 603 height 47
drag, startPoint x: 1014, startPoint y: 284, endPoint x: 888, endPoint y: 291, distance: 125.6
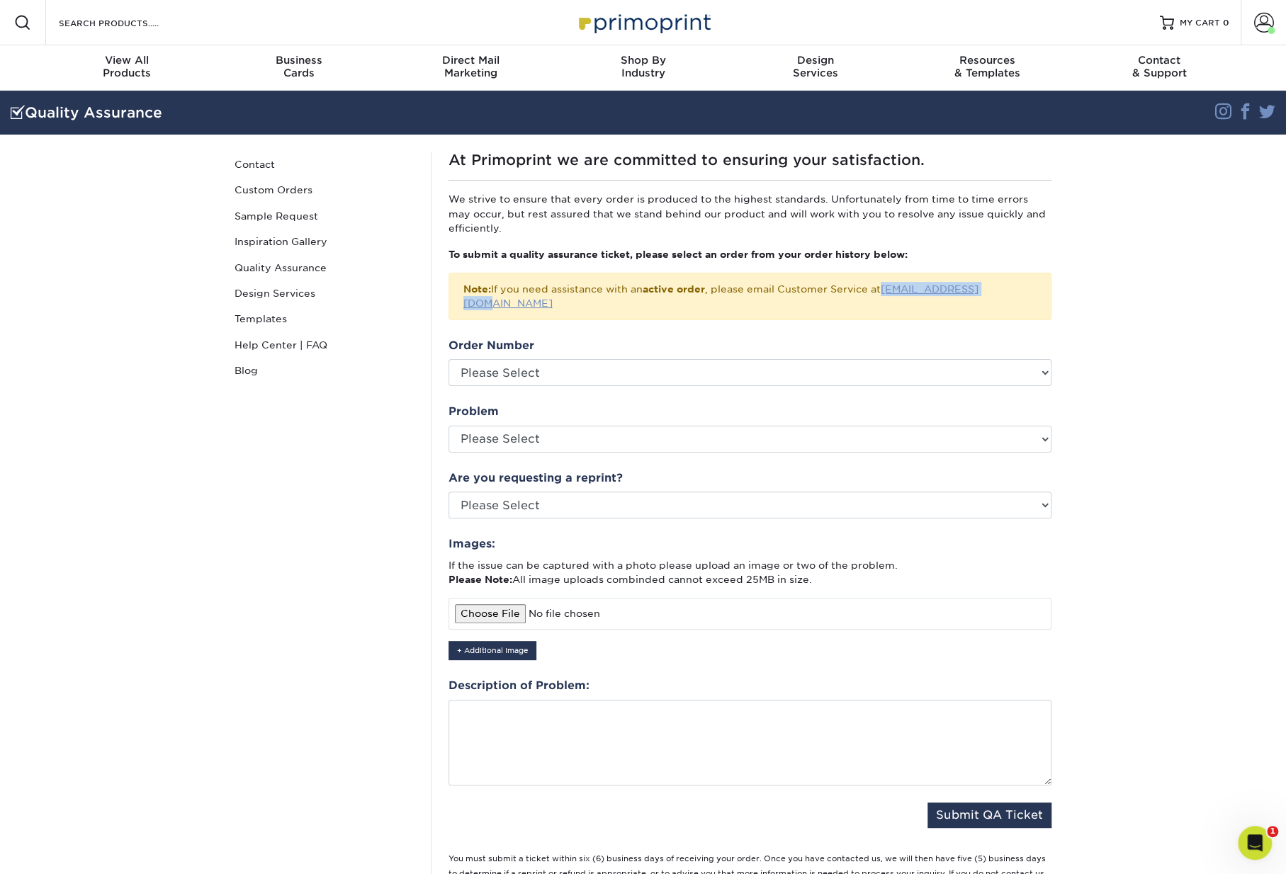
click at [888, 291] on div "Note: If you need assistance with an active order , please email Customer Servi…" at bounding box center [749, 296] width 603 height 47
copy link "[EMAIL_ADDRESS][DOMAIN_NAME]"
click at [996, 285] on div "Note: If you need assistance with an active order , please email Customer Servi…" at bounding box center [749, 296] width 603 height 47
drag, startPoint x: 1009, startPoint y: 288, endPoint x: 888, endPoint y: 288, distance: 120.4
click at [888, 288] on div "Note: If you need assistance with an active order , please email Customer Servi…" at bounding box center [749, 296] width 603 height 47
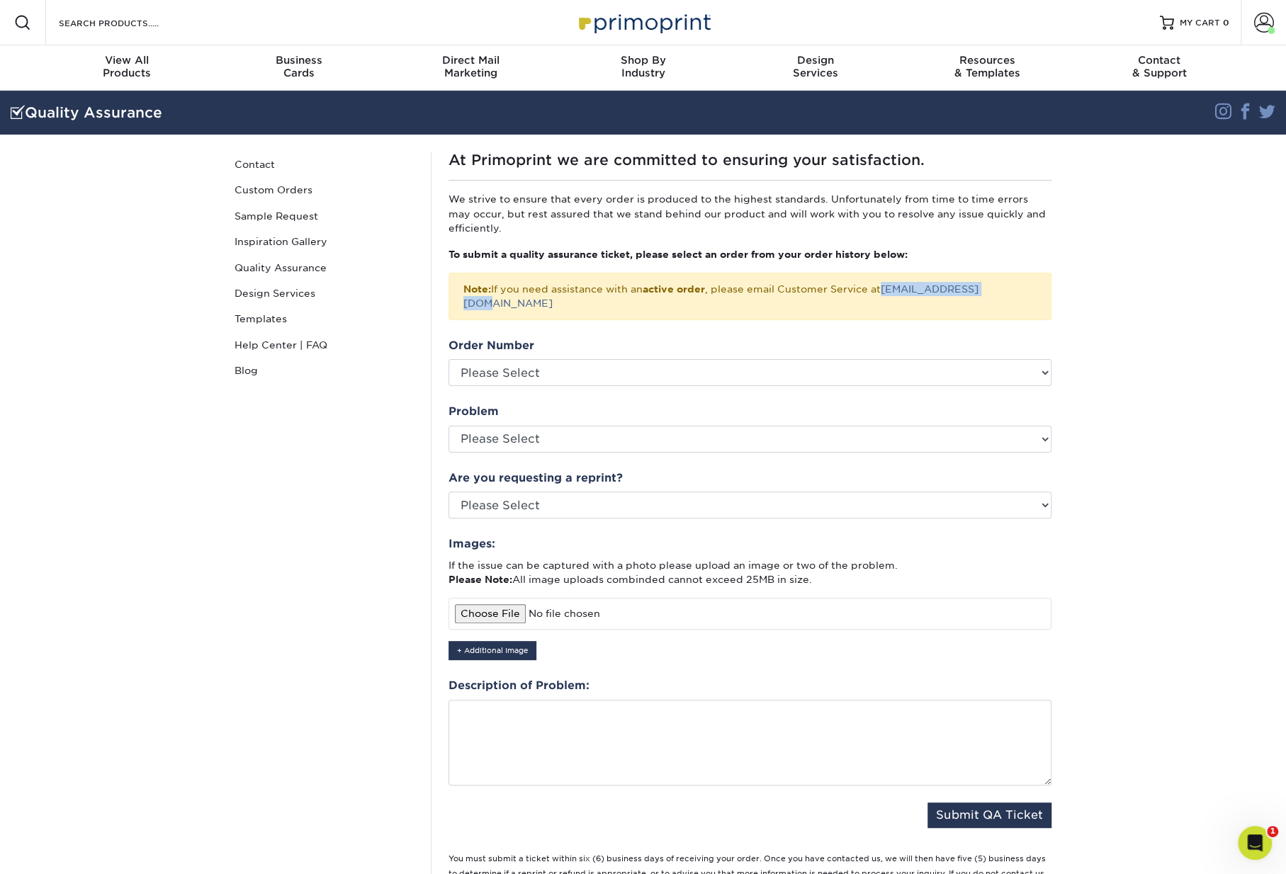
copy link "[EMAIL_ADDRESS][DOMAIN_NAME]"
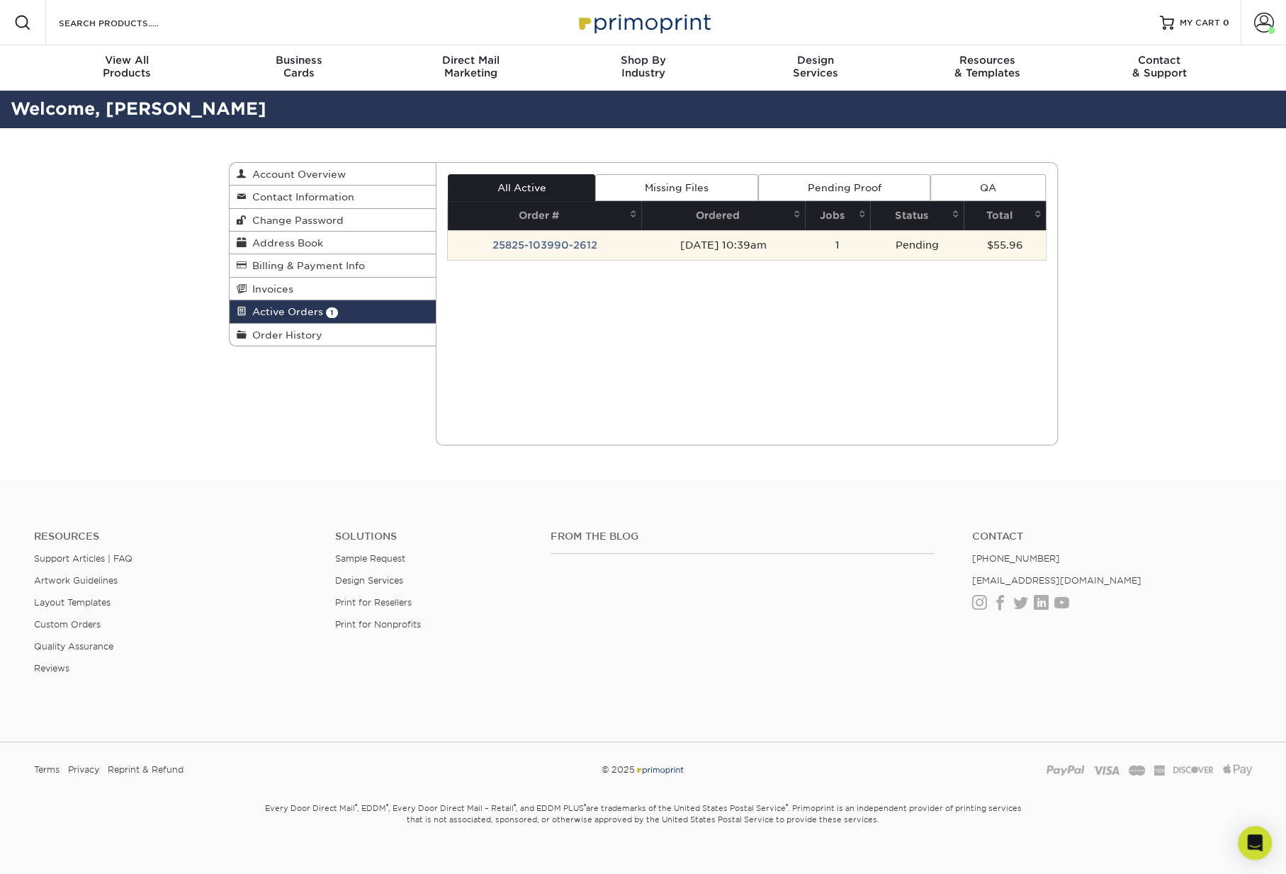
click at [578, 241] on td "25825-103990-2612" at bounding box center [544, 245] width 193 height 30
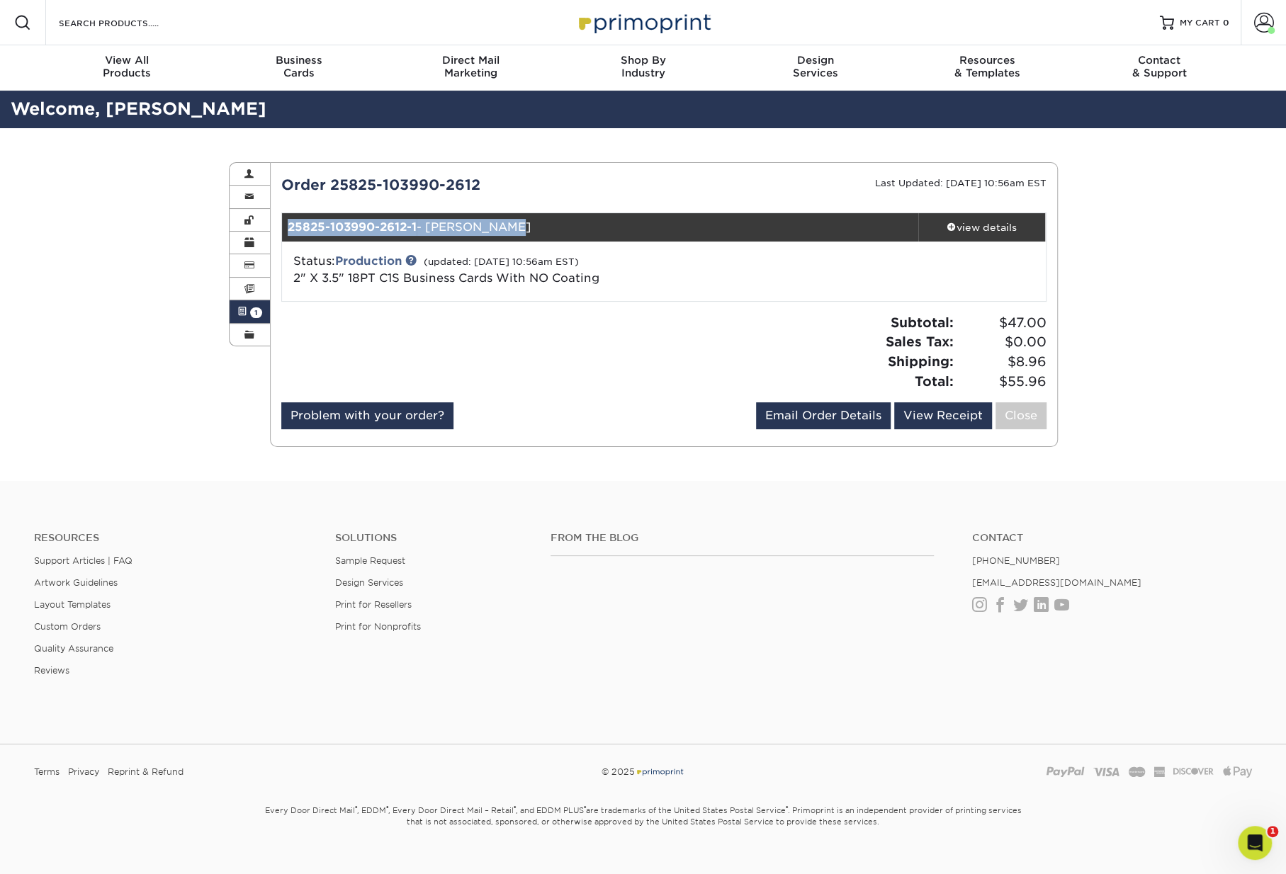
drag, startPoint x: 534, startPoint y: 224, endPoint x: 281, endPoint y: 224, distance: 253.6
click at [282, 224] on div "25825-103990-2612-1 - [PERSON_NAME]" at bounding box center [600, 227] width 636 height 28
copy div "25825-103990-2612-1 - [PERSON_NAME]"
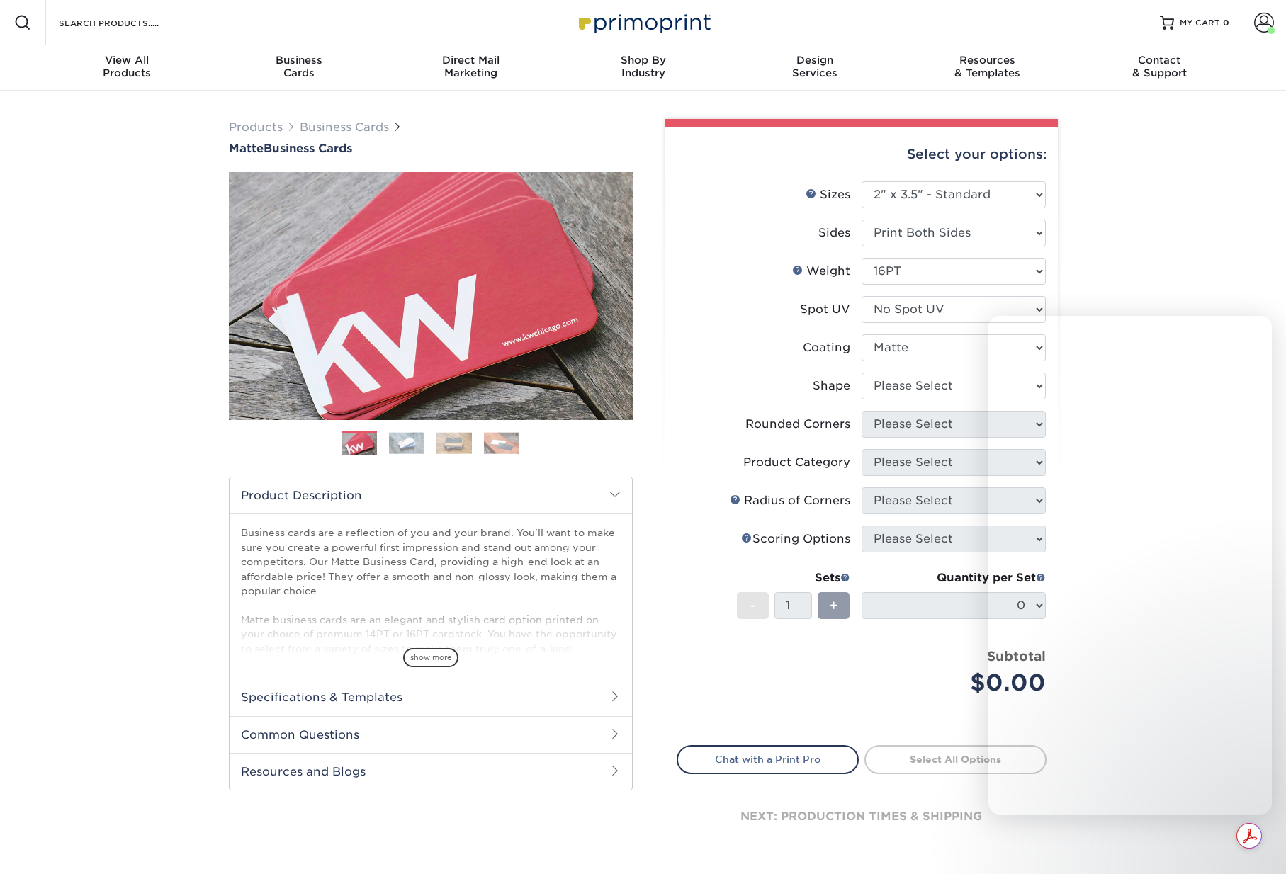
select select "2.00x3.50"
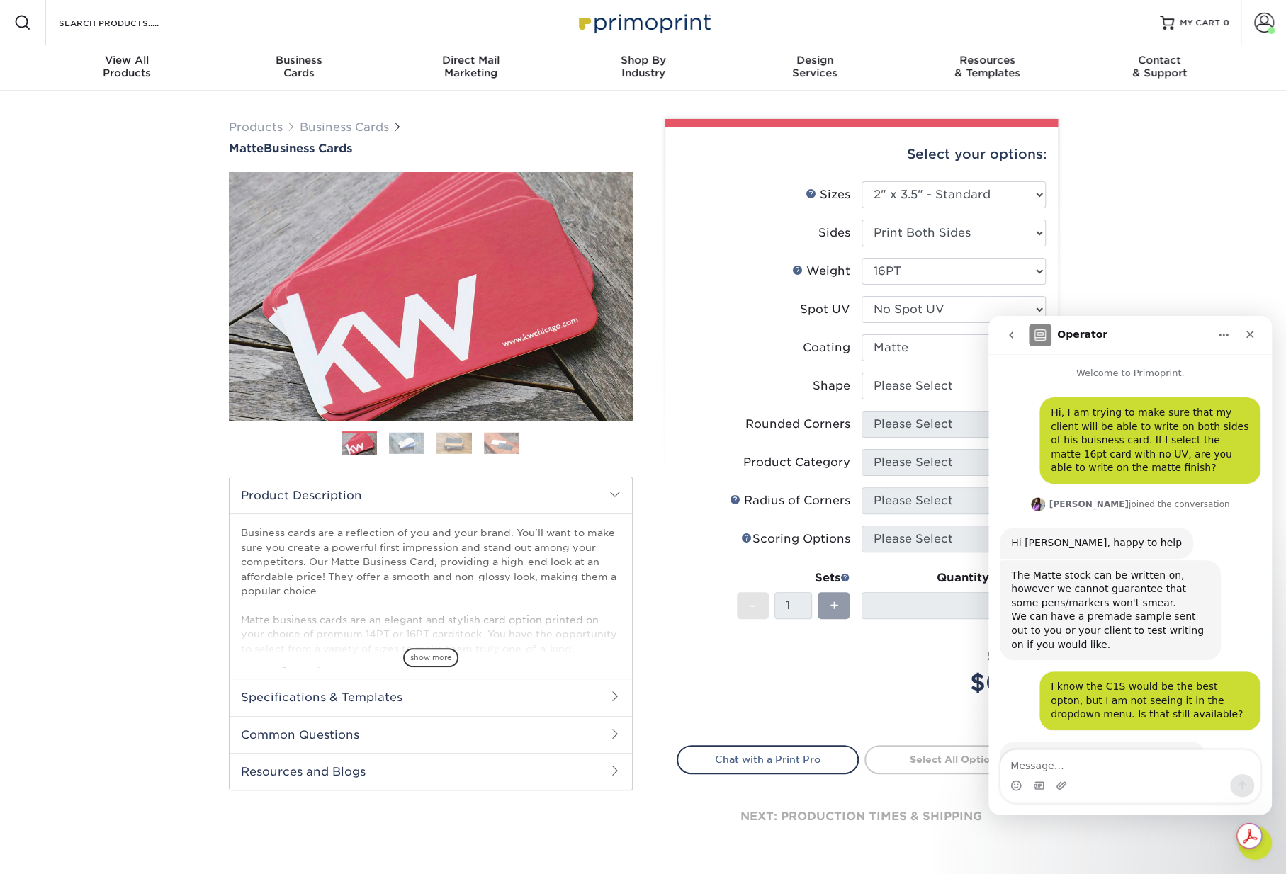
scroll to position [2, 0]
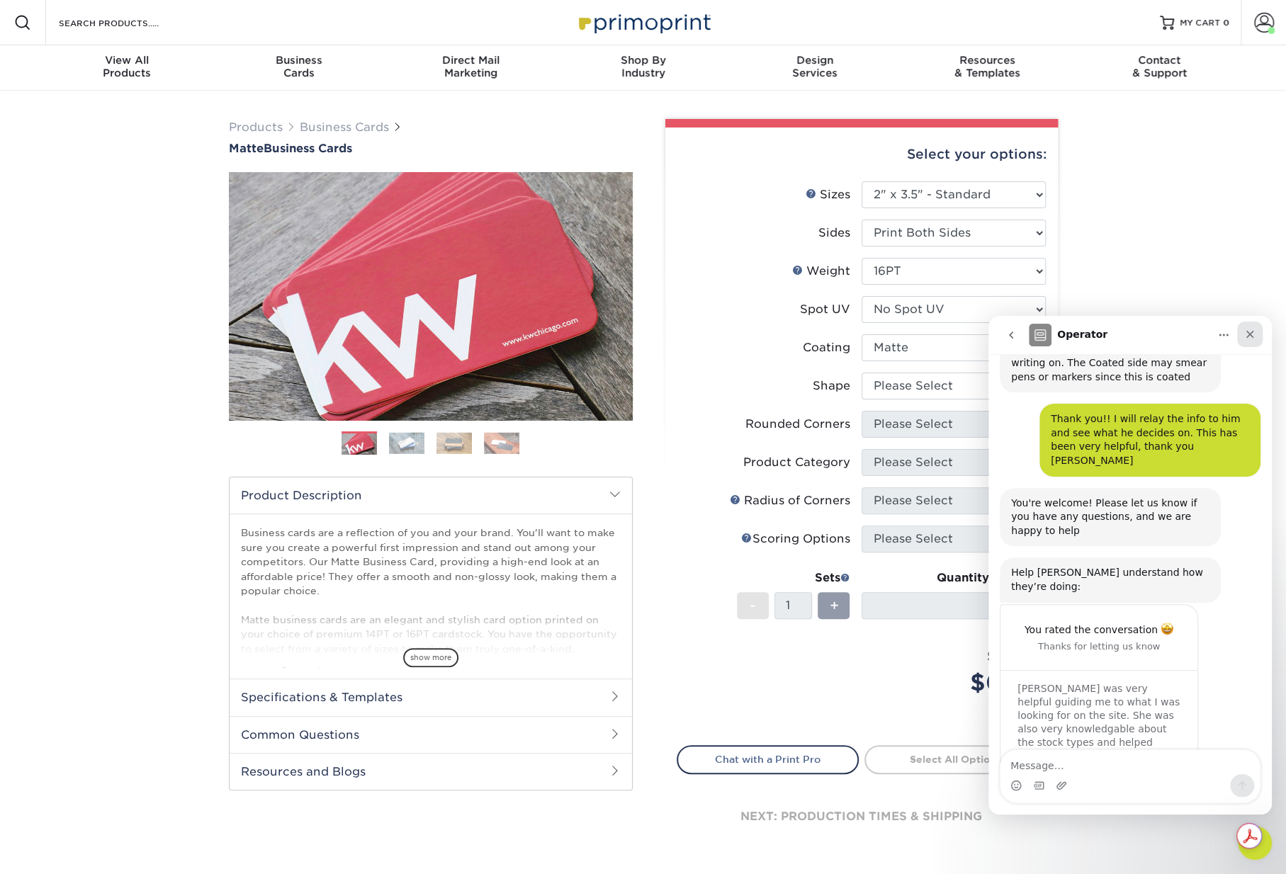
click at [1250, 329] on icon "Close" at bounding box center [1249, 334] width 11 height 11
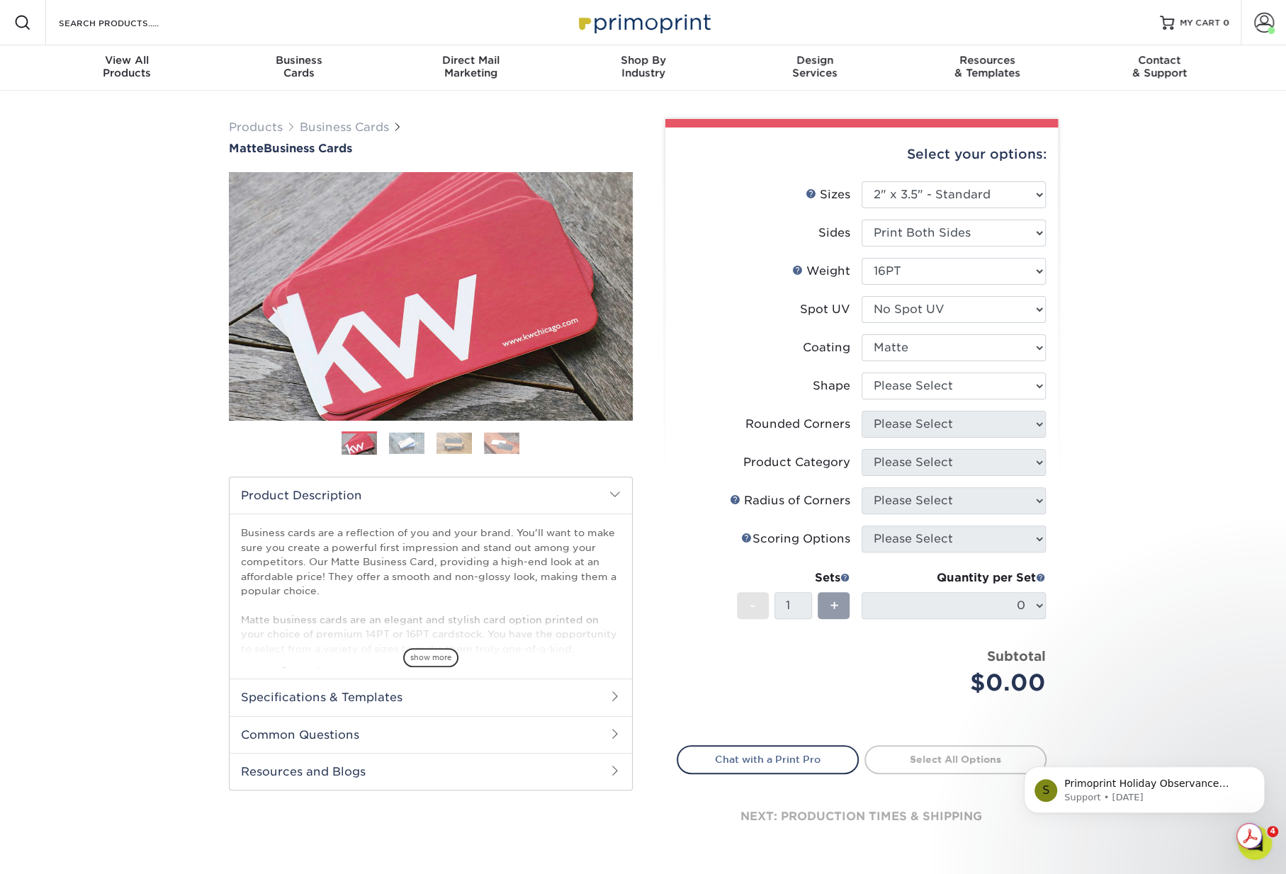
scroll to position [438, 0]
